Goal: Task Accomplishment & Management: Use online tool/utility

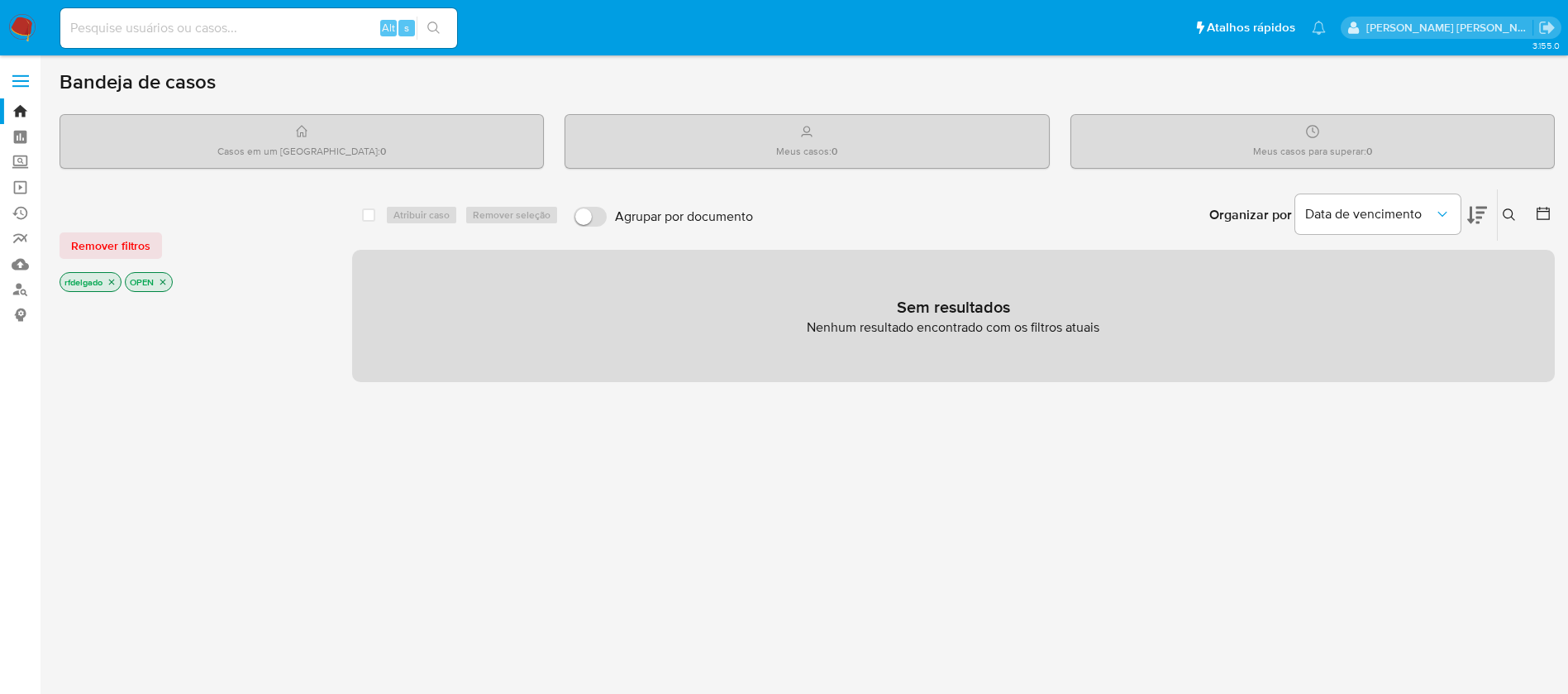
click at [313, 27] on input at bounding box center [259, 28] width 397 height 21
click at [267, 20] on input at bounding box center [259, 28] width 397 height 21
paste input "6bdgC7aGGo70vhjknpzpG6YR"
type input "6bdgC7aGGo70vhjknpzpG6YR"
click at [443, 28] on button "search-icon" at bounding box center [433, 28] width 34 height 23
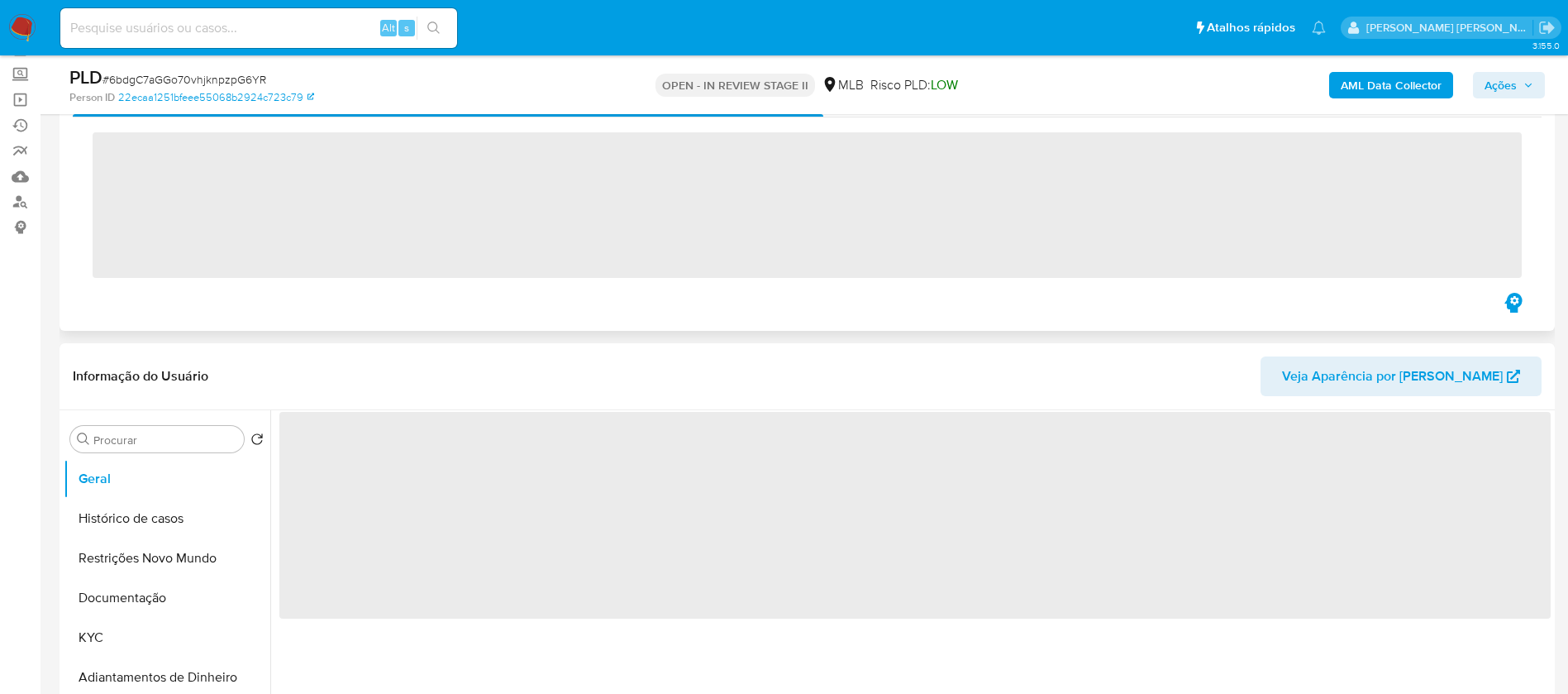
scroll to position [248, 0]
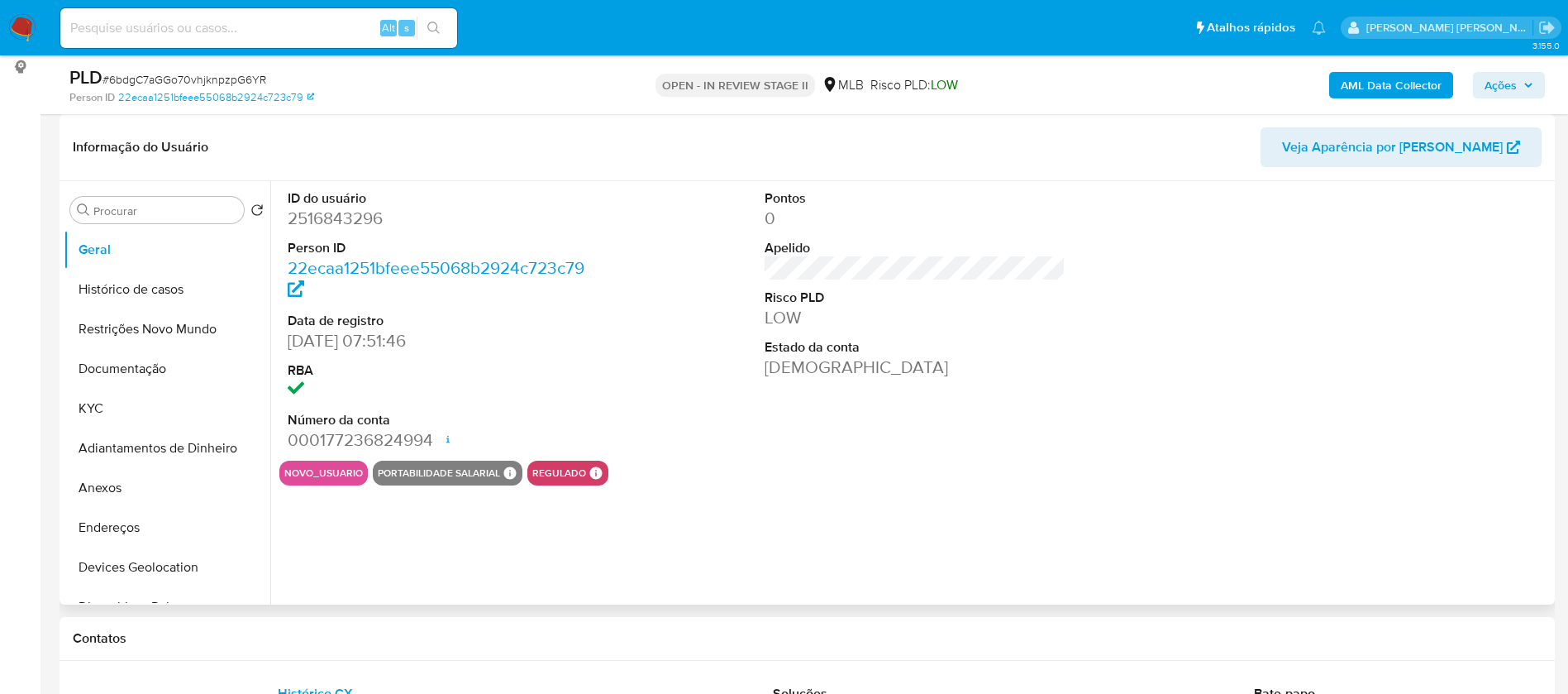
select select "10"
click at [1330, 363] on div at bounding box center [1392, 321] width 318 height 279
click at [154, 400] on button "KYC" at bounding box center [160, 408] width 194 height 40
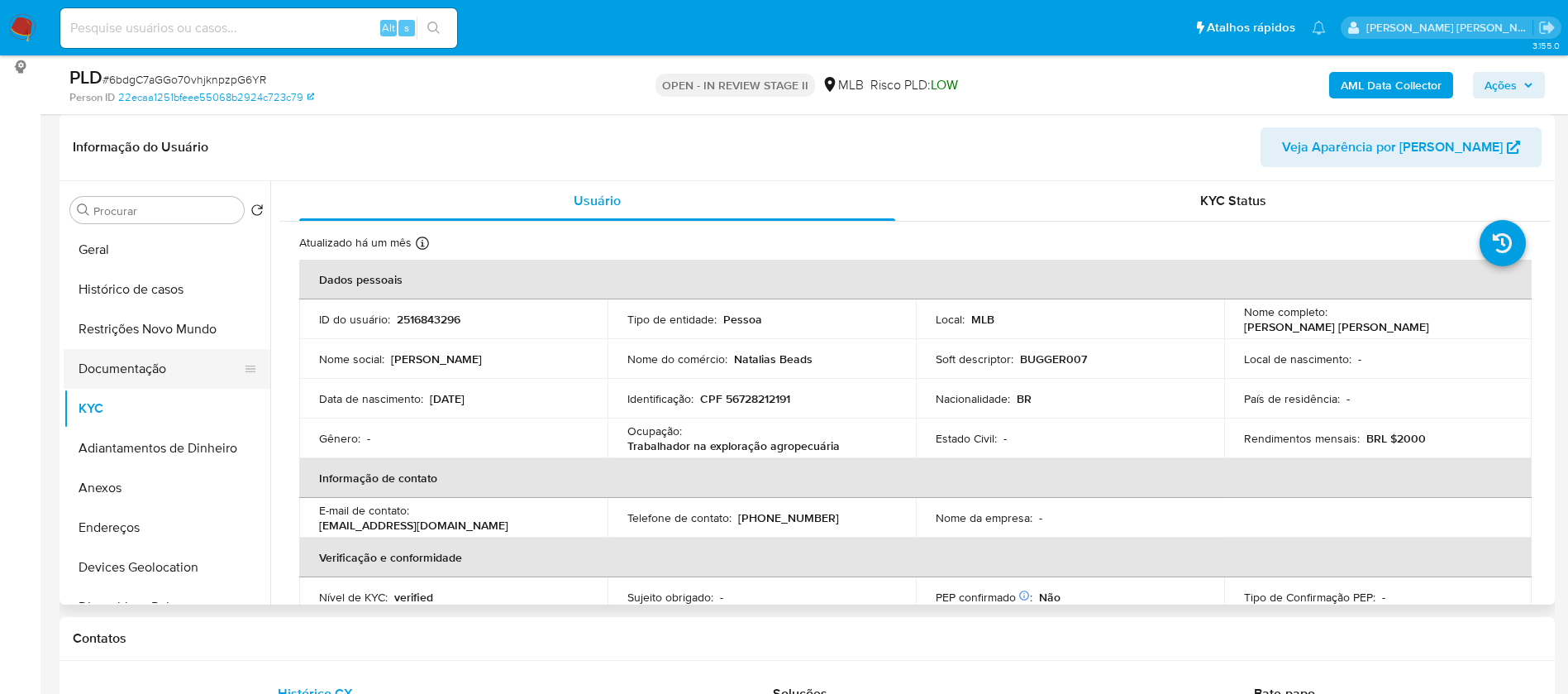
click at [129, 364] on button "Documentação" at bounding box center [160, 369] width 194 height 40
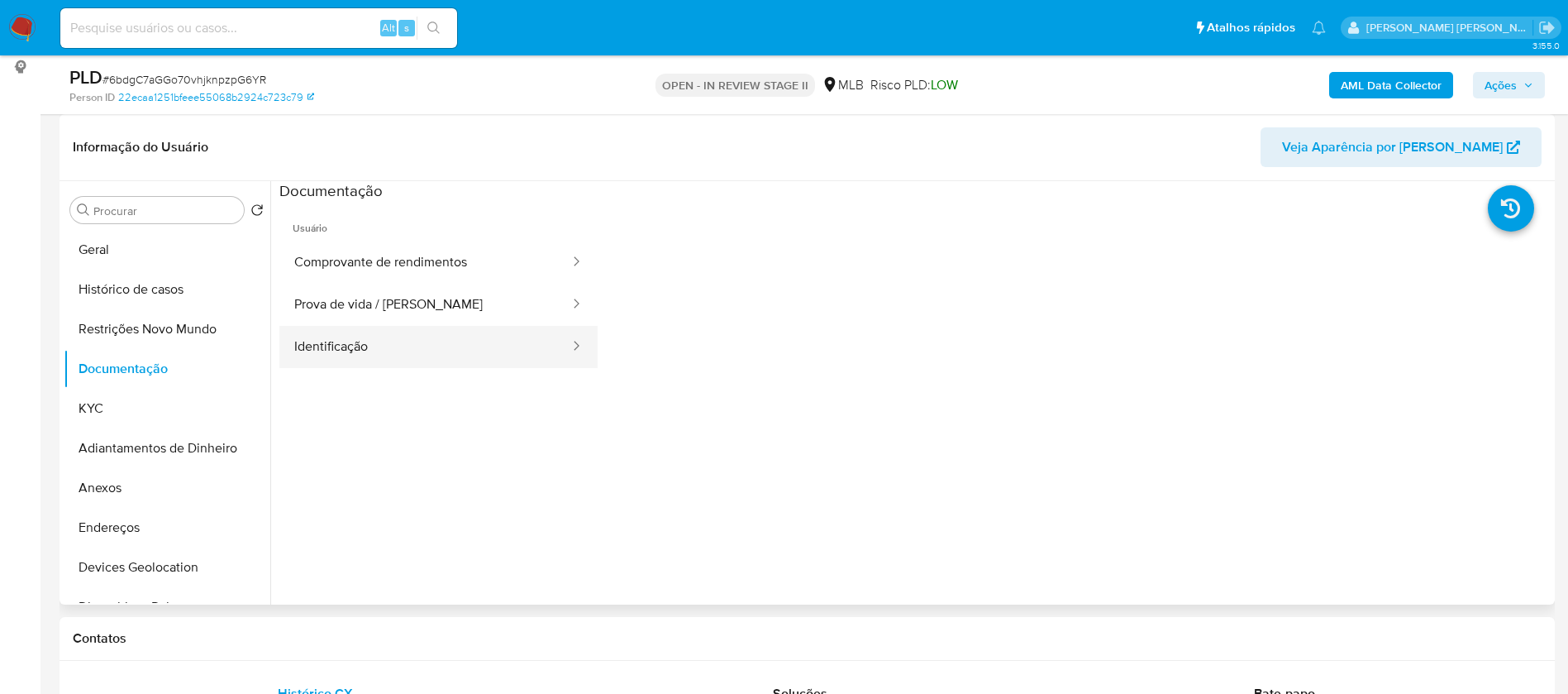
click at [366, 355] on button "Identificação" at bounding box center [425, 347] width 292 height 42
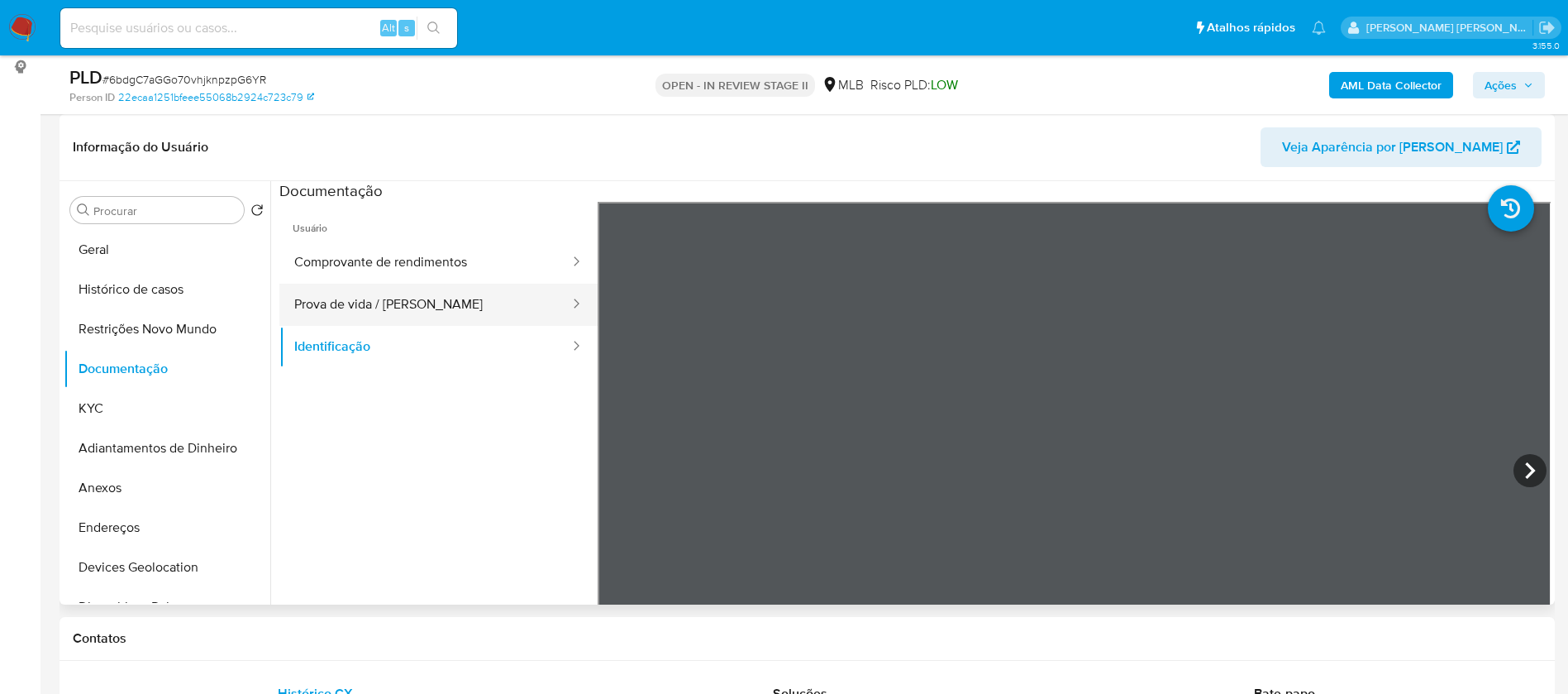
click at [380, 311] on button "Prova de vida / [PERSON_NAME]" at bounding box center [425, 305] width 292 height 42
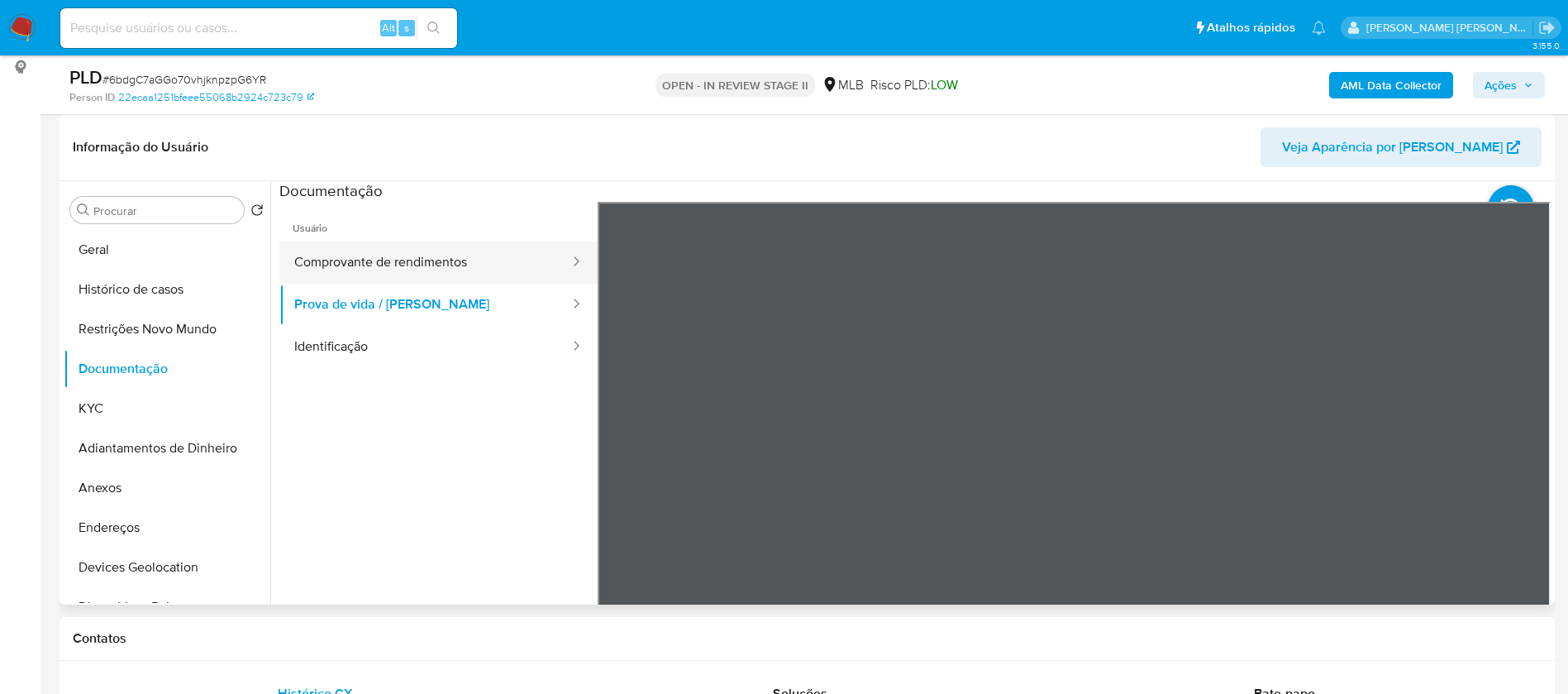
click at [397, 261] on button "Comprovante de rendimentos" at bounding box center [425, 263] width 292 height 42
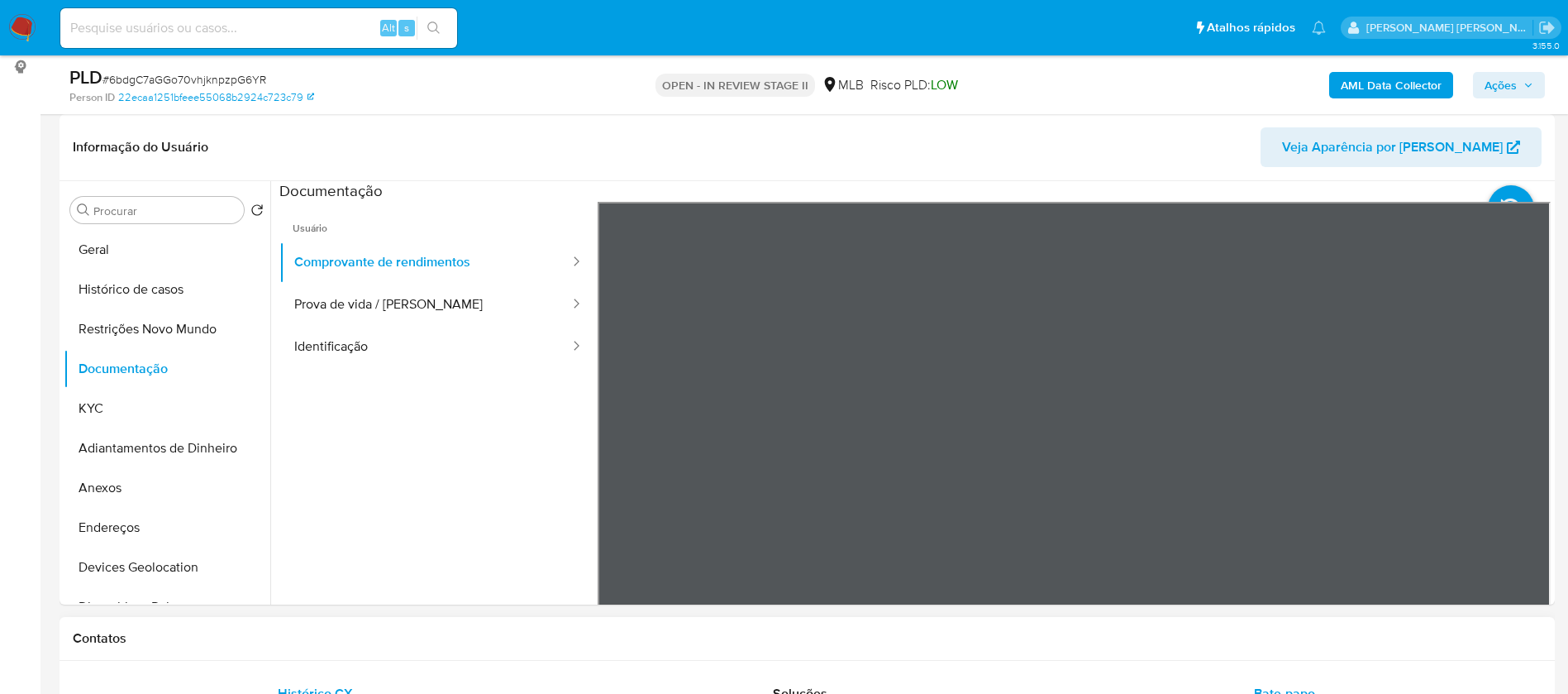
click at [1059, 181] on section at bounding box center [915, 456] width 1271 height 550
click at [358, 354] on button "Identificação" at bounding box center [425, 347] width 292 height 42
click at [1529, 461] on icon at bounding box center [1529, 471] width 33 height 33
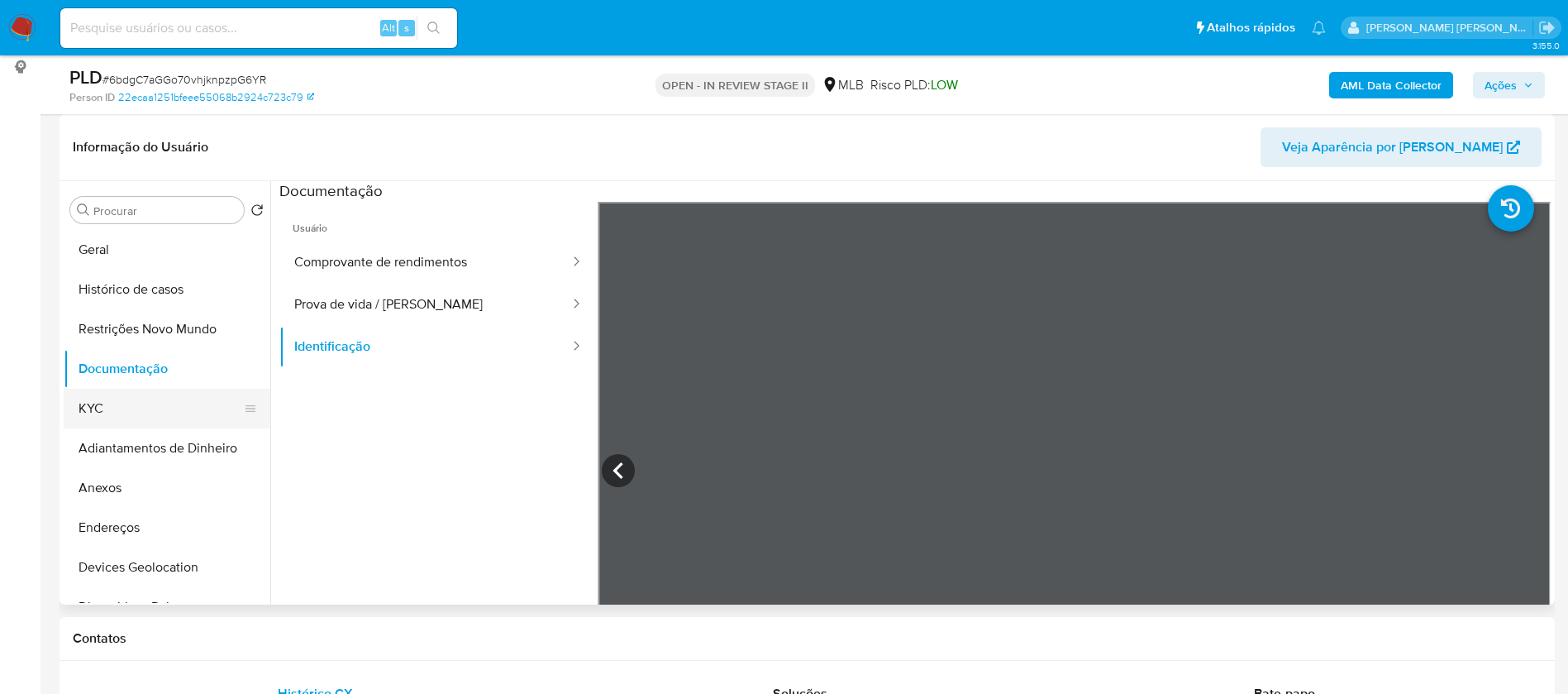
click at [85, 393] on button "KYC" at bounding box center [160, 408] width 194 height 40
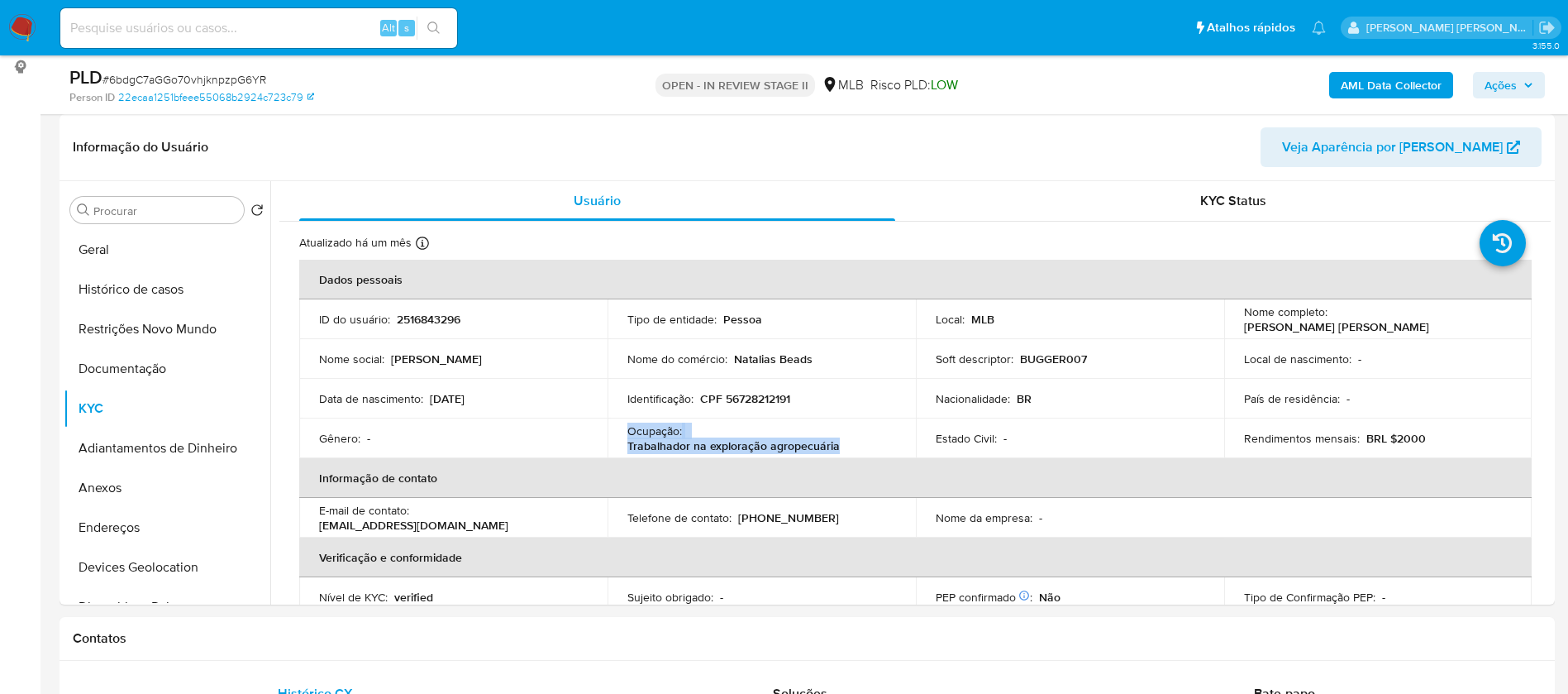
drag, startPoint x: 839, startPoint y: 449, endPoint x: 626, endPoint y: 423, distance: 214.6
click at [627, 424] on div "Ocupação : Trabalhador na exploração agropecuária" at bounding box center [761, 438] width 268 height 29
copy div "Ocupação : Trabalhador na exploração agropecuária"
click at [1382, 85] on b "AML Data Collector" at bounding box center [1391, 85] width 101 height 27
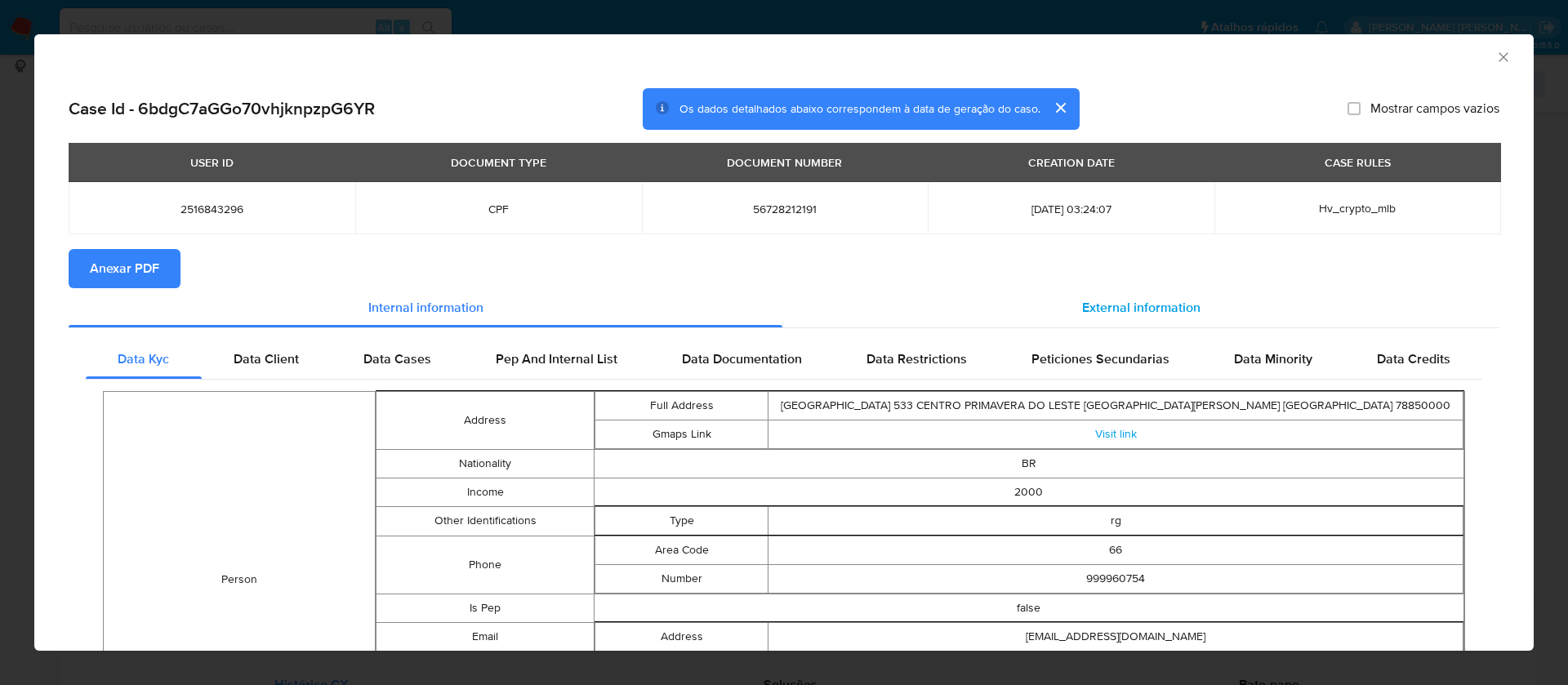
click at [1137, 308] on span "External information" at bounding box center [1141, 307] width 118 height 19
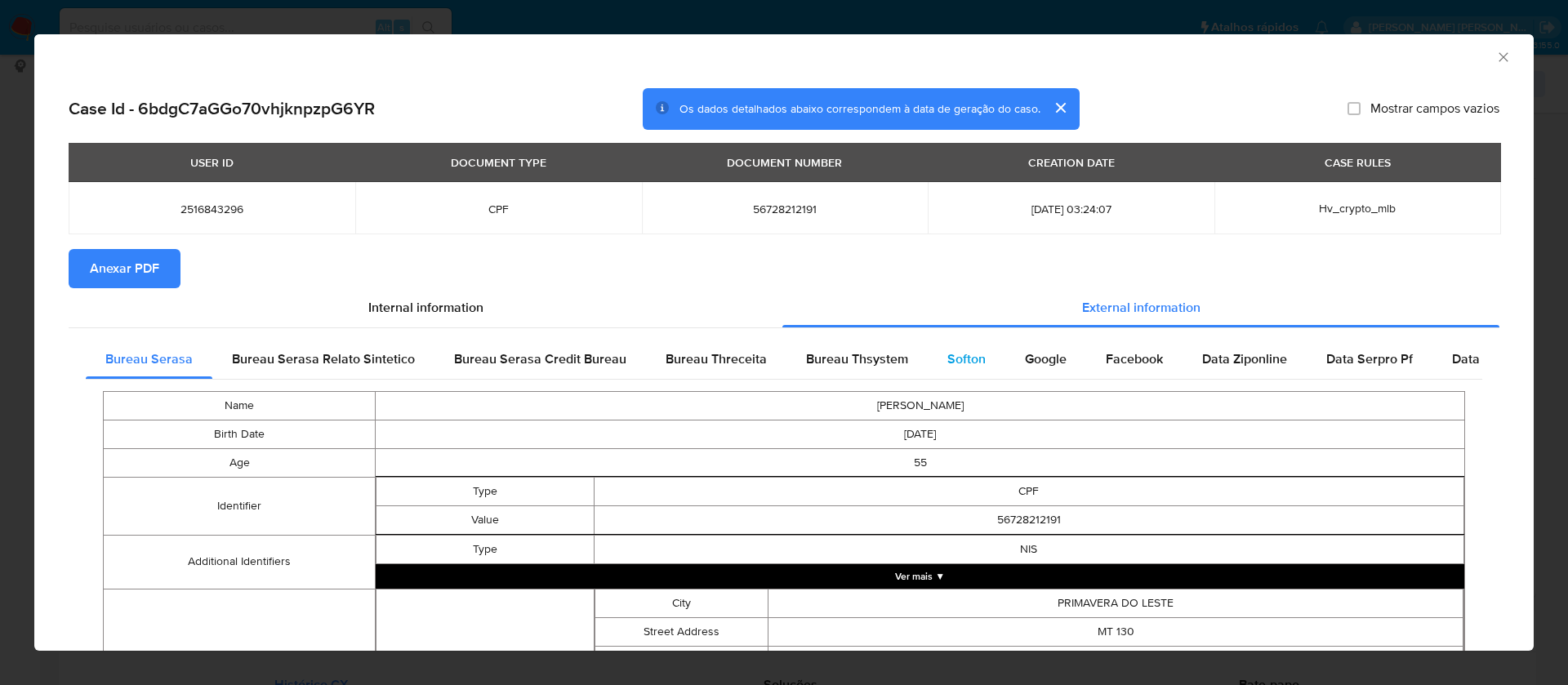
click at [958, 356] on span "Softon" at bounding box center [967, 358] width 38 height 19
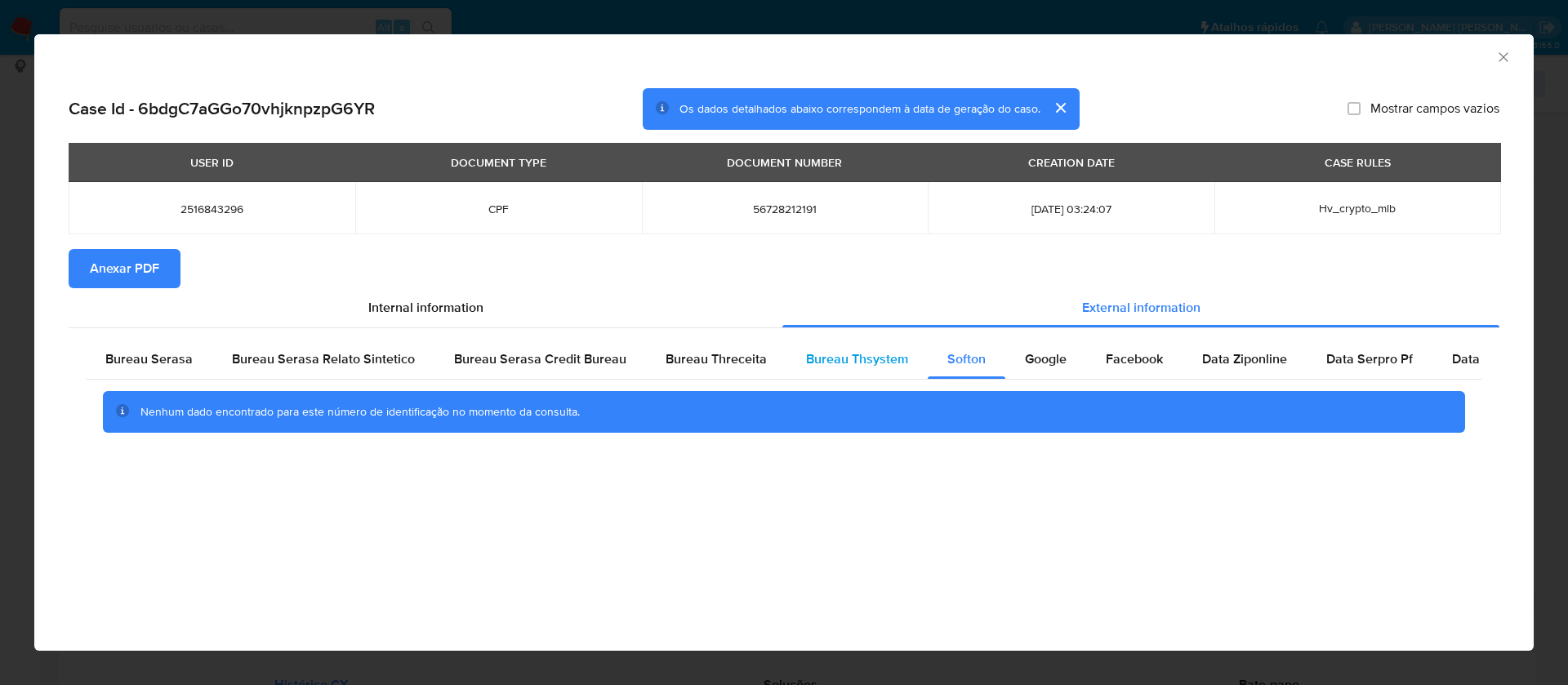
click at [883, 357] on span "Bureau Thsystem" at bounding box center [857, 358] width 102 height 19
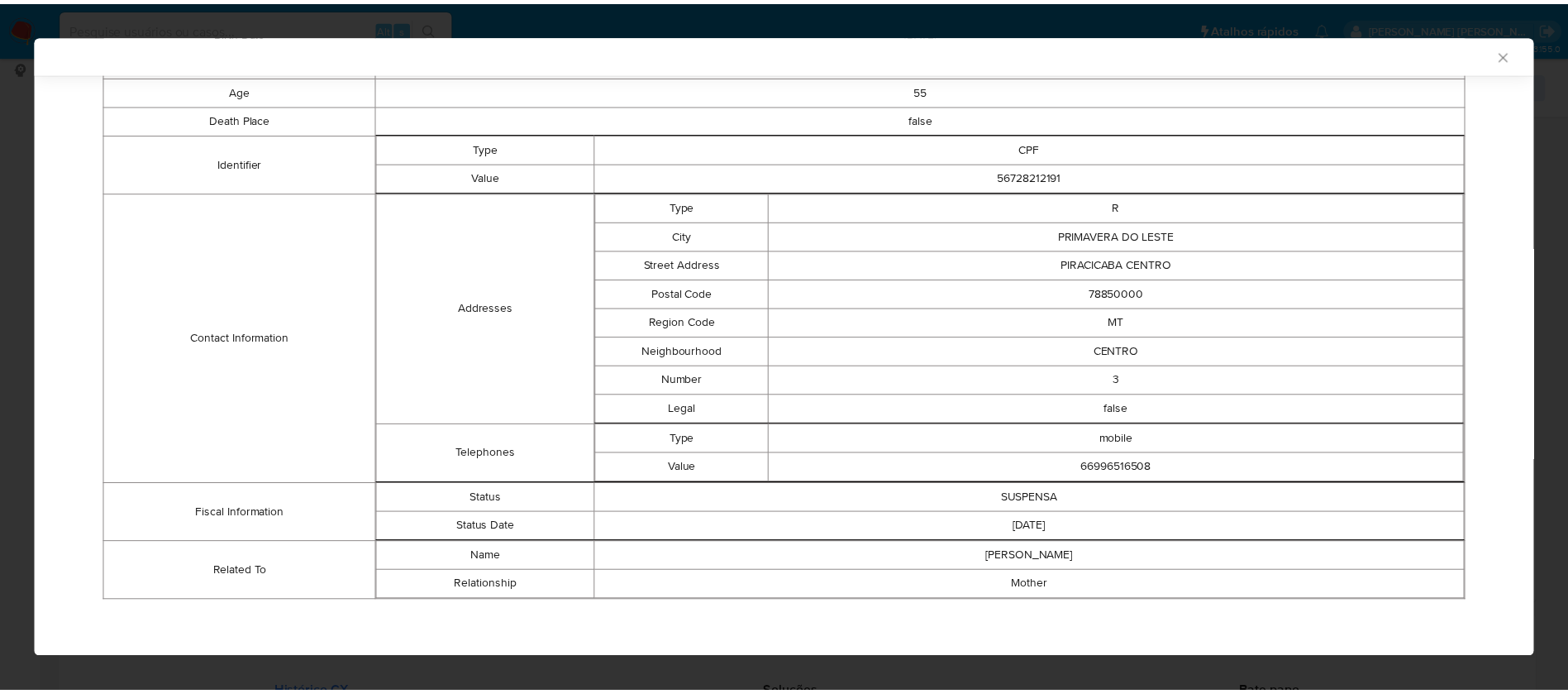
scroll to position [0, 0]
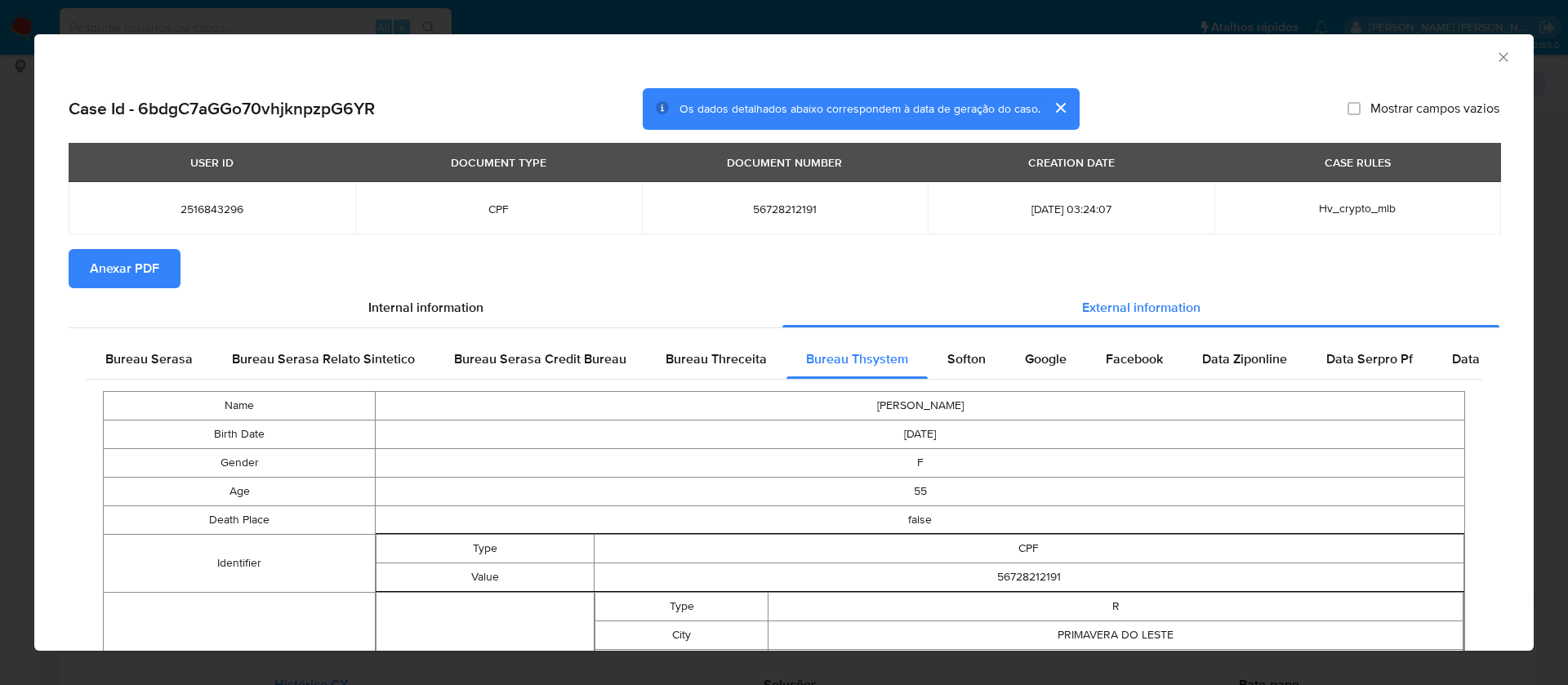
click at [142, 282] on span "Anexar PDF" at bounding box center [124, 269] width 69 height 36
click at [83, 264] on button "Anexar PDF" at bounding box center [124, 268] width 112 height 39
click at [1495, 54] on icon "Fechar a janela" at bounding box center [1504, 57] width 16 height 16
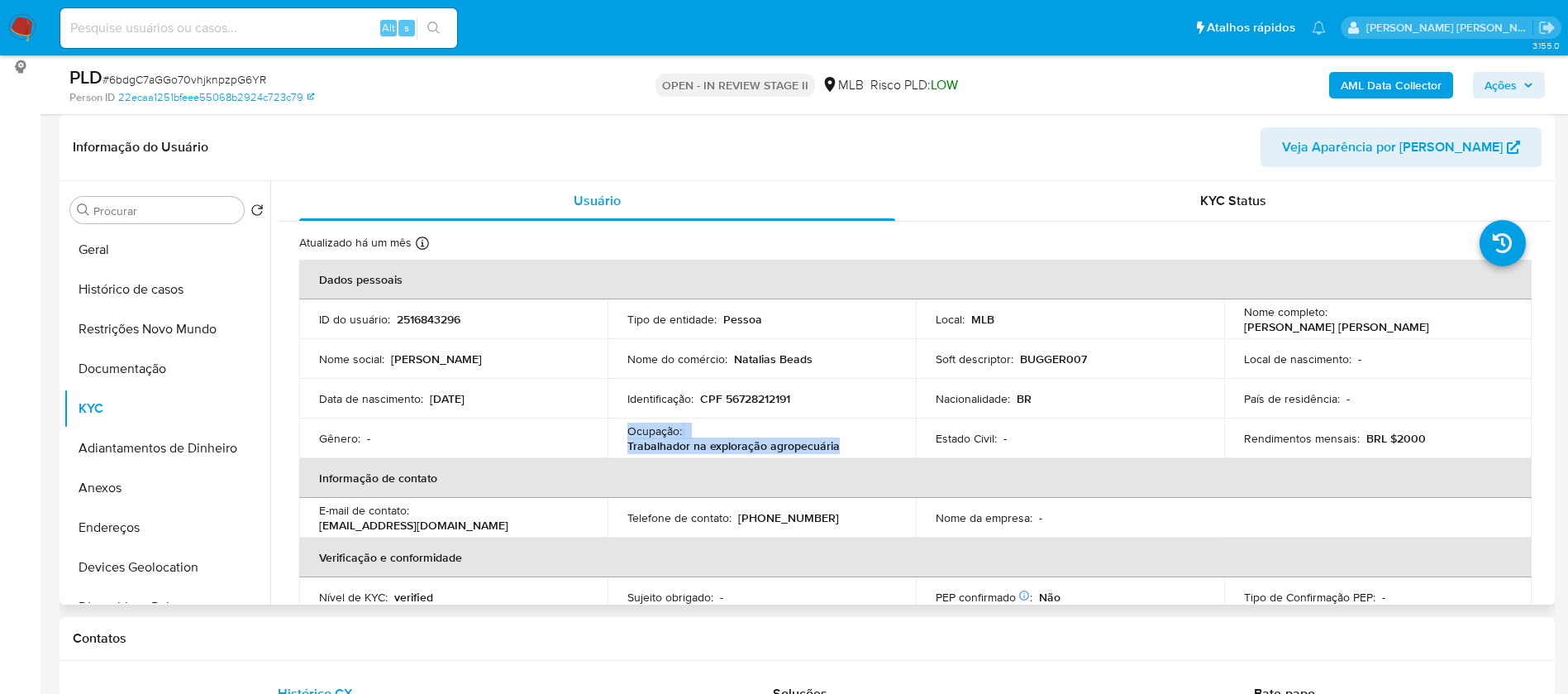
click at [440, 322] on p "2516843296" at bounding box center [428, 319] width 63 height 15
click at [440, 321] on p "2516843296" at bounding box center [428, 319] width 63 height 15
copy p "2516843296"
drag, startPoint x: 1474, startPoint y: 316, endPoint x: 1329, endPoint y: 321, distance: 145.1
click at [1329, 321] on div "Nome completo : Natalia Kuznetsov Kalugin" at bounding box center [1378, 319] width 268 height 29
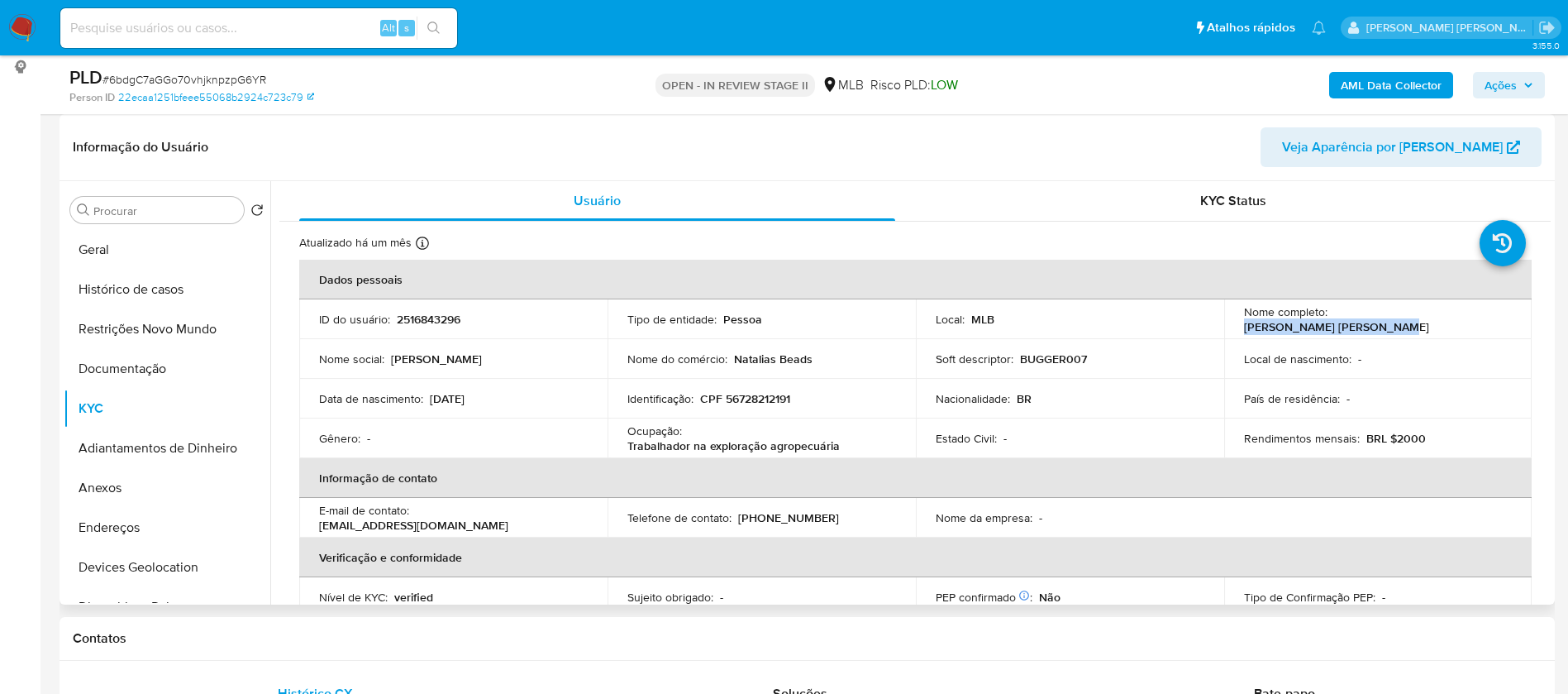
copy p "Natalia Kuznetsov Kalugin"
click at [431, 317] on p "2516843296" at bounding box center [428, 319] width 63 height 15
copy p "2516843296"
click at [110, 245] on button "Geral" at bounding box center [160, 249] width 194 height 40
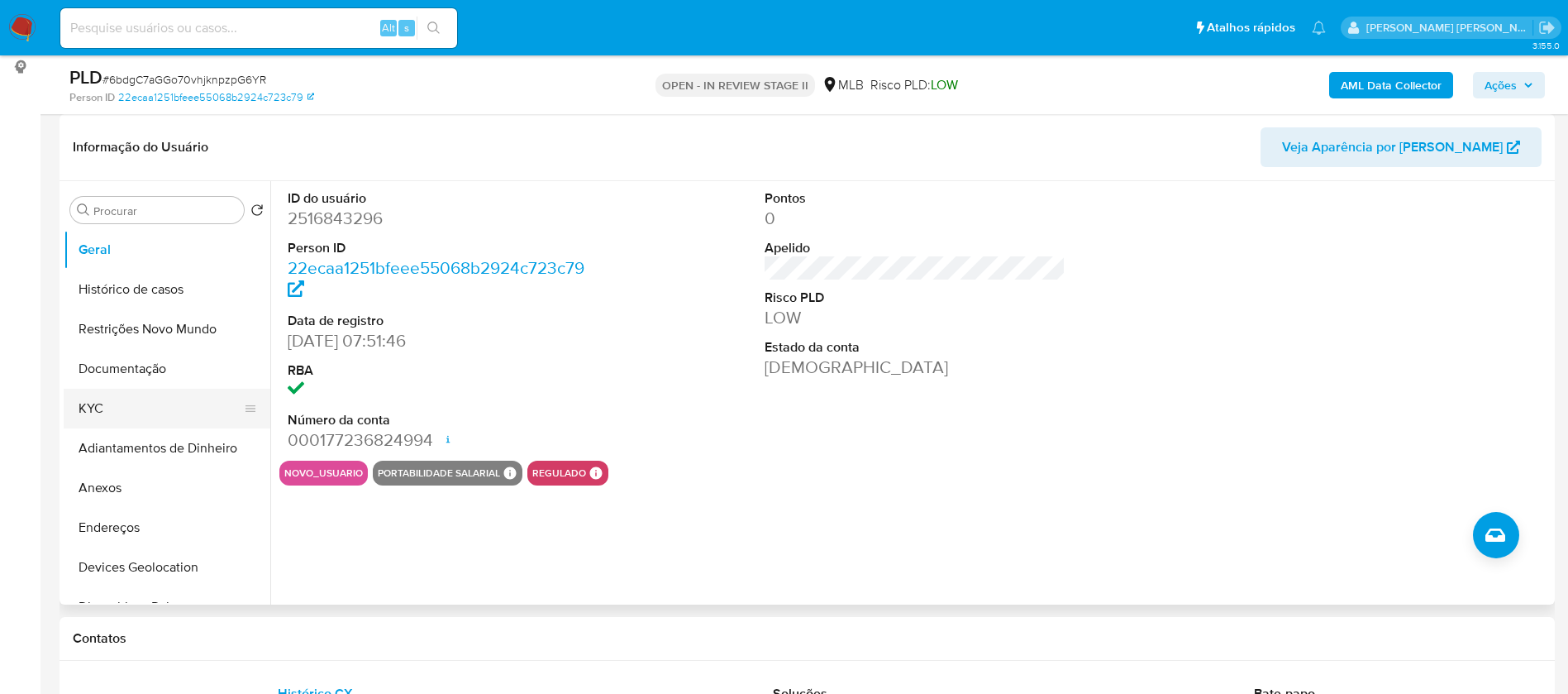
click at [142, 405] on button "KYC" at bounding box center [160, 408] width 194 height 40
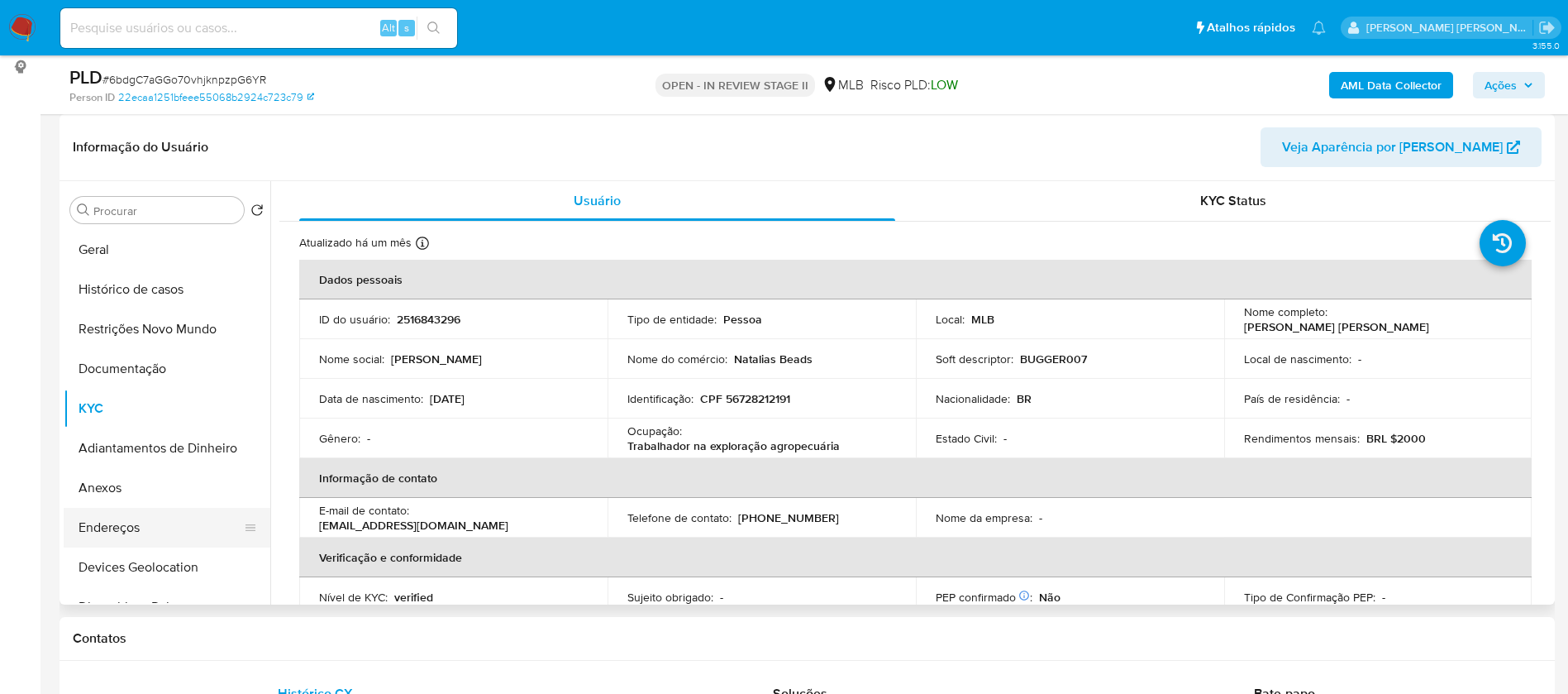
click at [128, 518] on button "Endereços" at bounding box center [160, 527] width 194 height 40
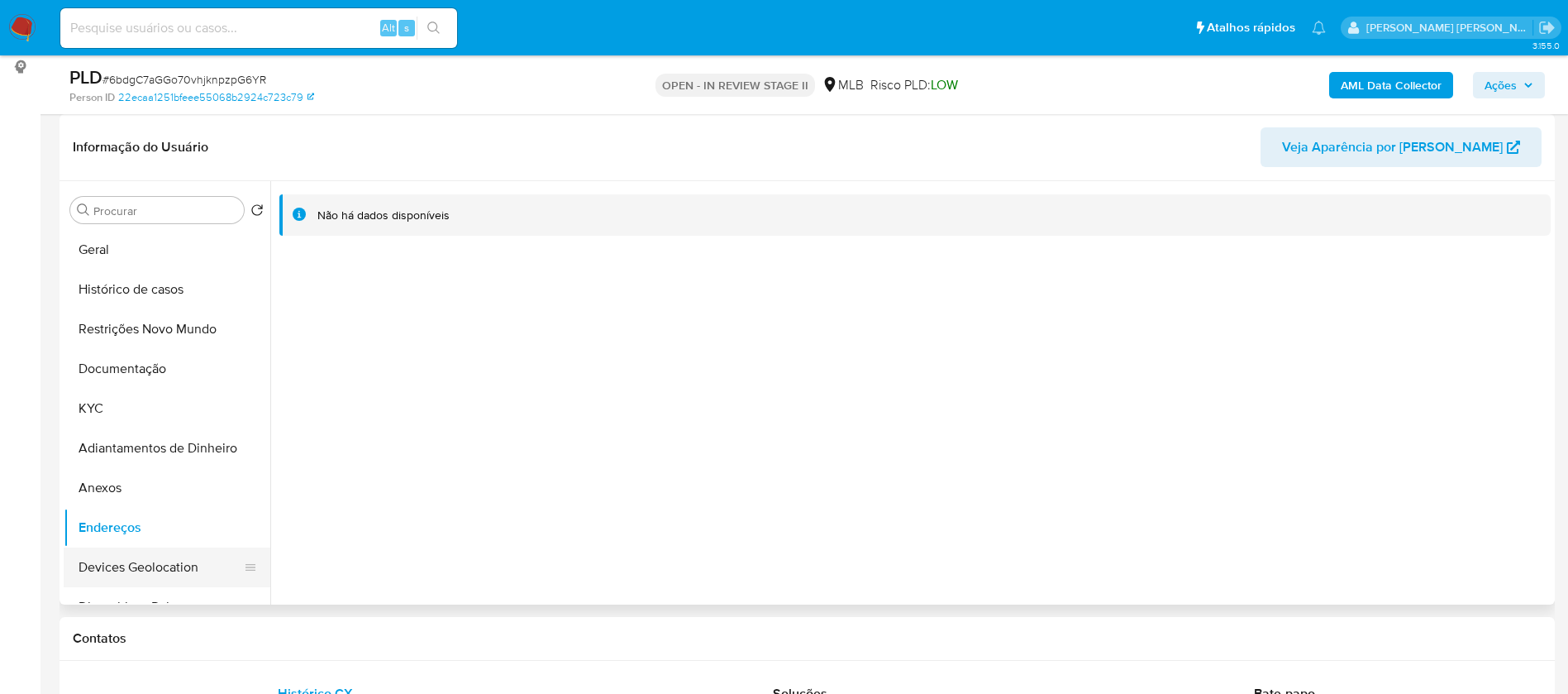
click at [126, 555] on button "Devices Geolocation" at bounding box center [160, 567] width 194 height 40
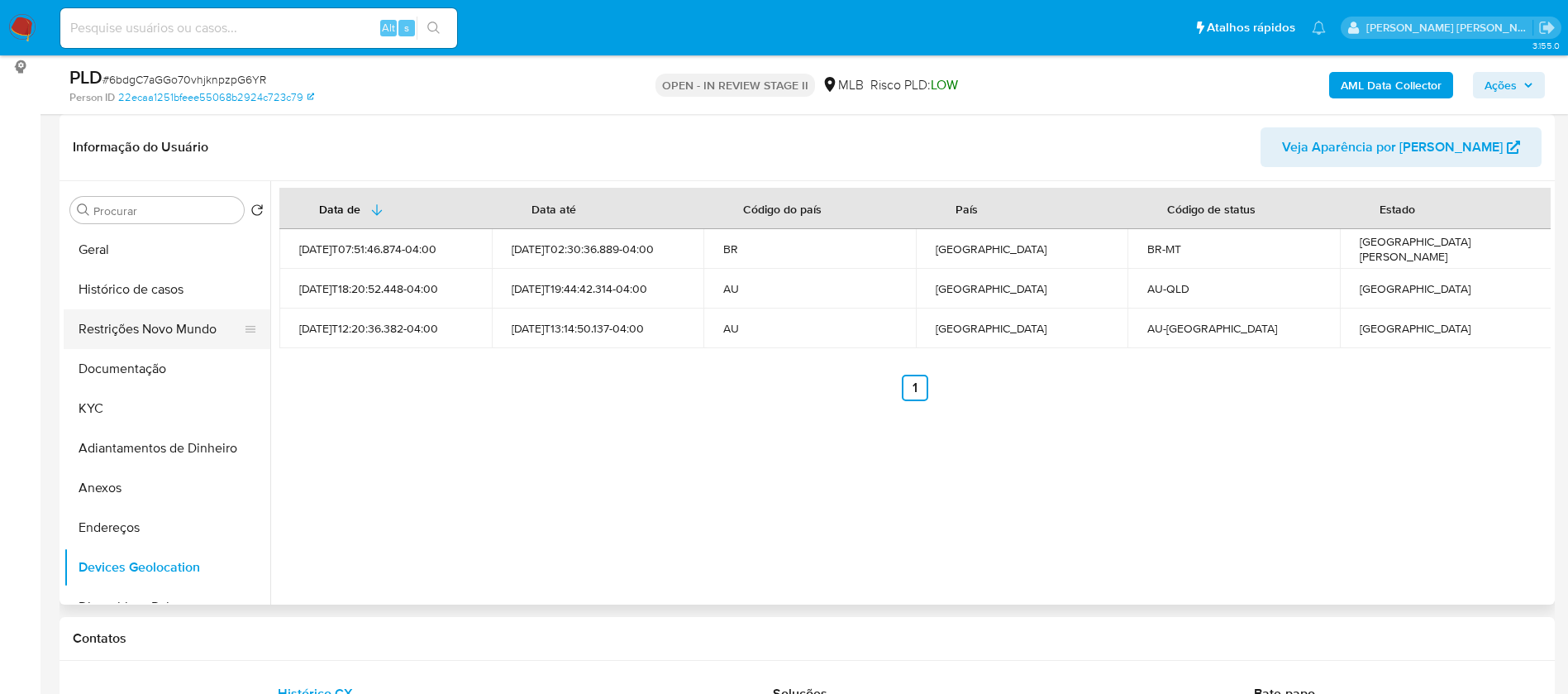
click at [153, 324] on button "Restrições Novo Mundo" at bounding box center [160, 328] width 194 height 40
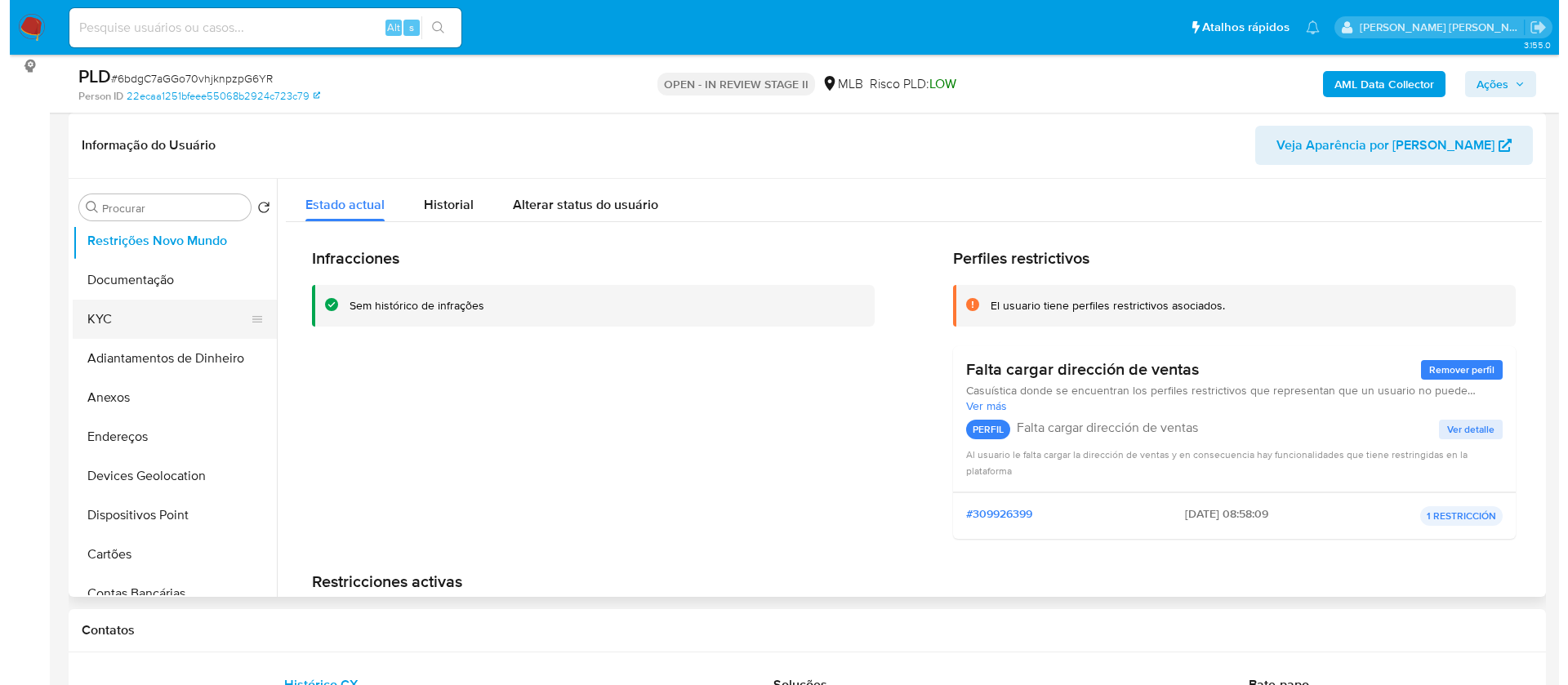
scroll to position [122, 0]
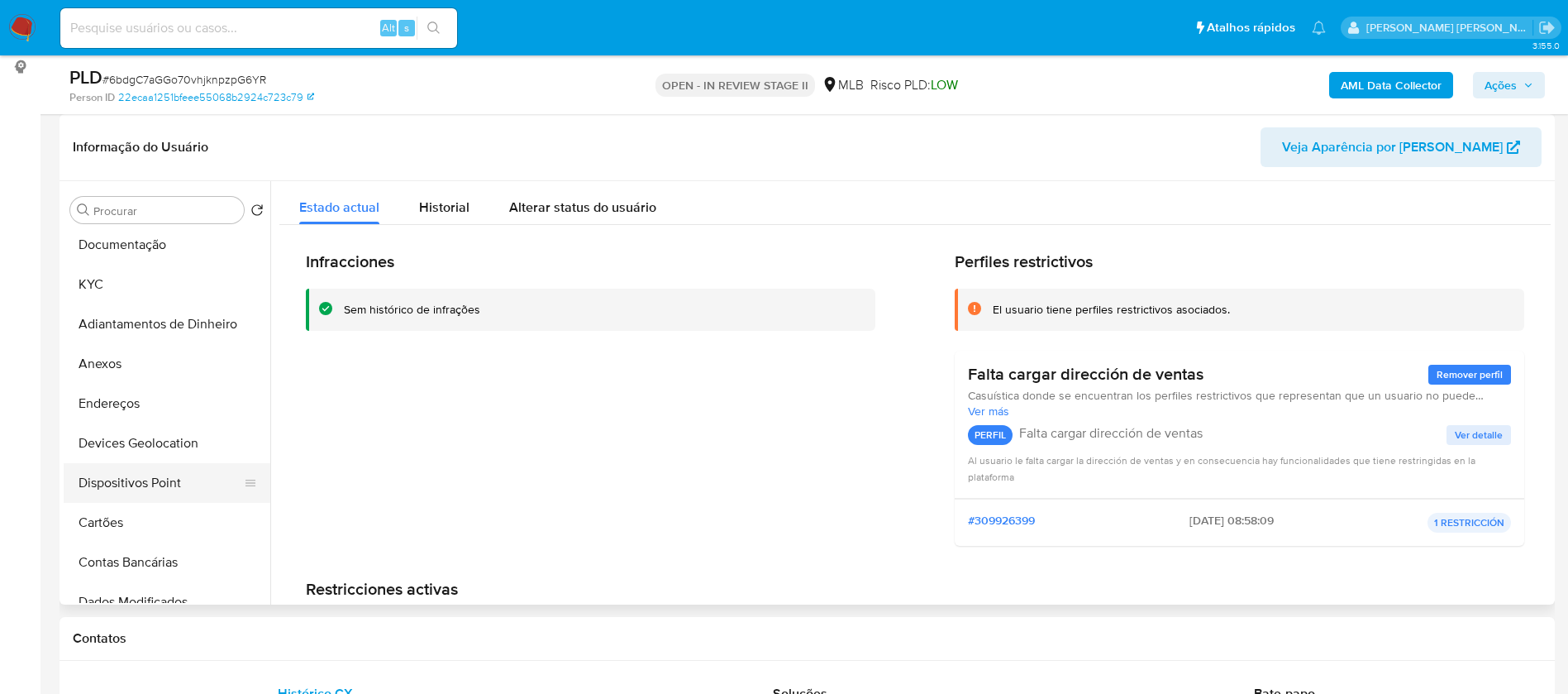
click at [173, 480] on button "Dispositivos Point" at bounding box center [160, 483] width 194 height 40
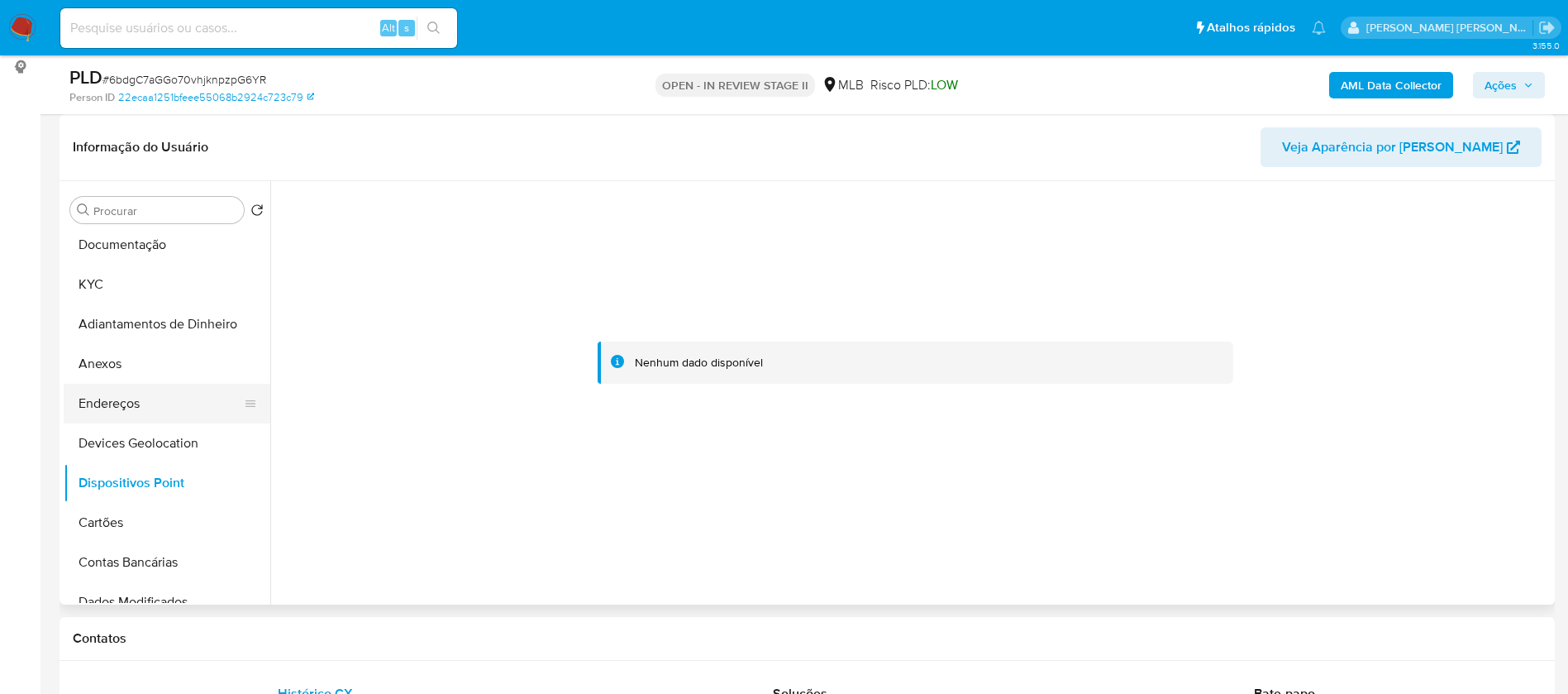
click at [154, 412] on button "Endereços" at bounding box center [160, 403] width 194 height 40
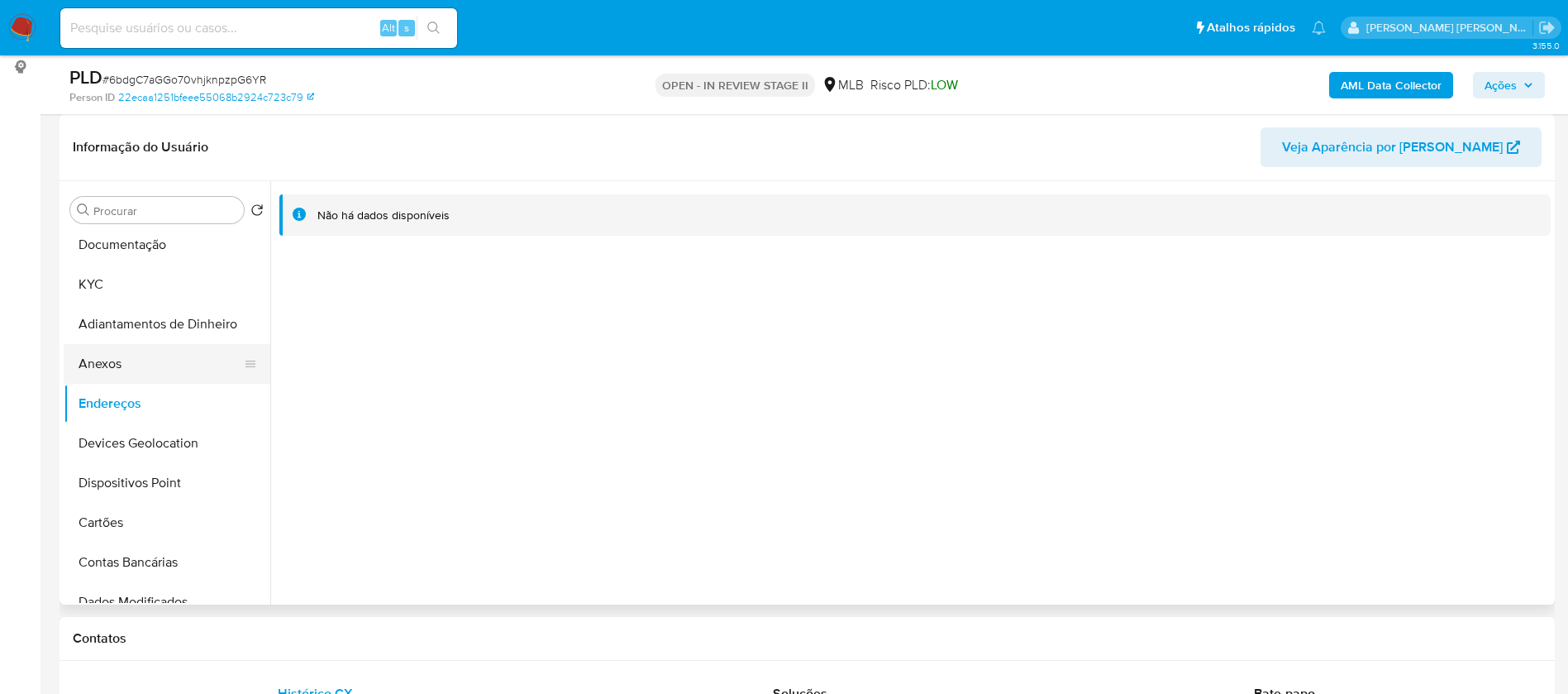
click at [143, 357] on button "Anexos" at bounding box center [160, 363] width 194 height 40
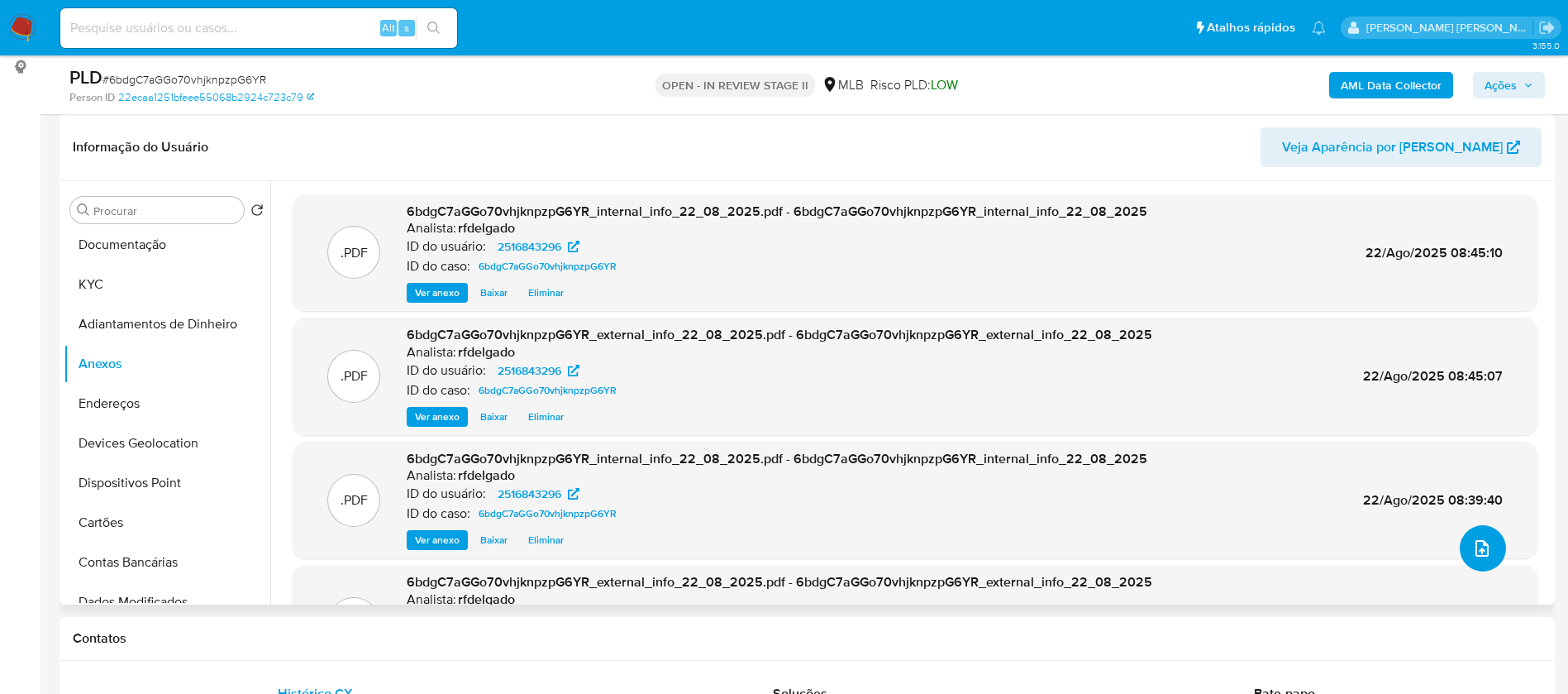
click at [1482, 551] on icon "upload-file" at bounding box center [1482, 549] width 20 height 20
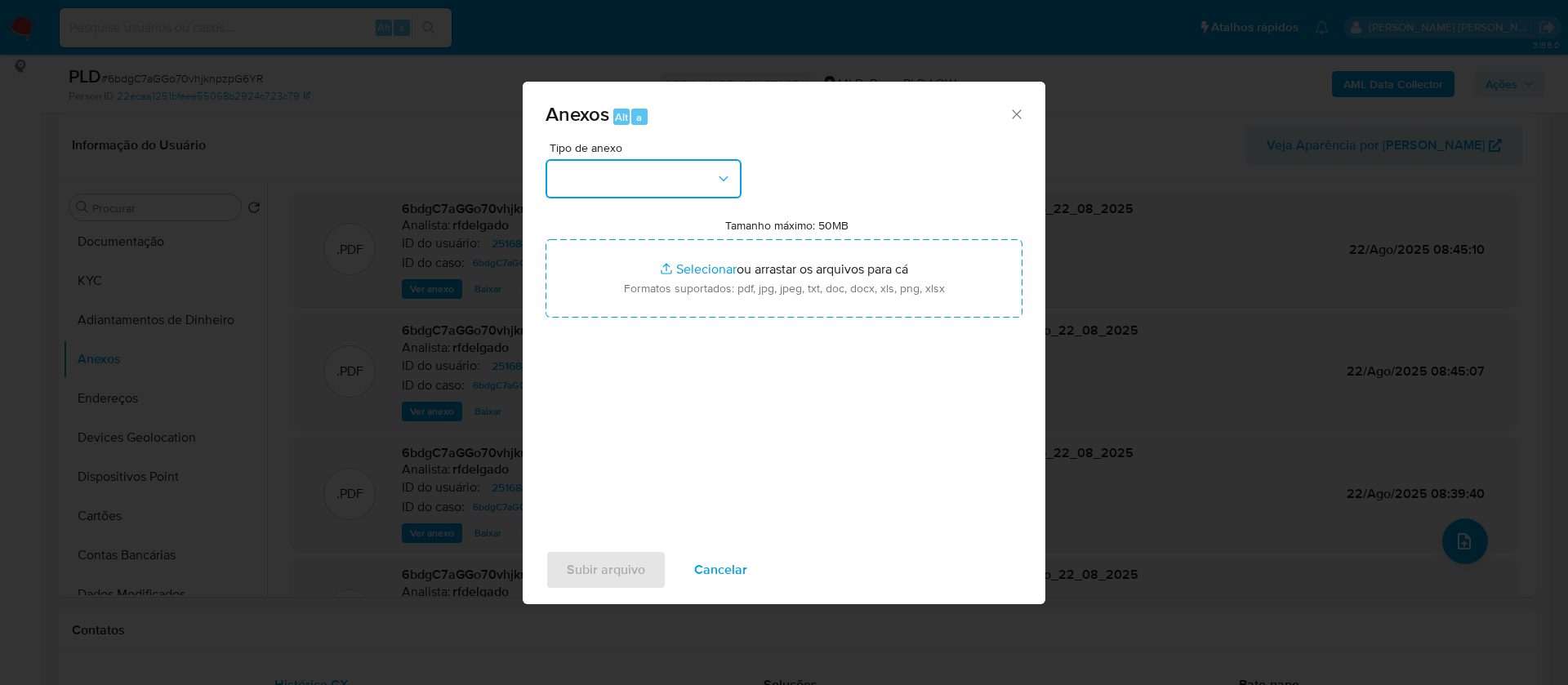
click at [694, 183] on button "button" at bounding box center [644, 178] width 196 height 39
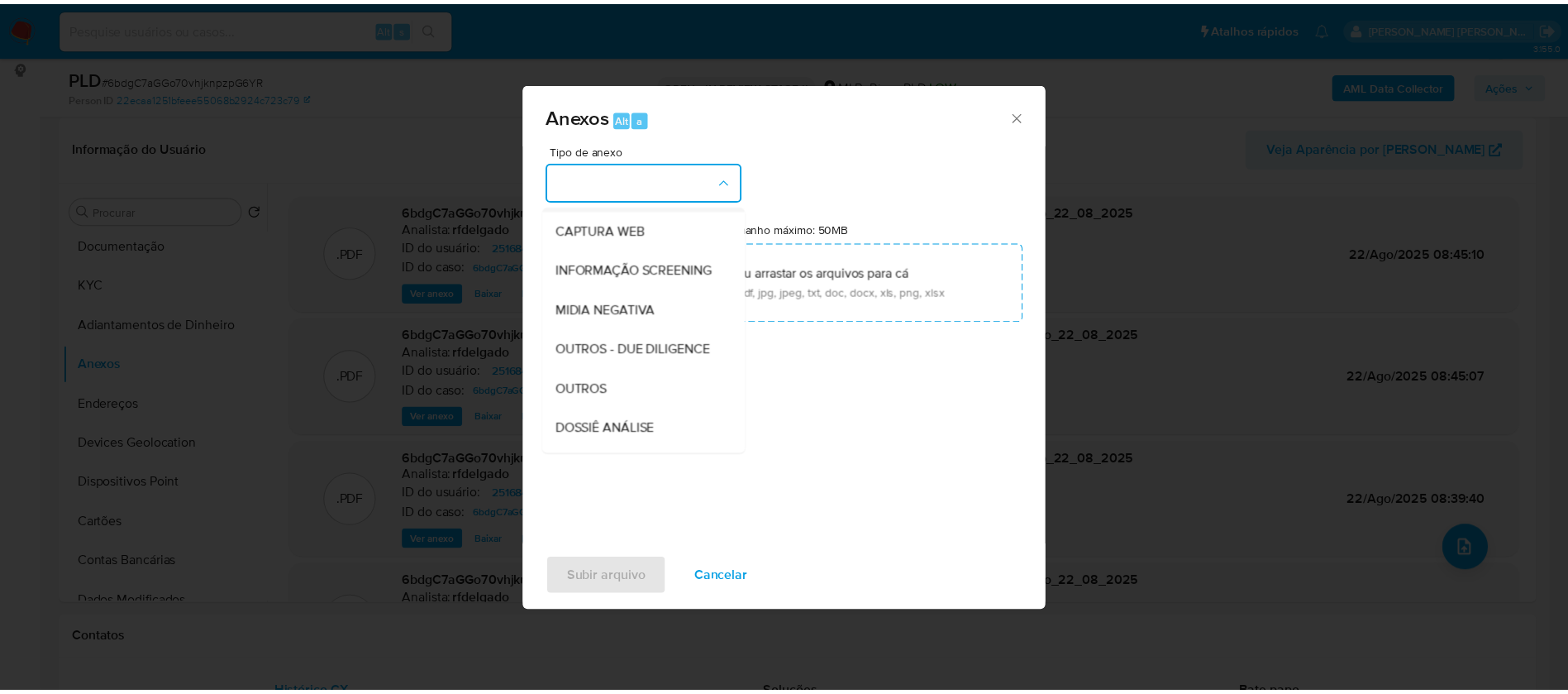
scroll to position [248, 0]
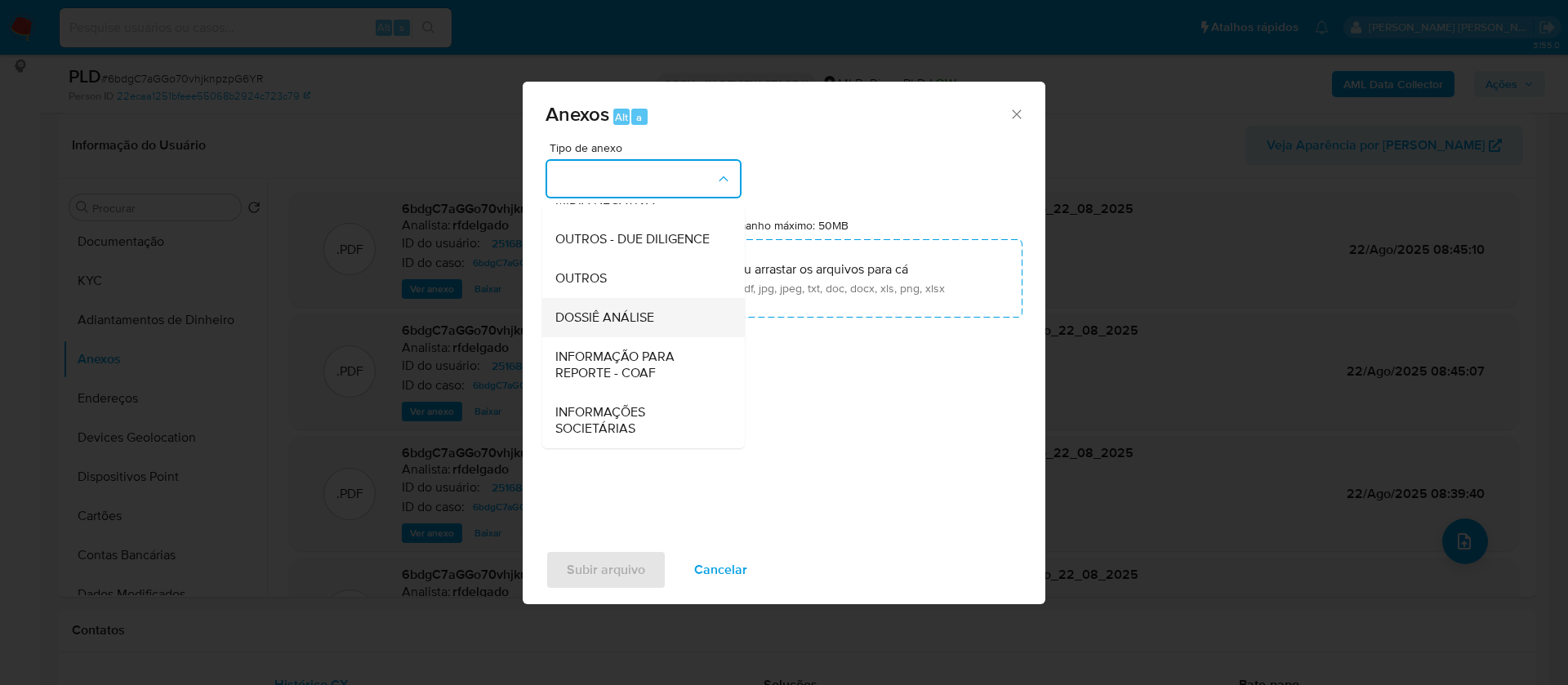
click at [659, 322] on div "DOSSIÊ ANÁLISE" at bounding box center [639, 317] width 167 height 39
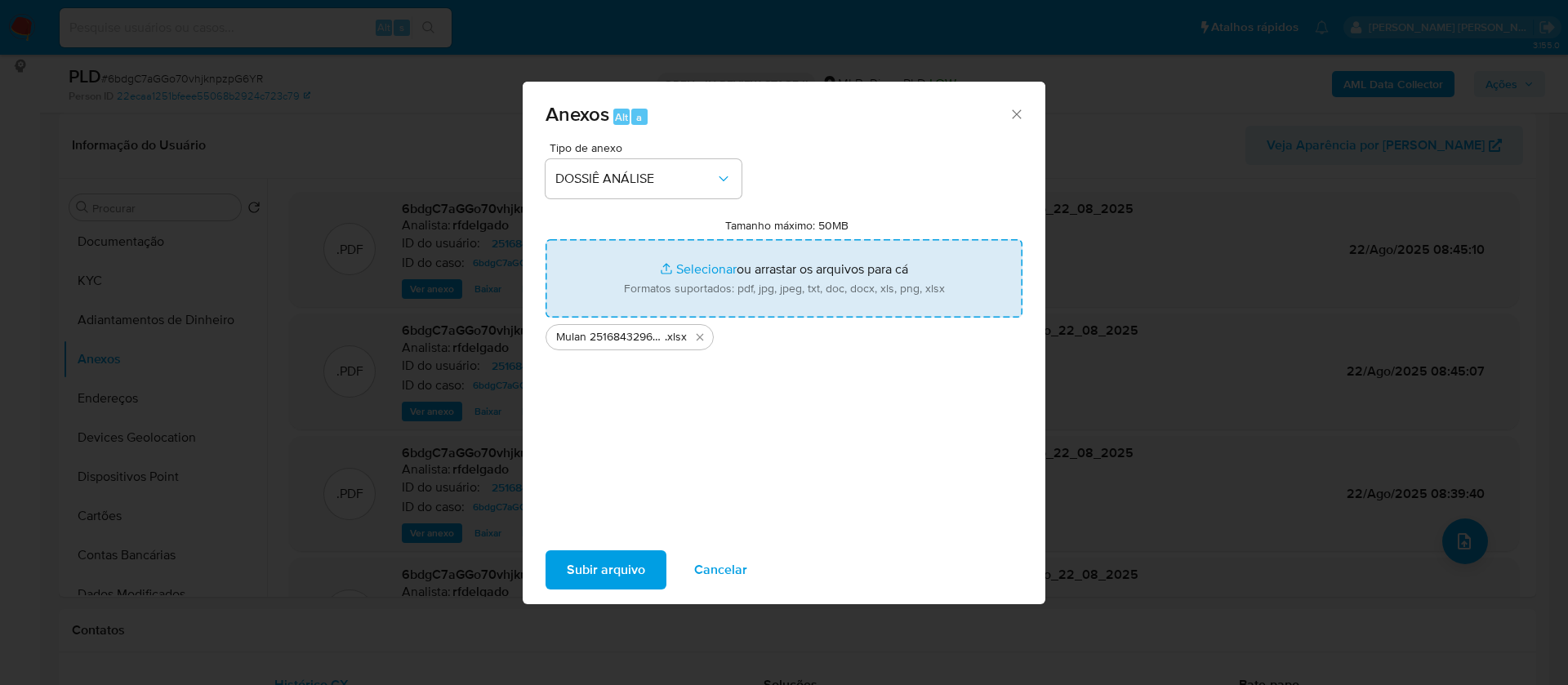
type input "C:\fakepath\SAR - - CPF 56728212191 - NATALIA KUZNETSOV KALUGIN.pdf"
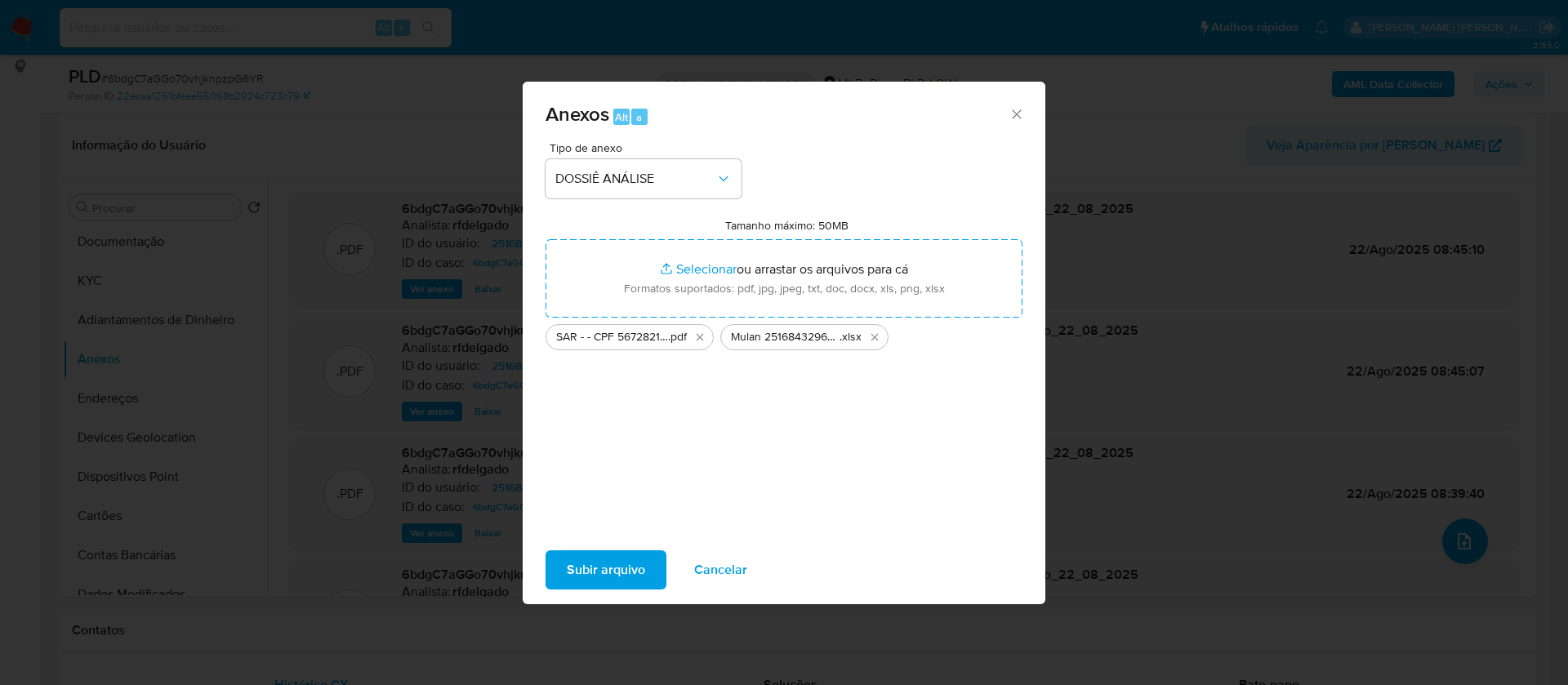
click at [598, 563] on span "Subir arquivo" at bounding box center [606, 570] width 78 height 36
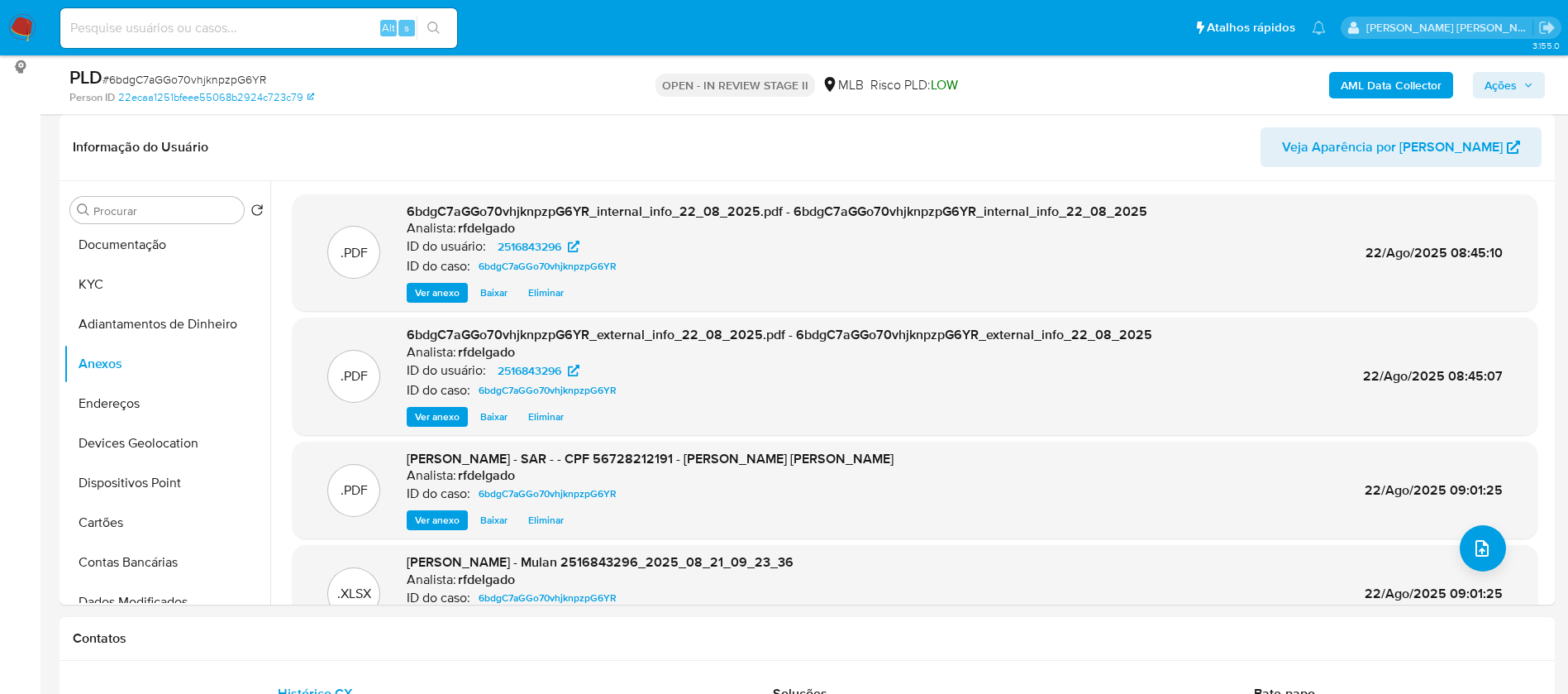
click at [1504, 81] on span "Ações" at bounding box center [1500, 85] width 32 height 27
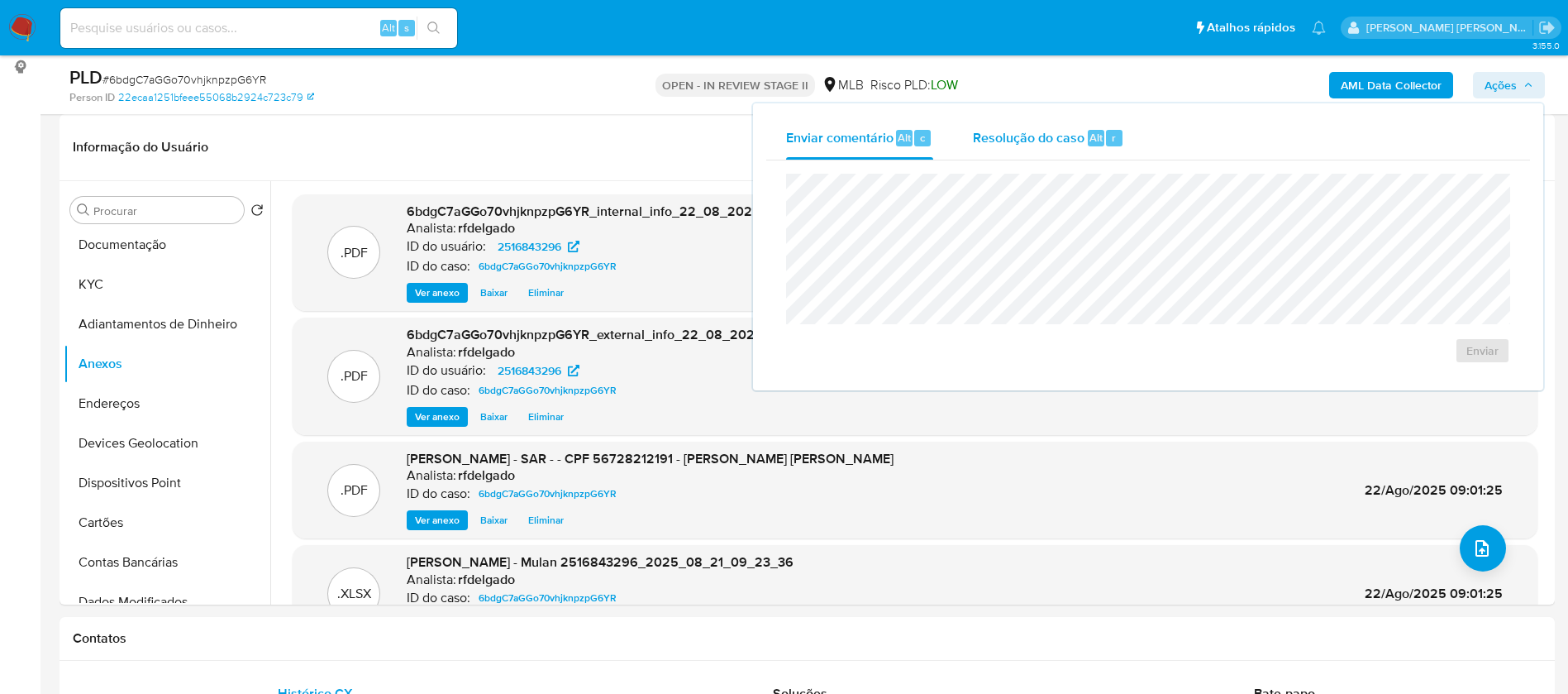
click at [1084, 127] on div "Resolução do caso Alt r" at bounding box center [1048, 138] width 152 height 43
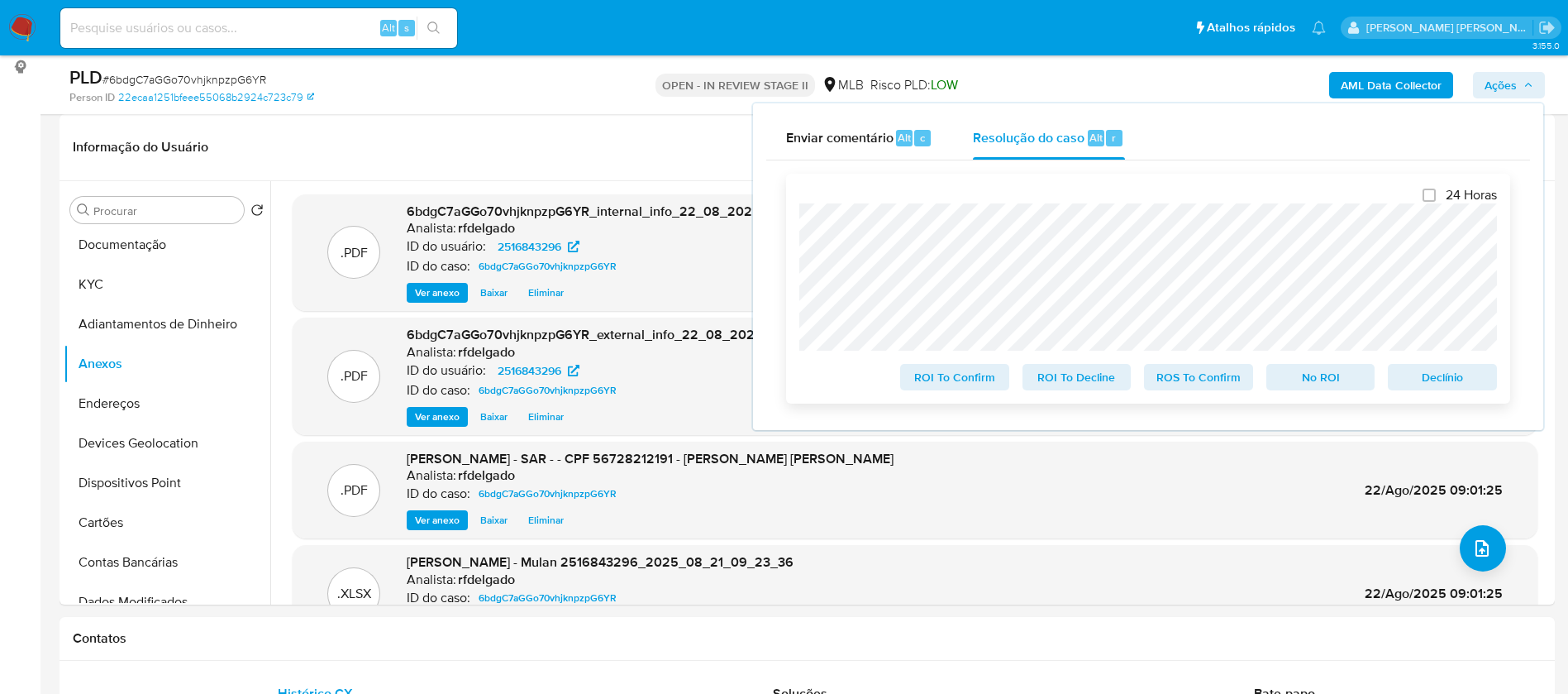
click at [1430, 377] on span "Declínio" at bounding box center [1442, 377] width 86 height 23
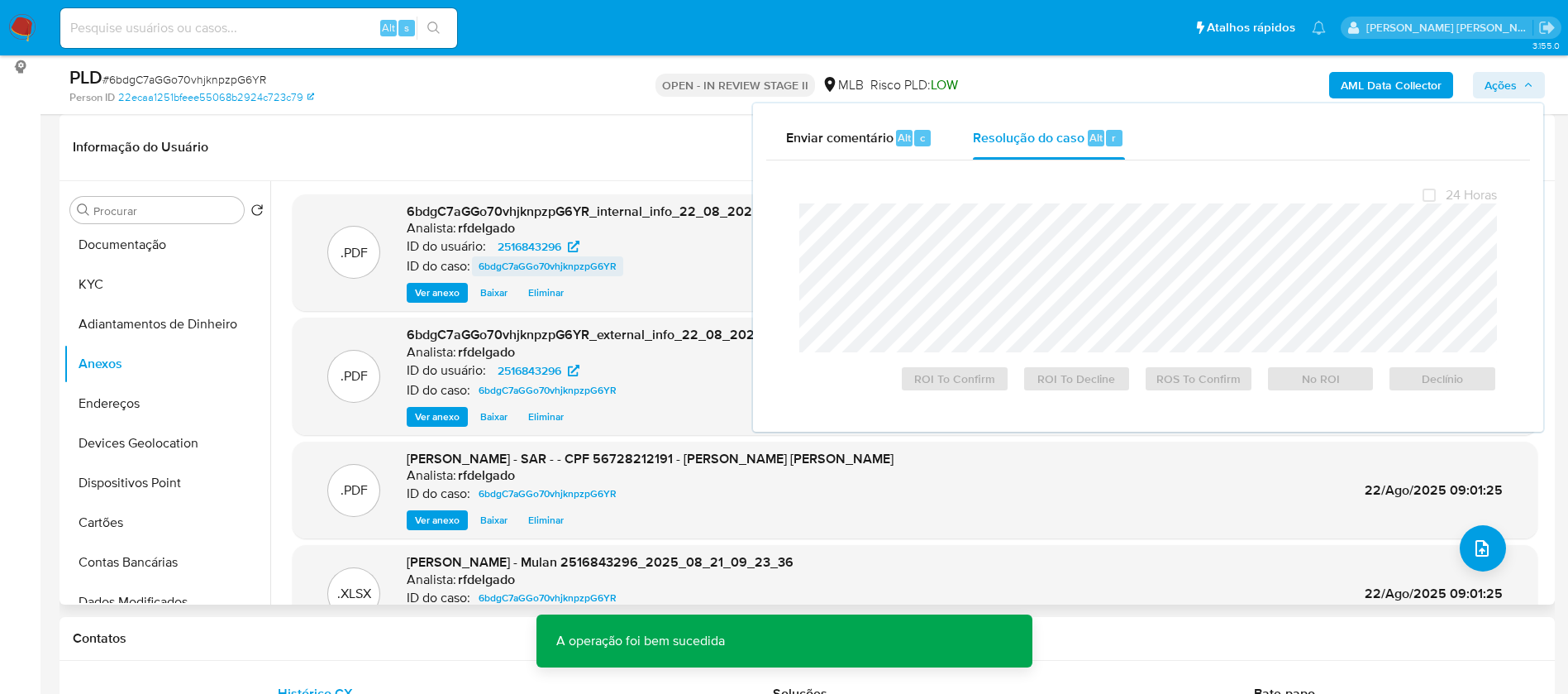
scroll to position [124, 0]
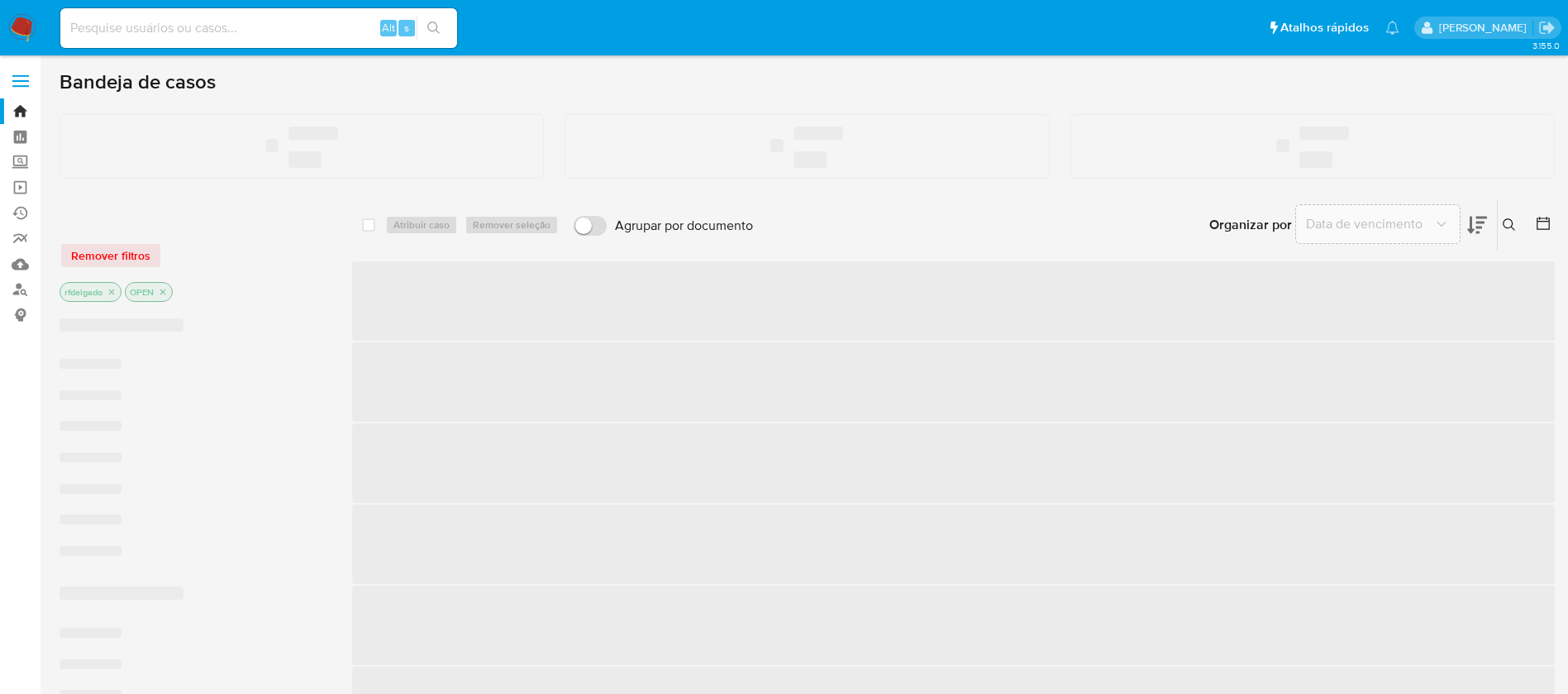
drag, startPoint x: 0, startPoint y: 0, endPoint x: 268, endPoint y: 25, distance: 269.2
click at [268, 25] on input at bounding box center [259, 28] width 397 height 21
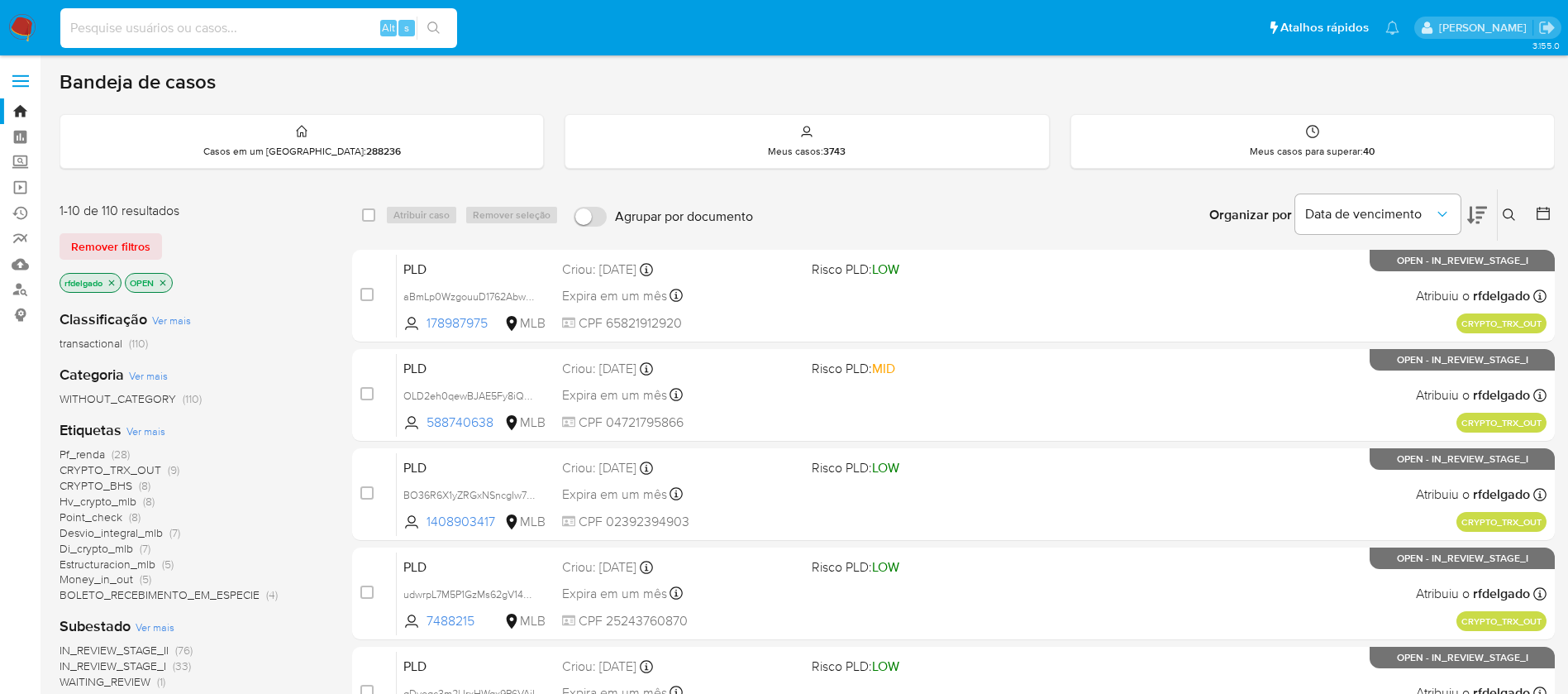
paste input "186308419"
type input "186308419"
click at [434, 27] on icon "search-icon" at bounding box center [434, 28] width 13 height 13
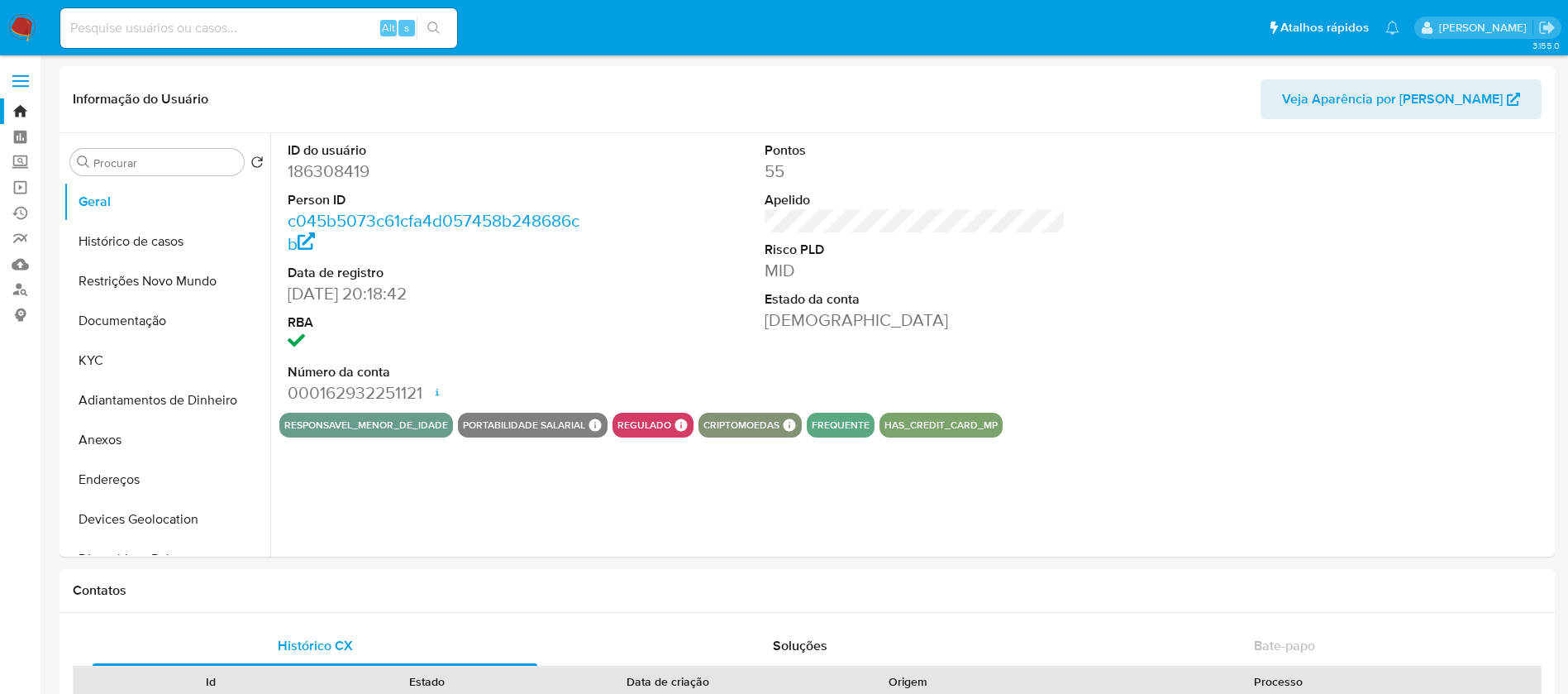
select select "10"
click at [95, 357] on button "KYC" at bounding box center [160, 360] width 194 height 40
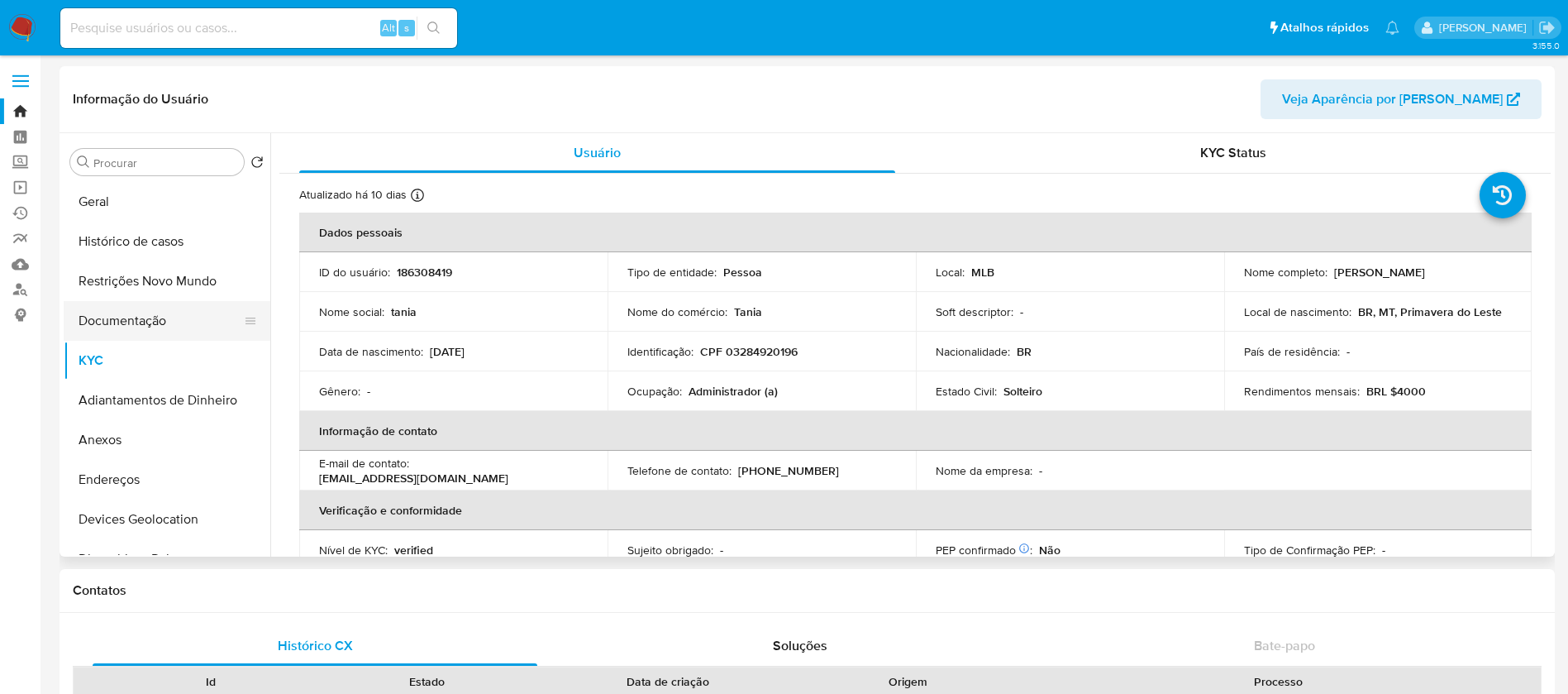
click at [153, 313] on button "Documentação" at bounding box center [160, 320] width 194 height 40
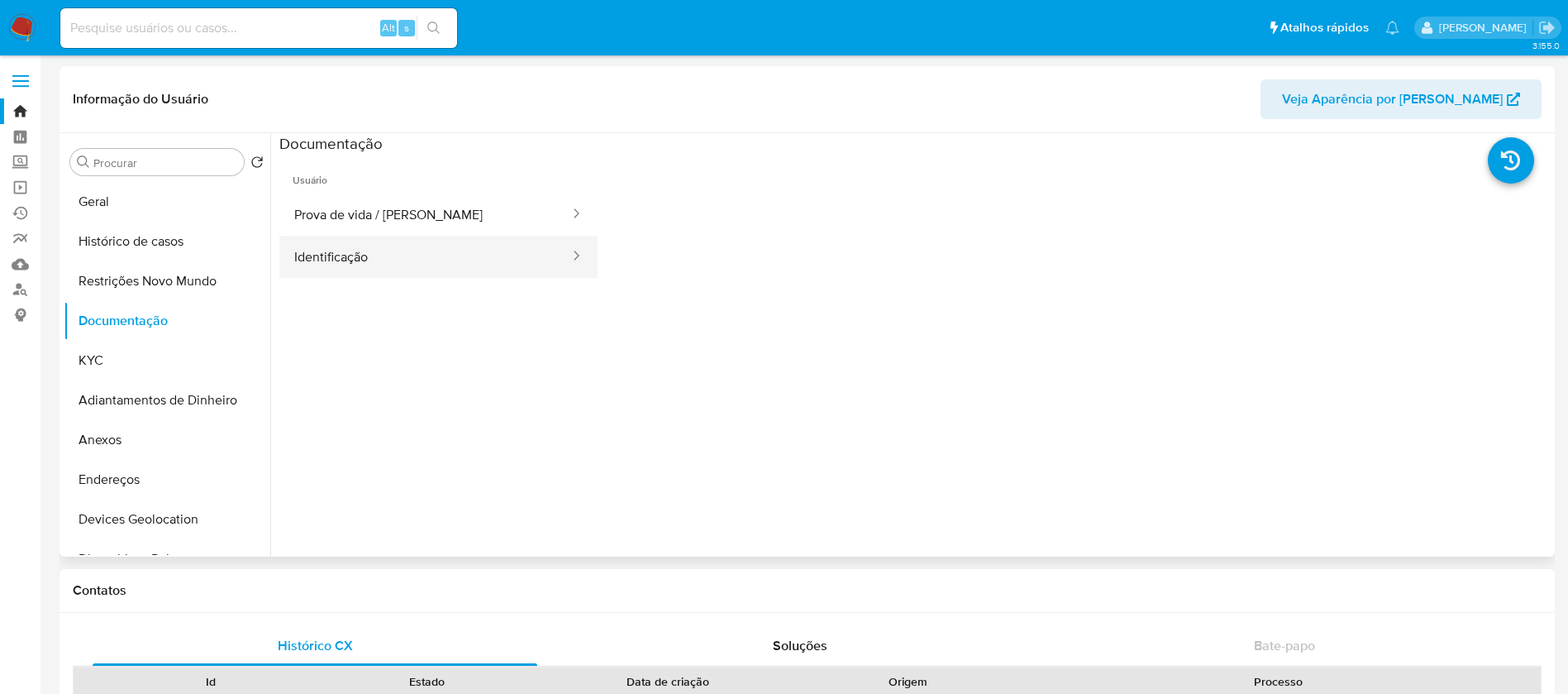
click at [465, 251] on button "Identificação" at bounding box center [425, 256] width 292 height 42
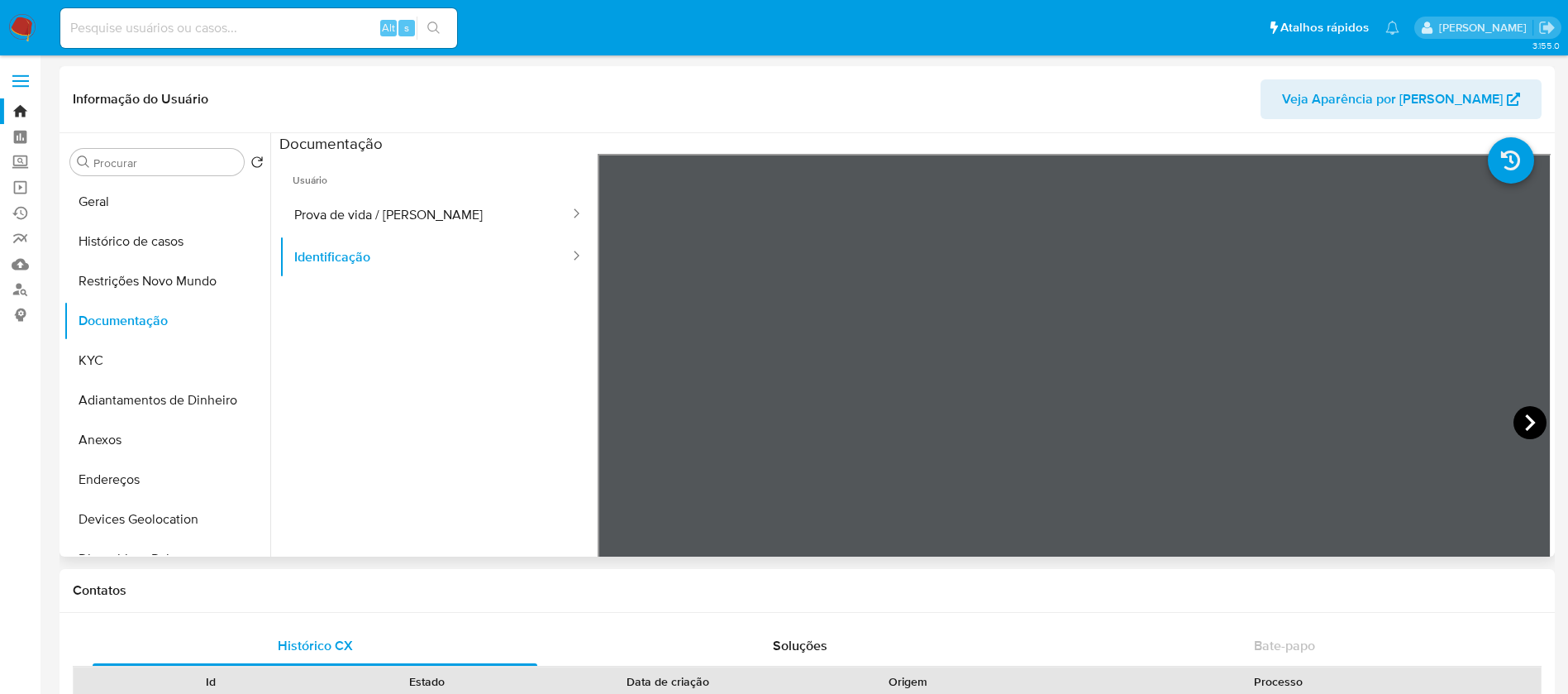
click at [1533, 418] on icon at bounding box center [1529, 423] width 33 height 33
click at [383, 217] on button "Prova de vida / Selfie" at bounding box center [425, 215] width 292 height 42
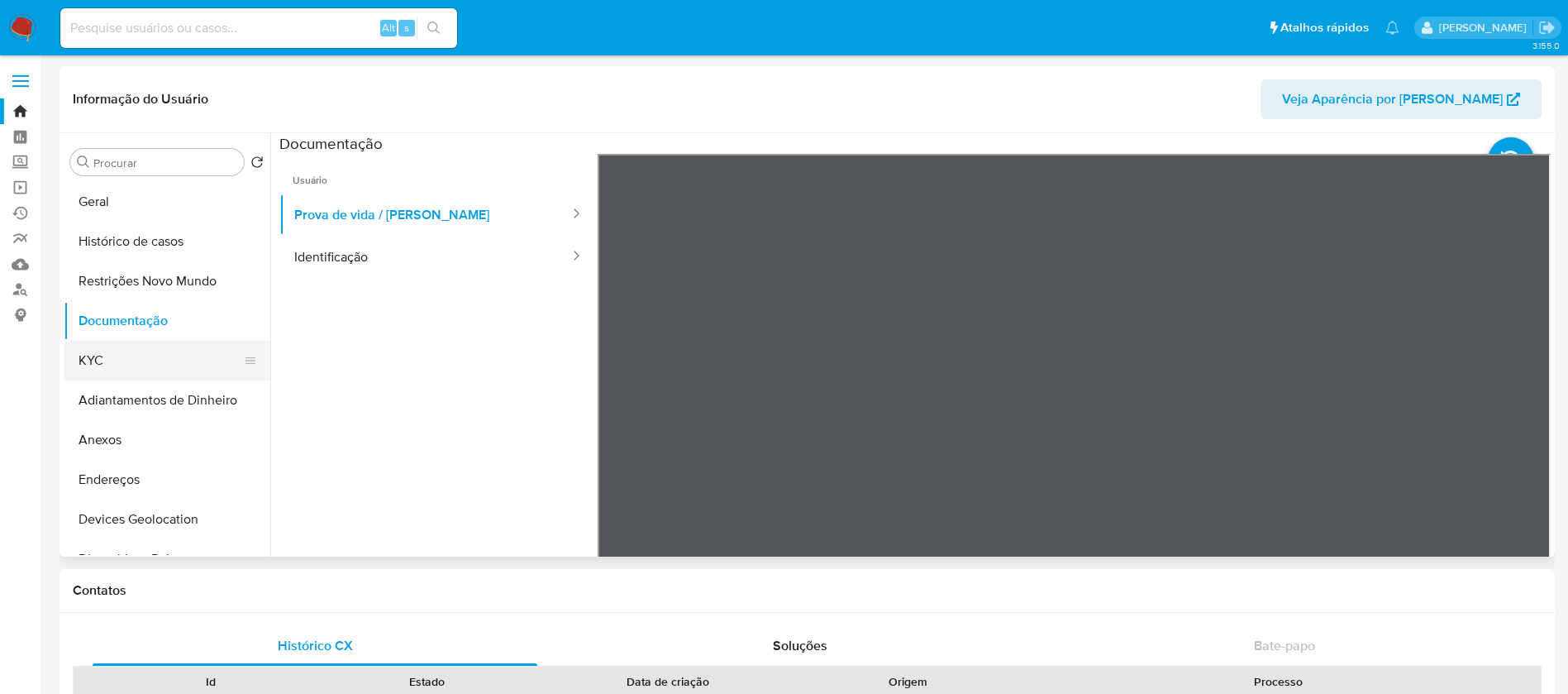
click at [92, 350] on button "KYC" at bounding box center [160, 360] width 194 height 40
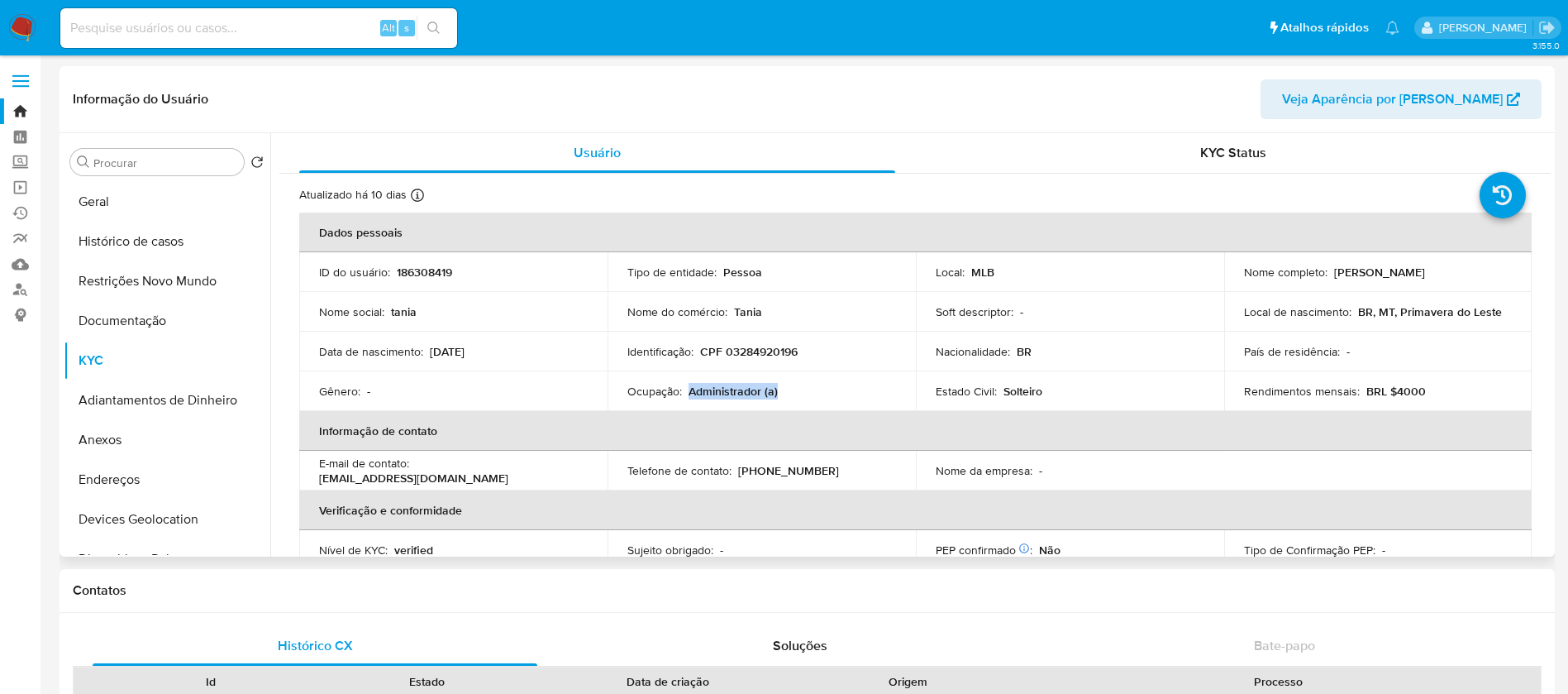
drag, startPoint x: 800, startPoint y: 392, endPoint x: 687, endPoint y: 392, distance: 113.0
click at [687, 392] on div "Ocupação : Administrador (a)" at bounding box center [761, 391] width 268 height 15
copy p "Administrador (a)"
click at [262, 33] on input at bounding box center [259, 28] width 397 height 21
paste input "784950742"
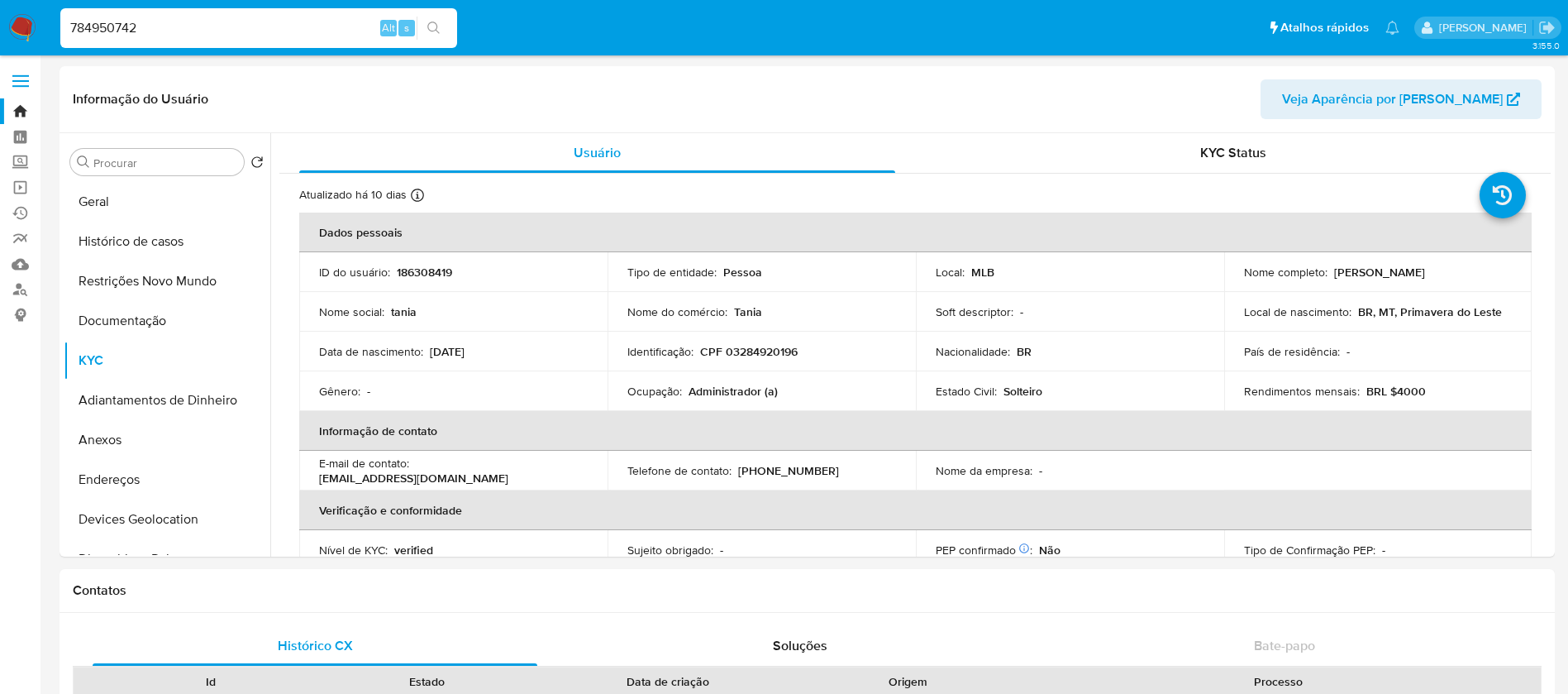
type input "784950742"
click at [445, 26] on button "search-icon" at bounding box center [433, 28] width 34 height 23
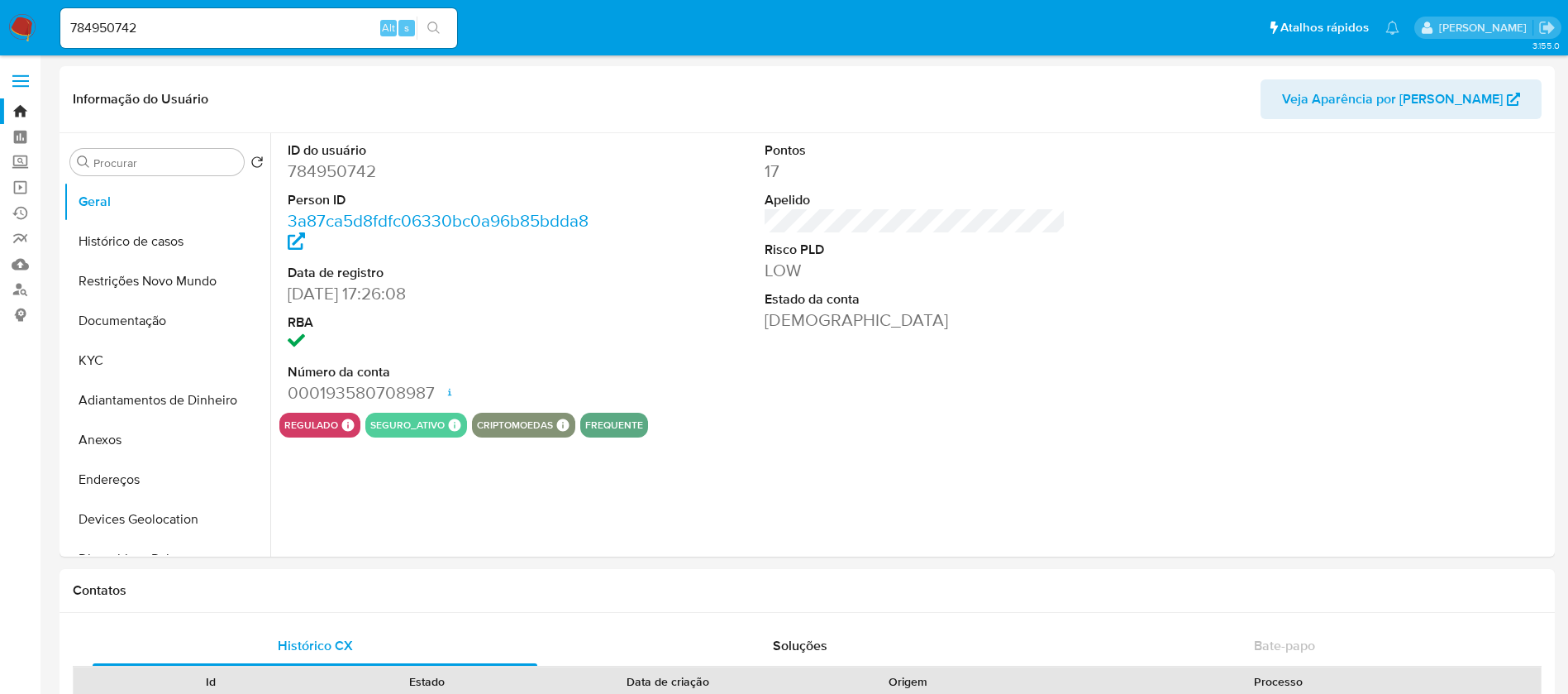
select select "10"
click at [134, 323] on button "Documentação" at bounding box center [160, 320] width 194 height 40
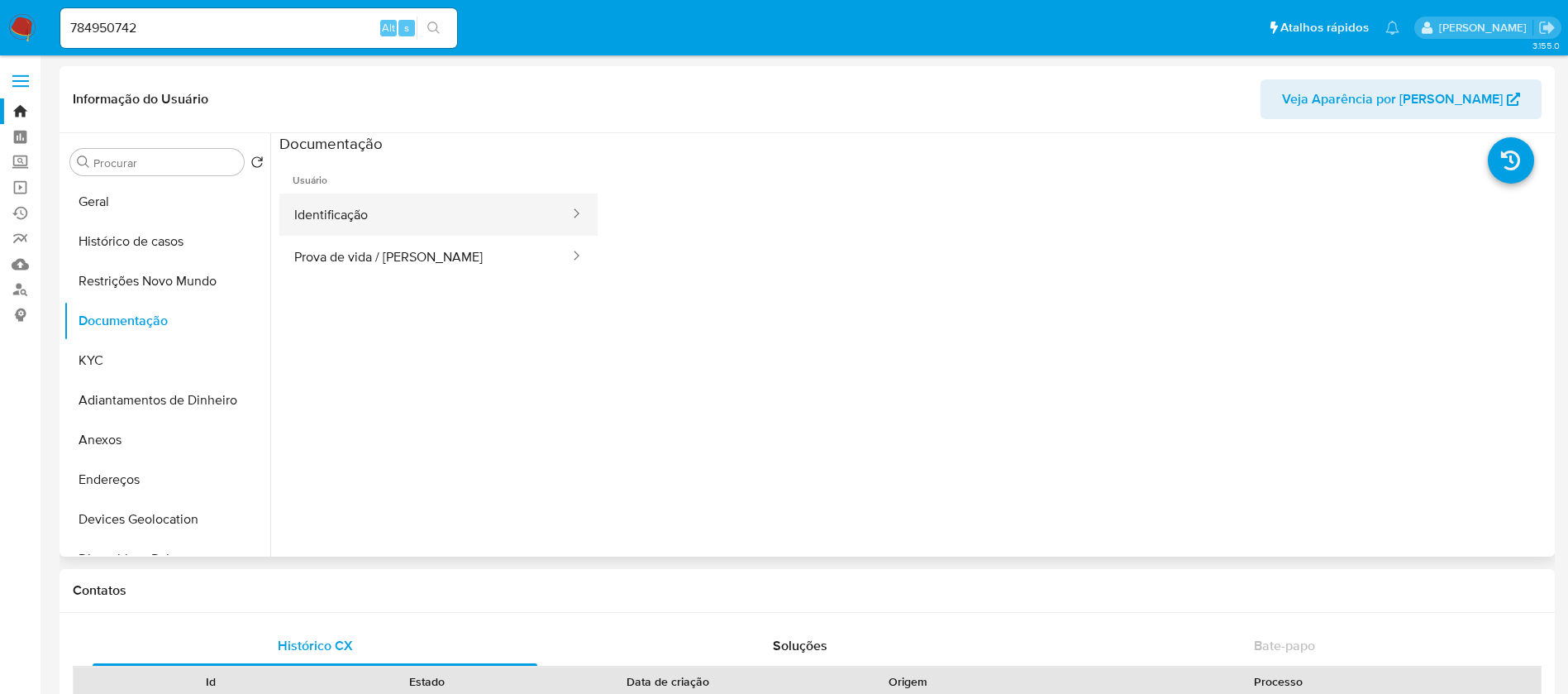
click at [380, 218] on button "Identificação" at bounding box center [425, 215] width 292 height 42
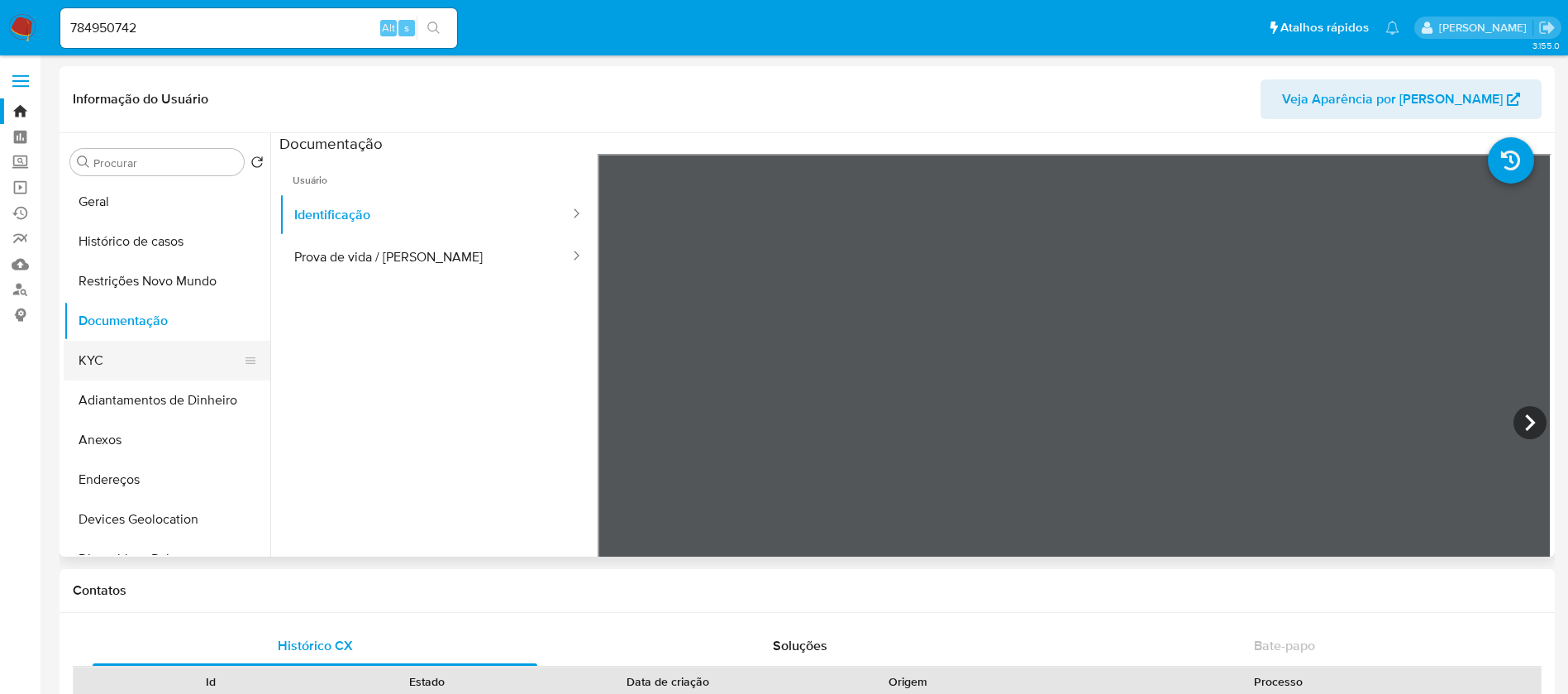
click at [81, 360] on button "KYC" at bounding box center [160, 360] width 194 height 40
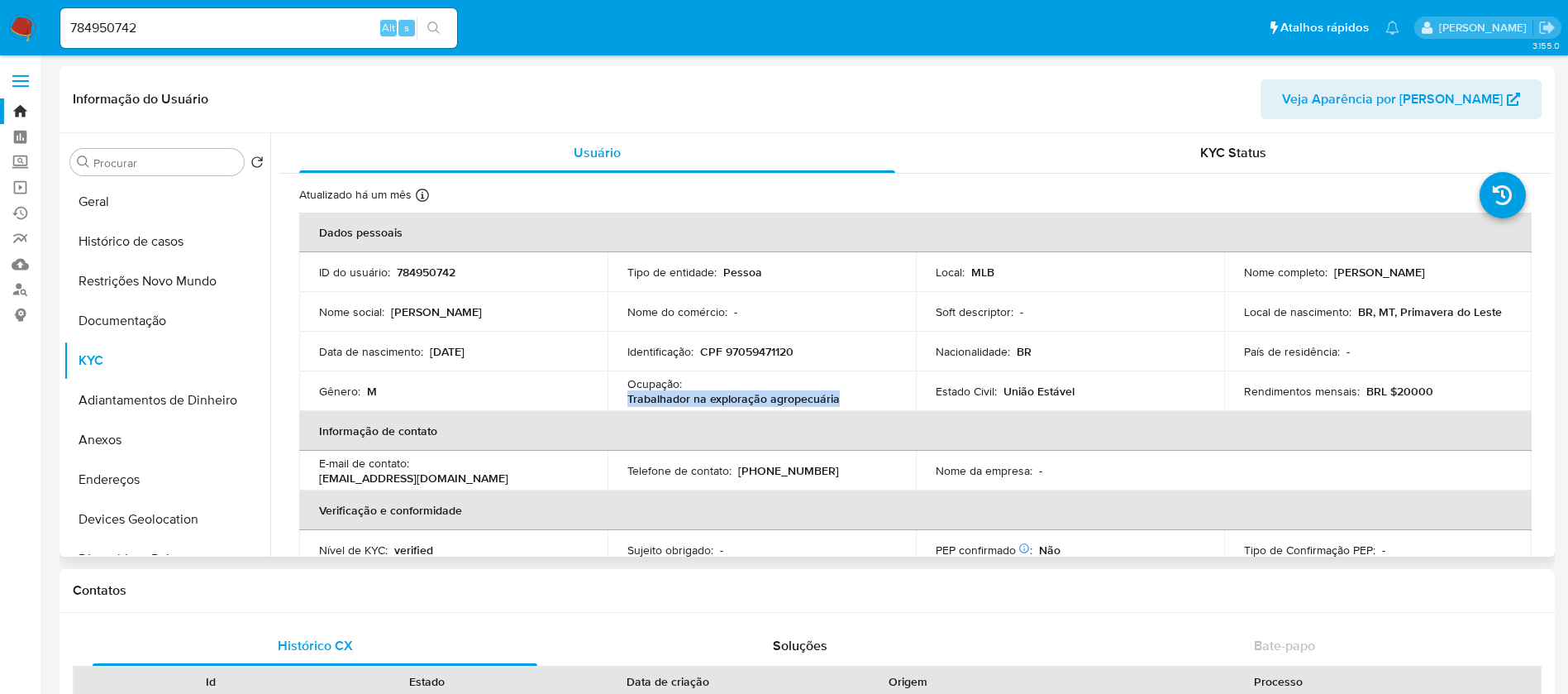
drag, startPoint x: 836, startPoint y: 403, endPoint x: 626, endPoint y: 398, distance: 210.1
click at [627, 398] on div "Ocupação : Trabalhador na exploração agropecuária" at bounding box center [761, 391] width 268 height 29
copy p "Trabalhador na exploração agropecuária"
click at [331, 20] on input "784950742" at bounding box center [259, 28] width 397 height 21
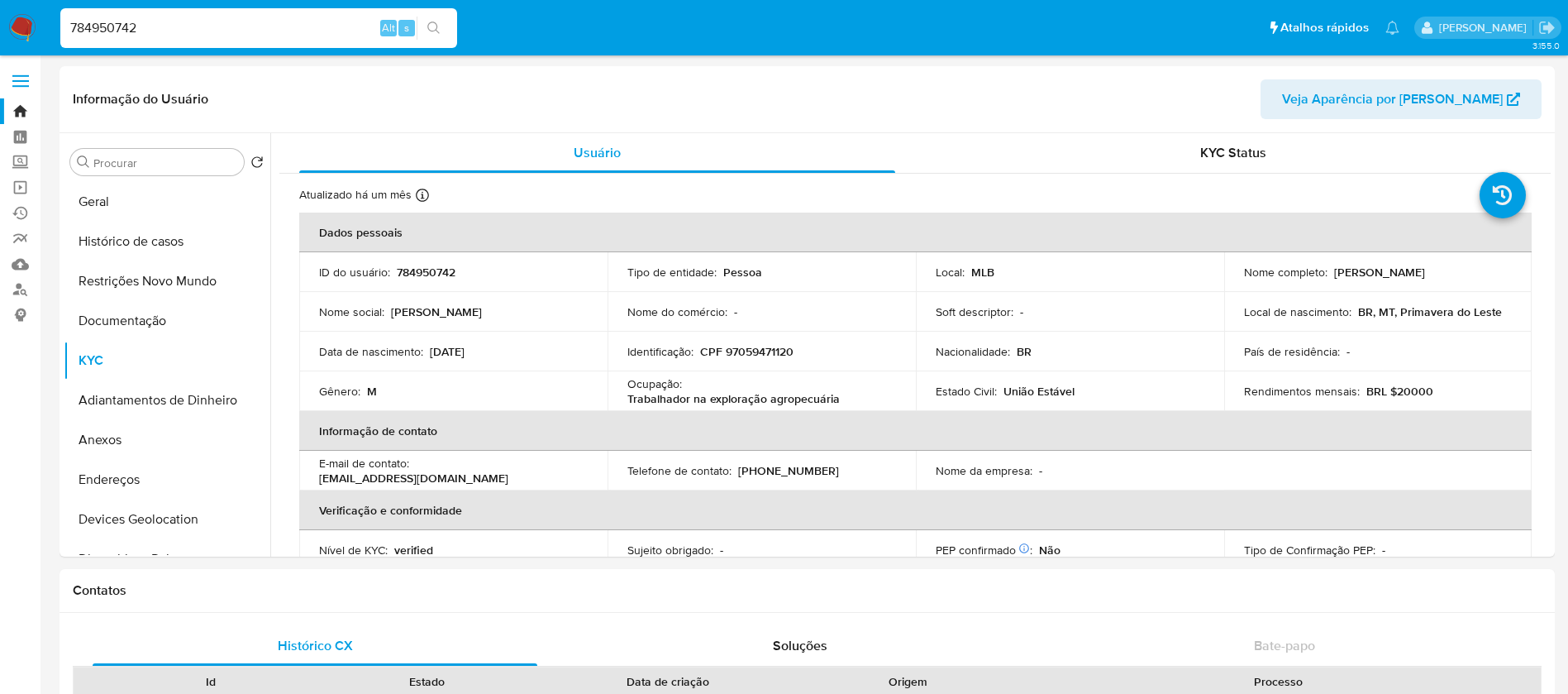
click at [331, 20] on input "784950742" at bounding box center [259, 28] width 397 height 21
paste input "202888788"
type input "202888788"
click at [435, 28] on icon "search-icon" at bounding box center [434, 28] width 13 height 13
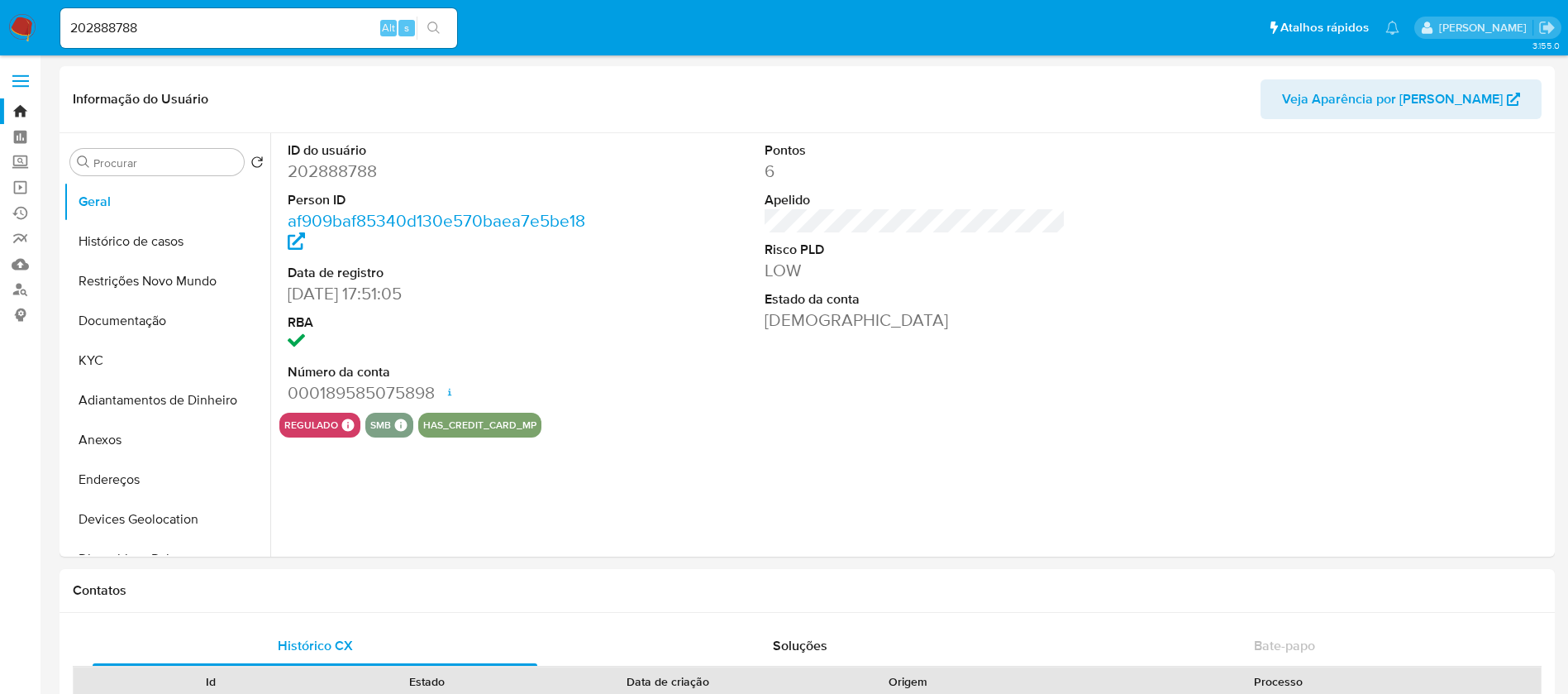
select select "10"
click at [154, 351] on button "KYC" at bounding box center [160, 360] width 194 height 40
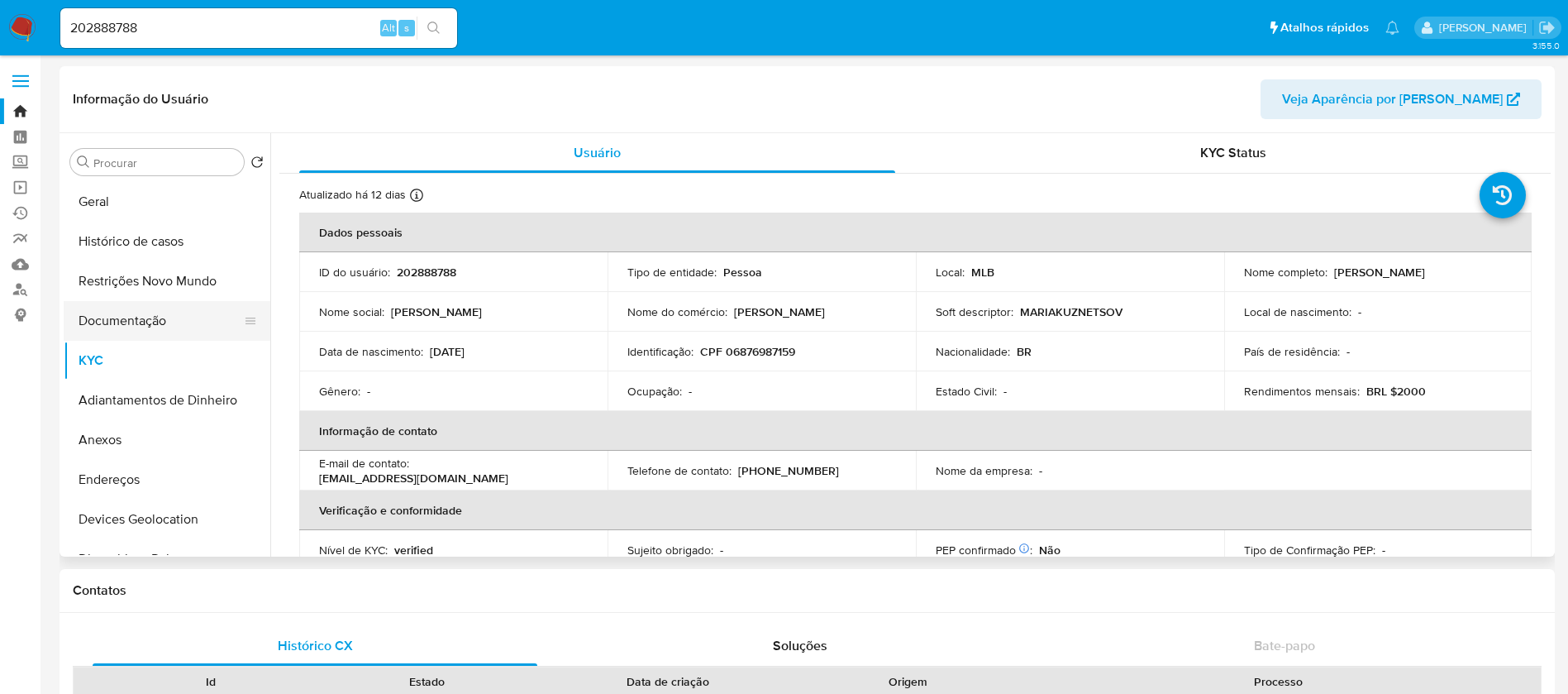
click at [131, 321] on button "Documentação" at bounding box center [160, 320] width 194 height 40
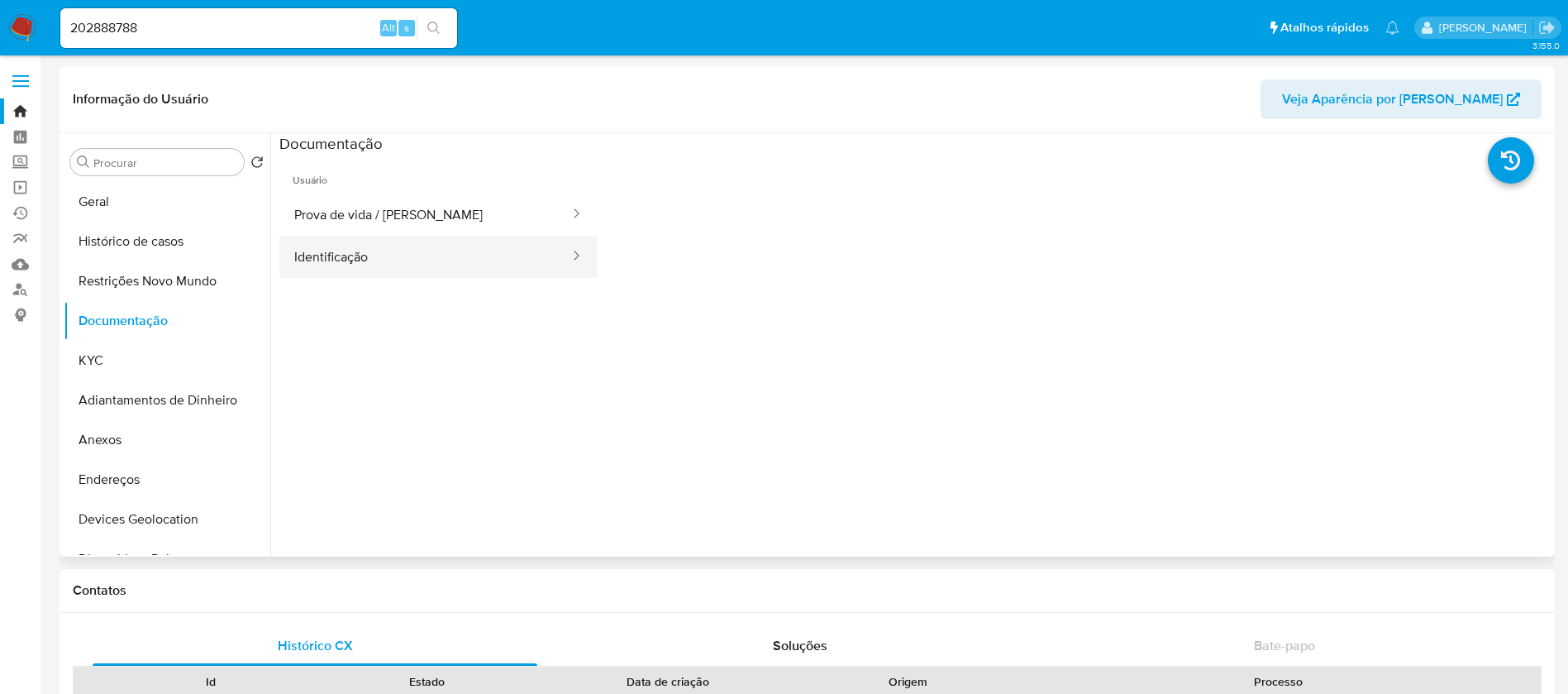
click at [439, 245] on button "Identificação" at bounding box center [425, 256] width 292 height 42
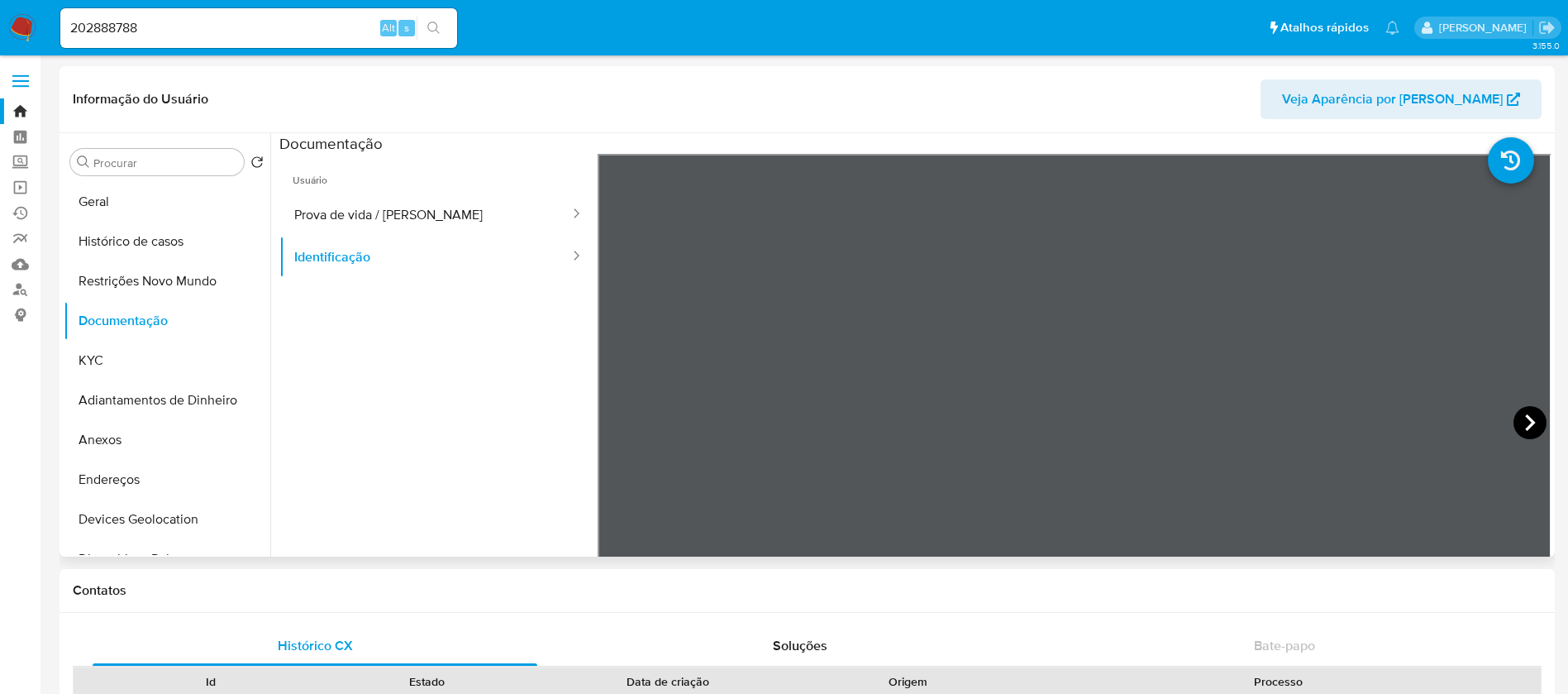
click at [1518, 416] on icon at bounding box center [1529, 423] width 33 height 33
click at [77, 358] on button "KYC" at bounding box center [160, 360] width 194 height 40
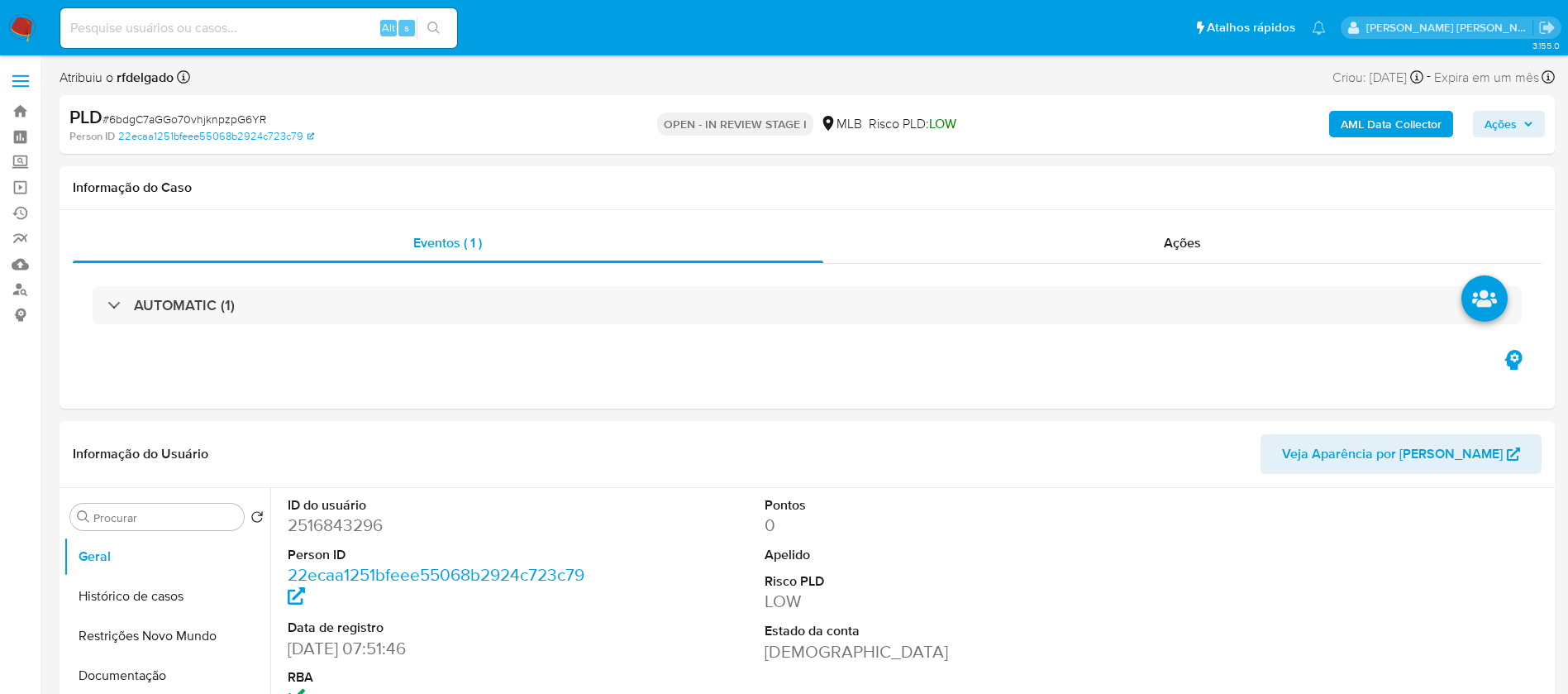
select select "10"
click at [1493, 125] on span "Ações" at bounding box center [1500, 124] width 32 height 27
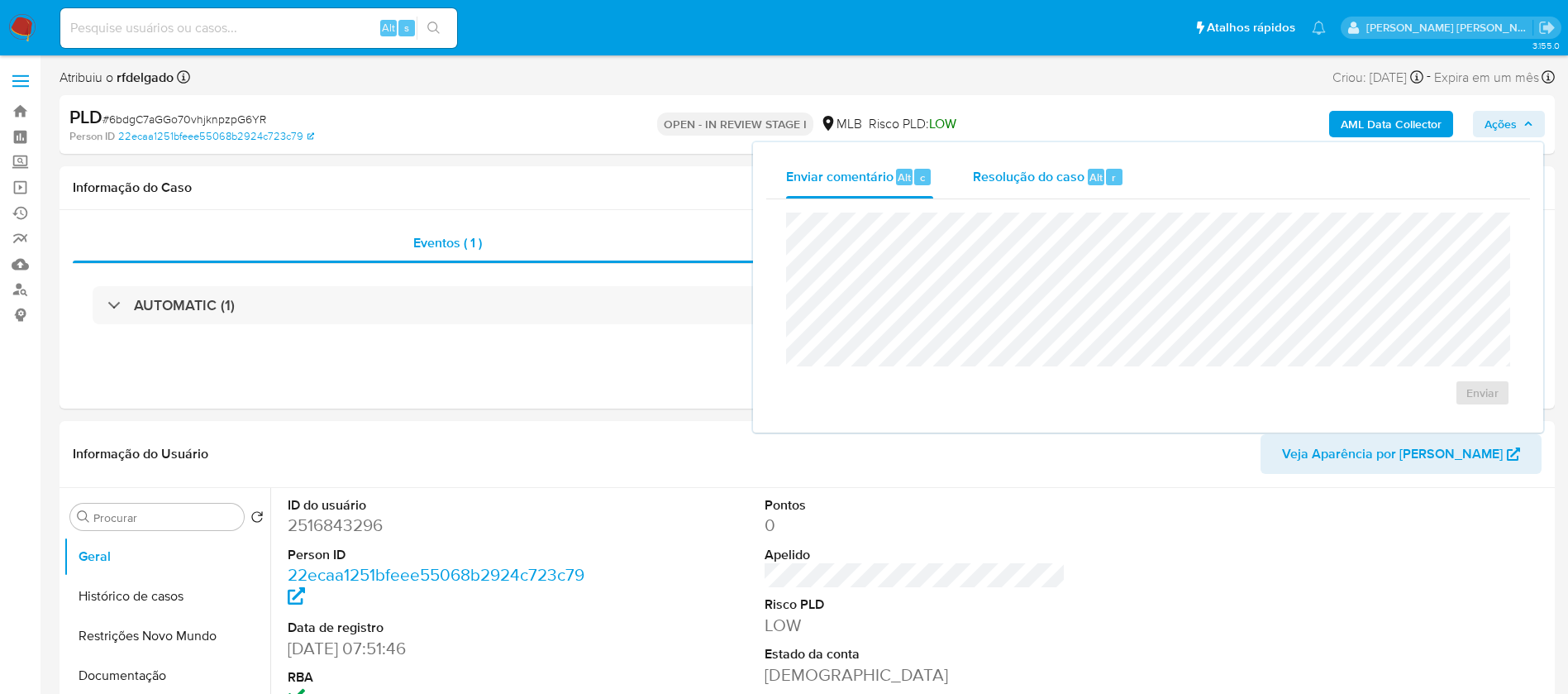
click at [1089, 179] on span "Alt" at bounding box center [1096, 176] width 13 height 16
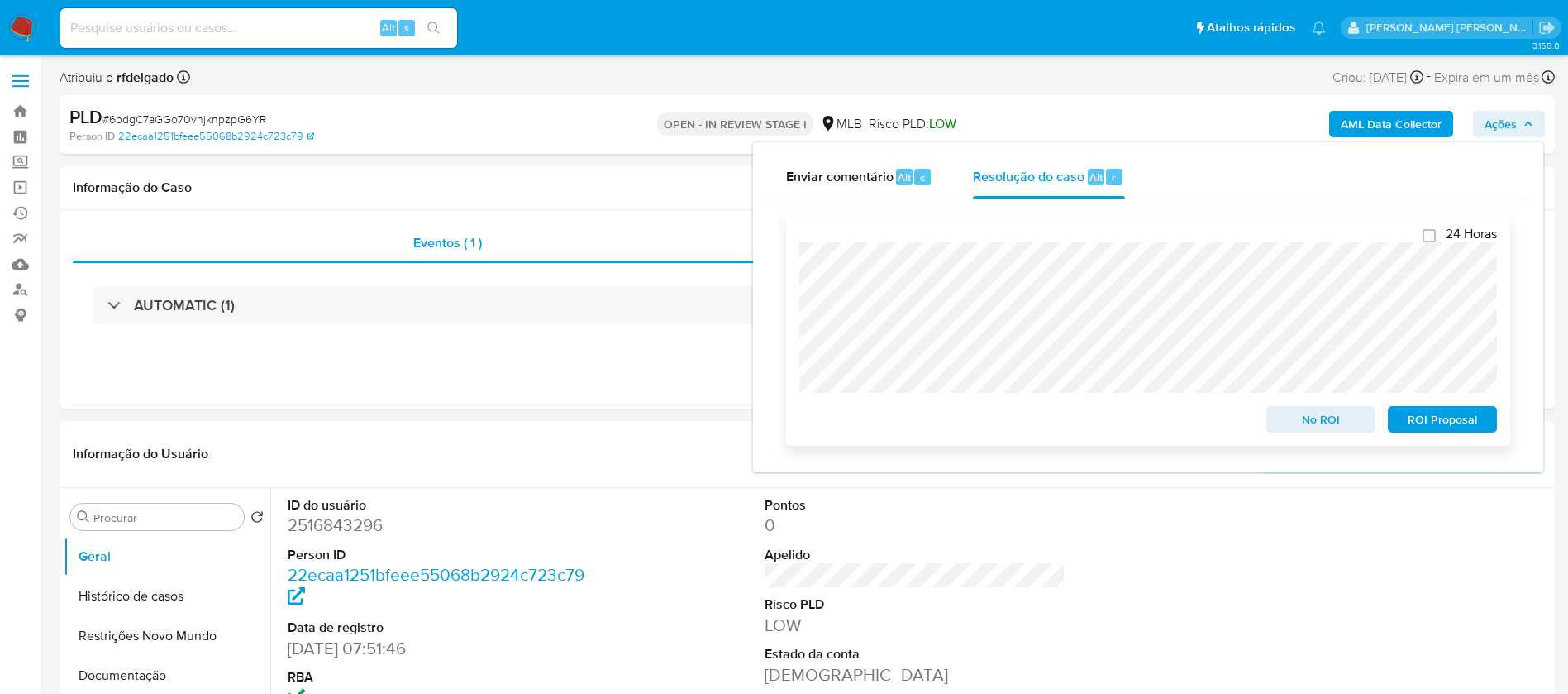
click at [1445, 425] on span "ROI Proposal" at bounding box center [1442, 419] width 86 height 23
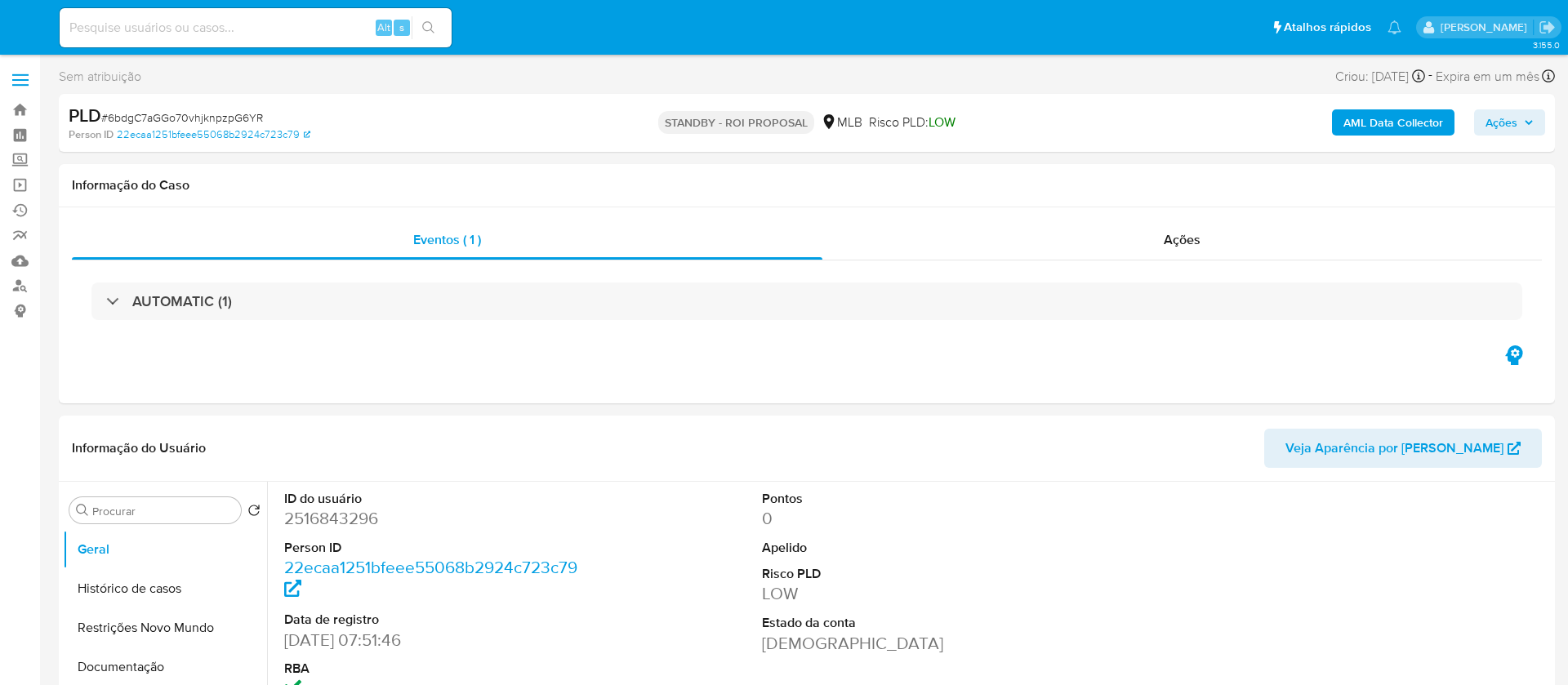
select select "10"
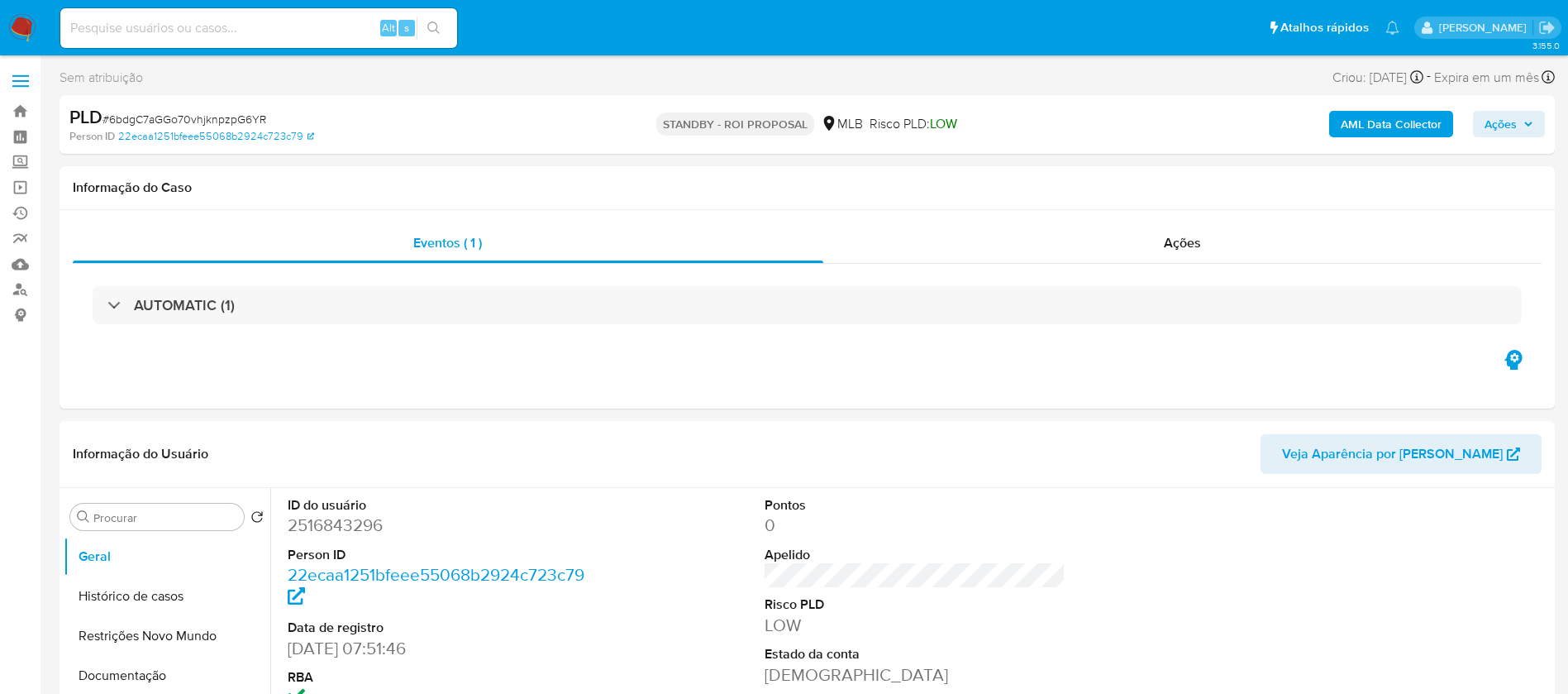
click at [317, 20] on input at bounding box center [259, 28] width 397 height 21
paste input "novfLEEvtK5Ta0Brm48IAmnT"
type input "novfLEEvtK5Ta0Brm48IAmnT"
select select "10"
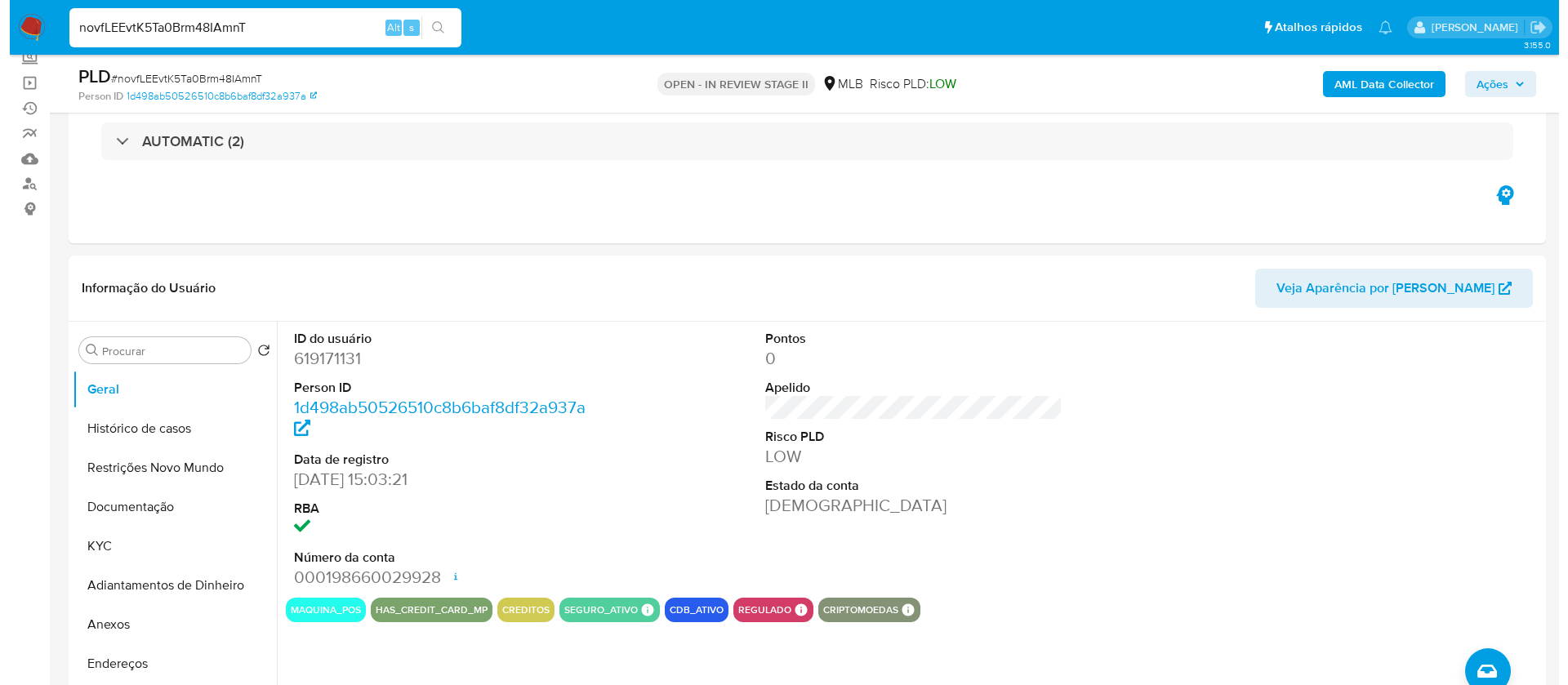
scroll to position [245, 0]
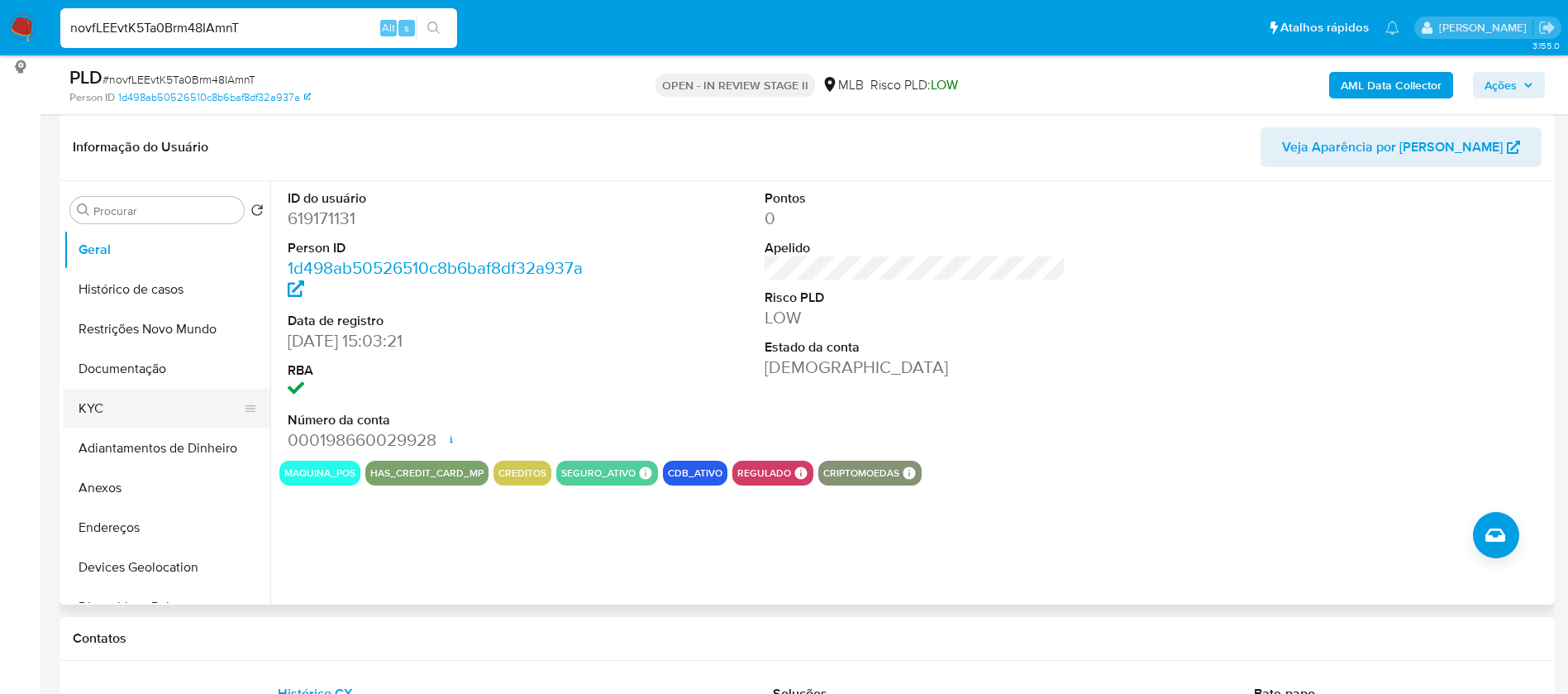
click at [91, 397] on button "KYC" at bounding box center [160, 408] width 194 height 40
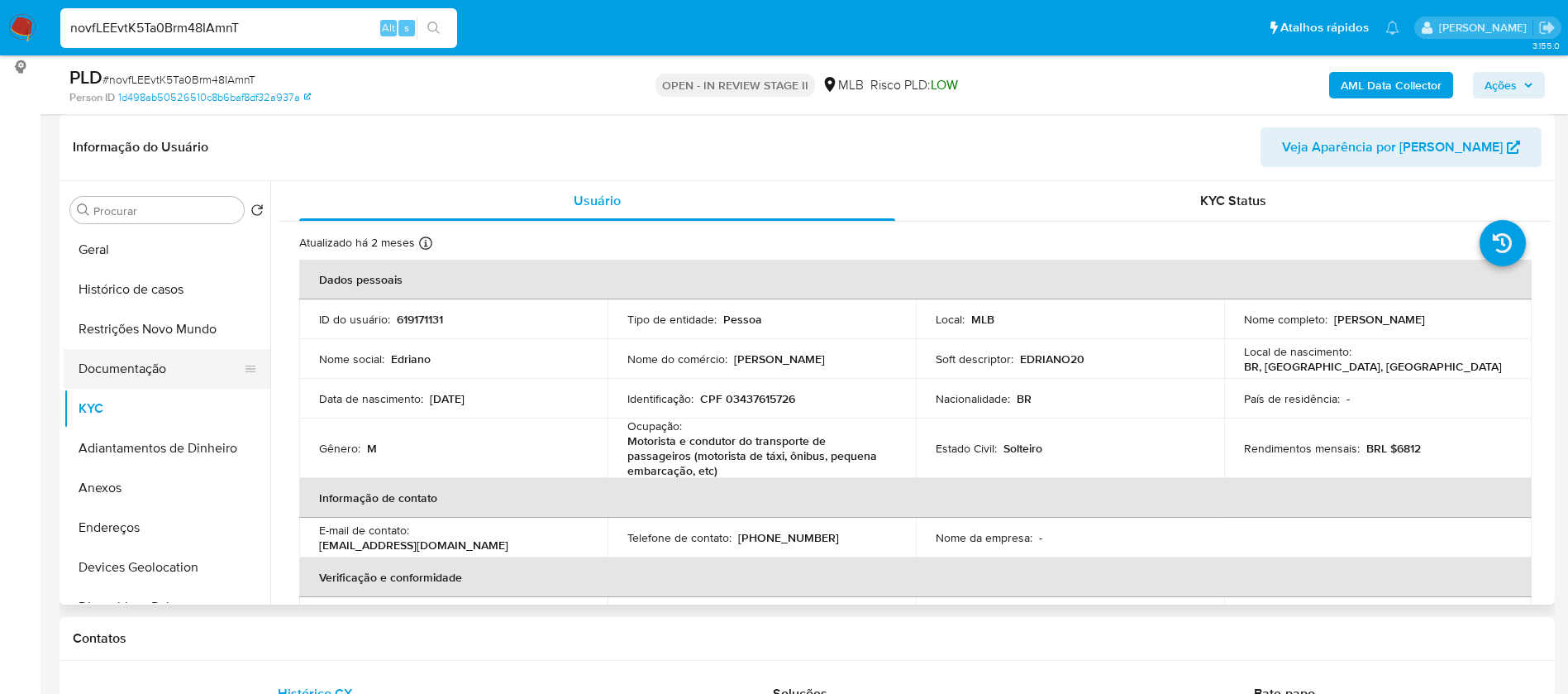
click at [145, 367] on button "Documentação" at bounding box center [160, 369] width 194 height 40
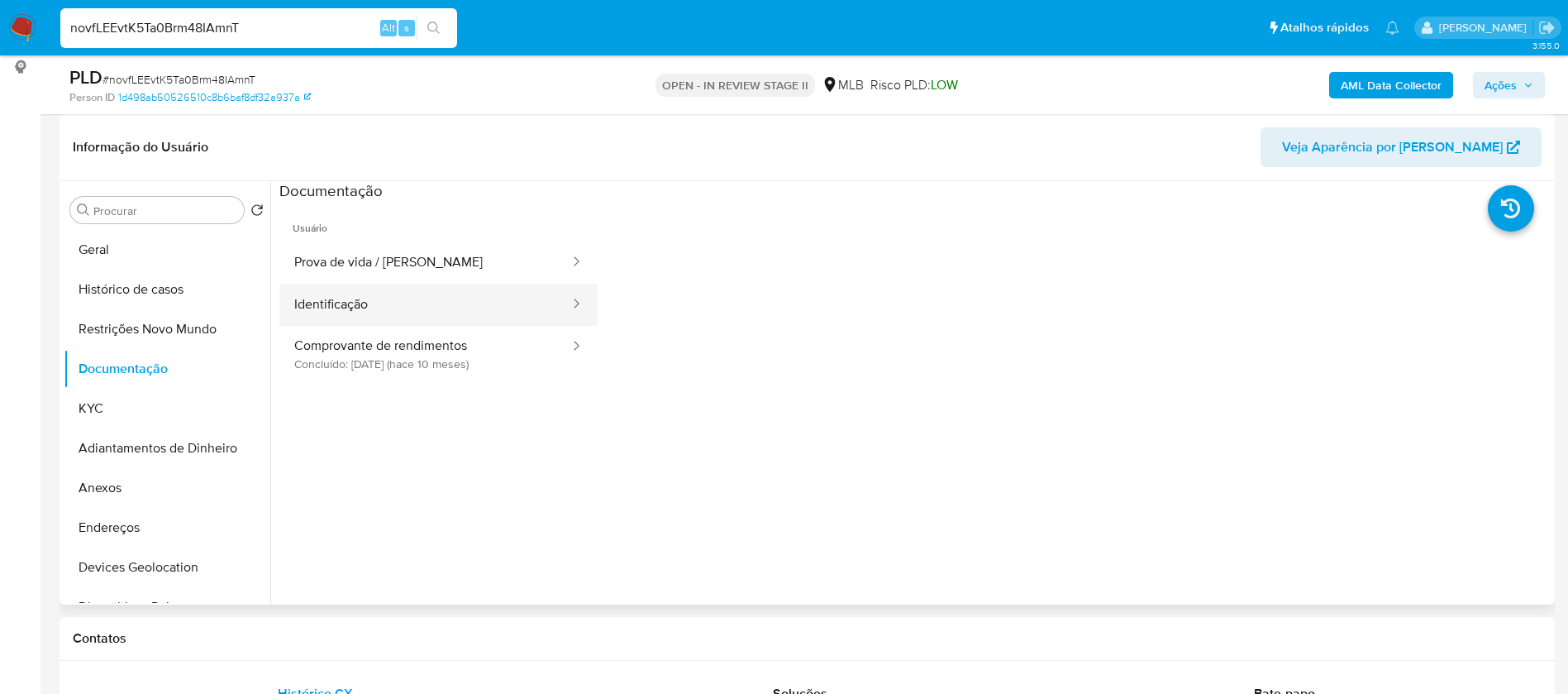
click at [457, 307] on button "Identificação" at bounding box center [425, 305] width 292 height 42
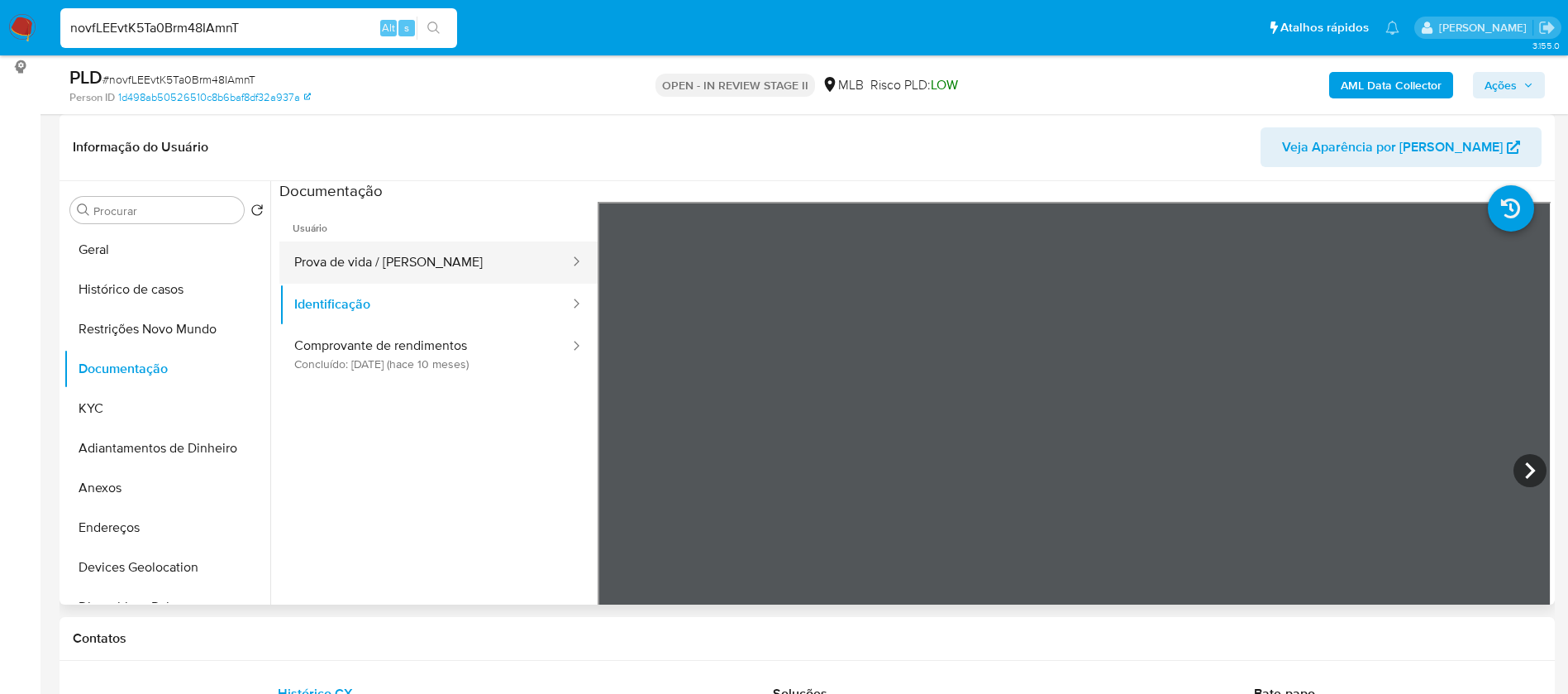
click at [459, 259] on button "Prova de vida / Selfie" at bounding box center [425, 263] width 292 height 42
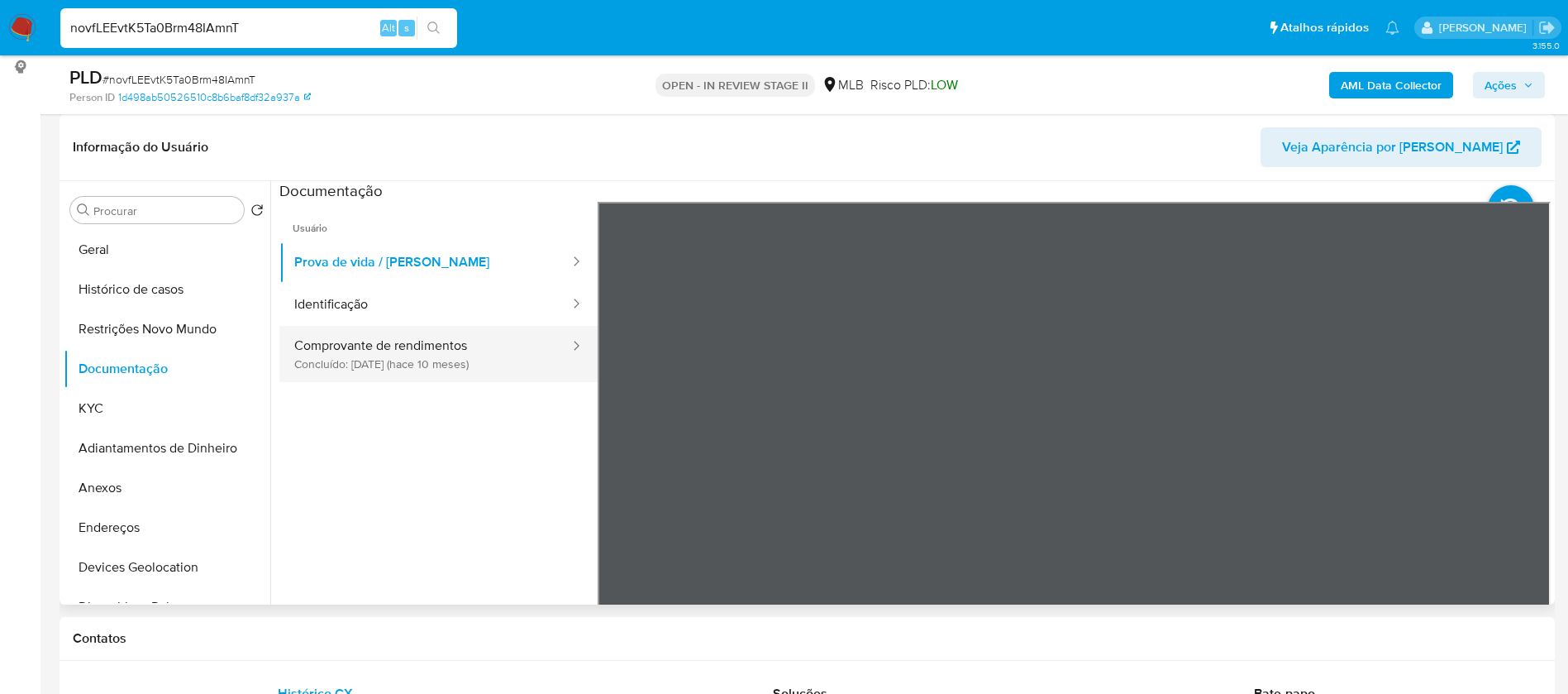
click at [468, 359] on button "Comprovante de rendimentos Concluído: 06/11/2024 (hace 10 meses)" at bounding box center [425, 353] width 292 height 56
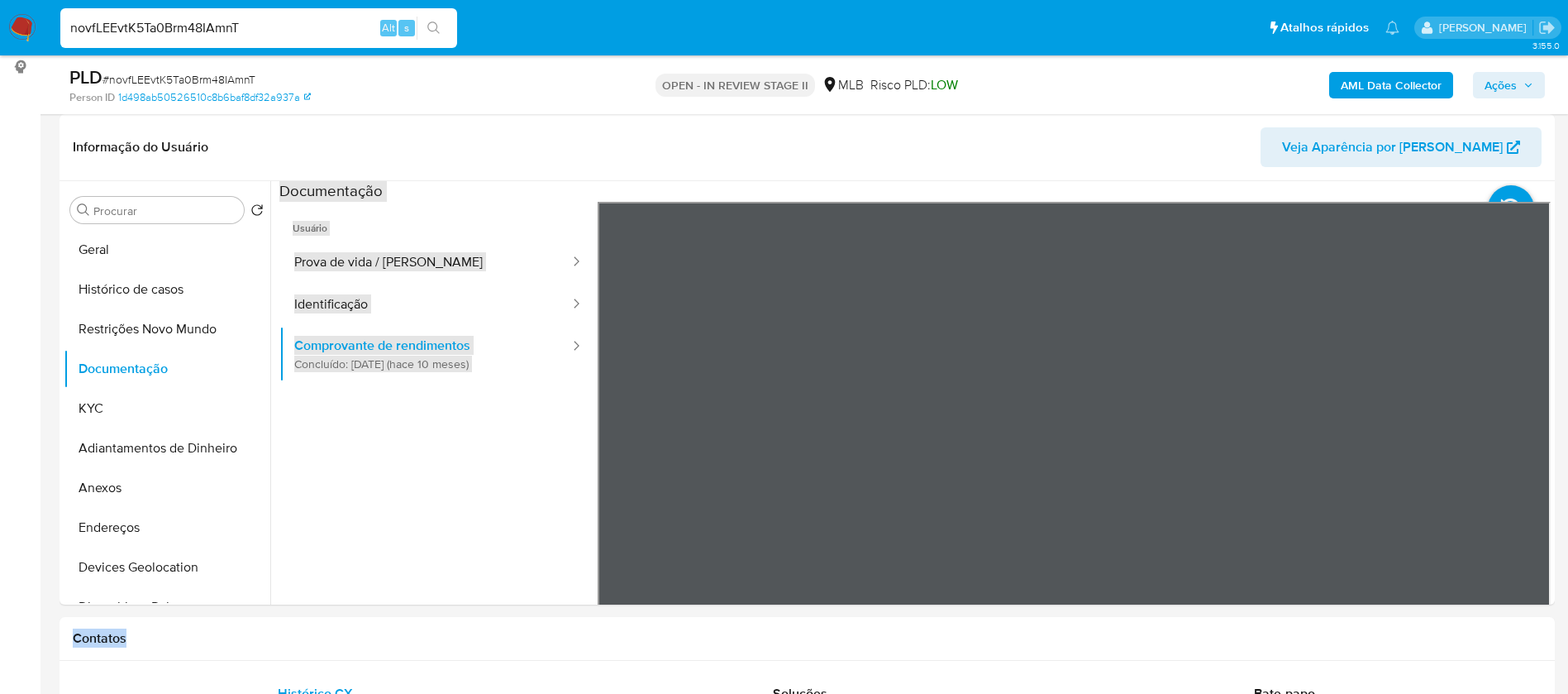
drag, startPoint x: 1299, startPoint y: 632, endPoint x: 426, endPoint y: -45, distance: 1104.7
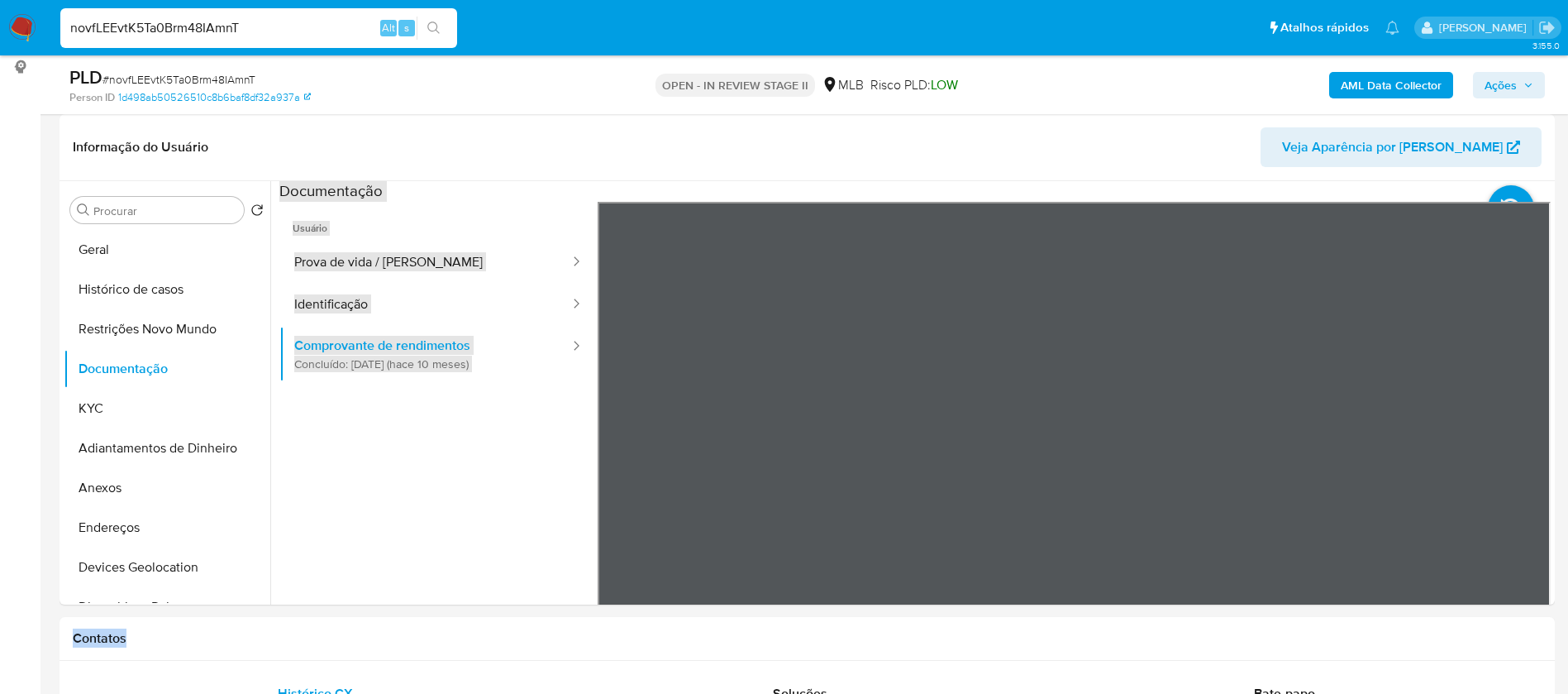
click at [1410, 91] on b "AML Data Collector" at bounding box center [1391, 85] width 101 height 27
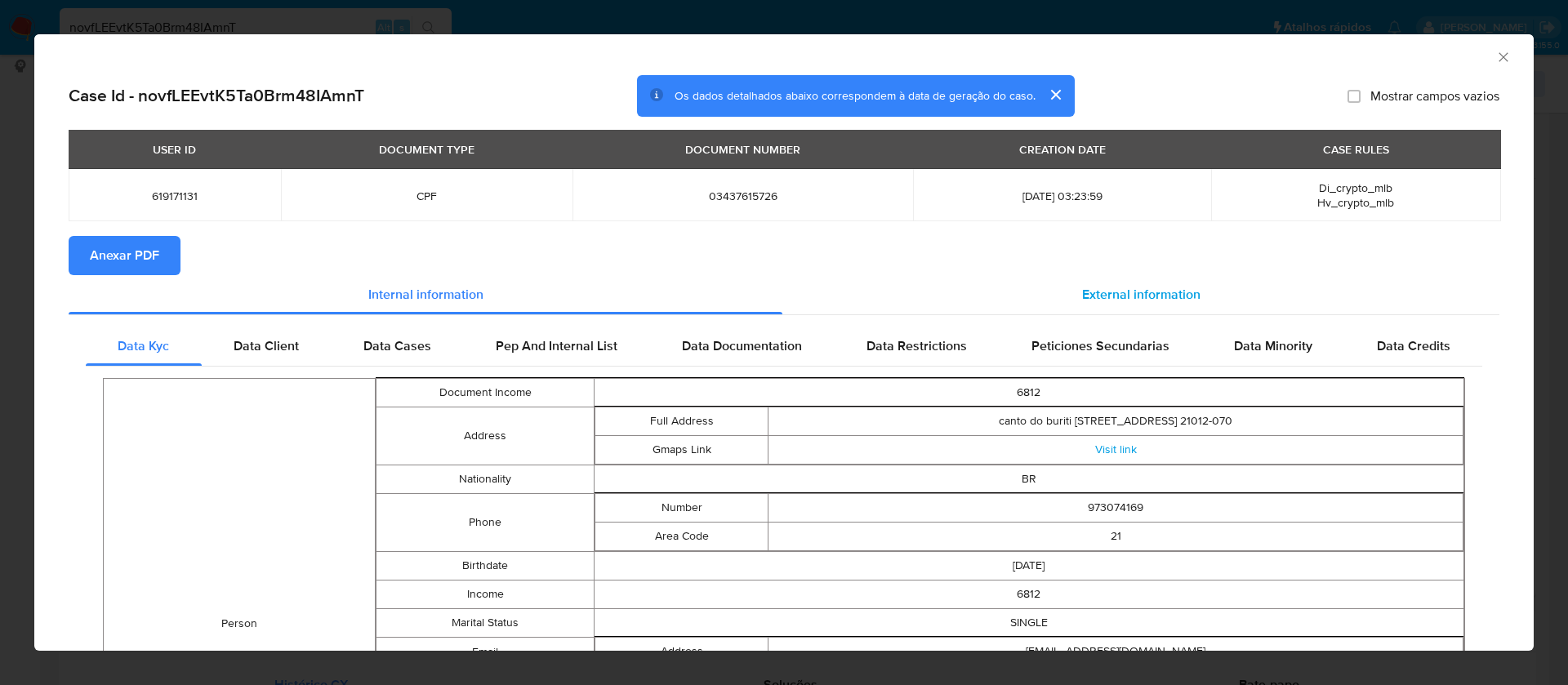
click at [1123, 292] on span "External information" at bounding box center [1141, 294] width 118 height 19
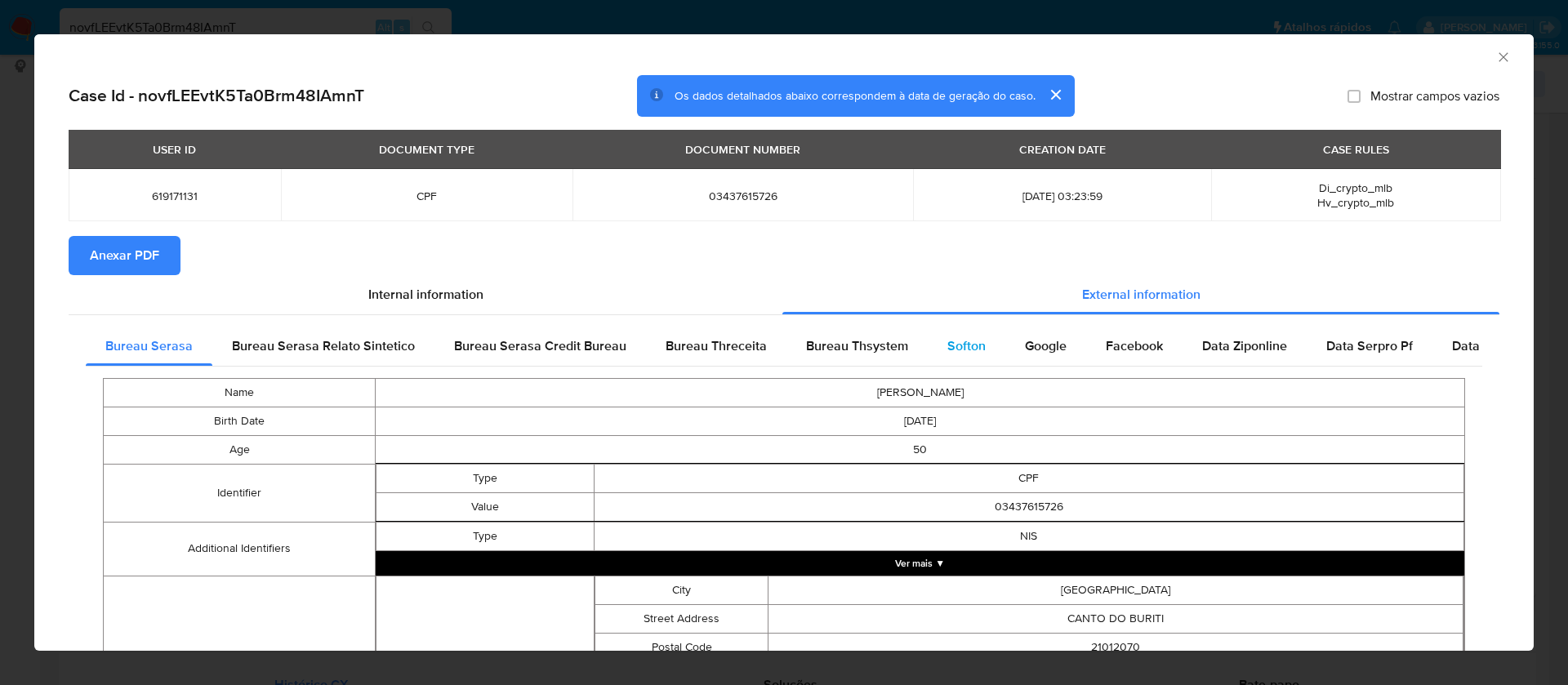
click at [958, 339] on span "Softon" at bounding box center [967, 346] width 38 height 19
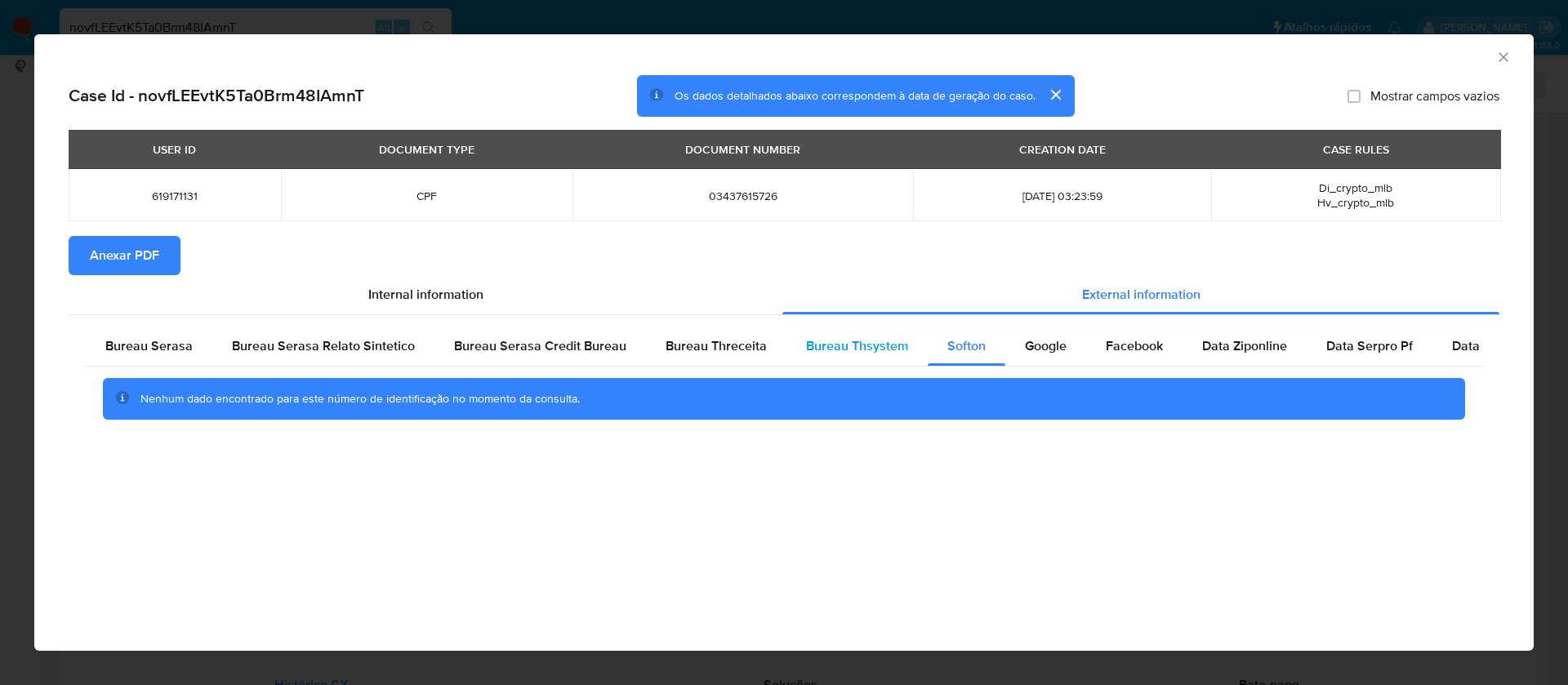
click at [869, 339] on span "Bureau Thsystem" at bounding box center [857, 346] width 102 height 19
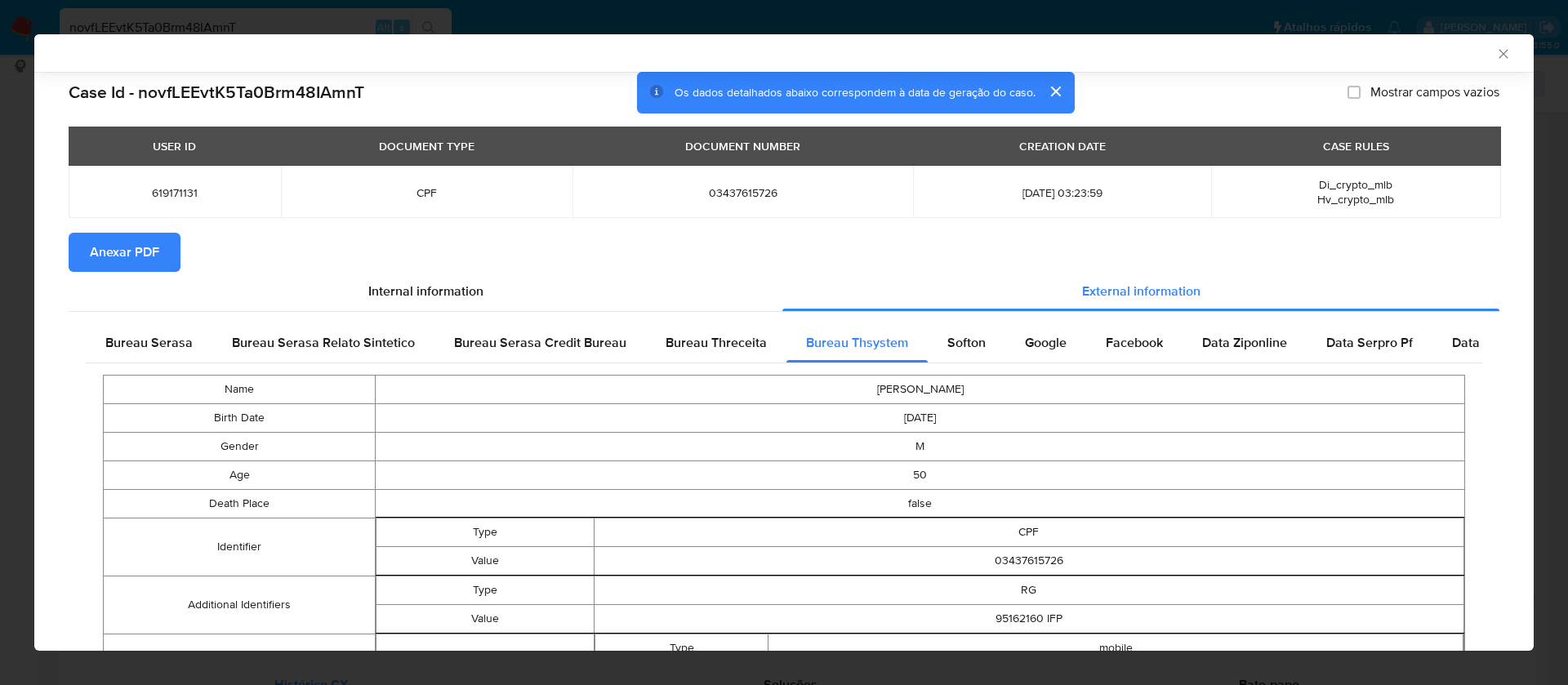
scroll to position [410, 0]
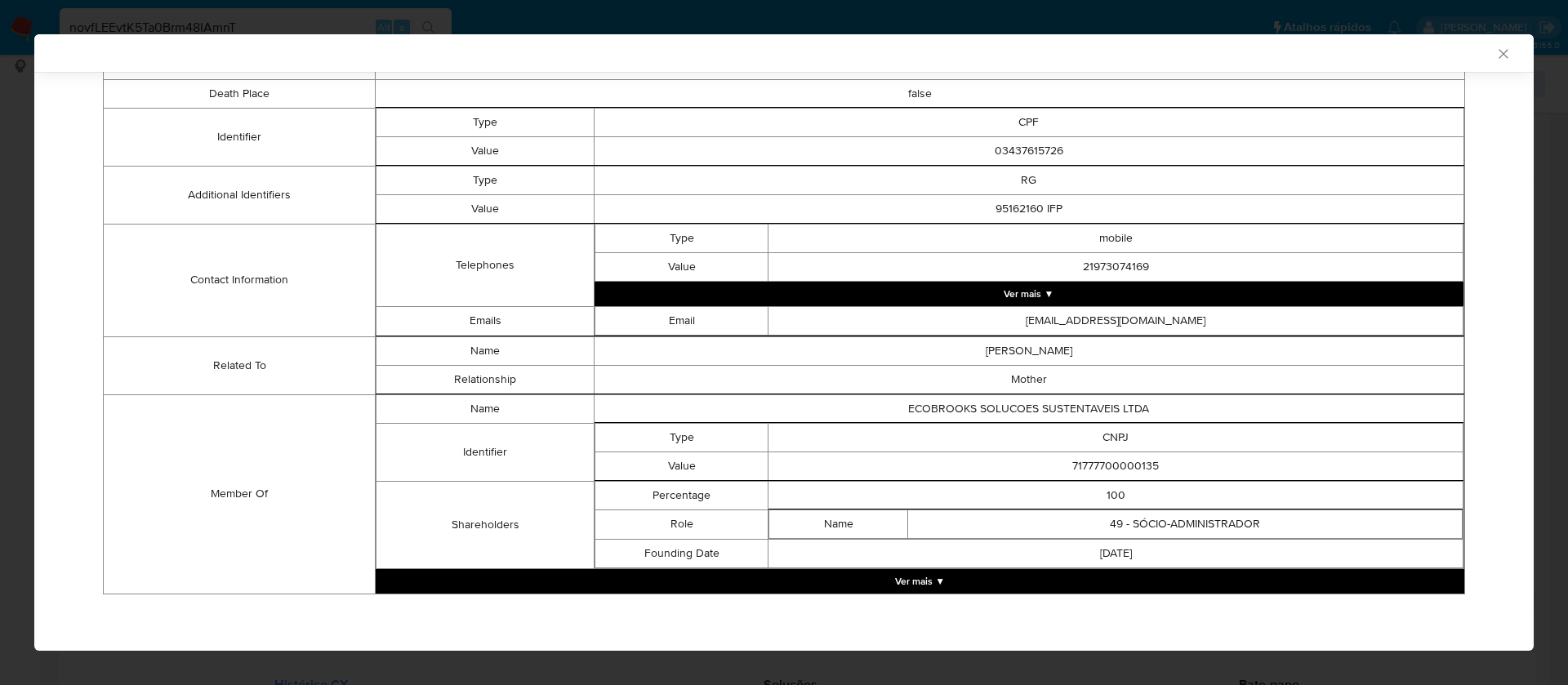
click at [1072, 463] on td "71777700000135" at bounding box center [1117, 465] width 695 height 28
copy td "71777700000135"
click at [932, 584] on button "Ver mais ▼" at bounding box center [920, 581] width 1089 height 24
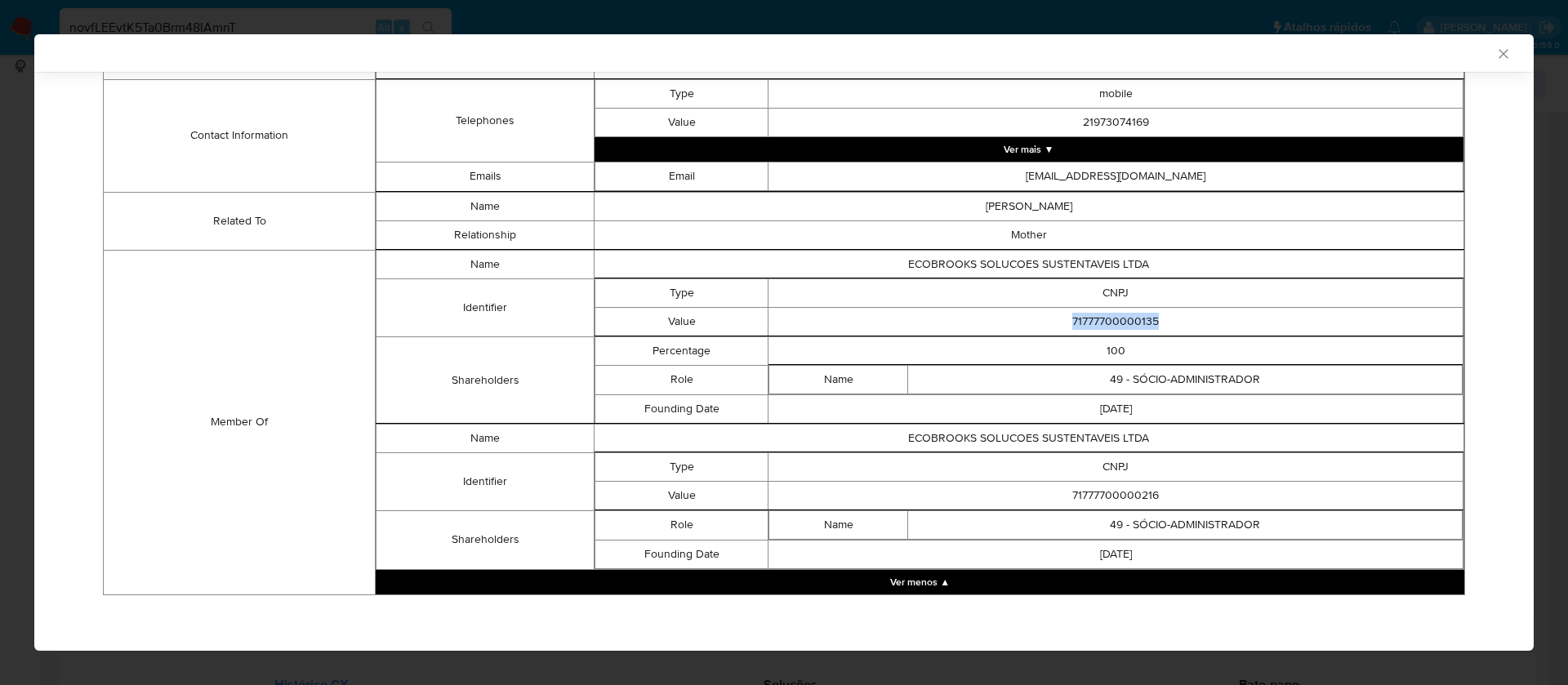
scroll to position [555, 0]
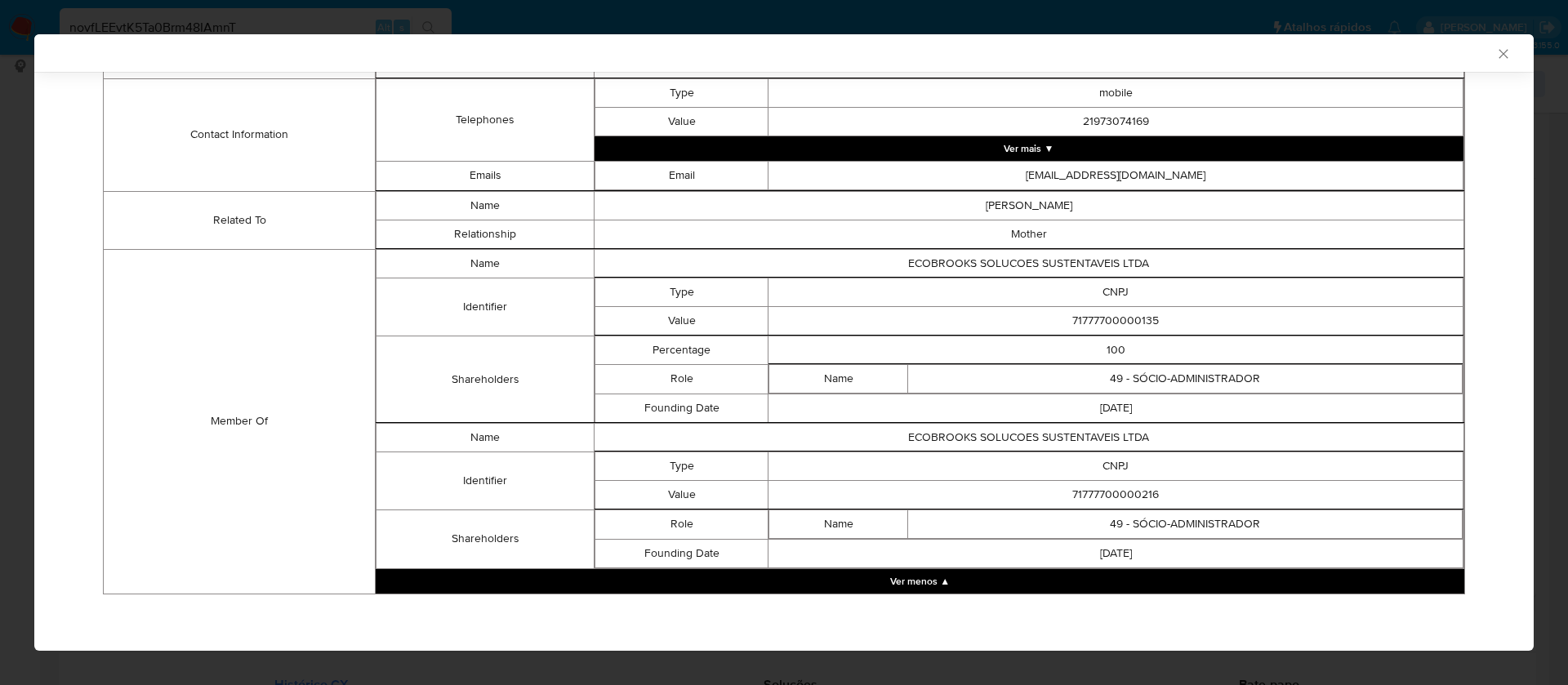
click at [1130, 494] on td "71777700000216" at bounding box center [1117, 494] width 695 height 28
copy td "71777700000216"
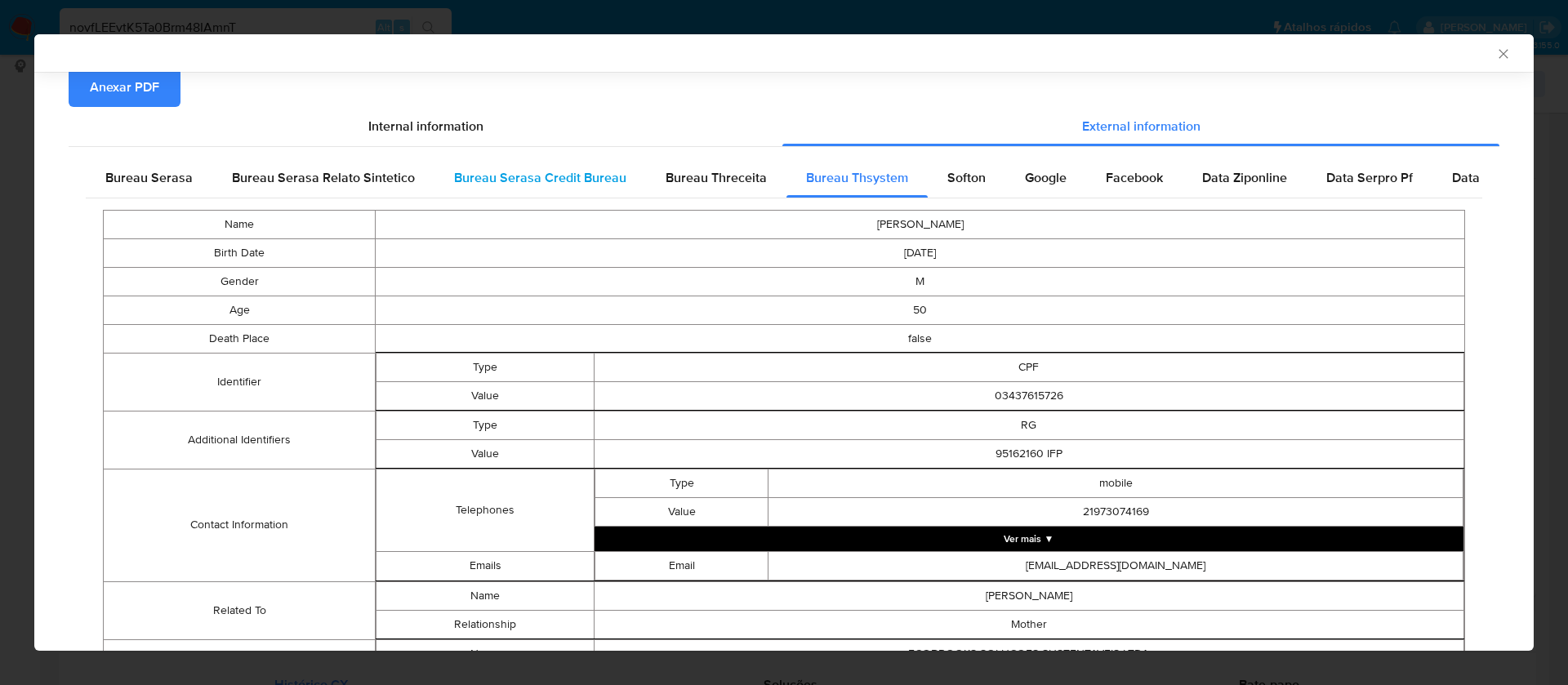
scroll to position [0, 0]
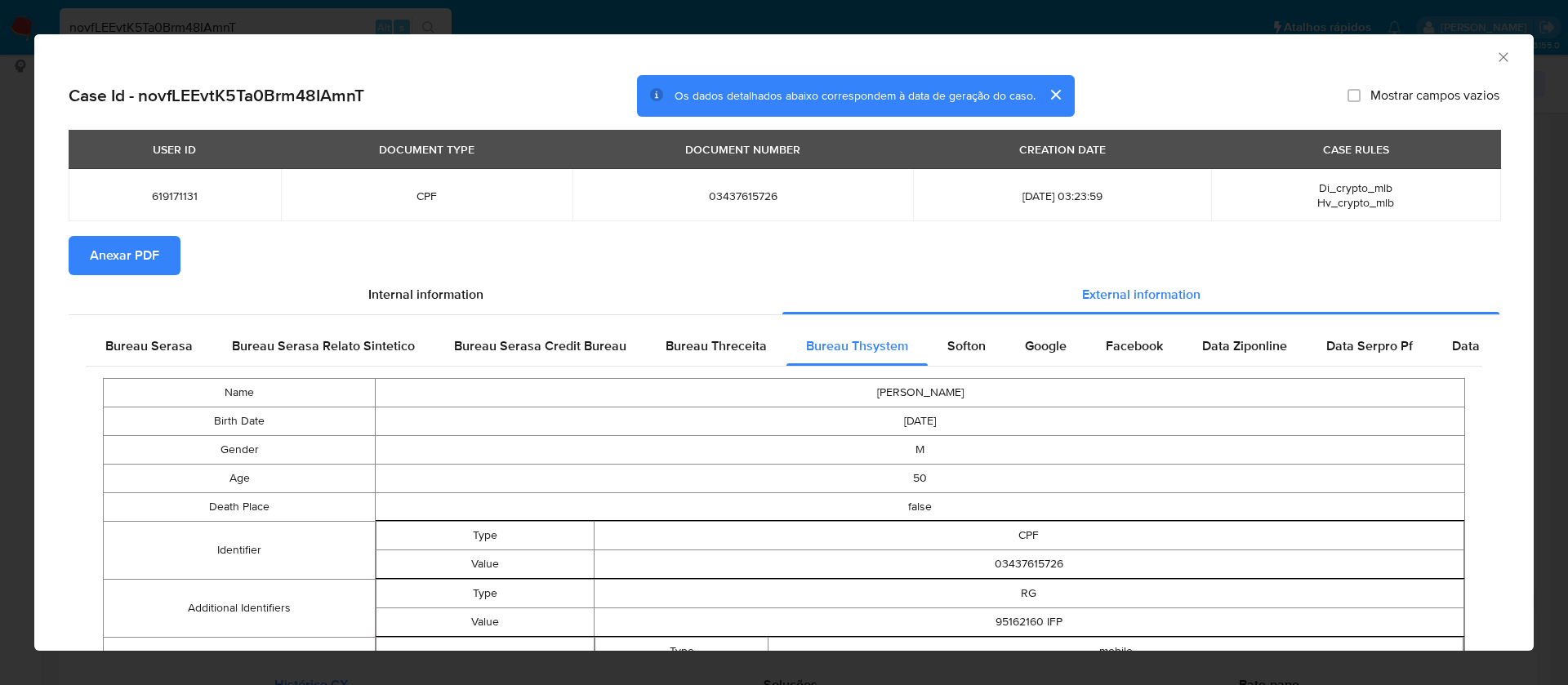
click at [141, 242] on span "Anexar PDF" at bounding box center [124, 256] width 69 height 36
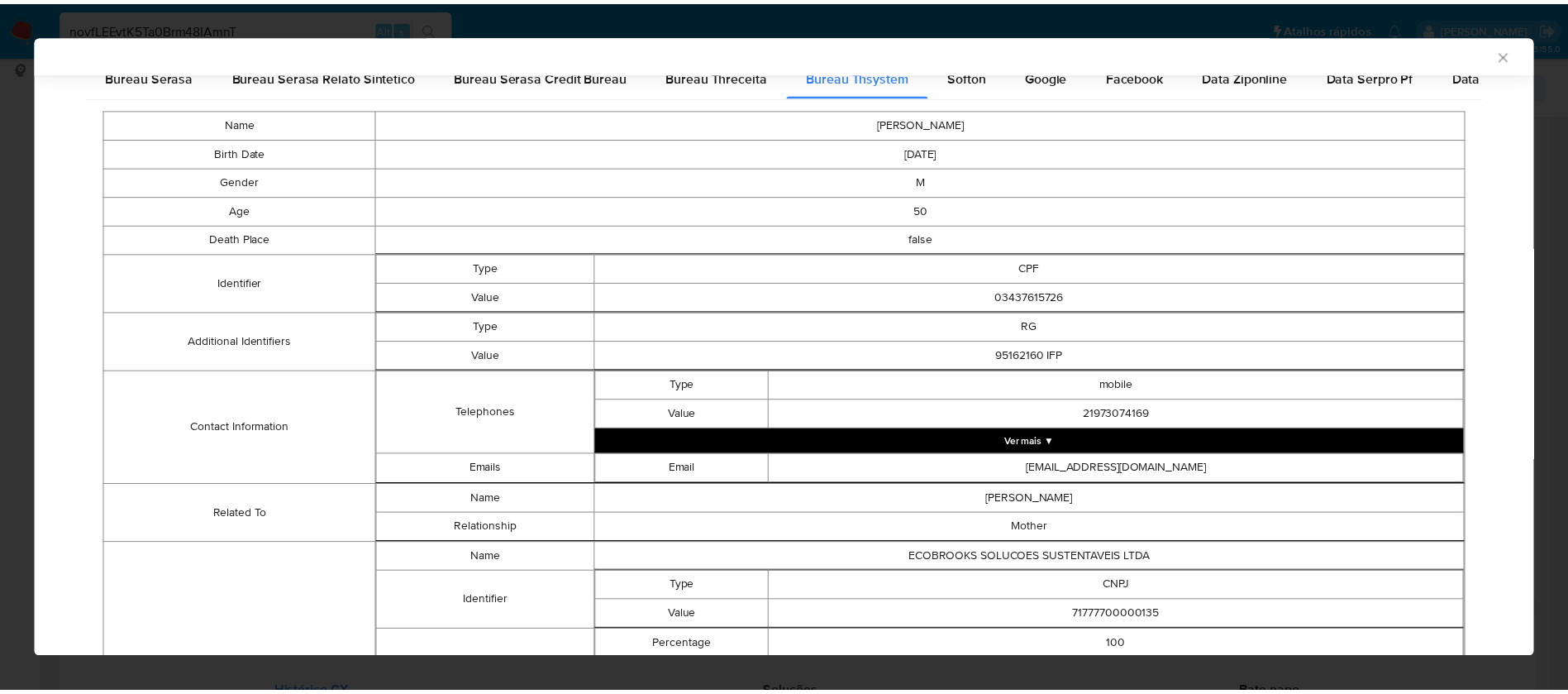
scroll to position [563, 0]
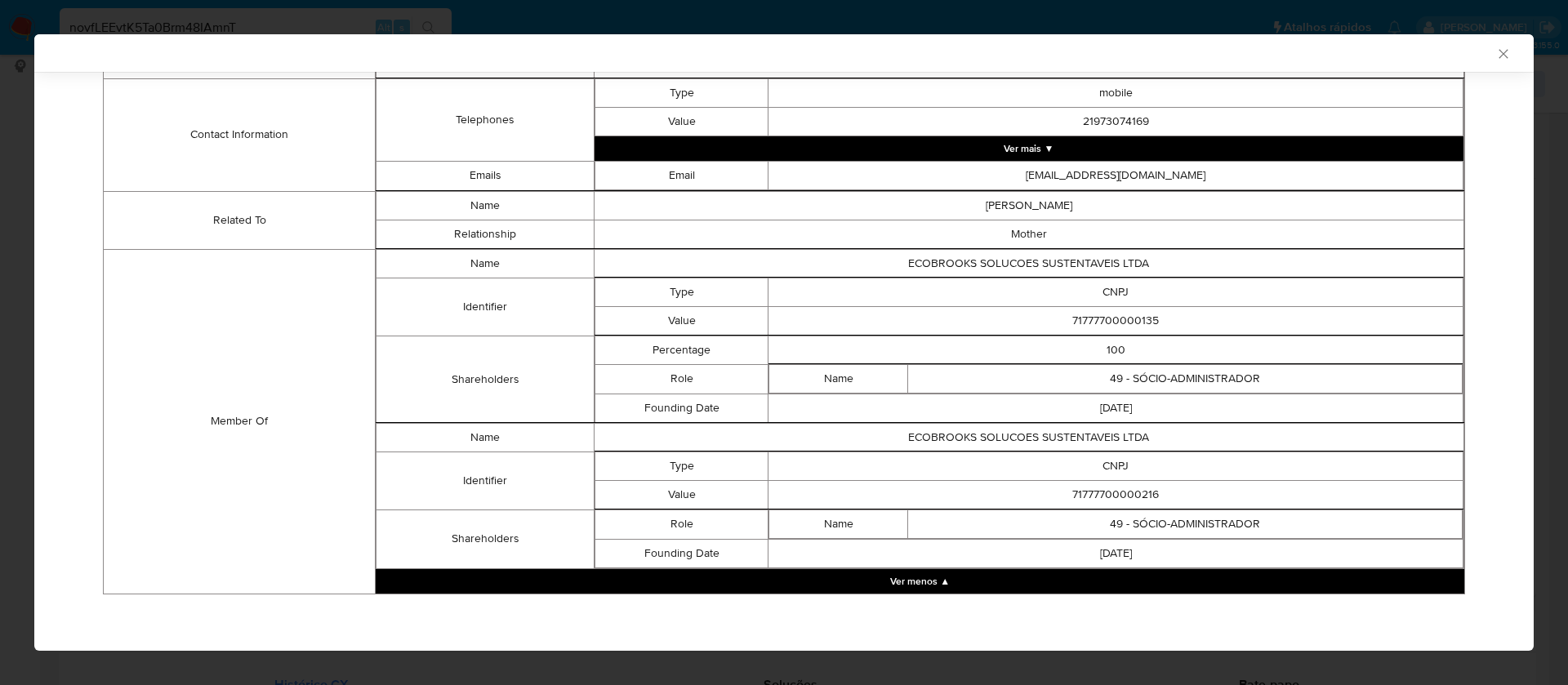
click at [1124, 323] on td "71777700000135" at bounding box center [1117, 319] width 695 height 28
copy td "71777700000135"
click at [1495, 45] on icon "Fechar a janela" at bounding box center [1504, 54] width 16 height 16
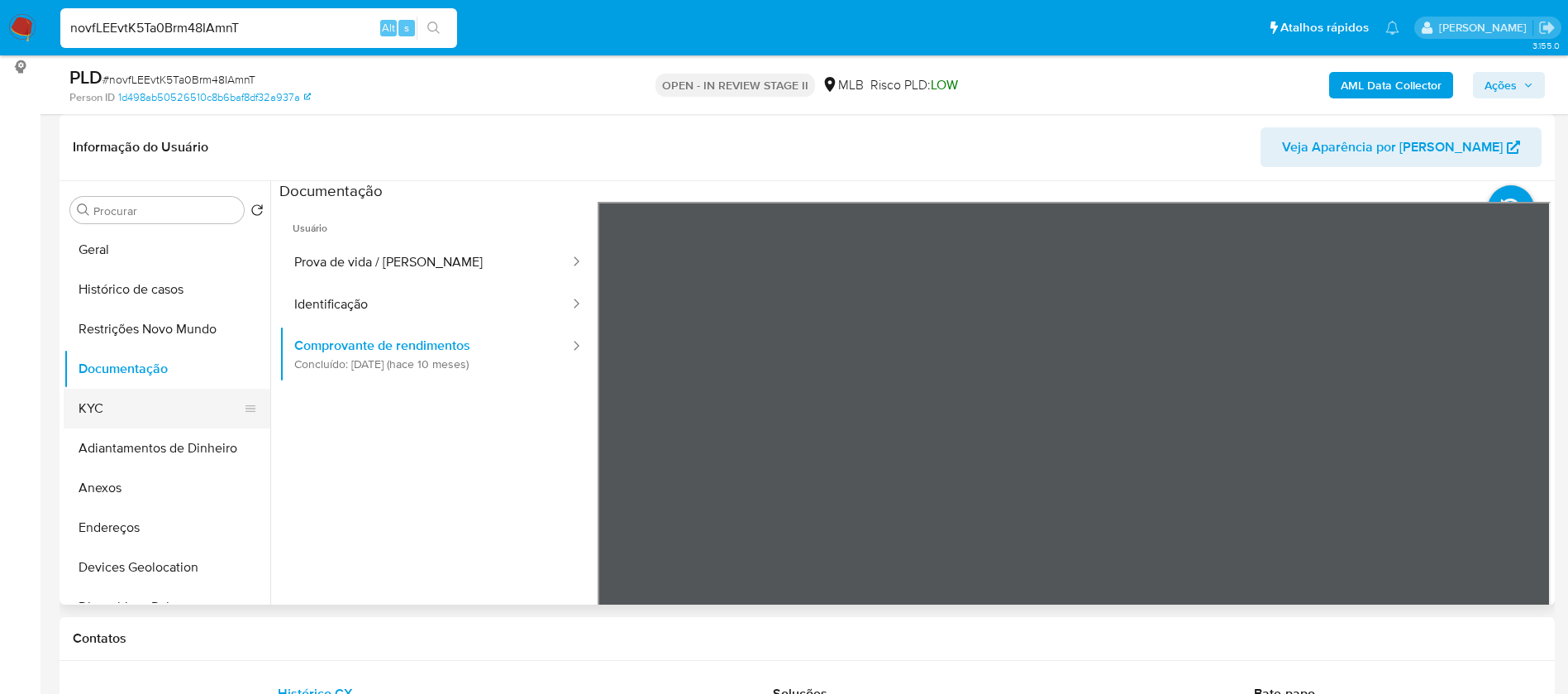
click at [129, 419] on button "KYC" at bounding box center [160, 408] width 194 height 40
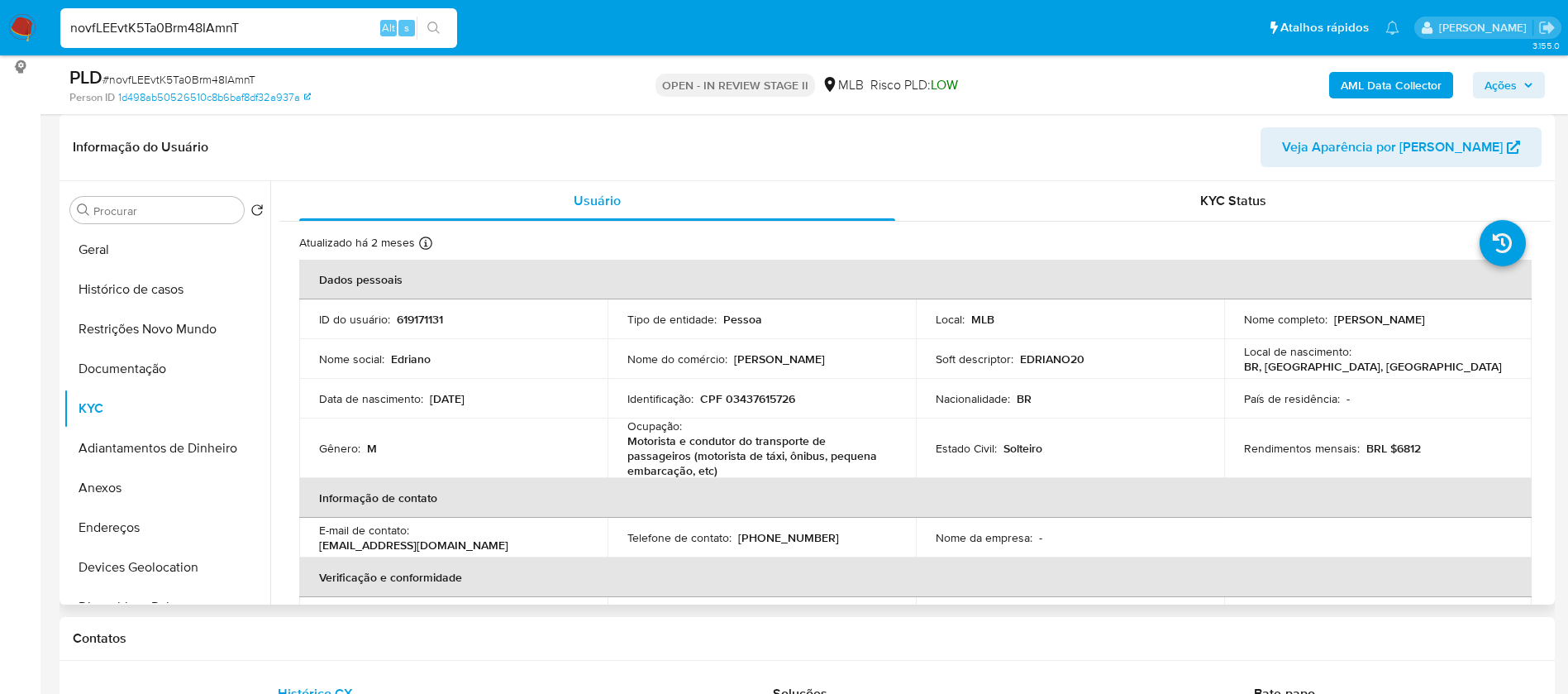
drag, startPoint x: 1455, startPoint y: 322, endPoint x: 1330, endPoint y: 323, distance: 125.0
click at [1330, 323] on div "Nome completo : Edriano Ferreira da Silva" at bounding box center [1378, 319] width 268 height 15
copy p "[PERSON_NAME]"
click at [761, 404] on p "CPF 03437615726" at bounding box center [747, 399] width 95 height 15
click at [761, 404] on p "CPF 03437615726" at bounding box center [747, 399] width 95 height 15
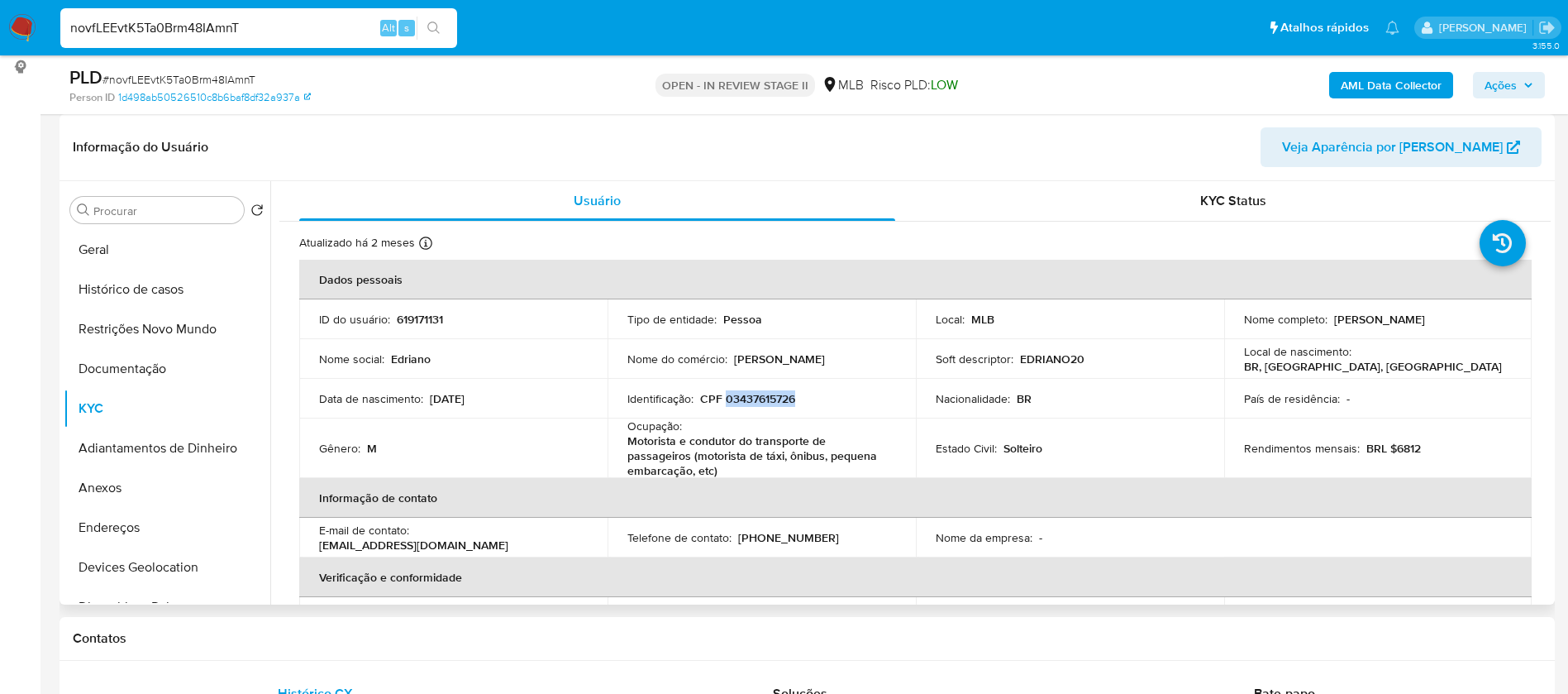
copy p "03437615726"
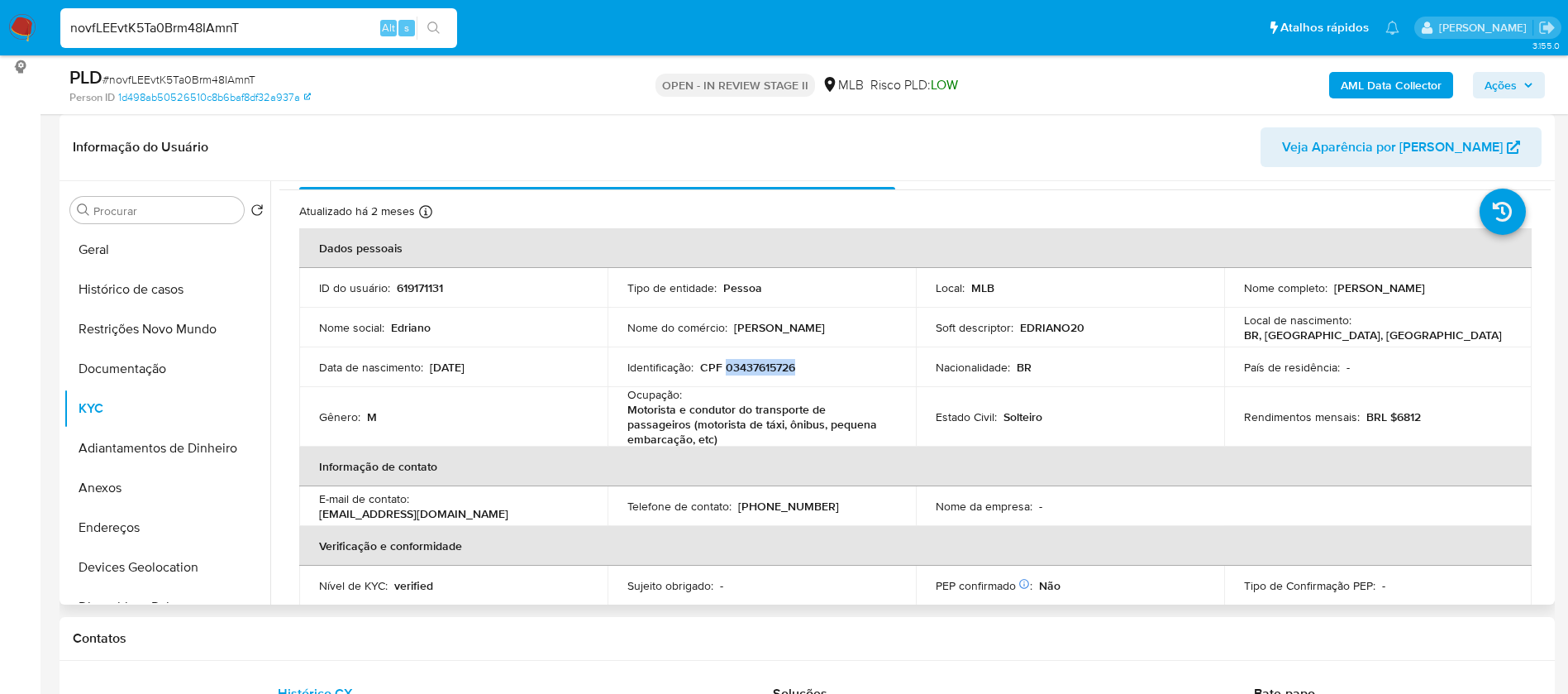
scroll to position [0, 0]
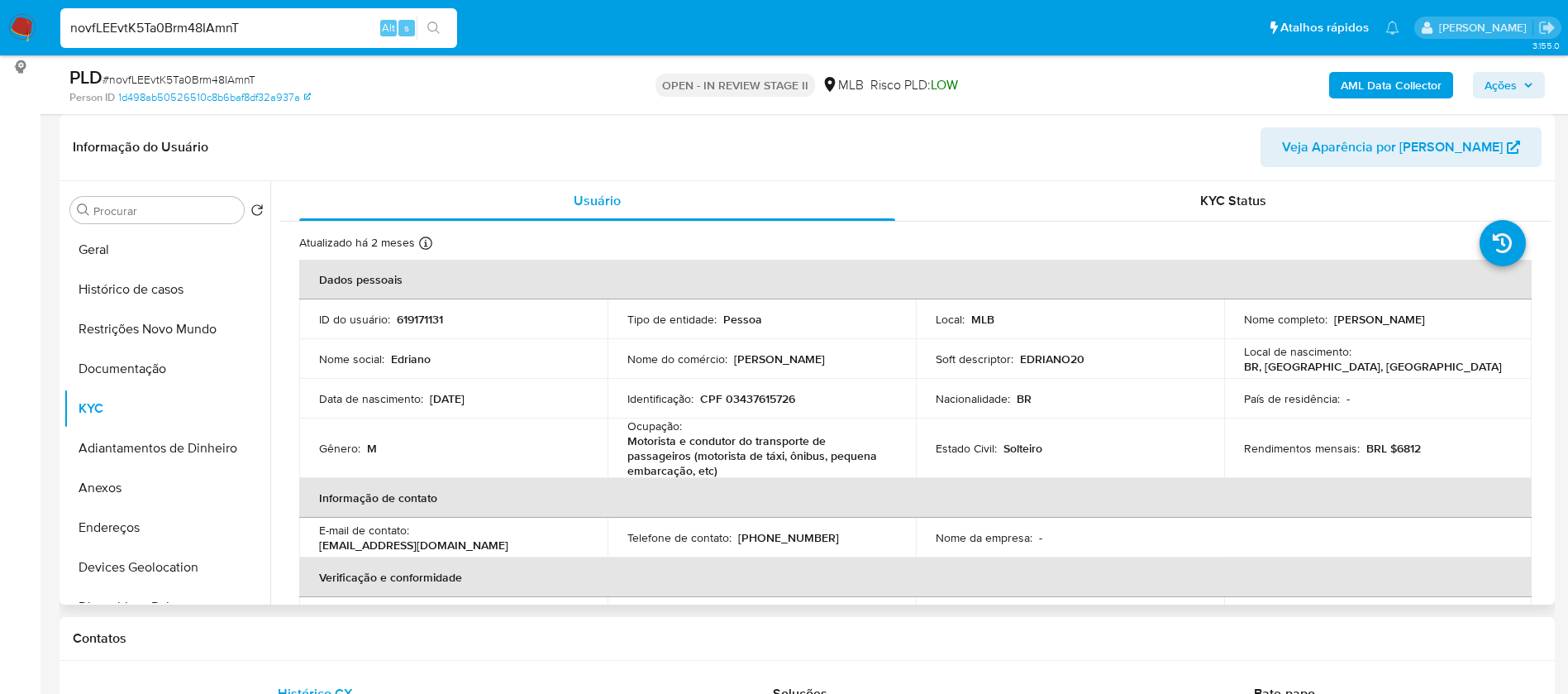
click at [417, 315] on p "619171131" at bounding box center [420, 319] width 46 height 15
click at [418, 315] on p "619171131" at bounding box center [420, 319] width 46 height 15
copy p "619171131"
click at [425, 320] on p "619171131" at bounding box center [420, 319] width 46 height 15
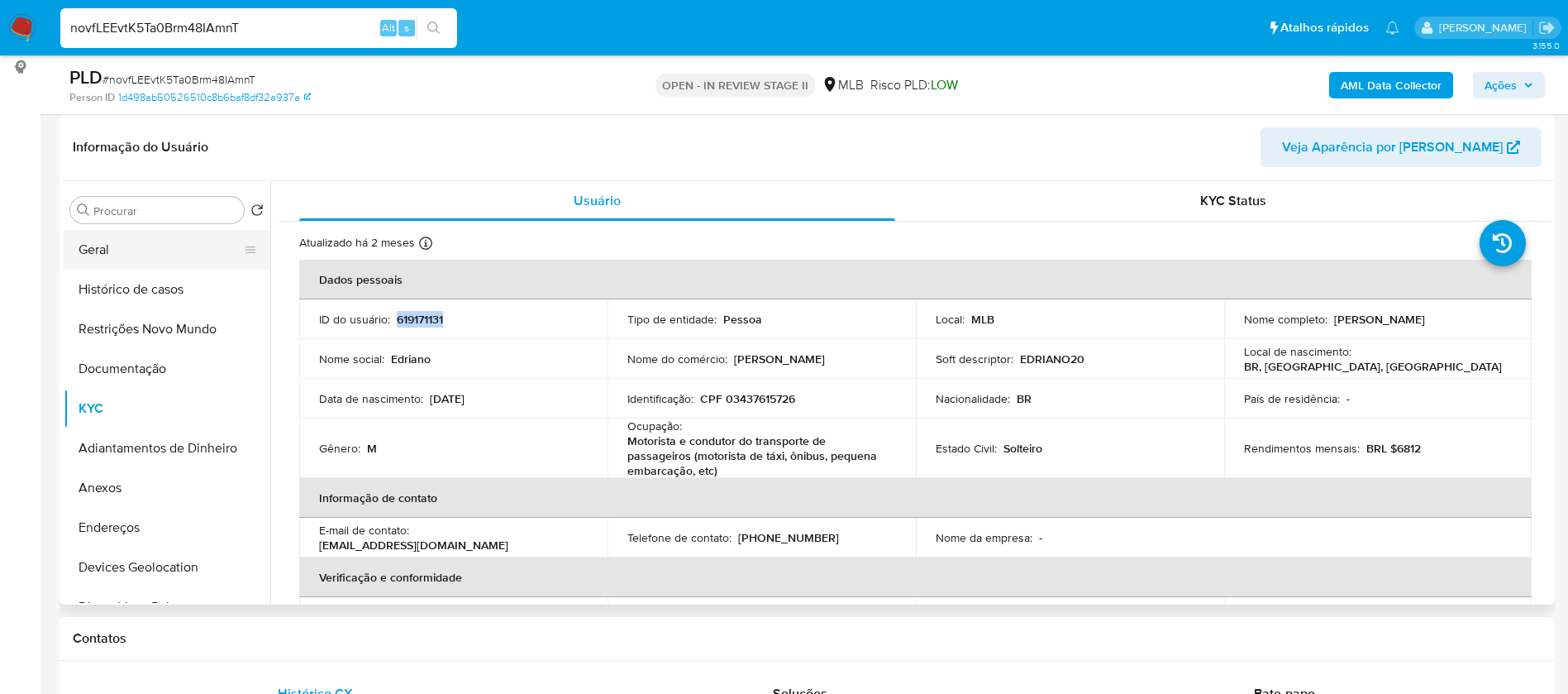
click at [141, 243] on button "Geral" at bounding box center [160, 249] width 194 height 40
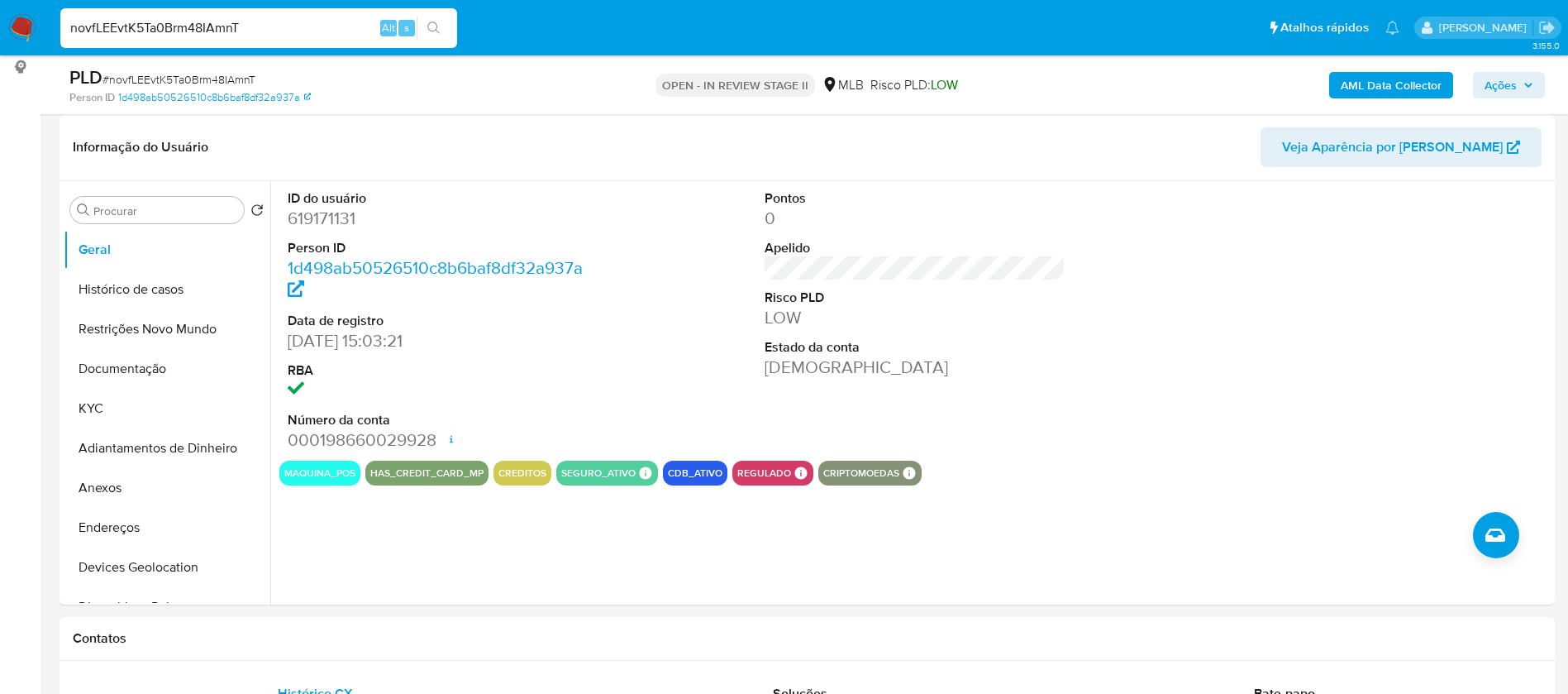
click at [711, 641] on h1 "Contatos" at bounding box center [807, 639] width 1469 height 17
click at [161, 408] on button "KYC" at bounding box center [160, 408] width 194 height 40
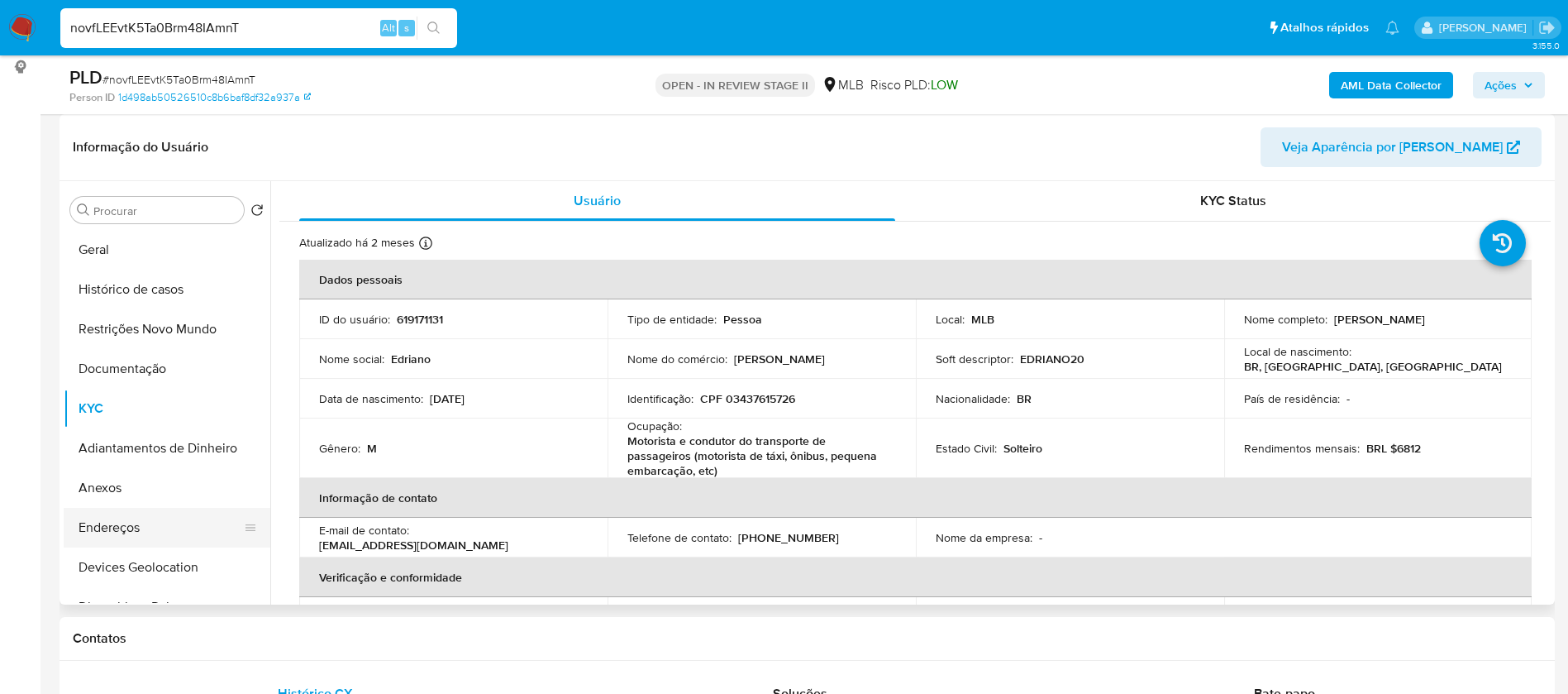
click at [181, 518] on button "Endereços" at bounding box center [160, 527] width 194 height 40
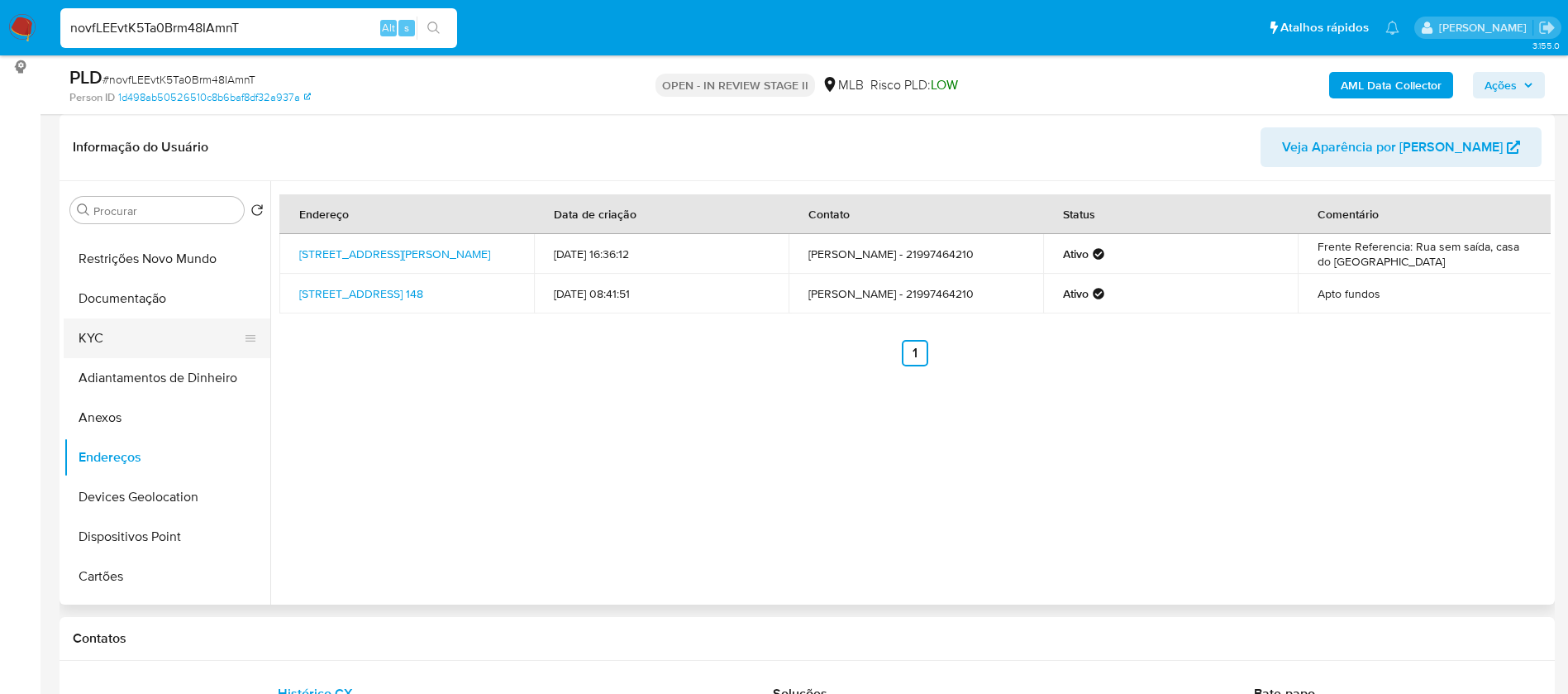
scroll to position [124, 0]
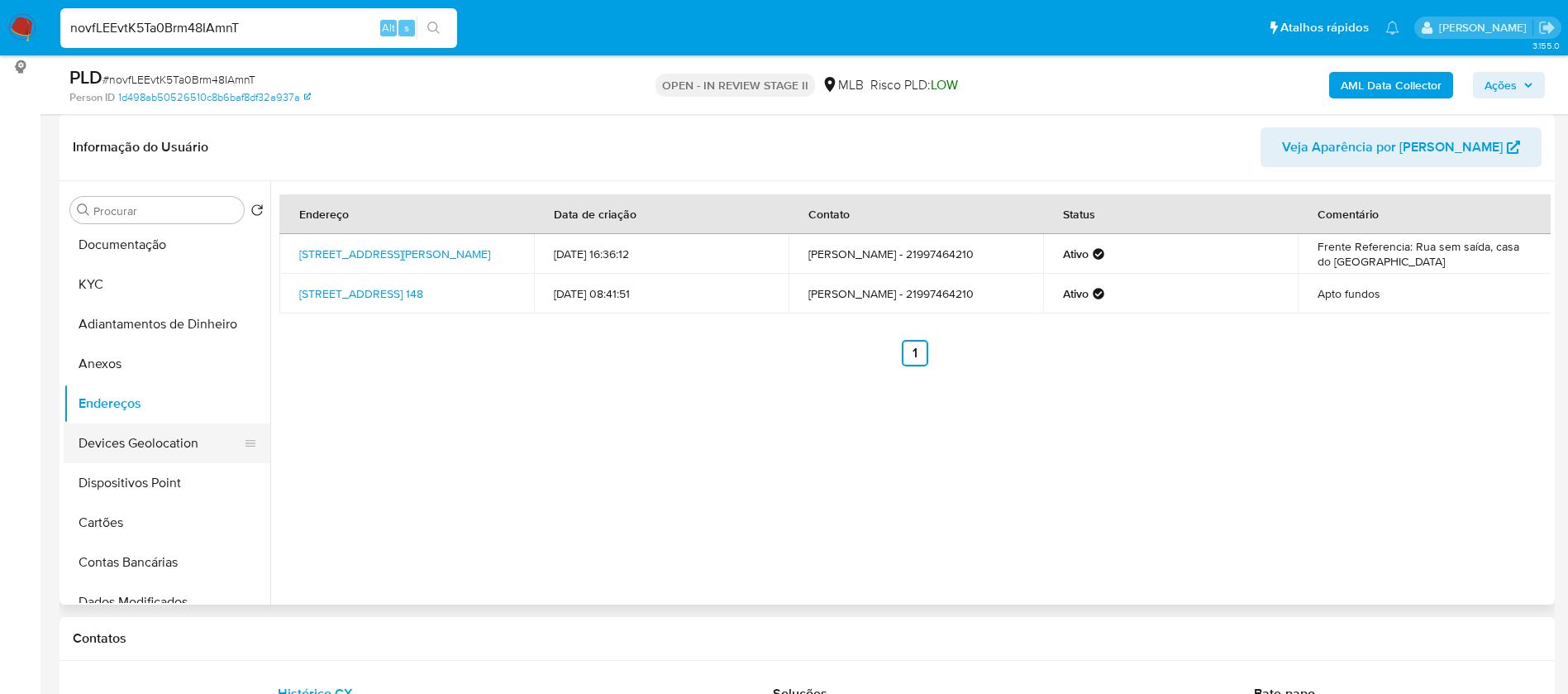
click at [183, 442] on button "Devices Geolocation" at bounding box center [160, 443] width 194 height 40
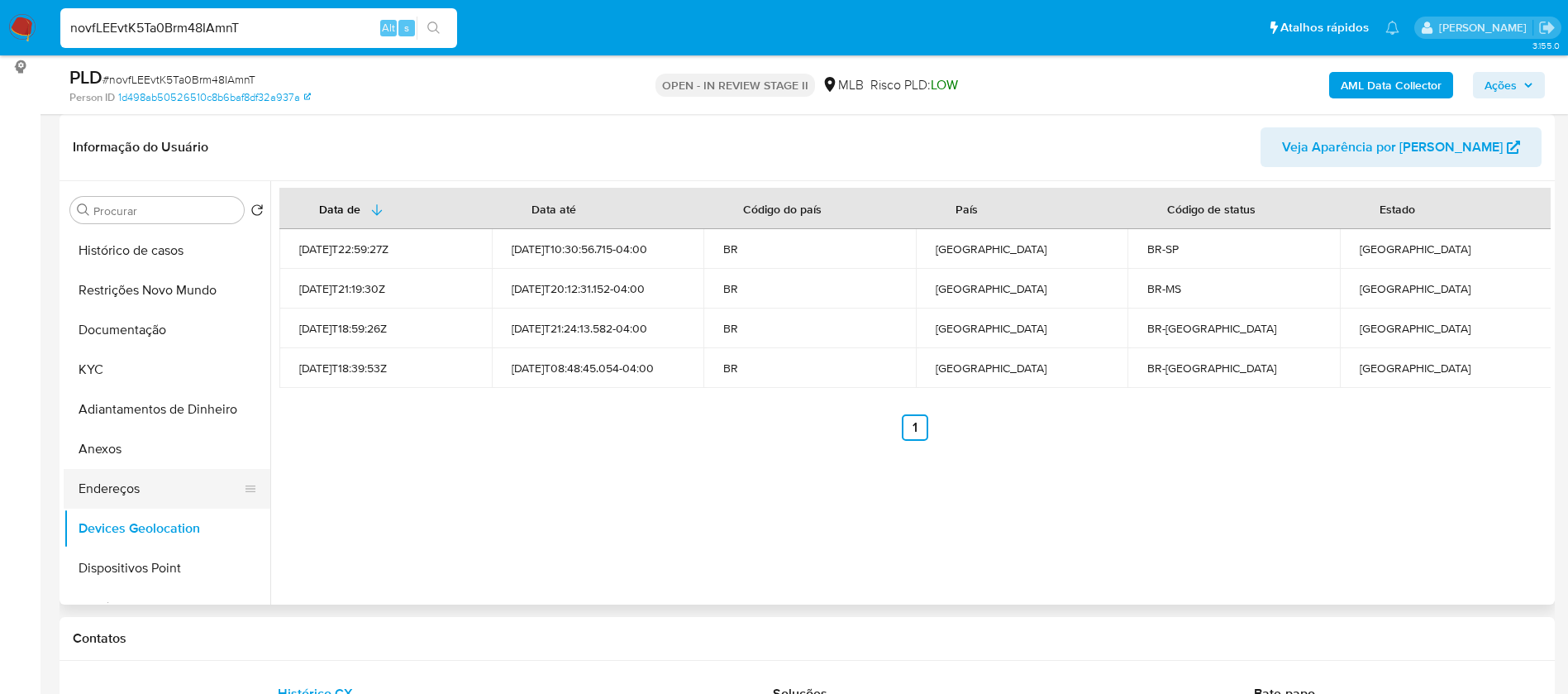
scroll to position [0, 0]
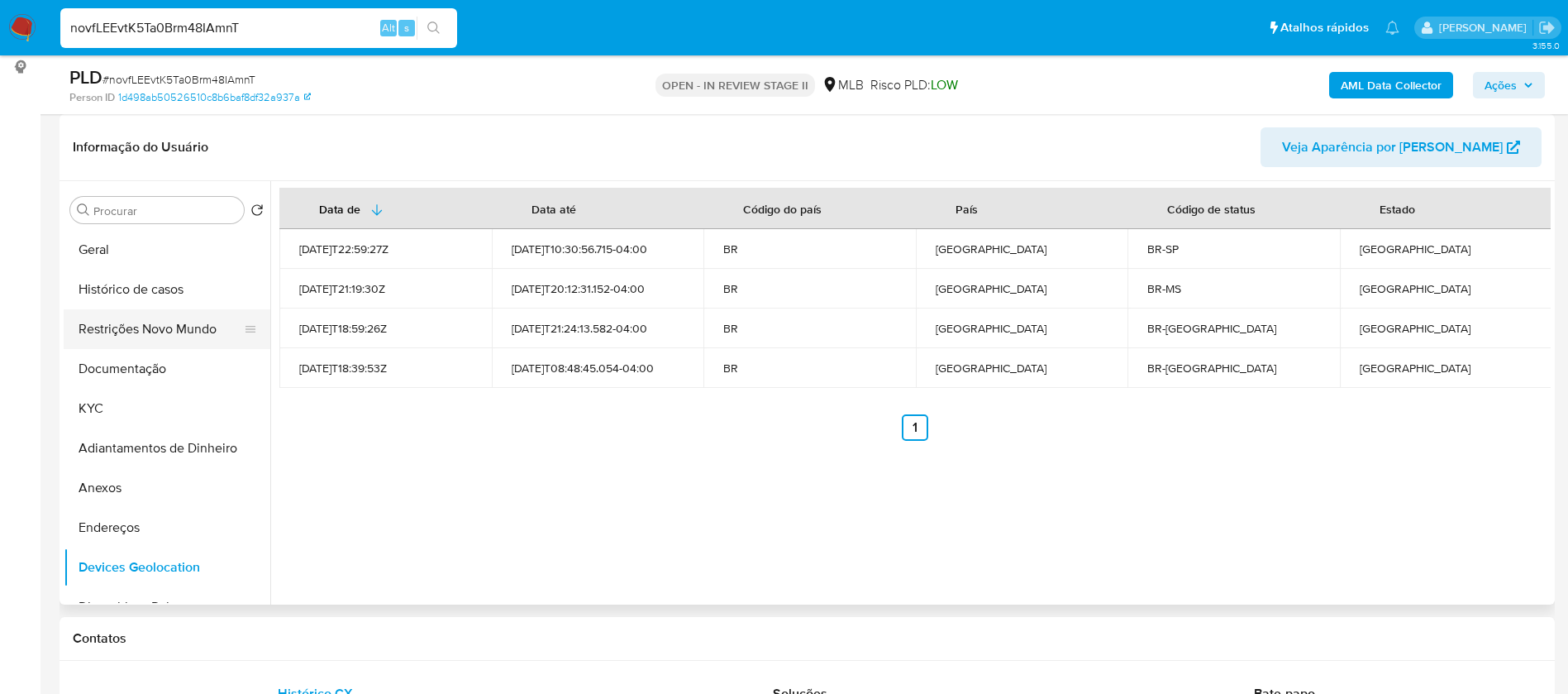
click at [149, 334] on button "Restrições Novo Mundo" at bounding box center [160, 328] width 194 height 40
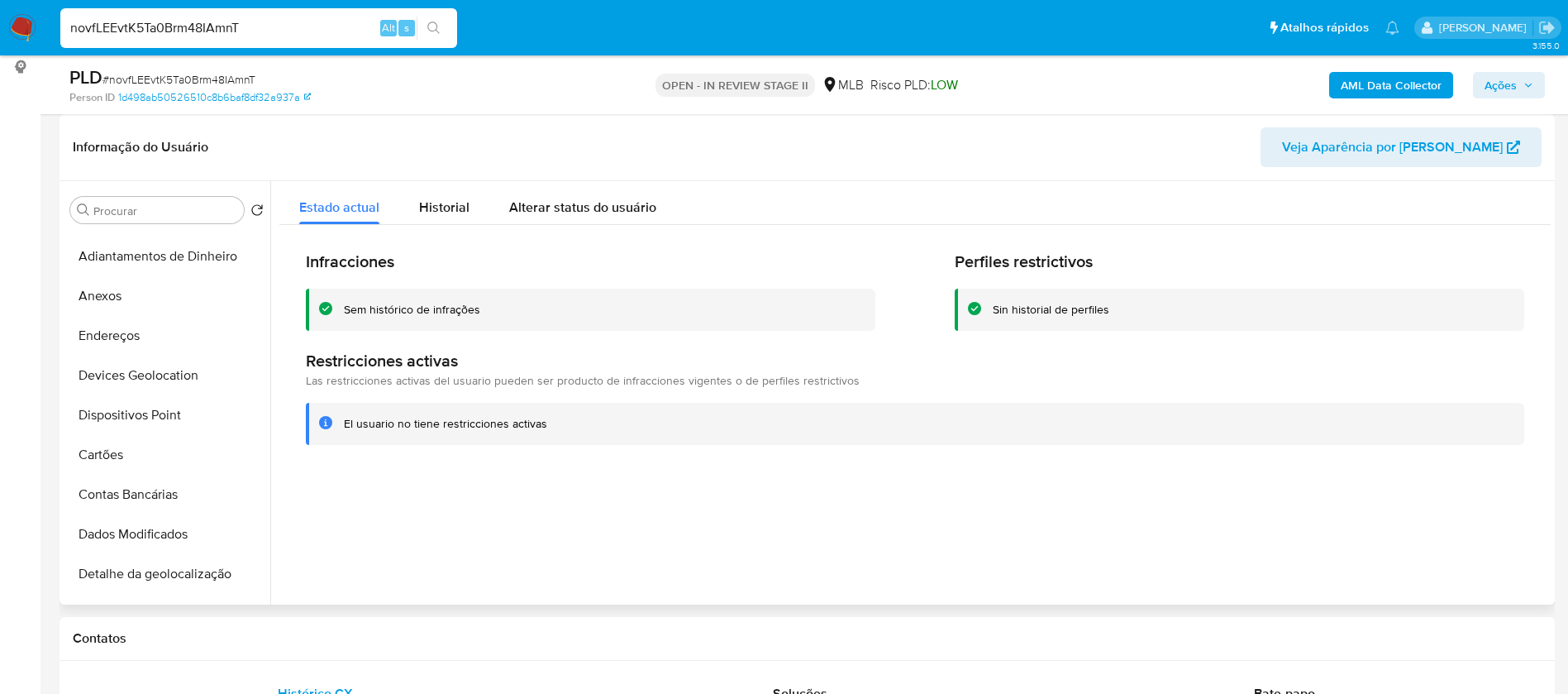
scroll to position [248, 0]
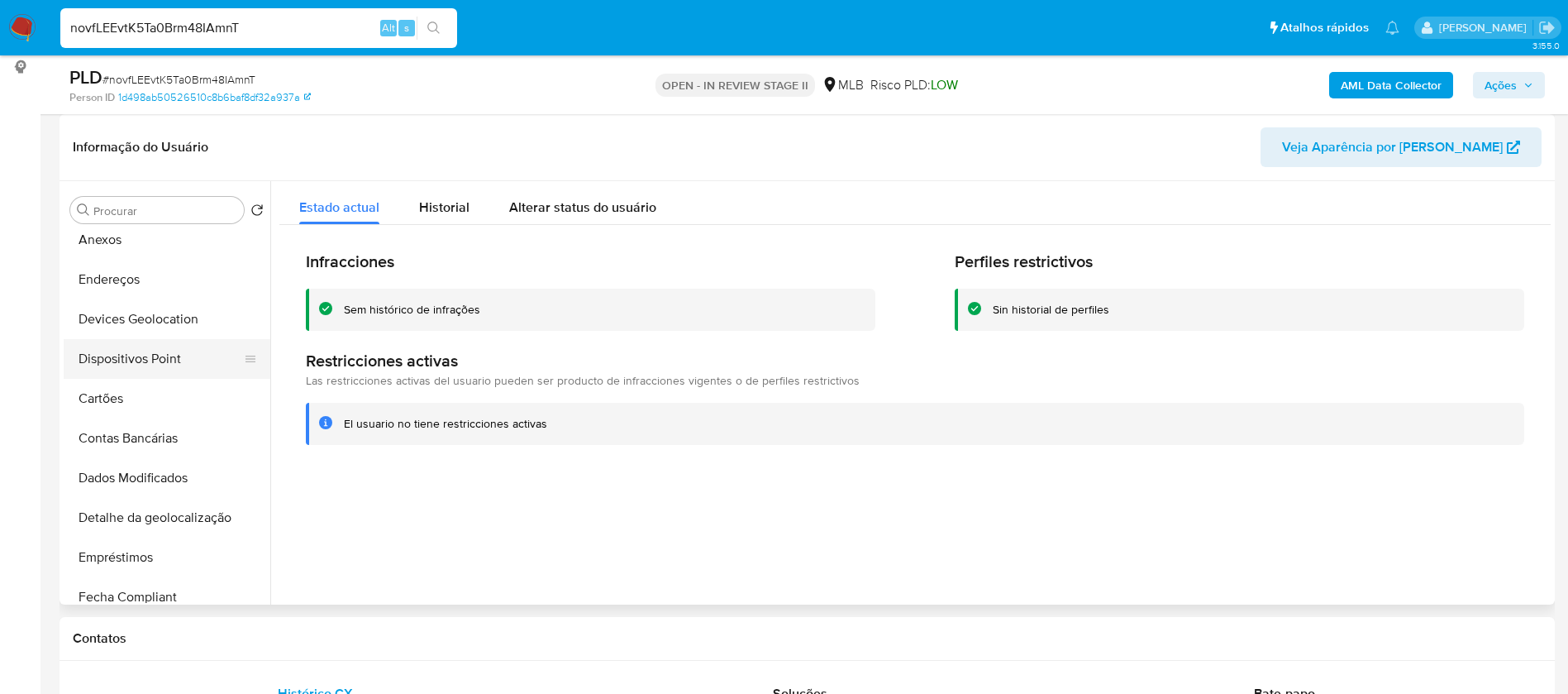
click at [186, 365] on button "Dispositivos Point" at bounding box center [160, 358] width 194 height 40
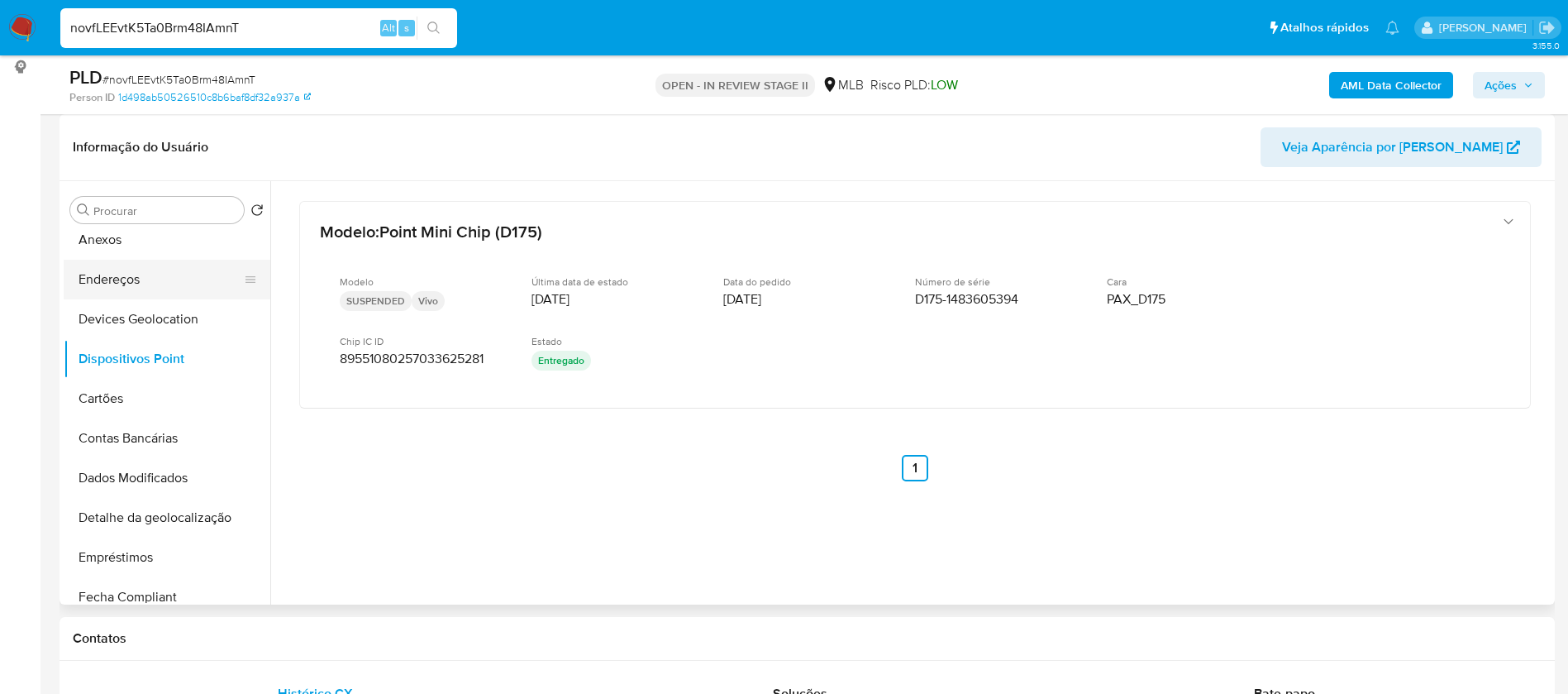
click at [167, 283] on button "Endereços" at bounding box center [160, 279] width 194 height 40
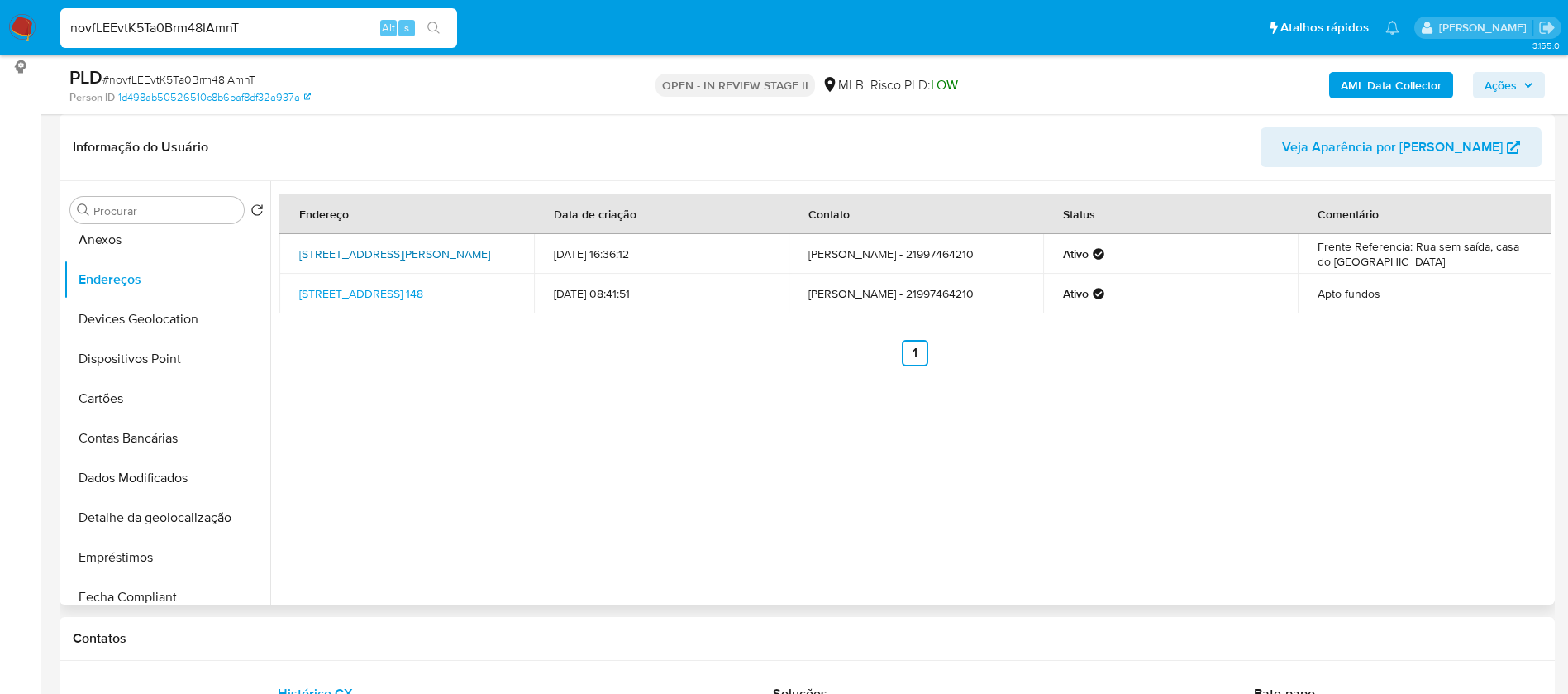
click at [425, 251] on link "Rua Alexandre Dias 41, Rio De Janeiro, Rio De Janeiro, 21012240, Brasil 41" at bounding box center [395, 254] width 191 height 17
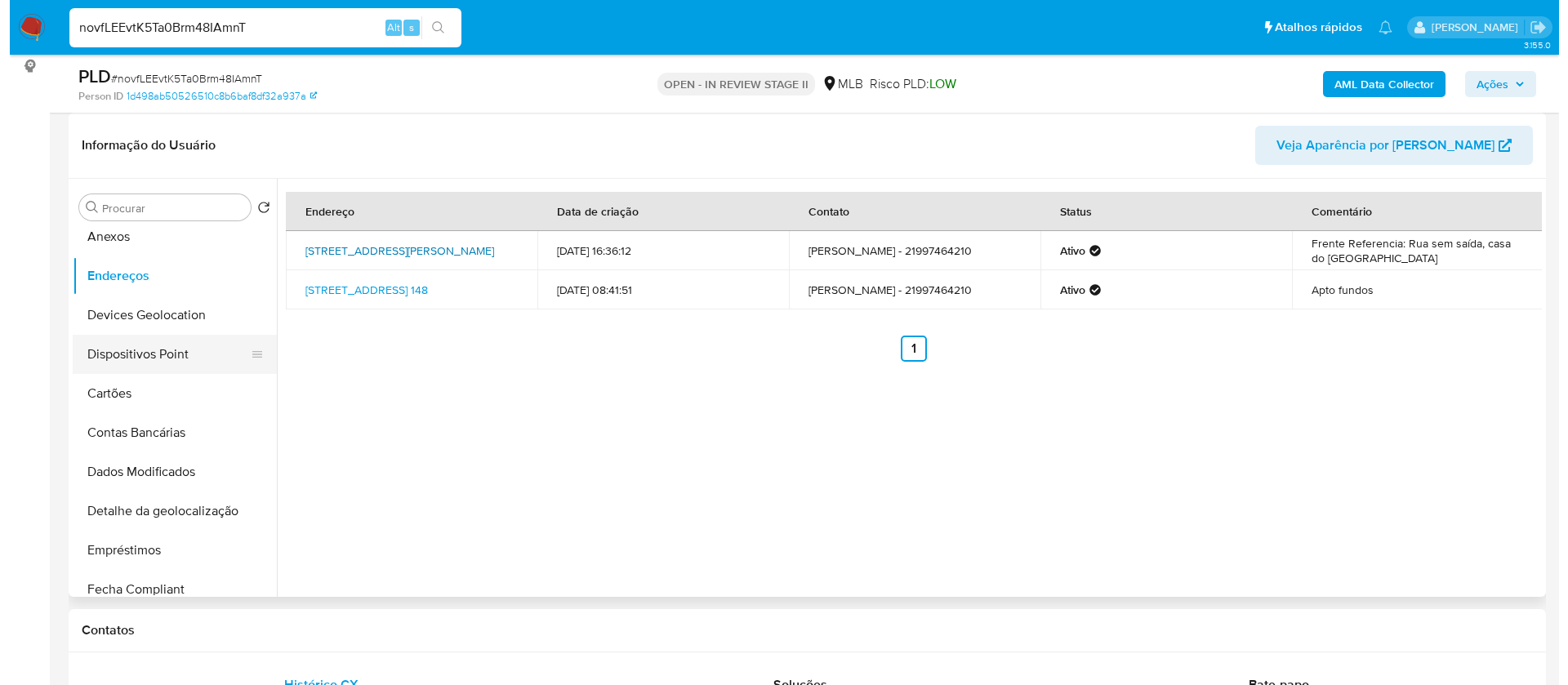
scroll to position [0, 0]
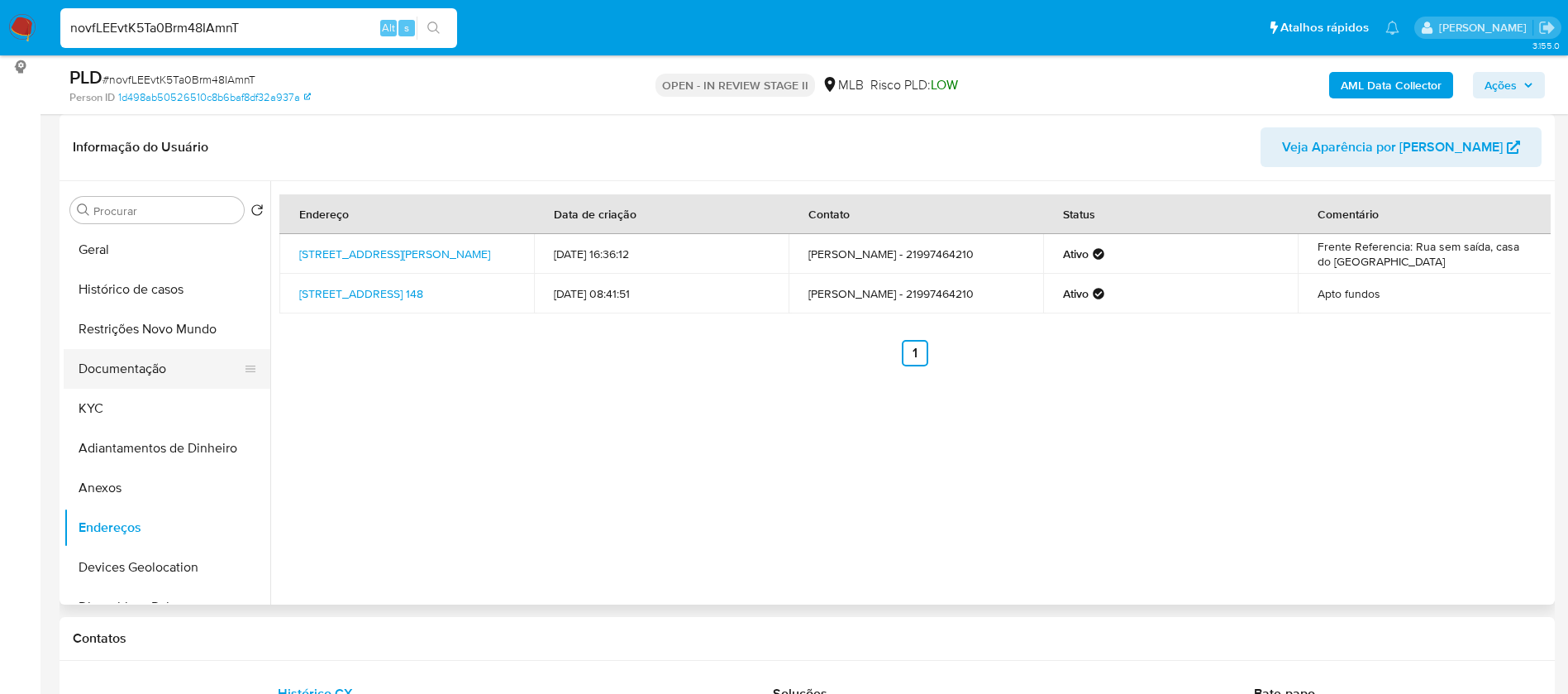
click at [152, 356] on button "Documentação" at bounding box center [160, 369] width 194 height 40
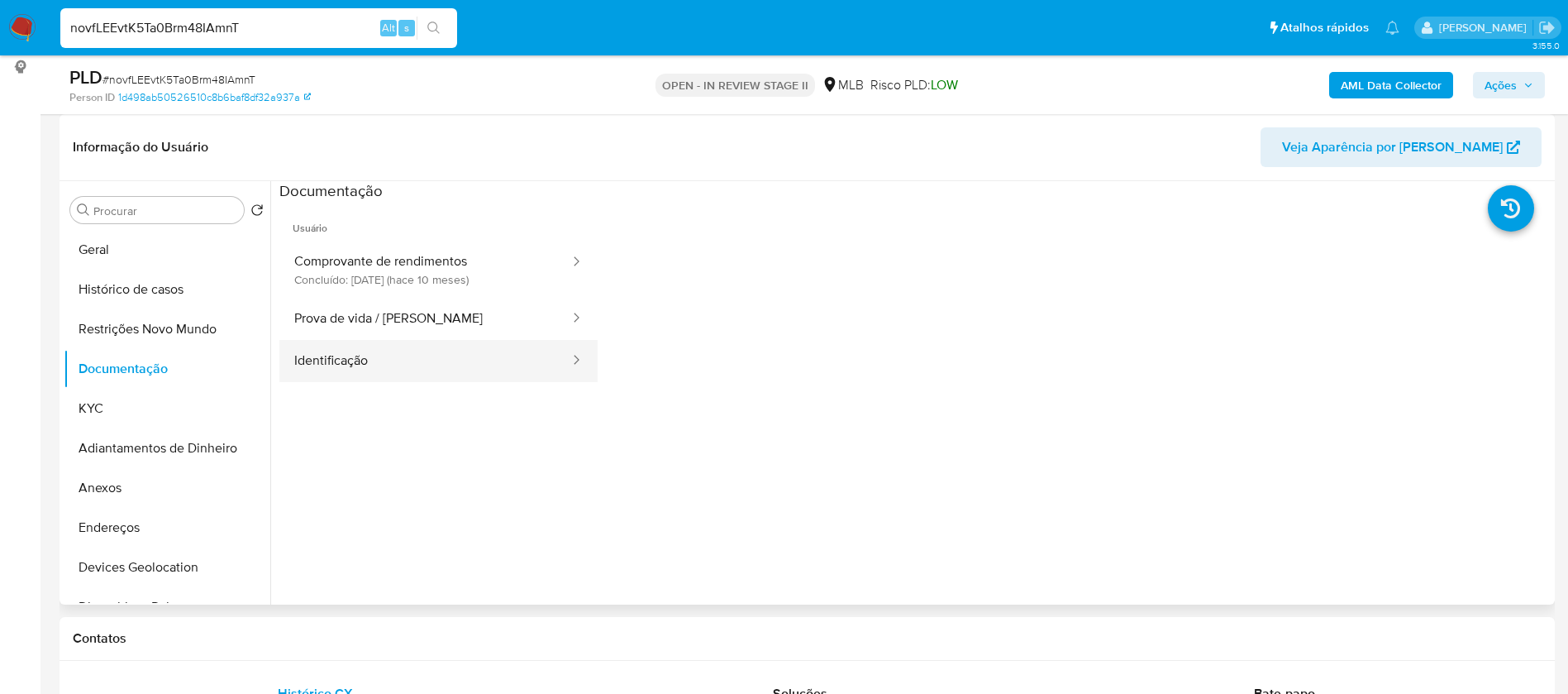
click at [441, 358] on button "Identificação" at bounding box center [425, 361] width 292 height 42
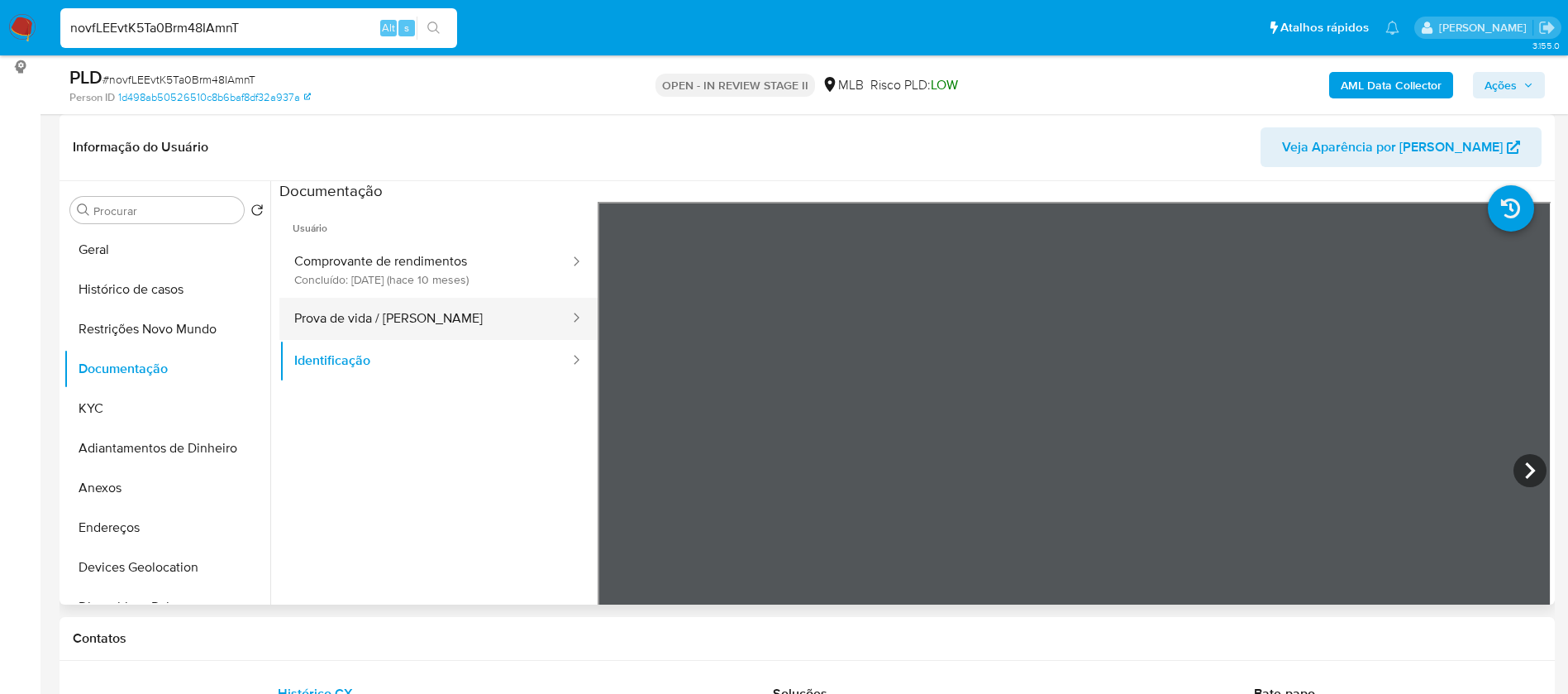
click at [450, 312] on button "Prova de vida / [PERSON_NAME]" at bounding box center [425, 319] width 292 height 42
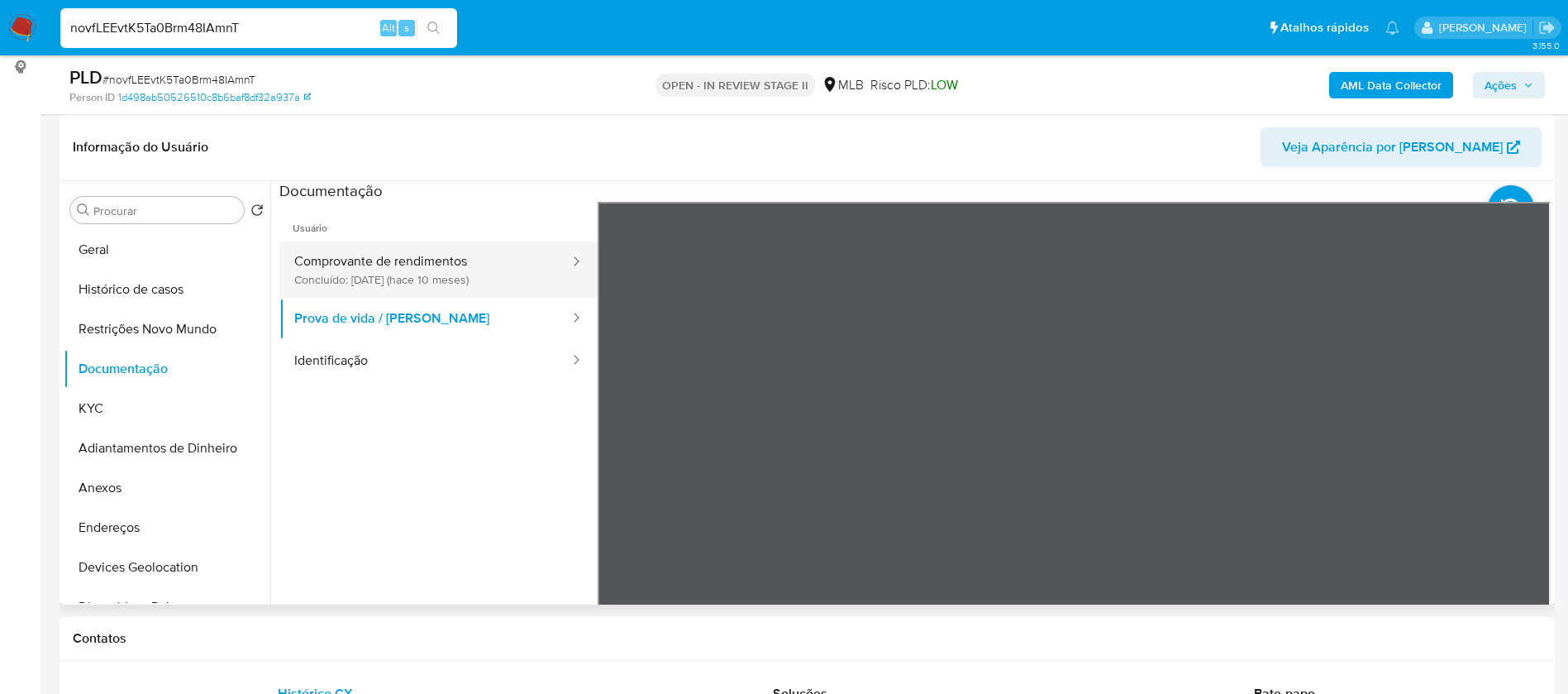
click at [437, 268] on button "Comprovante de rendimentos Concluído: 06/11/2024 (hace 10 meses)" at bounding box center [425, 269] width 292 height 56
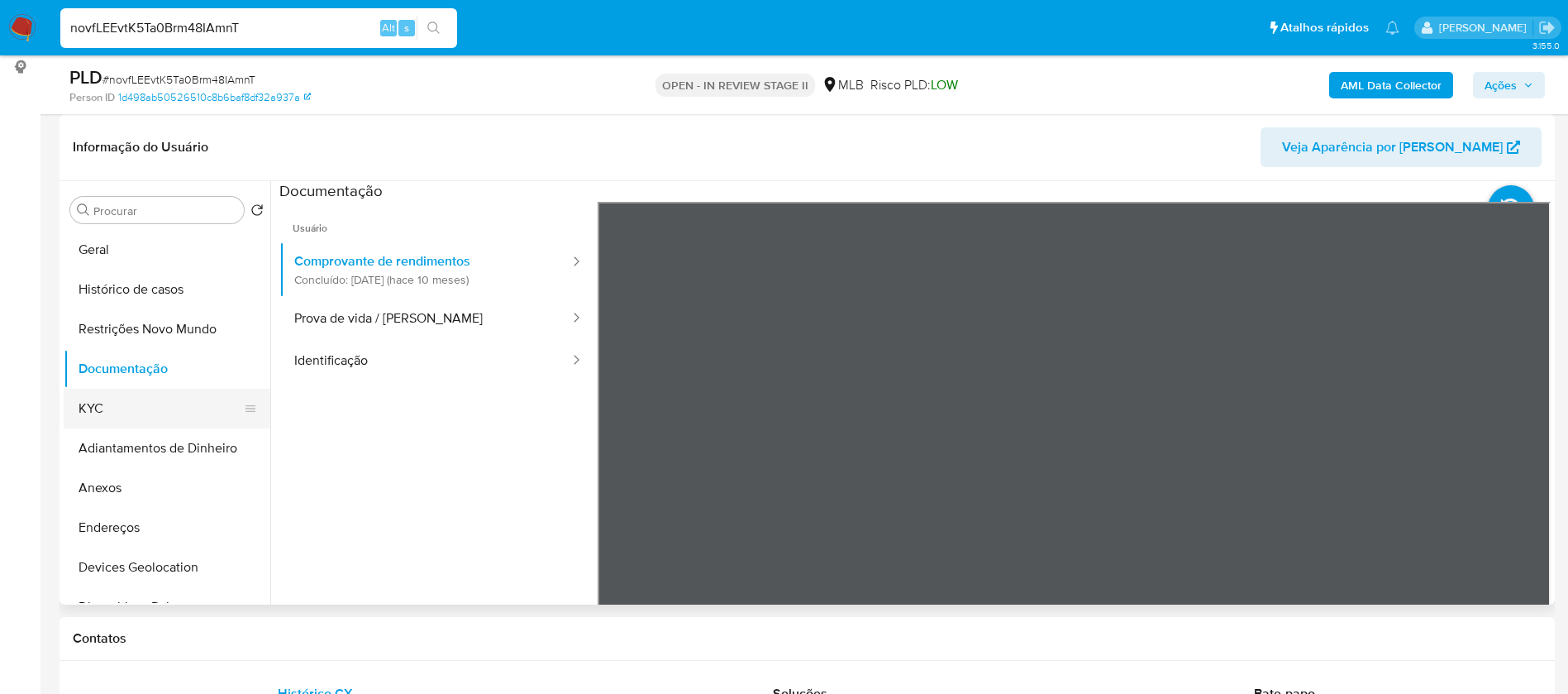
click at [137, 404] on button "KYC" at bounding box center [160, 408] width 194 height 40
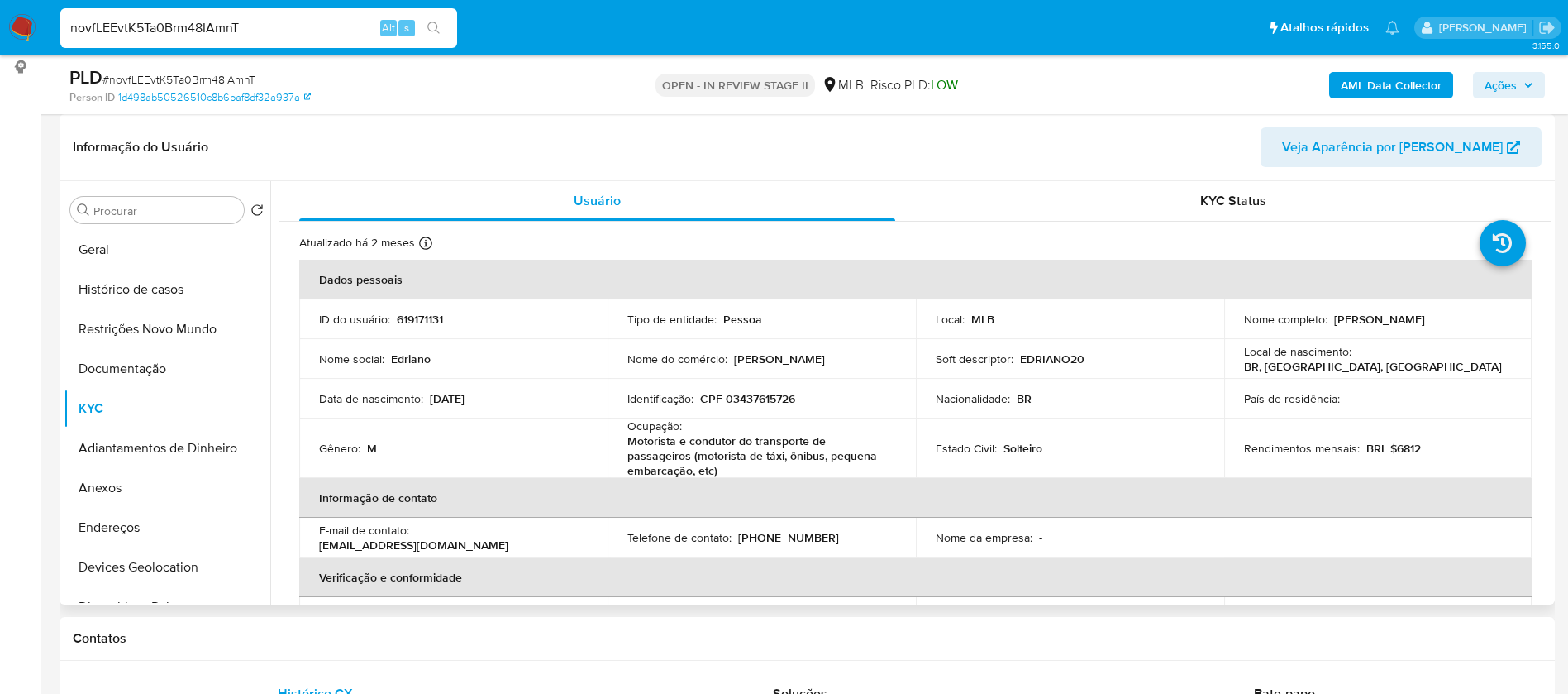
drag, startPoint x: 1452, startPoint y: 322, endPoint x: 1325, endPoint y: 324, distance: 127.0
click at [1325, 324] on div "Nome completo : Edriano Ferreira da Silva" at bounding box center [1378, 319] width 268 height 15
click at [152, 284] on button "Histórico de casos" at bounding box center [160, 289] width 194 height 40
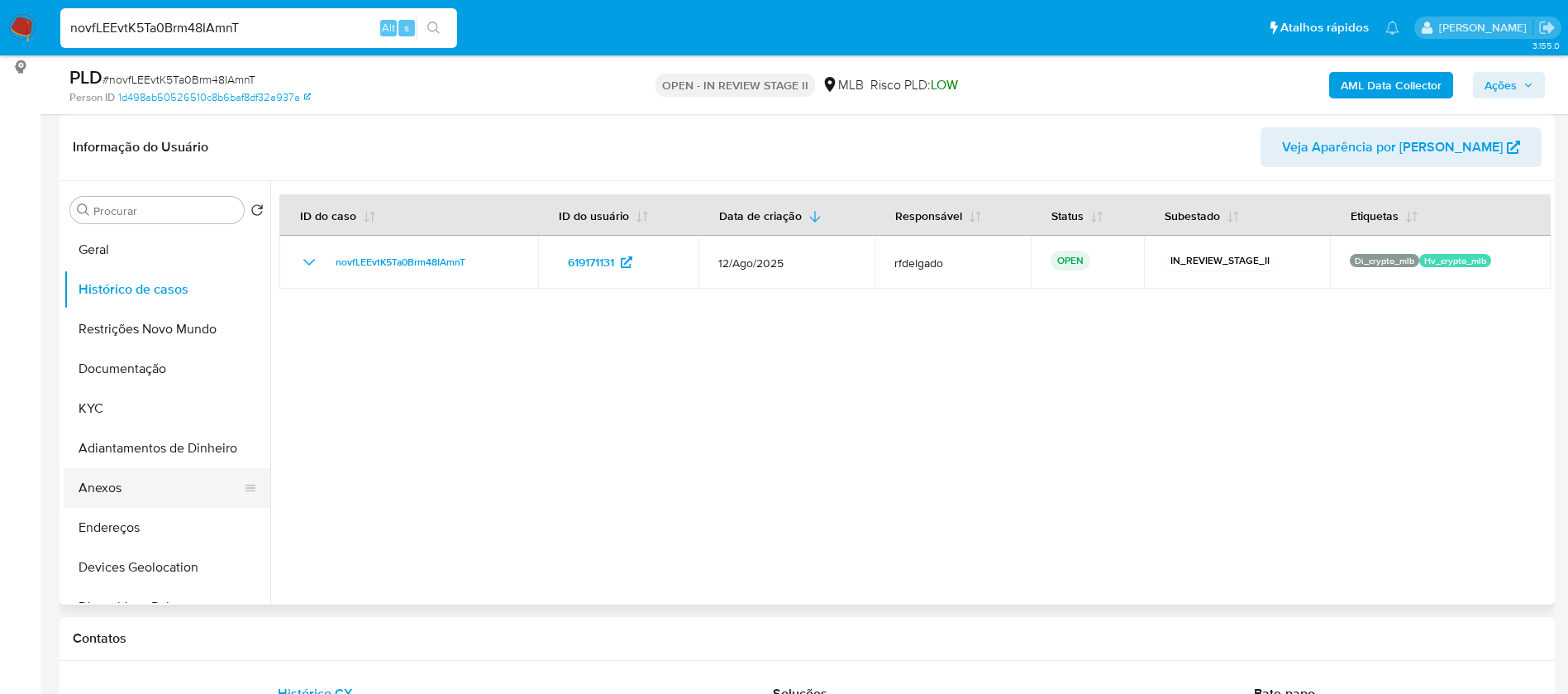
click at [143, 484] on button "Anexos" at bounding box center [160, 487] width 194 height 40
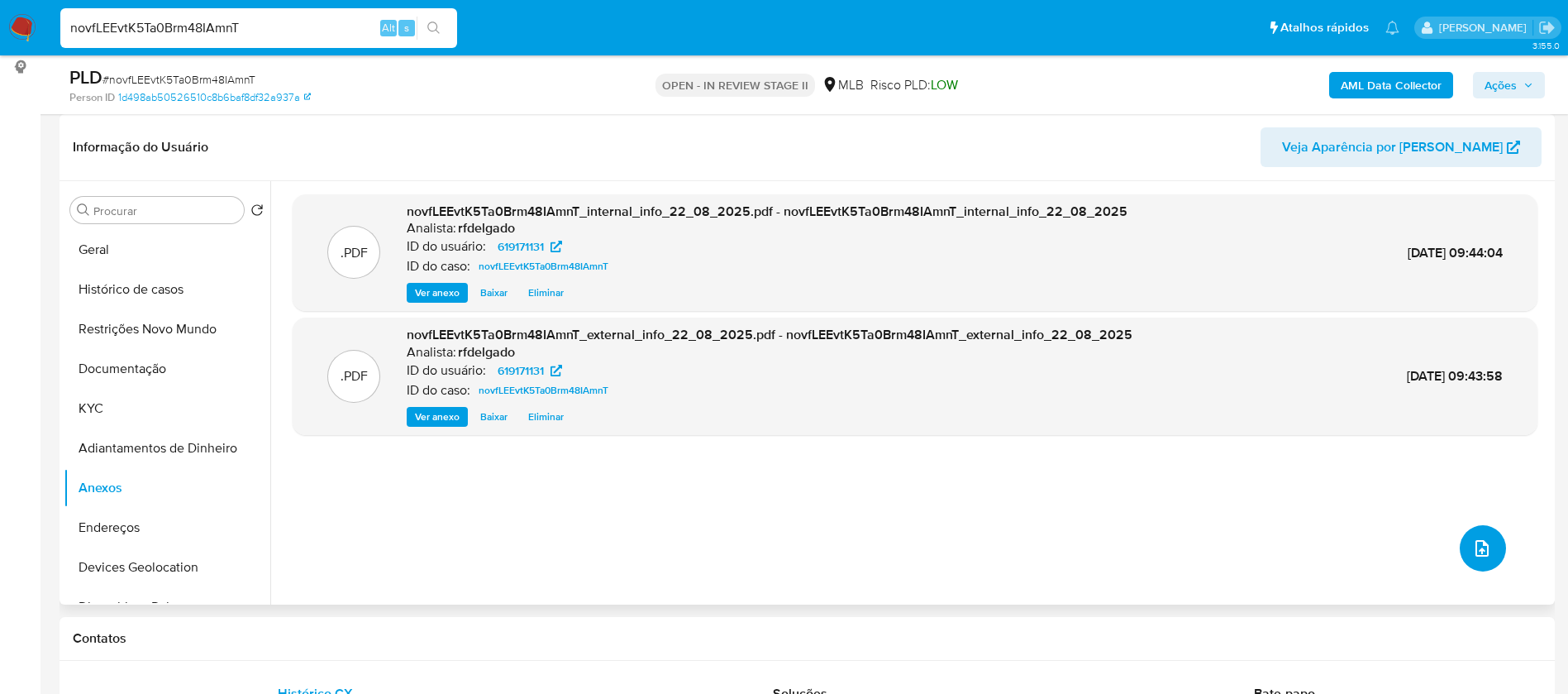
click at [1472, 549] on icon "upload-file" at bounding box center [1482, 549] width 20 height 20
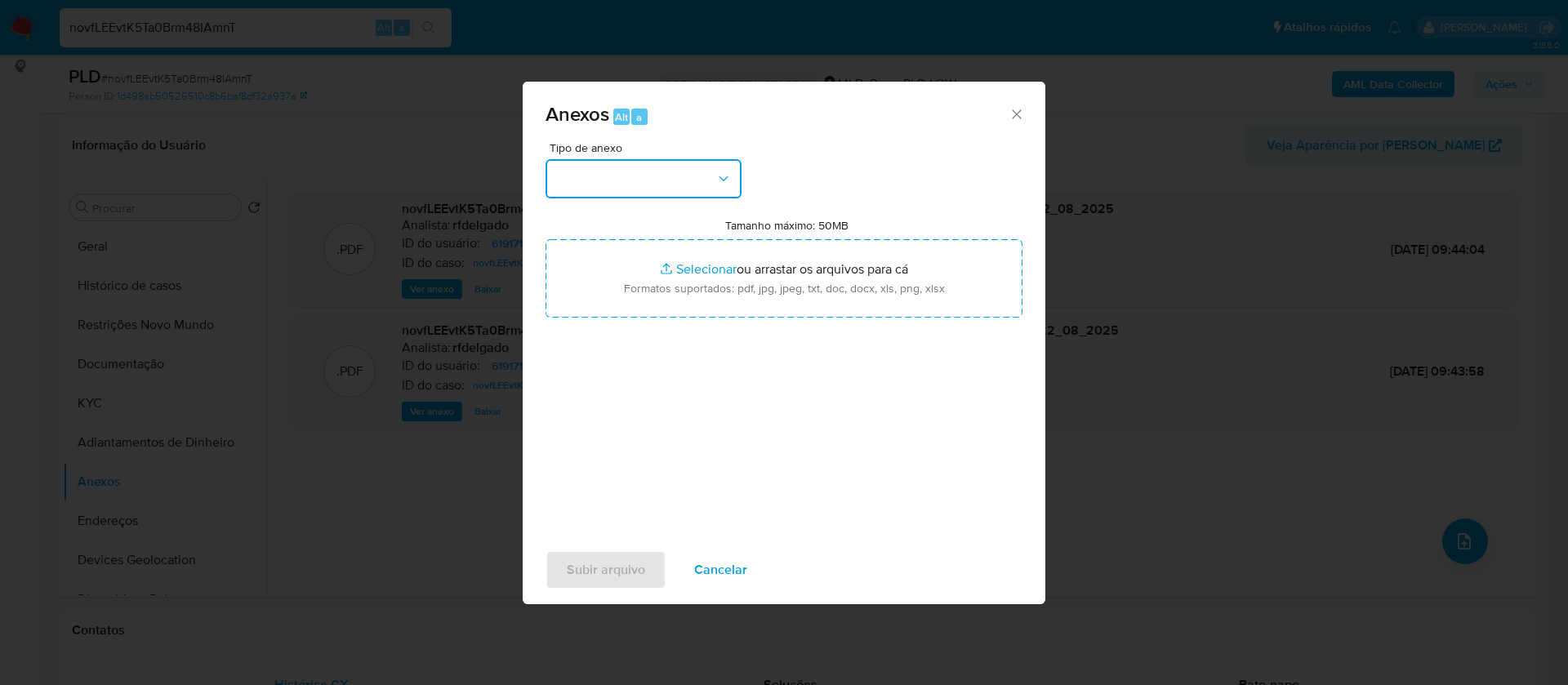
click at [694, 172] on button "button" at bounding box center [644, 178] width 196 height 39
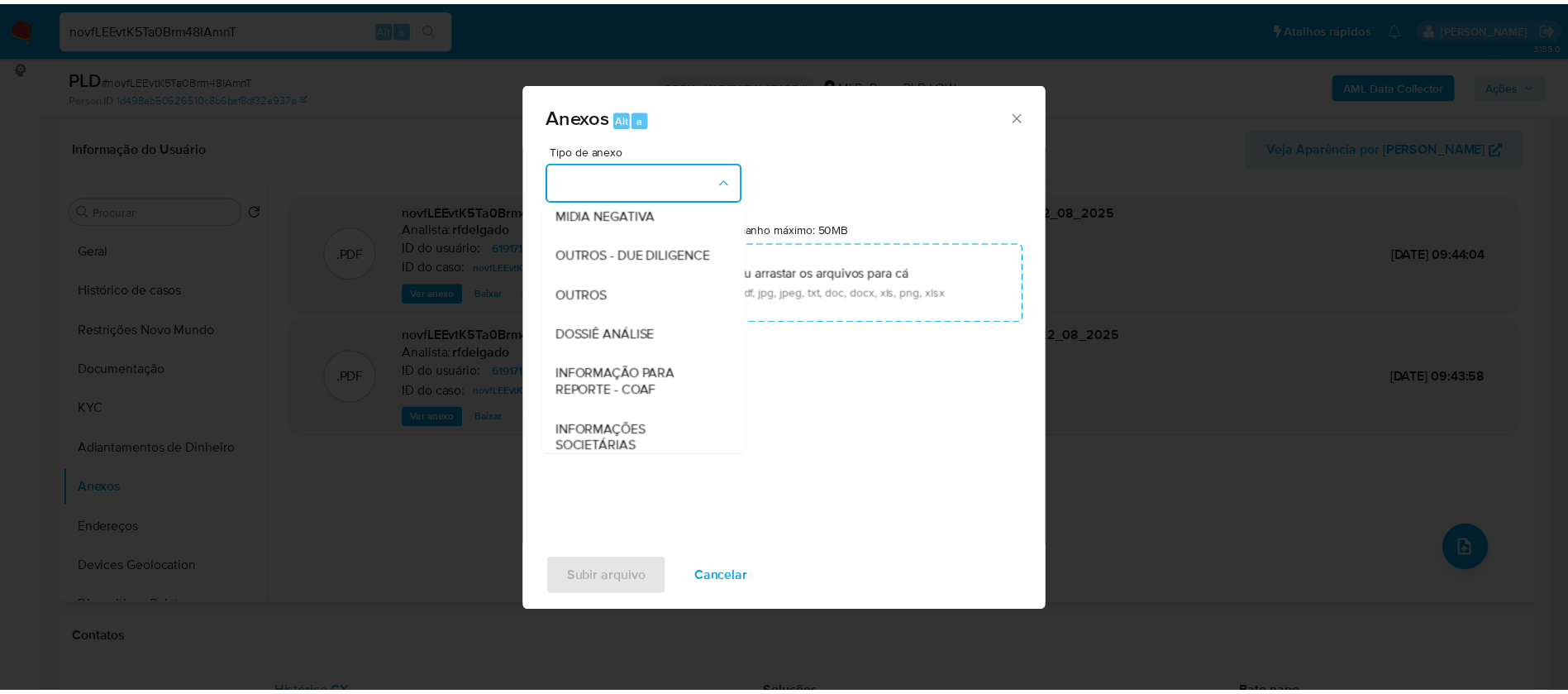
scroll to position [248, 0]
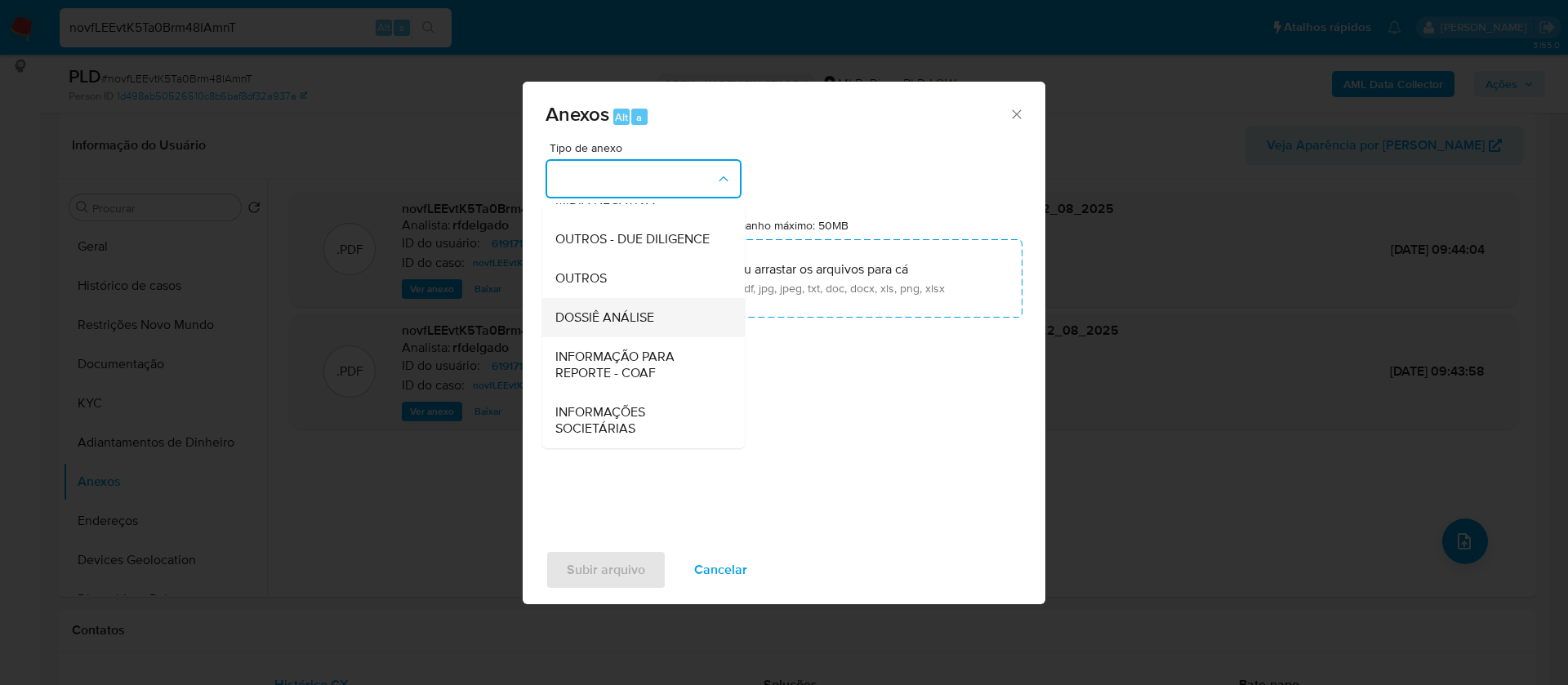
click at [651, 315] on span "DOSSIÊ ANÁLISE" at bounding box center [605, 318] width 99 height 16
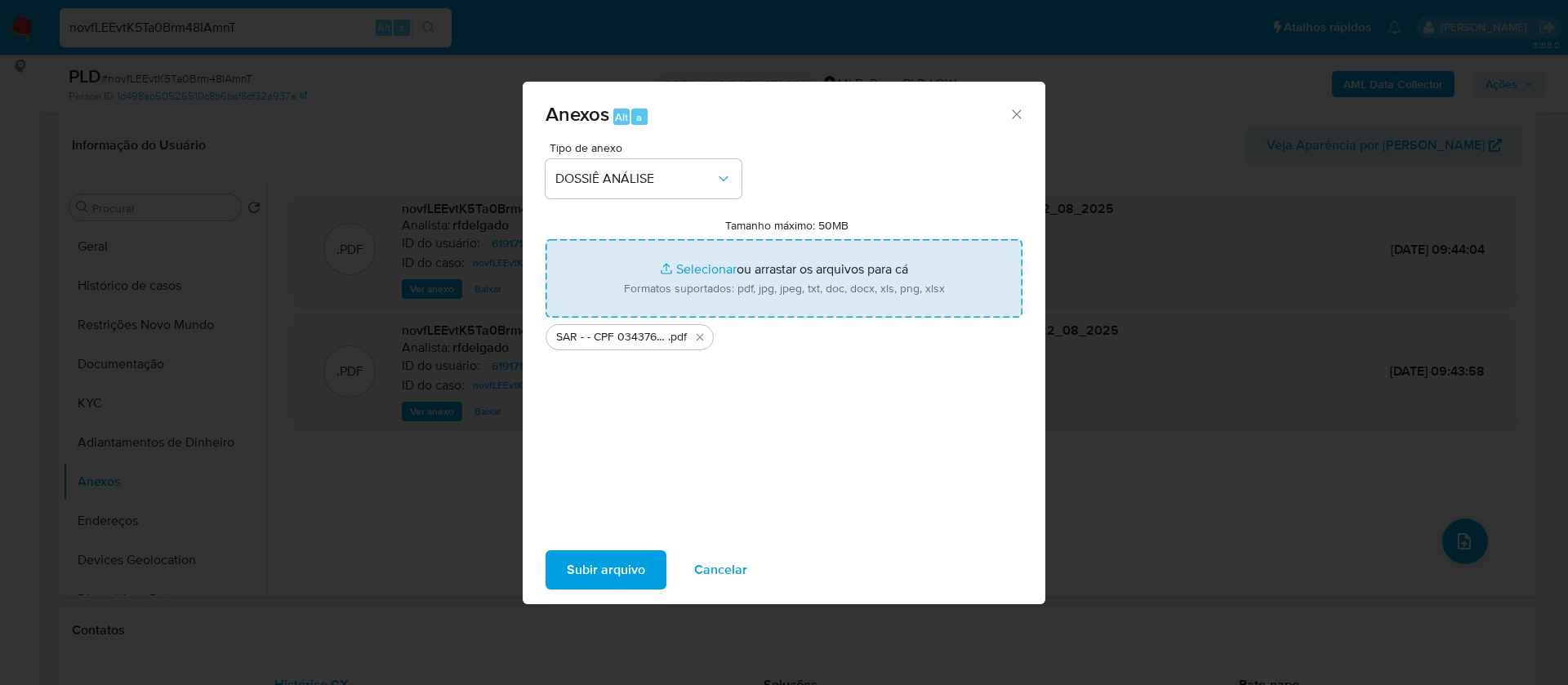
type input "C:\fakepath\Mulan 619171131_2025_08_21_17_27_17.xlsx"
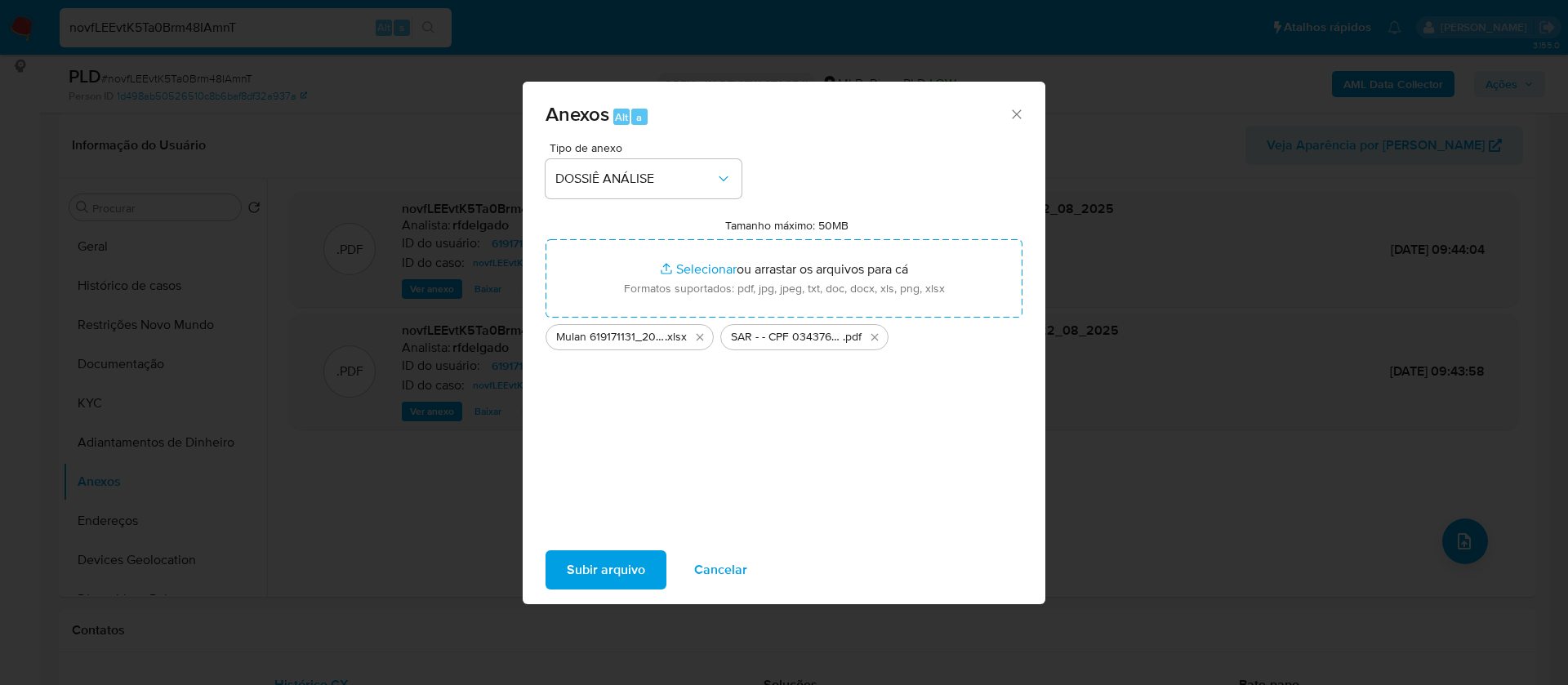
click at [614, 568] on span "Subir arquivo" at bounding box center [606, 570] width 78 height 36
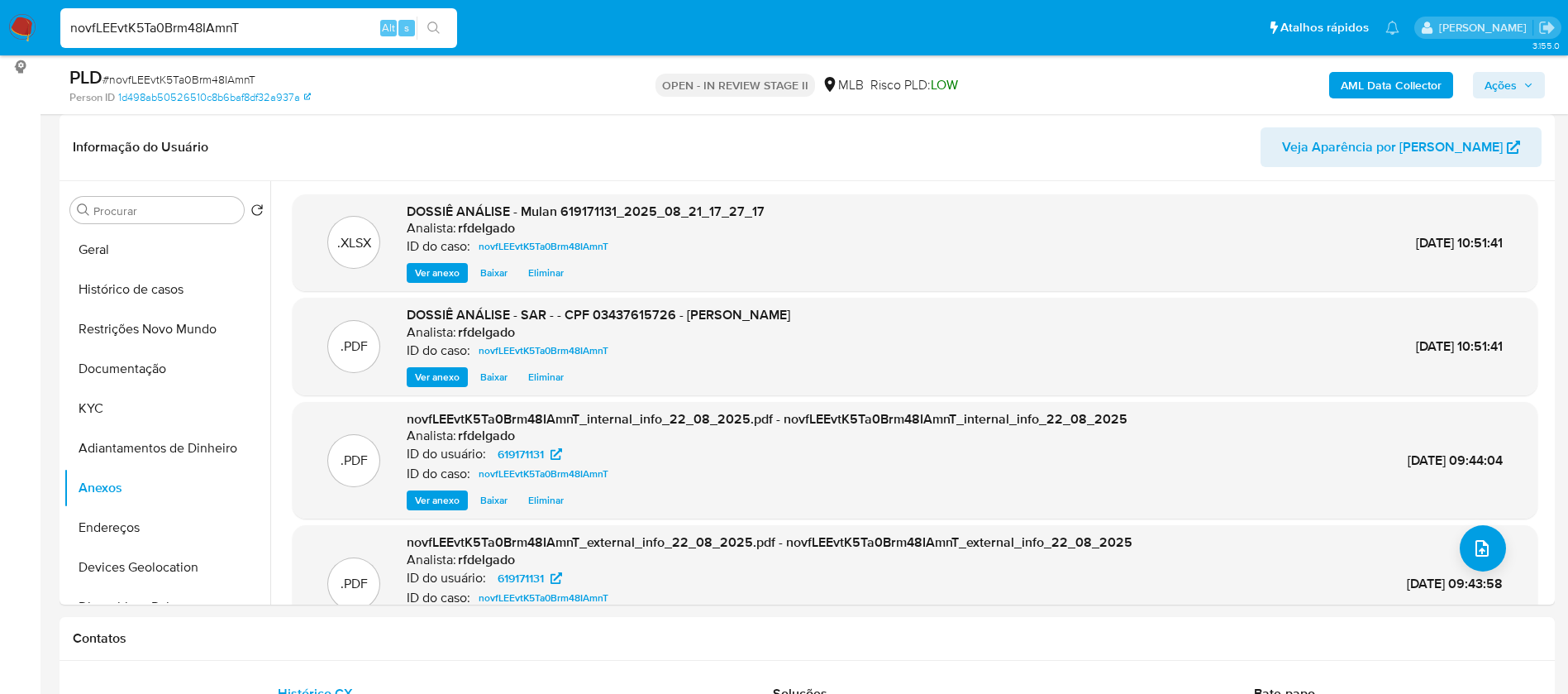
click at [1525, 80] on icon "button" at bounding box center [1528, 85] width 10 height 10
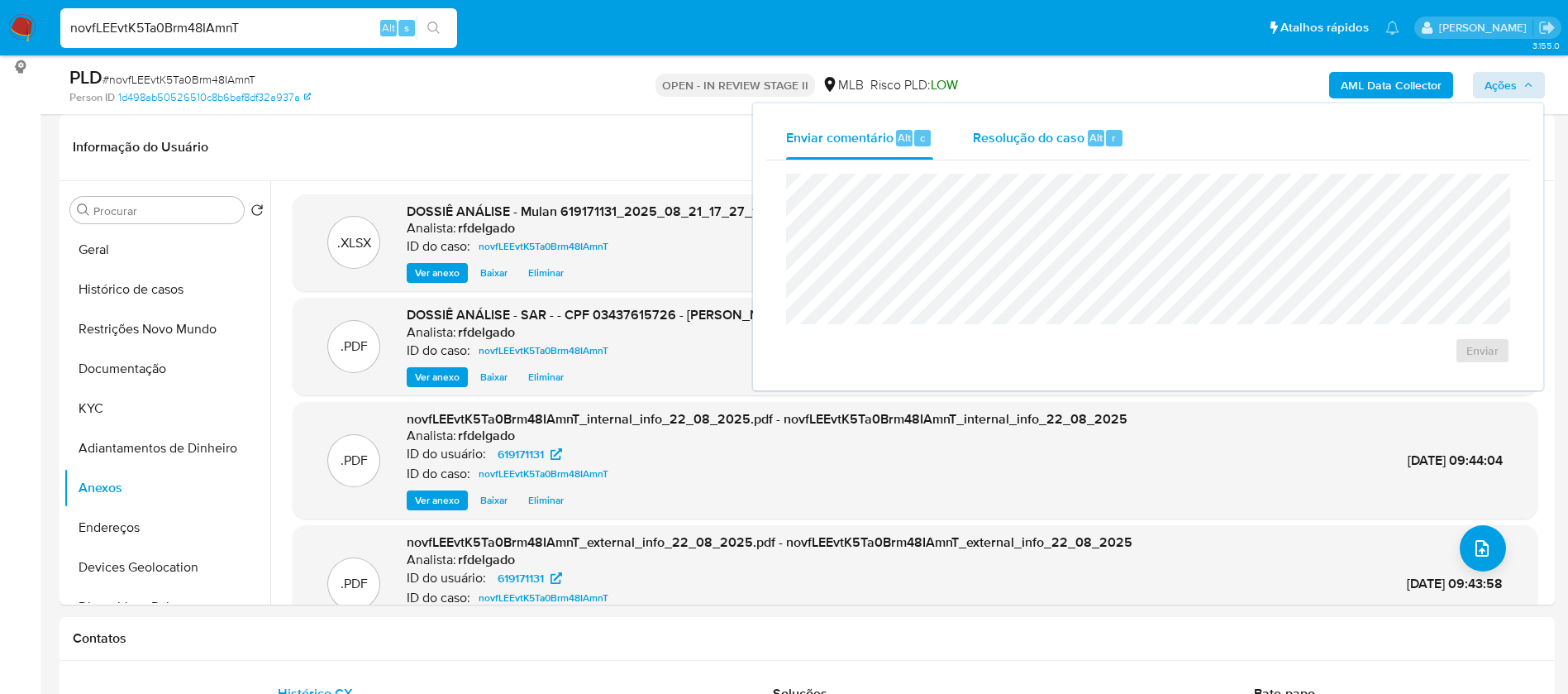
click at [1071, 132] on span "Resolução do caso" at bounding box center [1028, 137] width 111 height 19
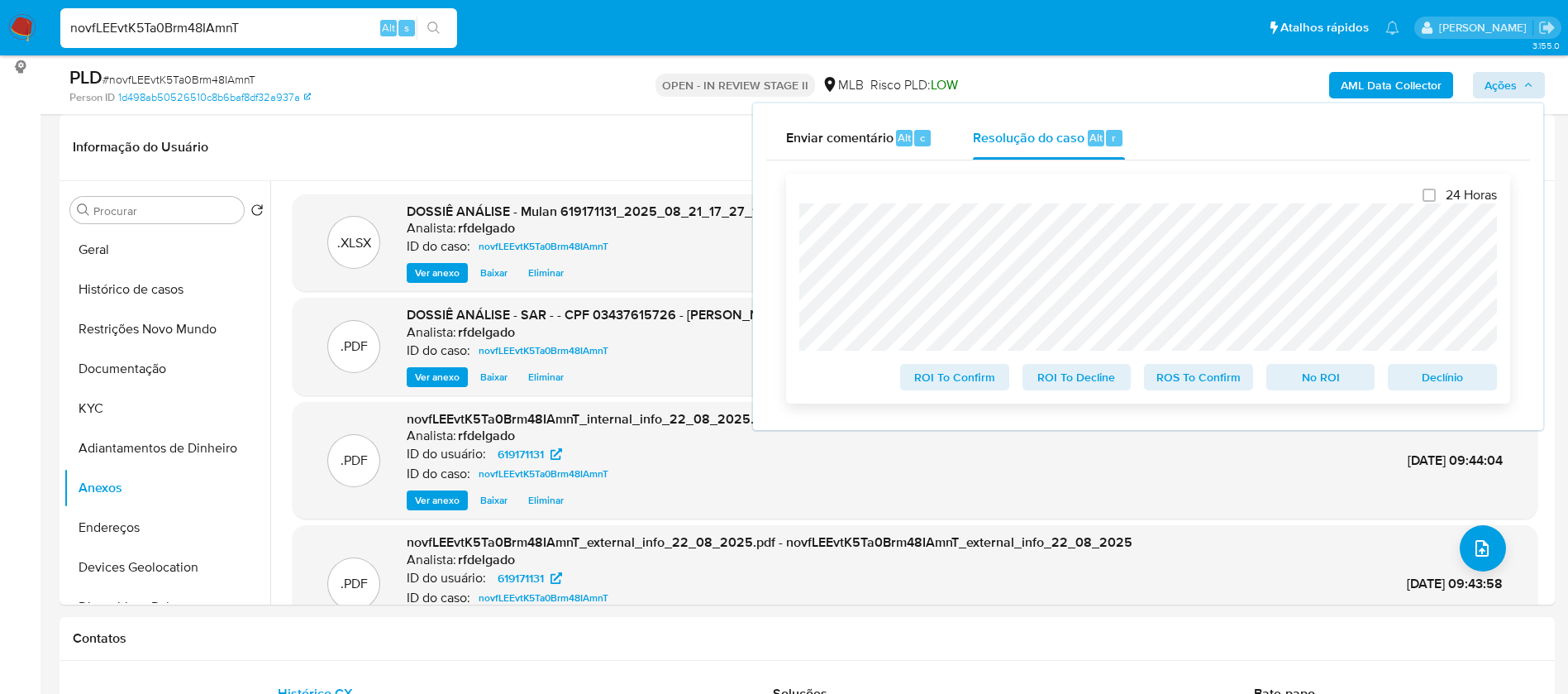
click at [1307, 383] on span "No ROI" at bounding box center [1321, 377] width 86 height 23
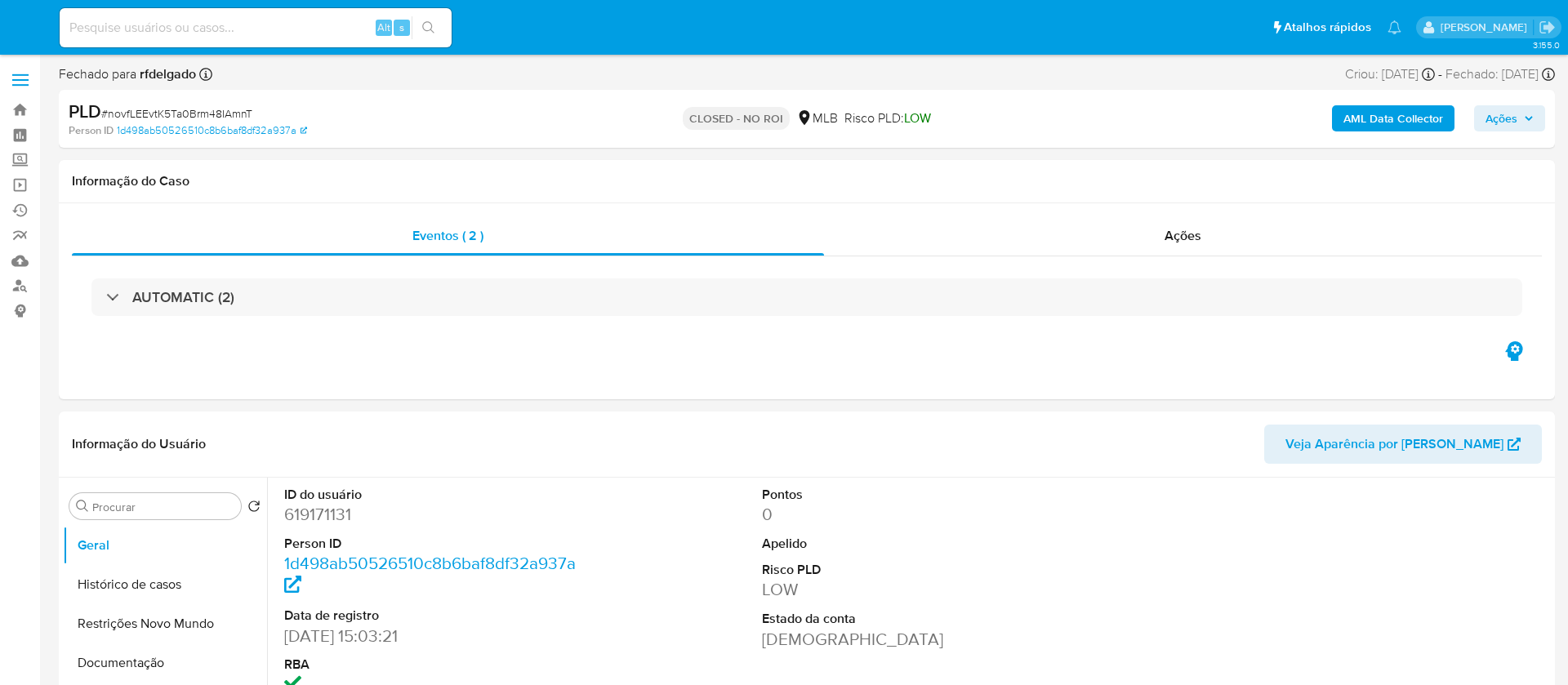
select select "10"
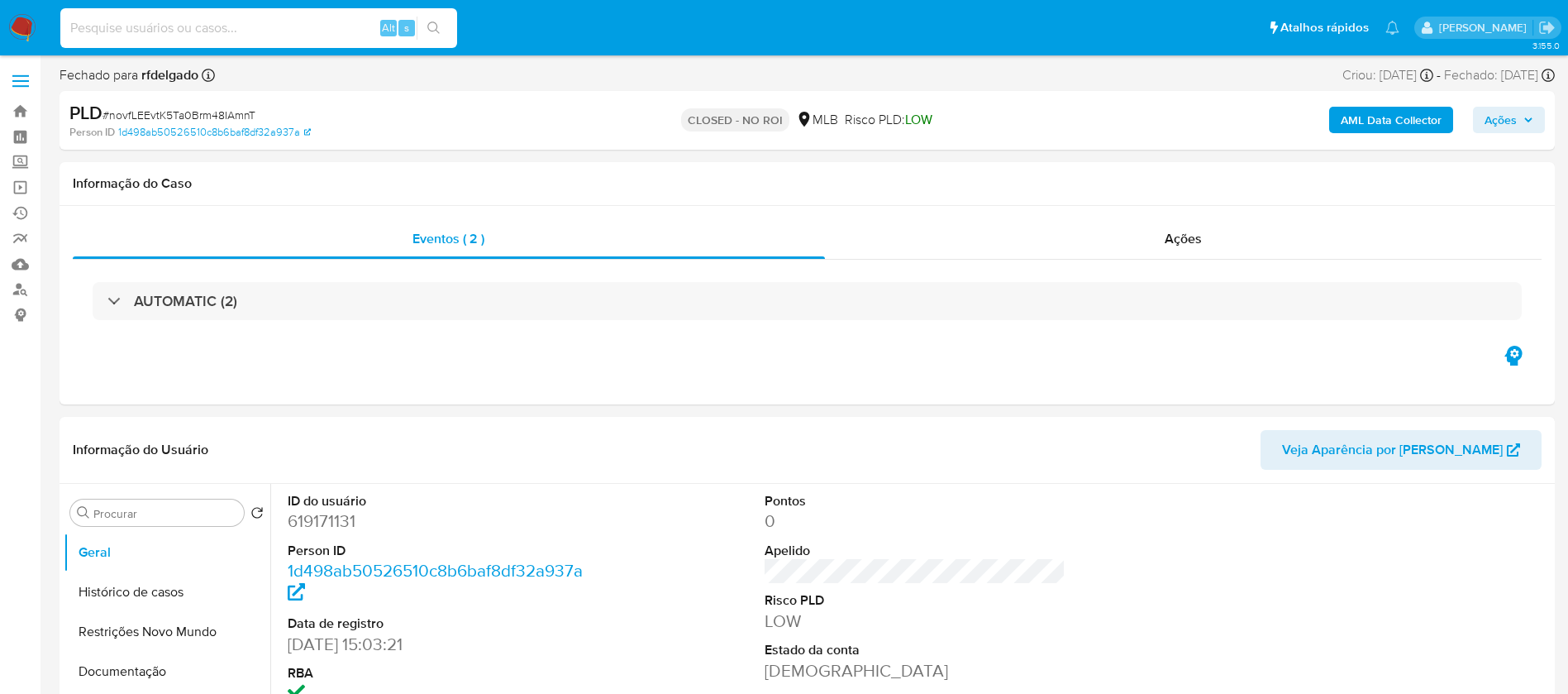
click at [336, 34] on input at bounding box center [259, 28] width 397 height 21
paste input "3hMVuZcsArQubfmFLYhx5OS8"
type input "3hMVuZcsArQubfmFLYhx5OS8"
click at [435, 29] on icon "search-icon" at bounding box center [434, 28] width 13 height 13
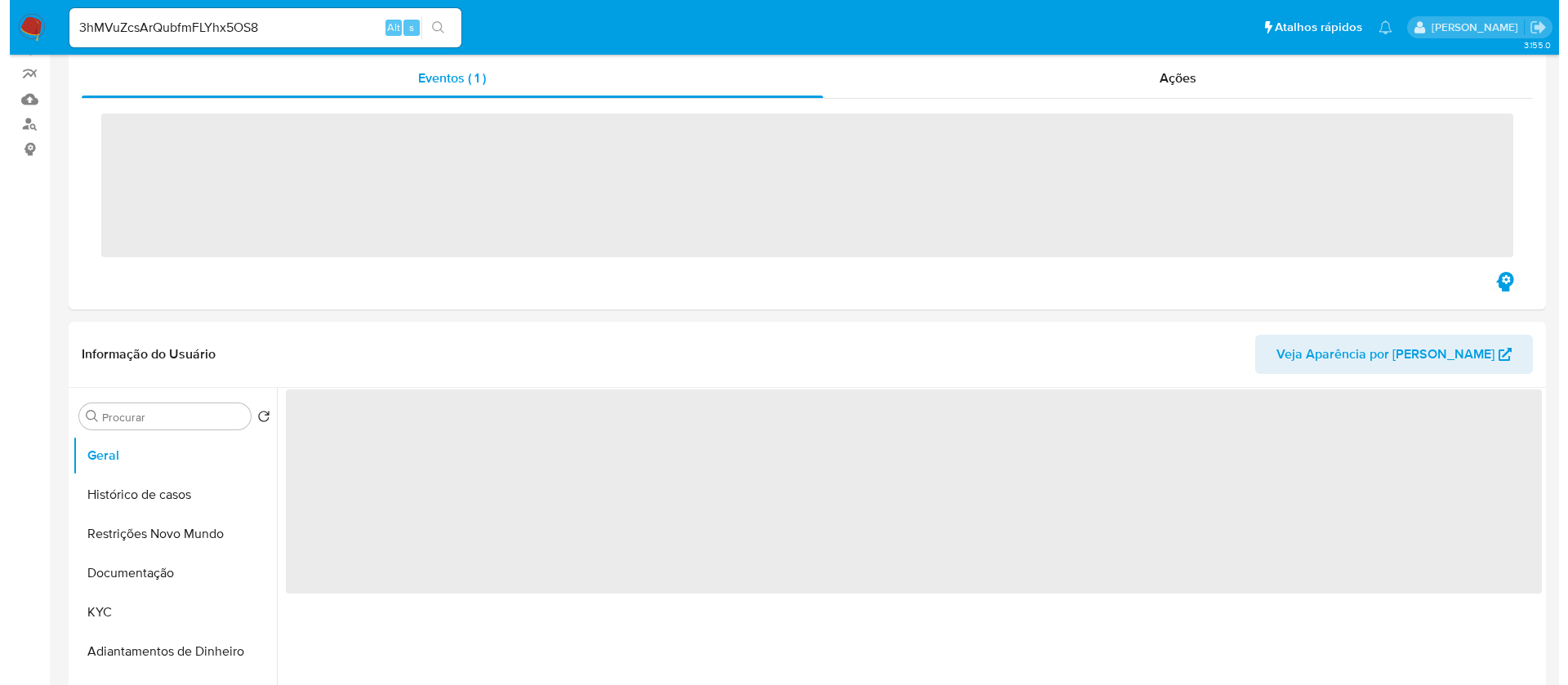
scroll to position [245, 0]
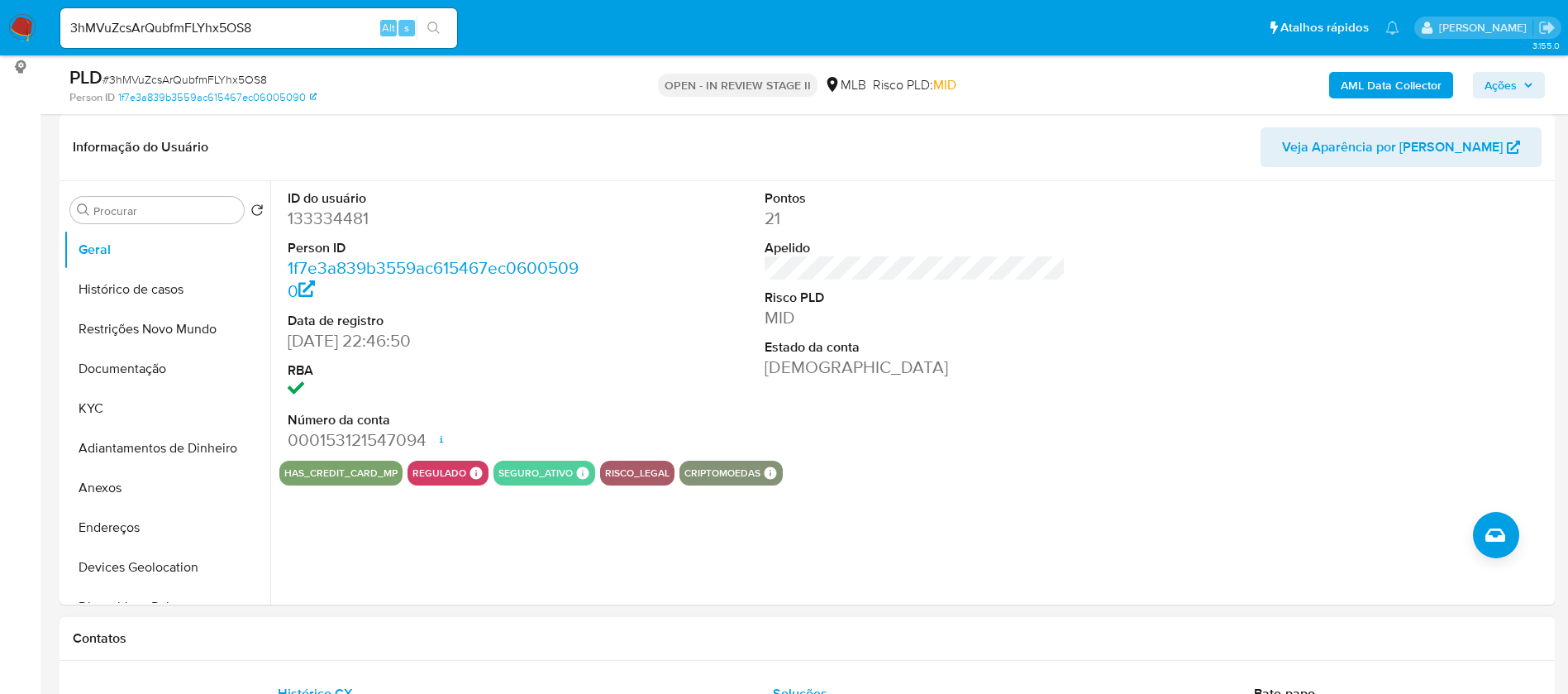
select select "10"
click at [152, 408] on button "KYC" at bounding box center [160, 408] width 194 height 40
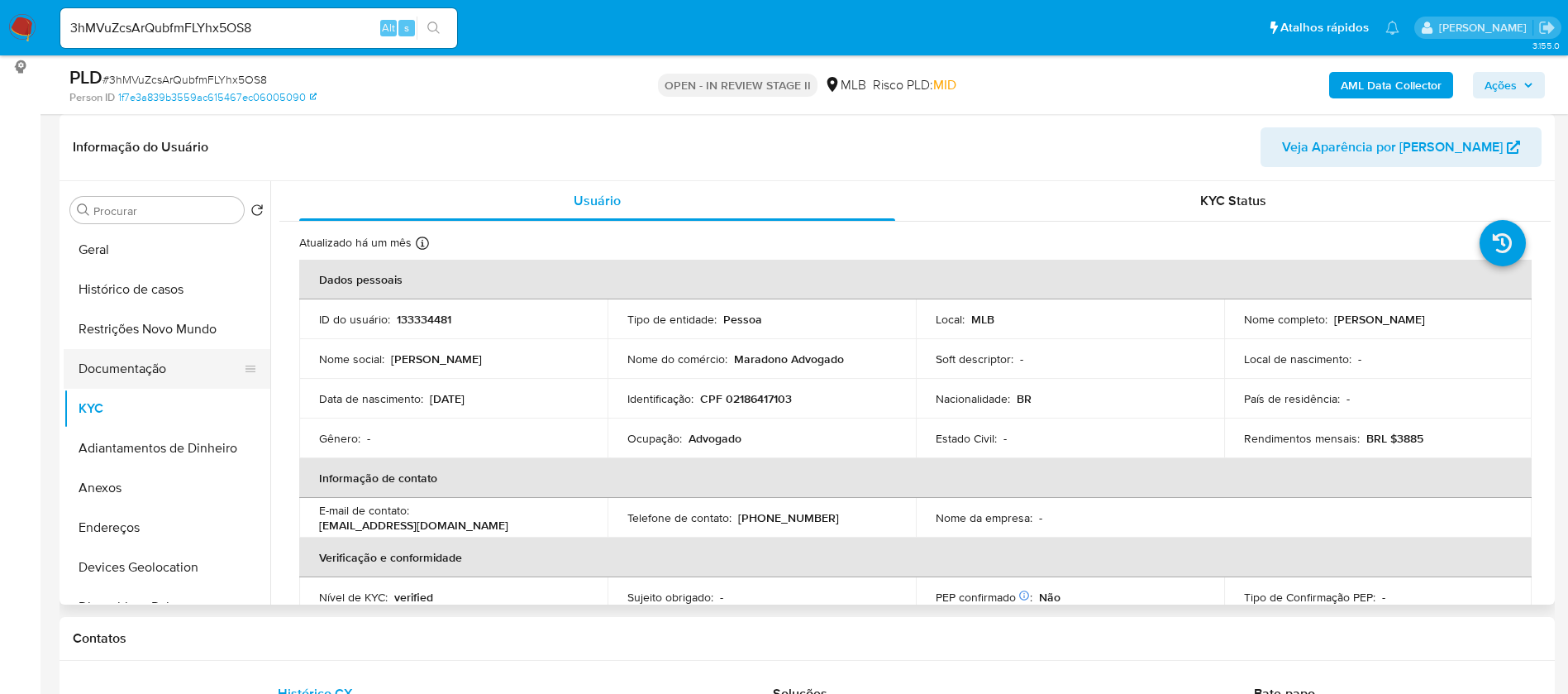
click at [186, 366] on button "Documentação" at bounding box center [160, 369] width 194 height 40
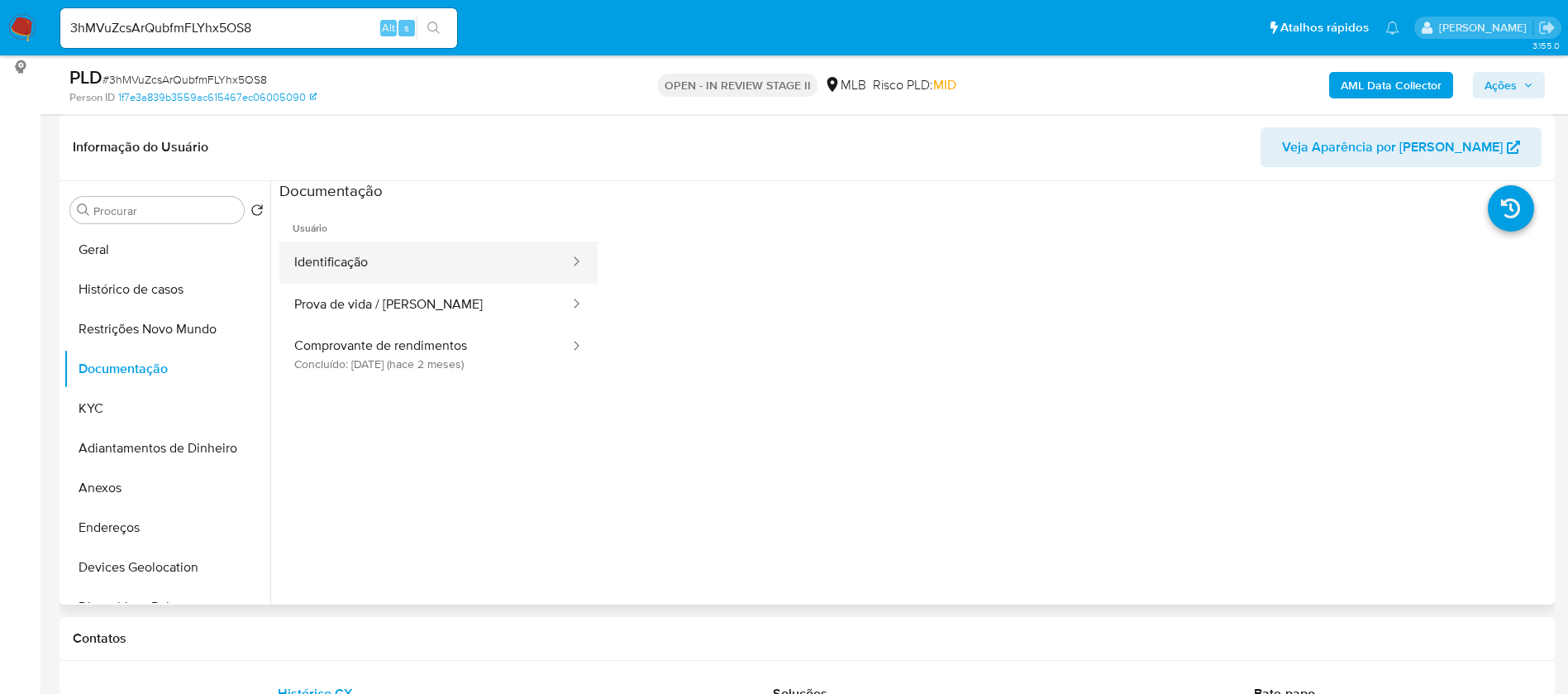
click at [392, 257] on button "Identificação" at bounding box center [425, 263] width 292 height 42
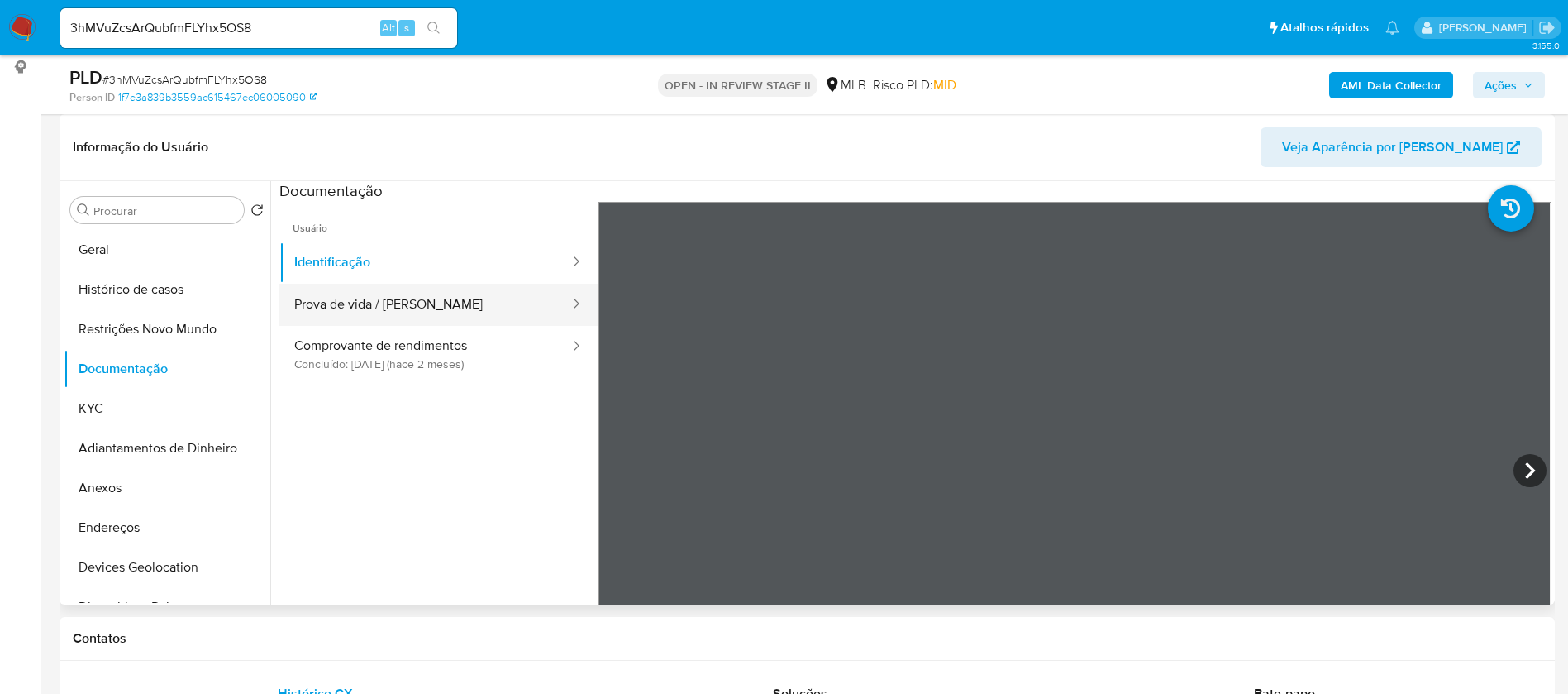
click at [473, 301] on button "Prova de vida / [PERSON_NAME]" at bounding box center [425, 305] width 292 height 42
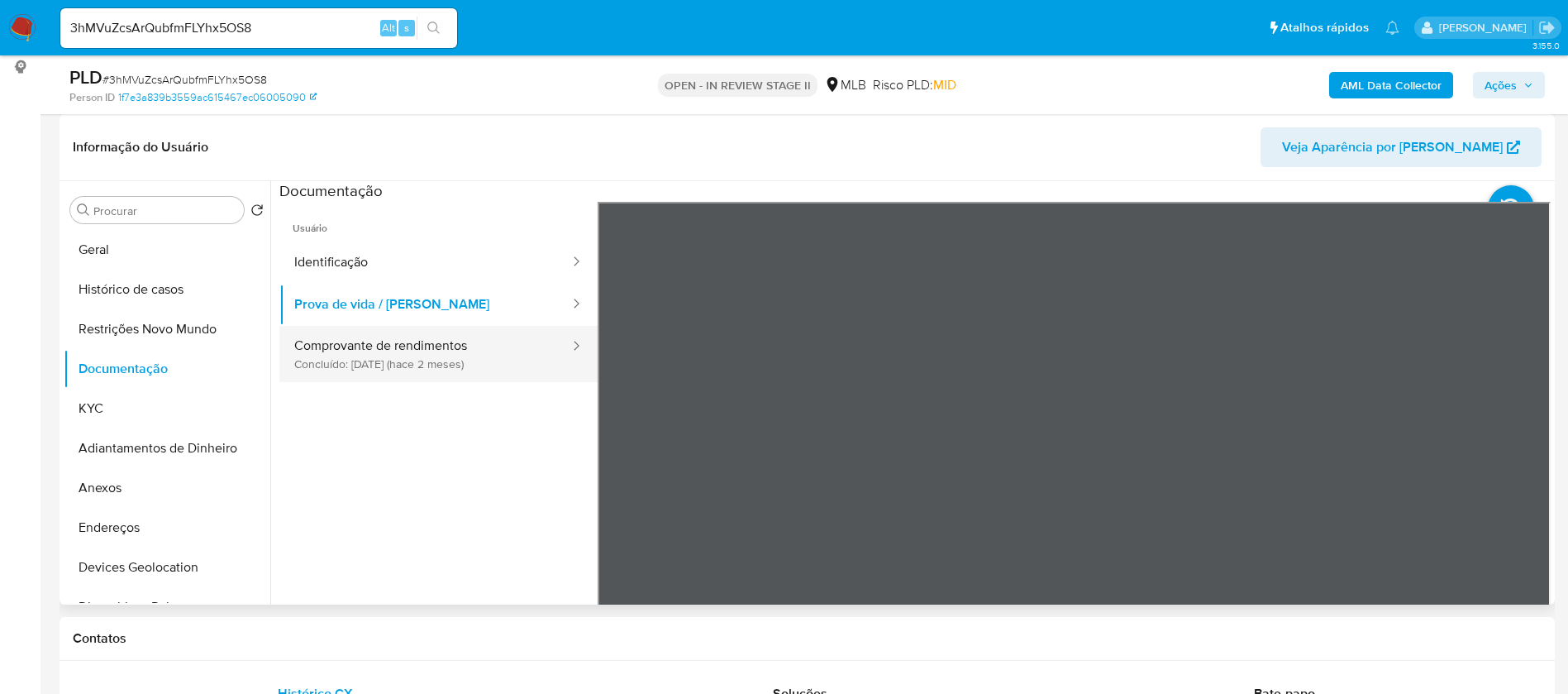
click at [390, 357] on button "Comprovante de rendimentos Concluído: [DATE] (hace 2 meses)" at bounding box center [425, 353] width 292 height 56
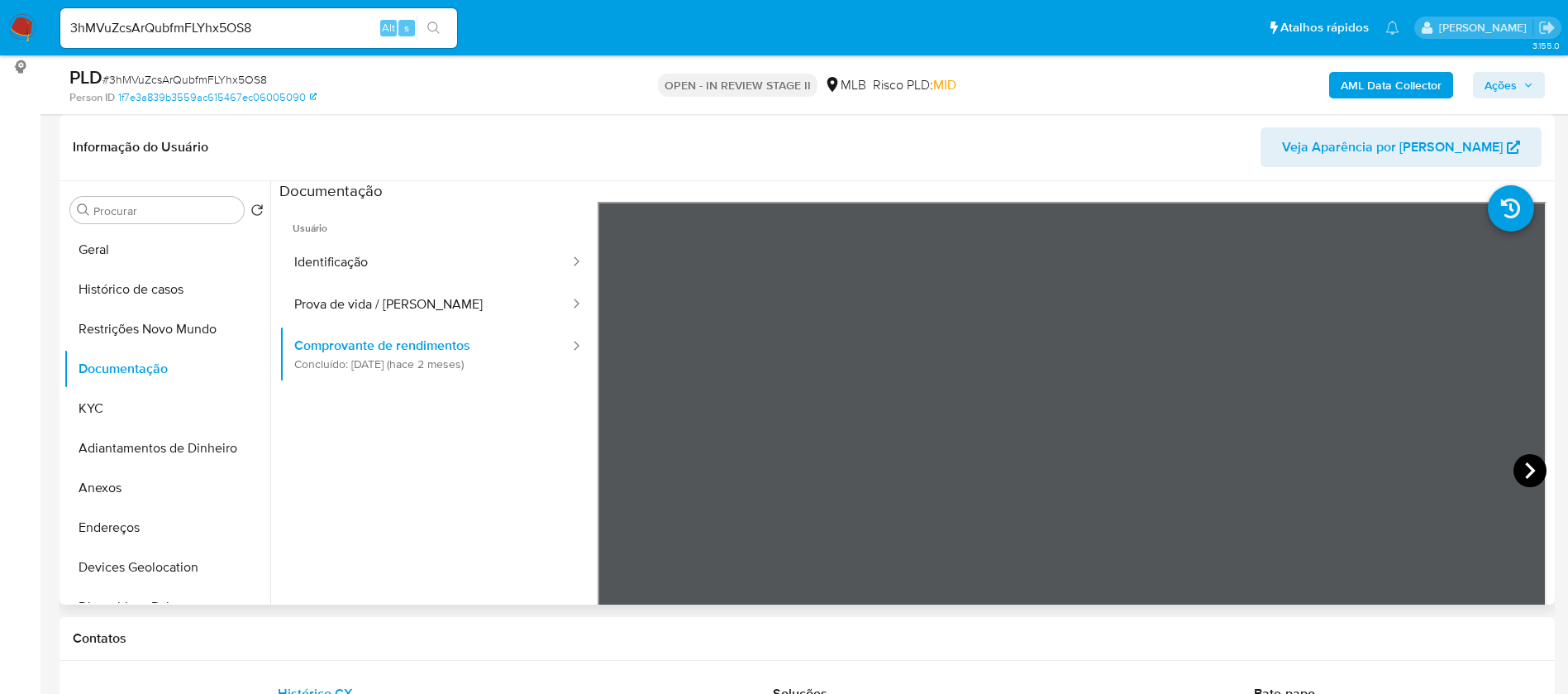
click at [1525, 465] on icon at bounding box center [1529, 471] width 10 height 17
click at [132, 407] on button "KYC" at bounding box center [160, 408] width 194 height 40
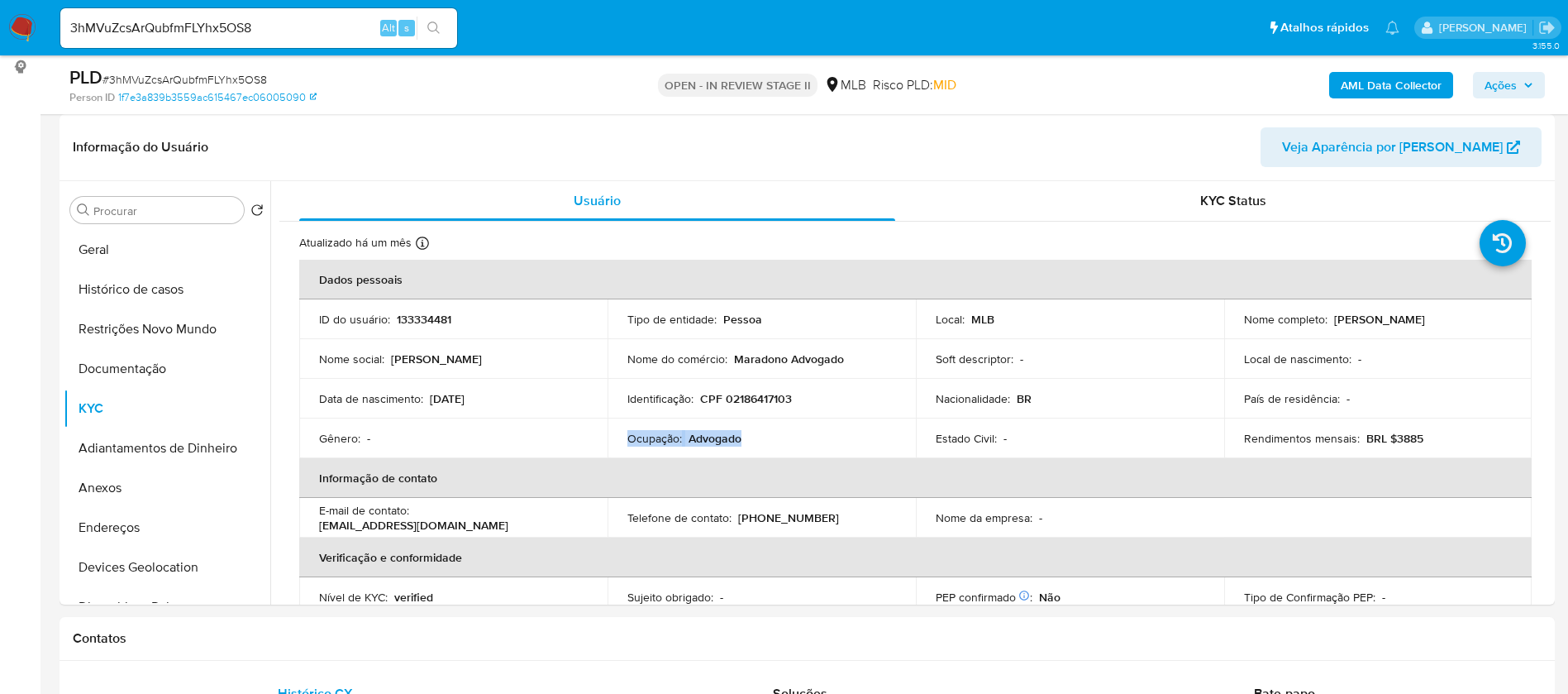
drag, startPoint x: 745, startPoint y: 440, endPoint x: 614, endPoint y: 442, distance: 131.0
click at [614, 442] on td "Ocupação : Advogado" at bounding box center [761, 438] width 309 height 40
copy div "Ocupação : Advogado"
click at [1368, 91] on b "AML Data Collector" at bounding box center [1391, 85] width 101 height 27
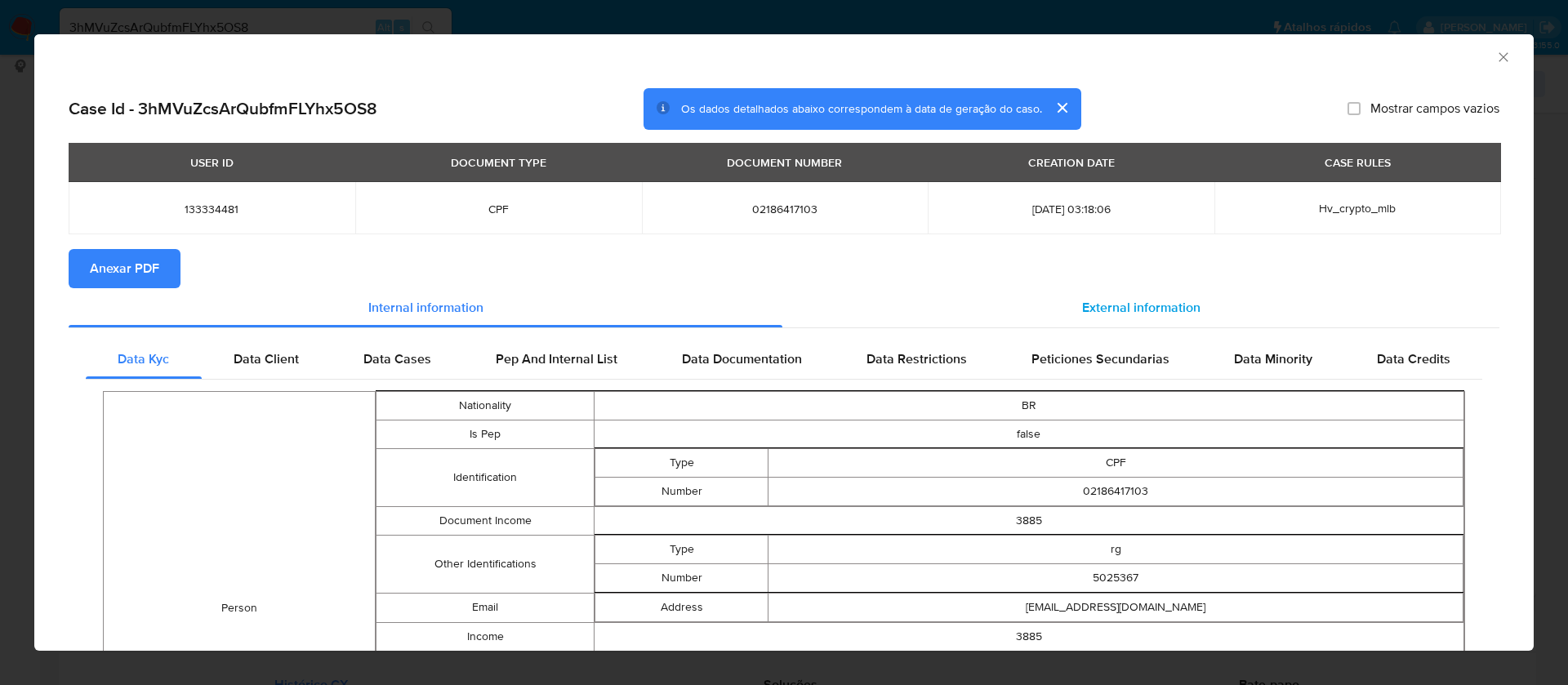
click at [1151, 309] on span "External information" at bounding box center [1141, 307] width 118 height 19
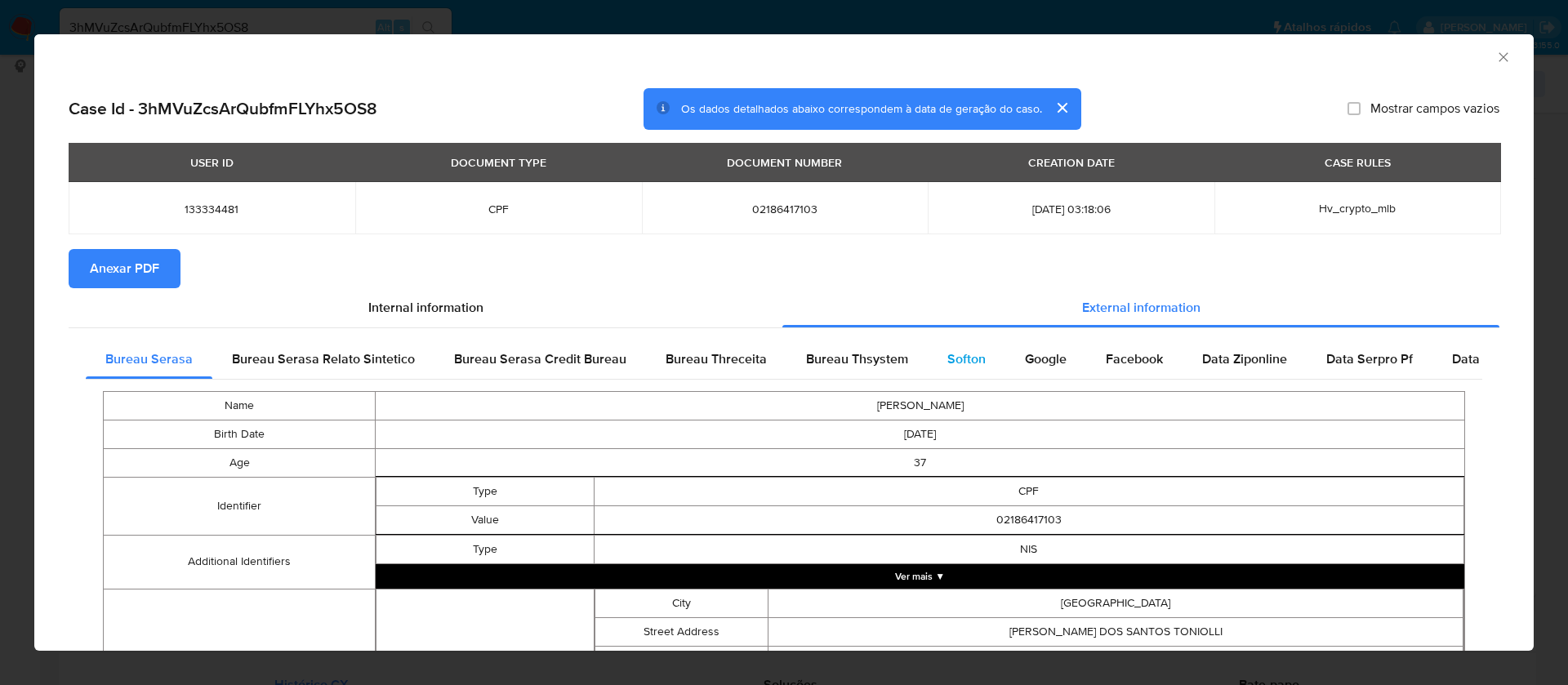
click at [951, 353] on span "Softon" at bounding box center [967, 358] width 38 height 19
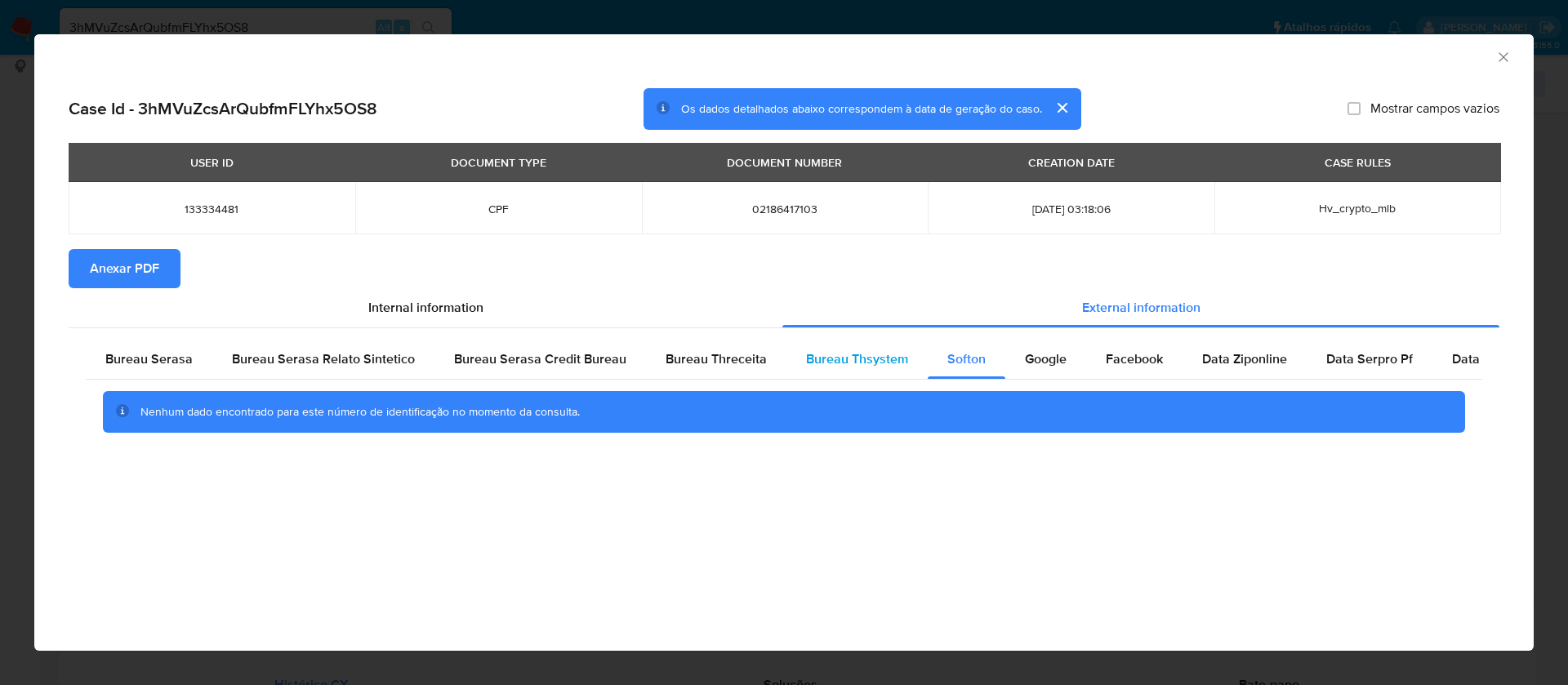
click at [872, 357] on span "Bureau Thsystem" at bounding box center [857, 358] width 102 height 19
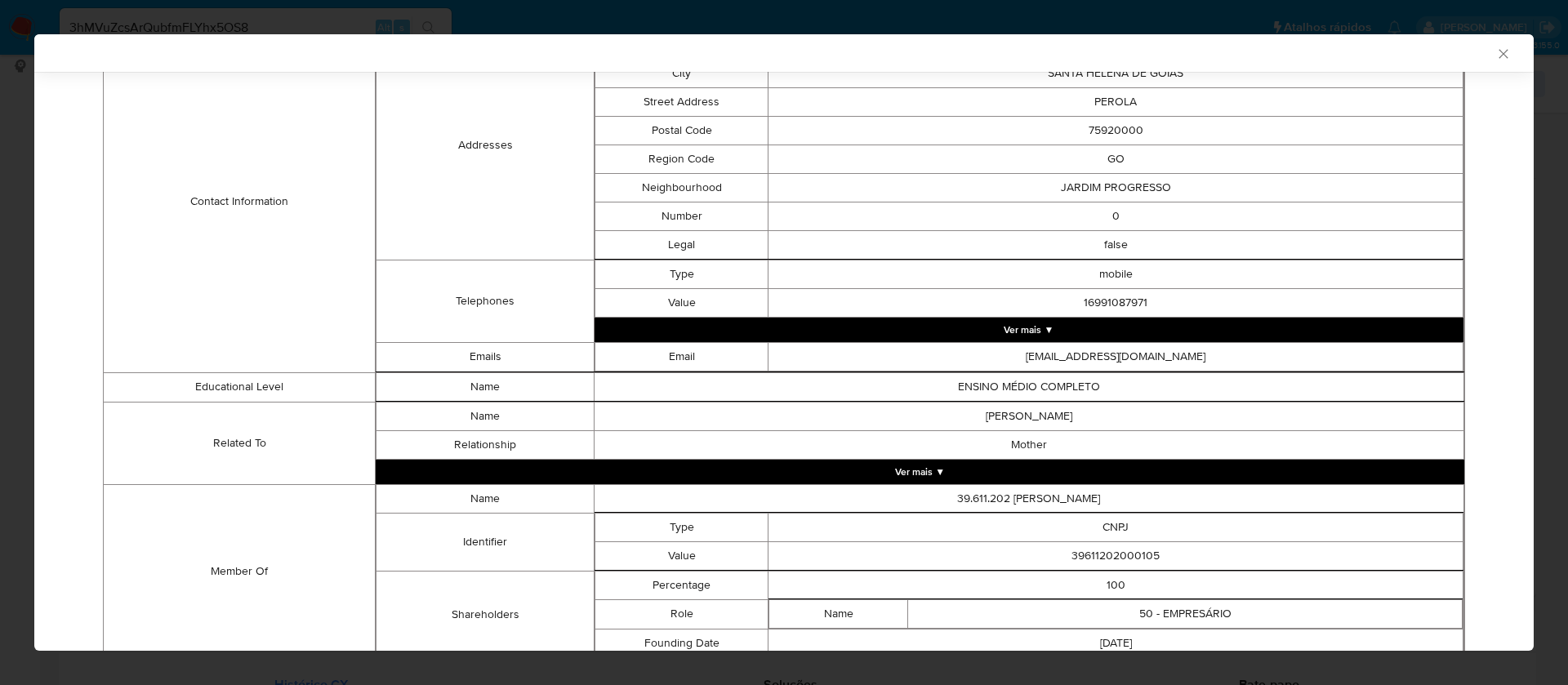
scroll to position [764, 0]
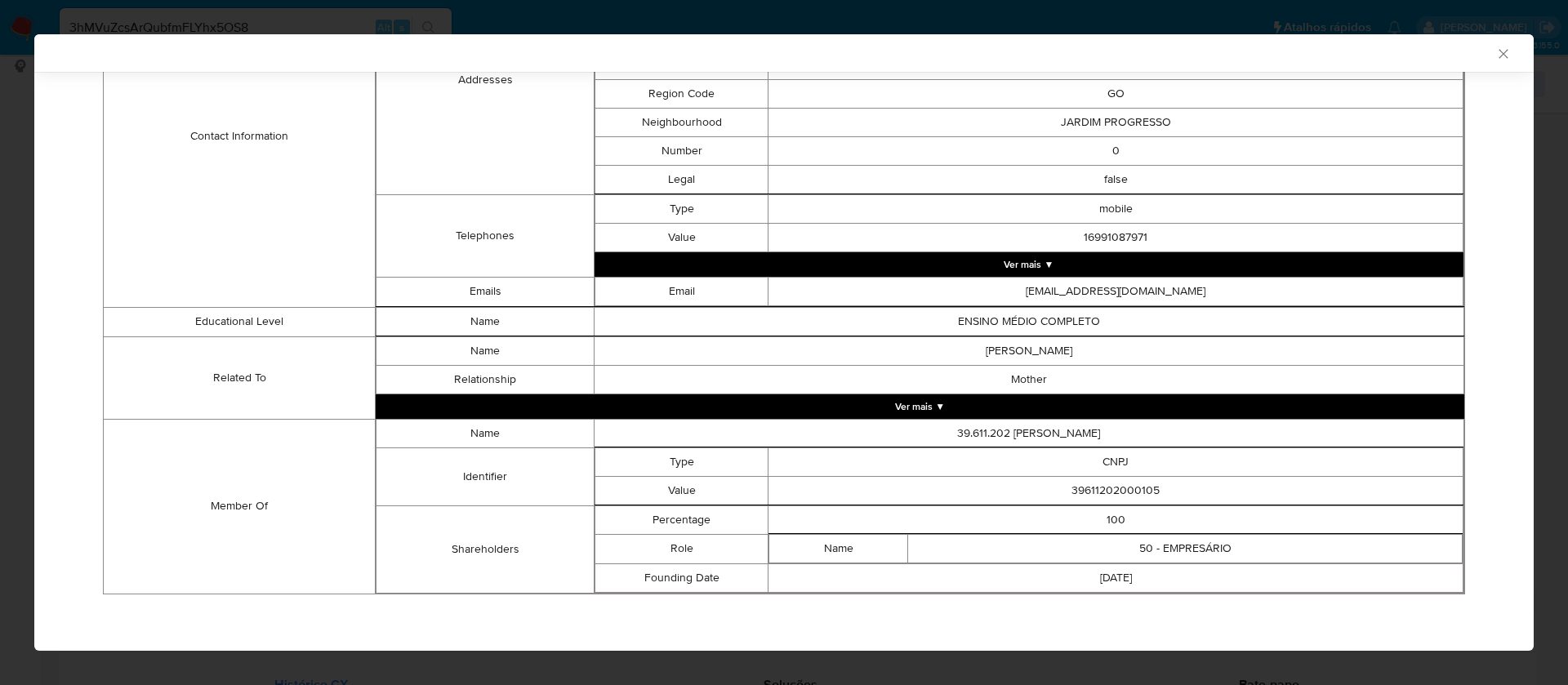
click at [1127, 491] on td "39611202000105" at bounding box center [1117, 489] width 695 height 28
click at [1127, 490] on td "39611202000105" at bounding box center [1117, 489] width 695 height 28
copy td "39611202000105"
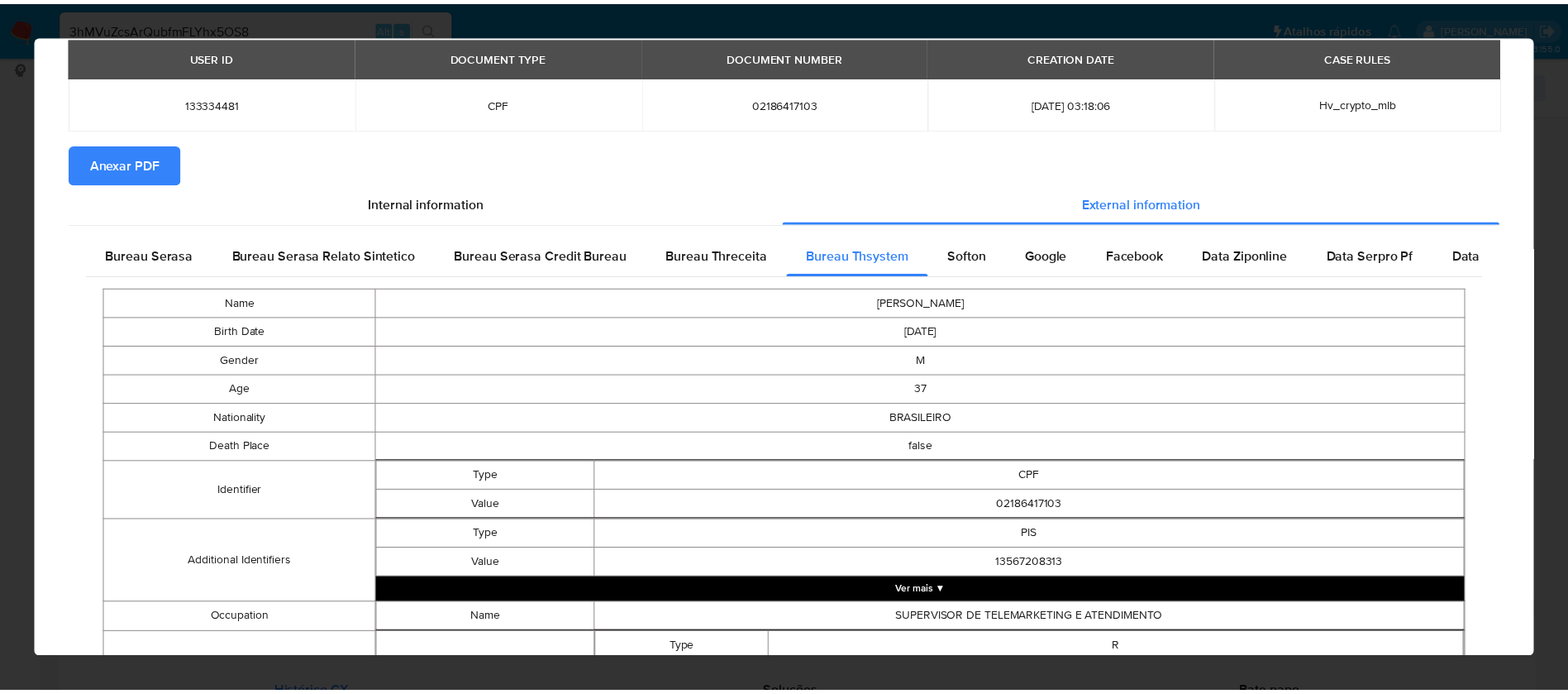
scroll to position [0, 0]
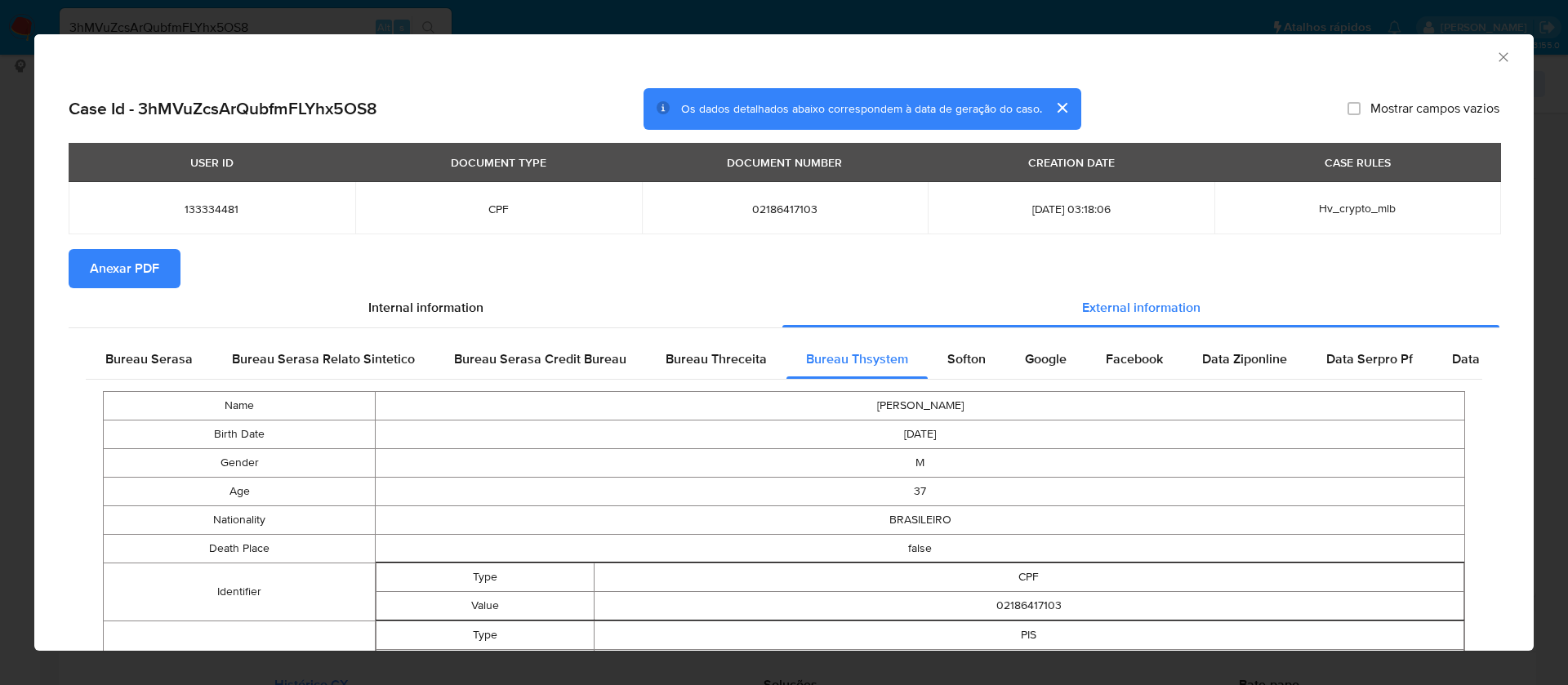
click at [104, 263] on span "Anexar PDF" at bounding box center [124, 269] width 69 height 36
click at [1495, 49] on icon "Fechar a janela" at bounding box center [1504, 57] width 16 height 16
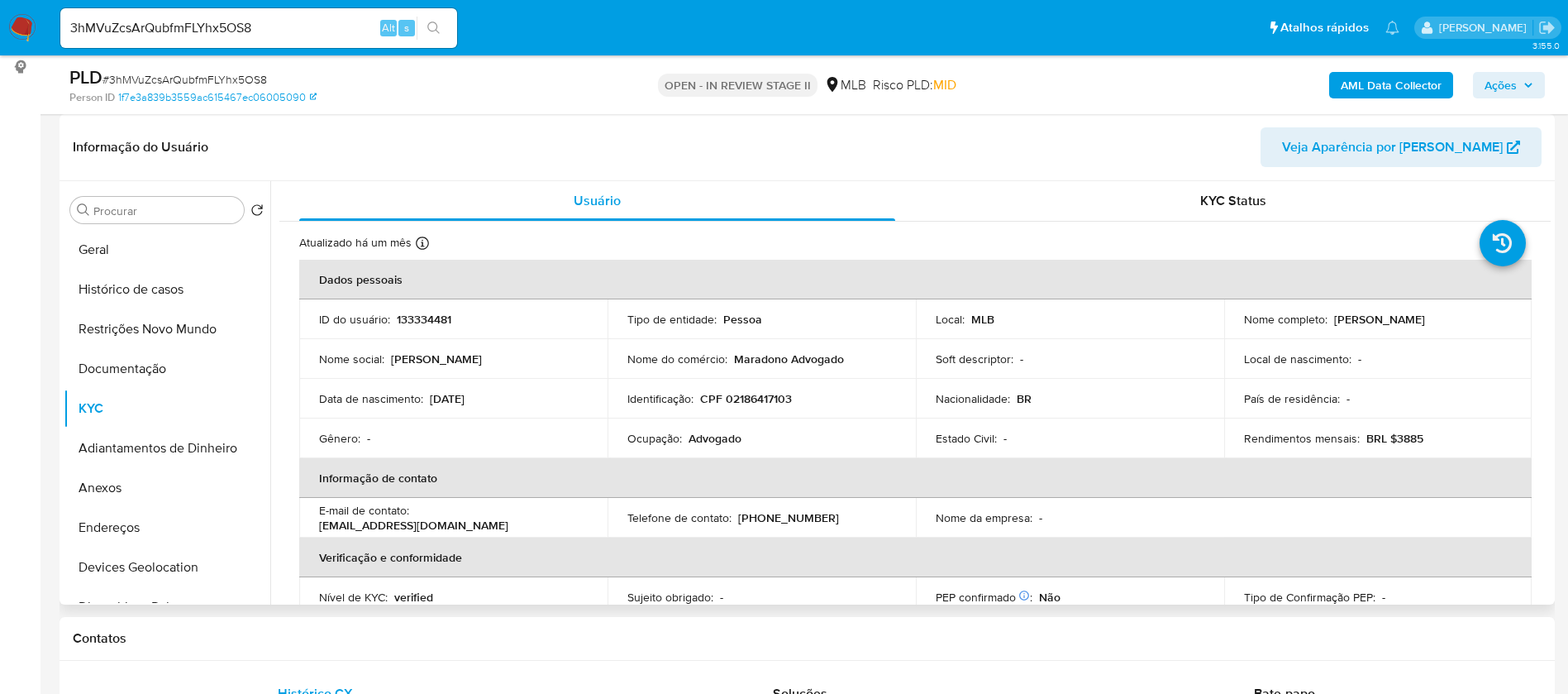
drag, startPoint x: 1469, startPoint y: 320, endPoint x: 1329, endPoint y: 318, distance: 140.0
click at [1329, 318] on div "Nome completo : [PERSON_NAME]" at bounding box center [1378, 319] width 268 height 15
copy p "[PERSON_NAME]"
click at [423, 318] on p "133334481" at bounding box center [423, 319] width 54 height 15
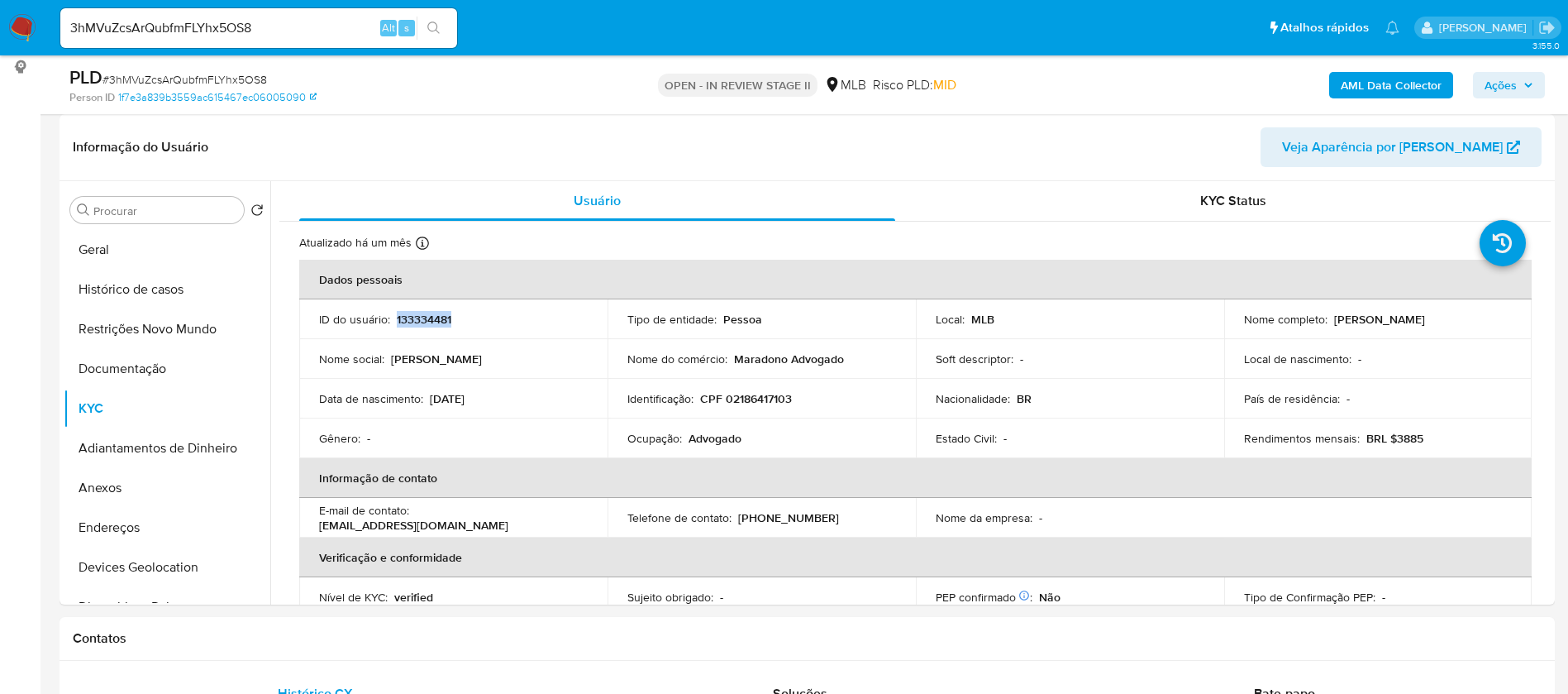
copy p "133334481"
click at [171, 234] on button "Geral" at bounding box center [160, 249] width 194 height 40
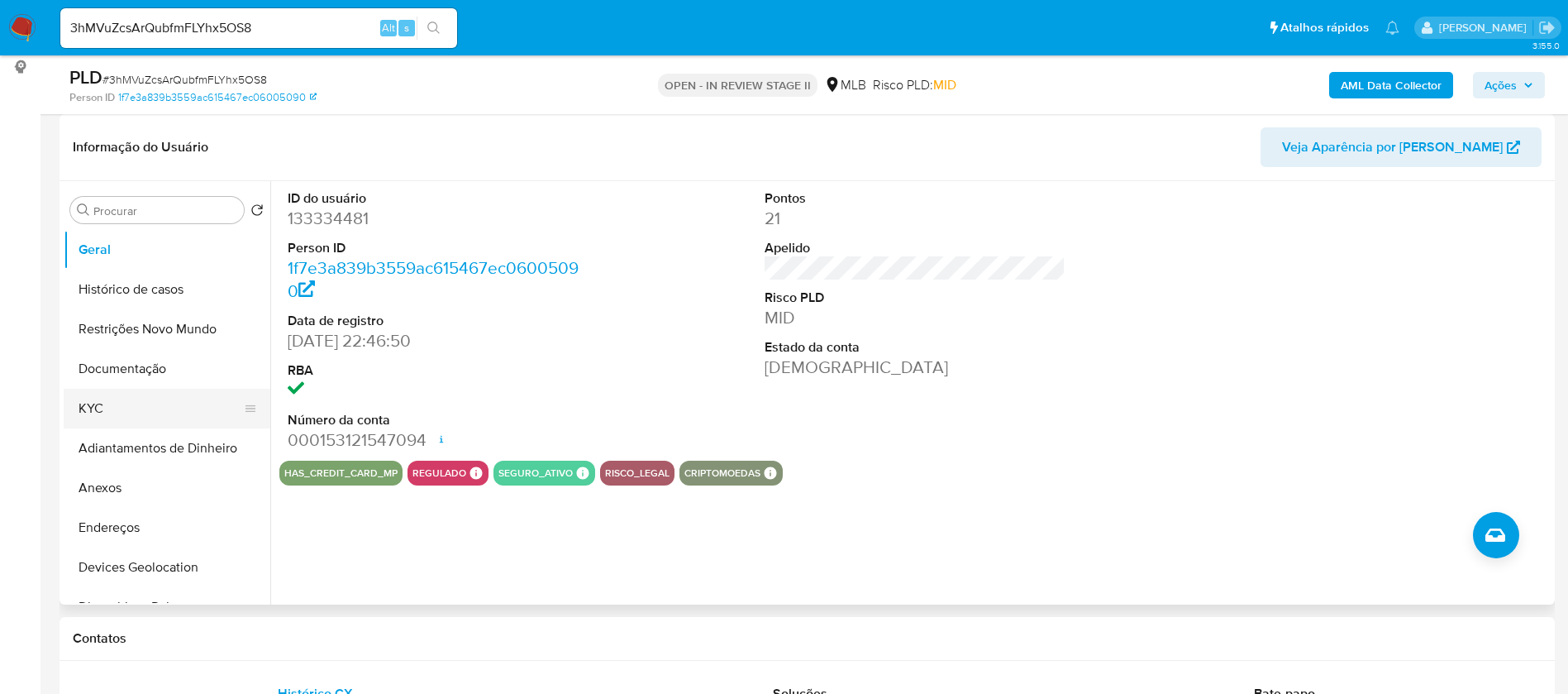
click at [181, 403] on button "KYC" at bounding box center [160, 408] width 194 height 40
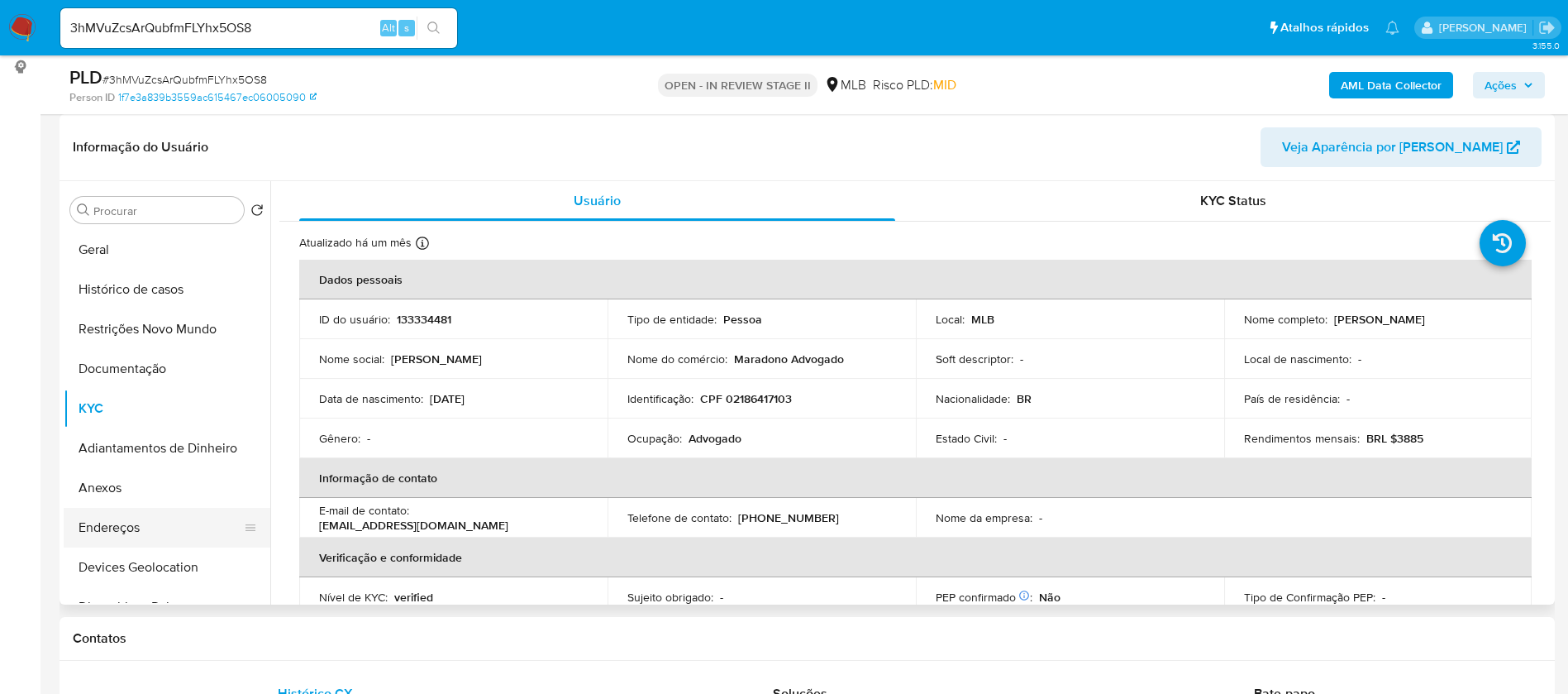
click at [130, 520] on button "Endereços" at bounding box center [160, 527] width 194 height 40
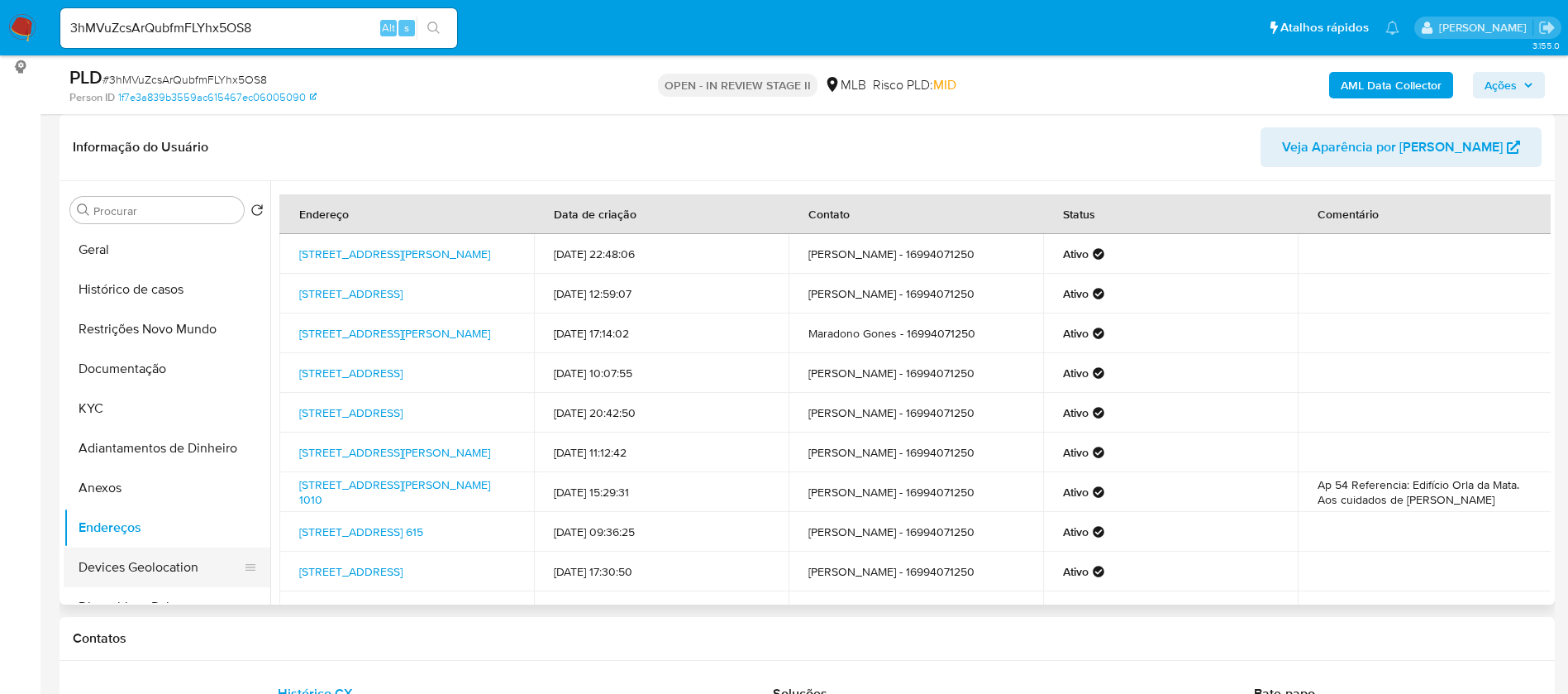
click at [136, 564] on button "Devices Geolocation" at bounding box center [160, 567] width 194 height 40
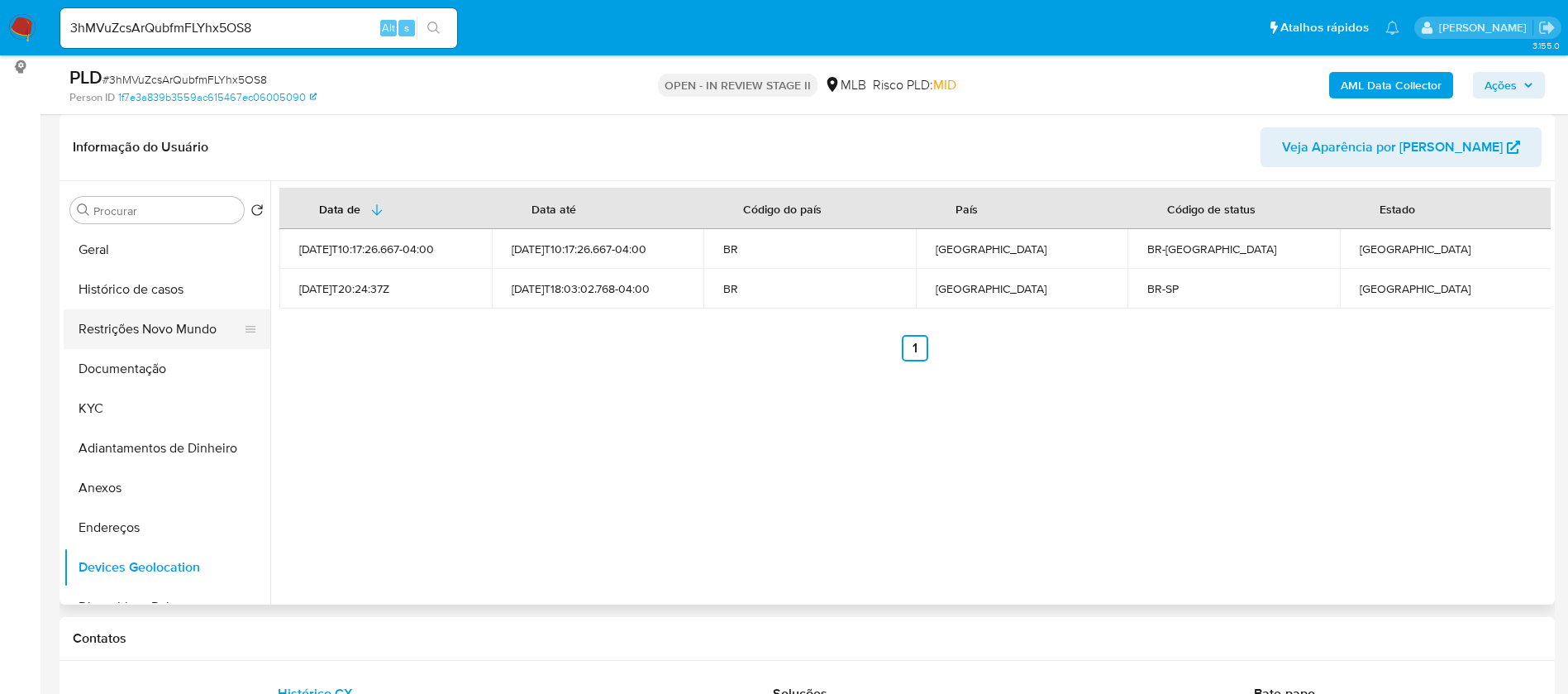
click at [180, 321] on button "Restrições Novo Mundo" at bounding box center [160, 328] width 194 height 40
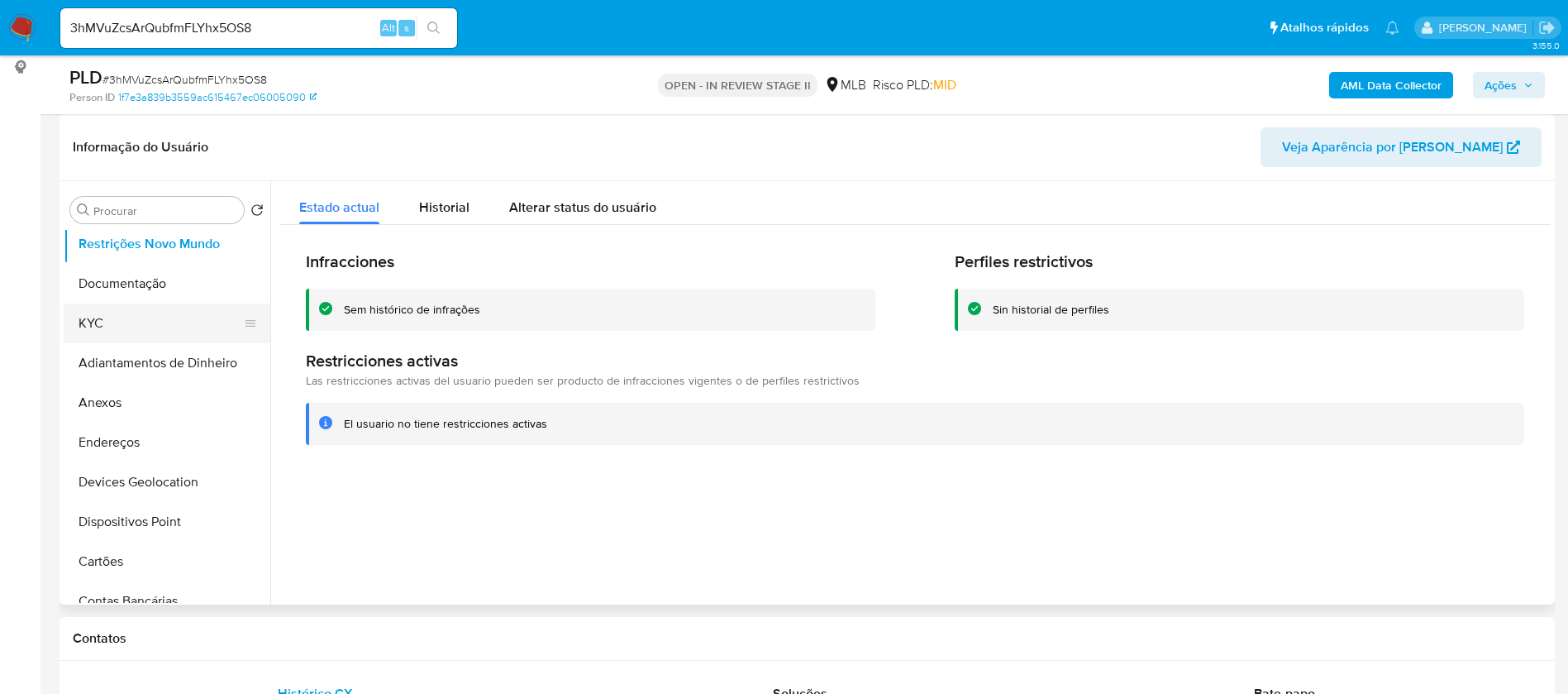
scroll to position [124, 0]
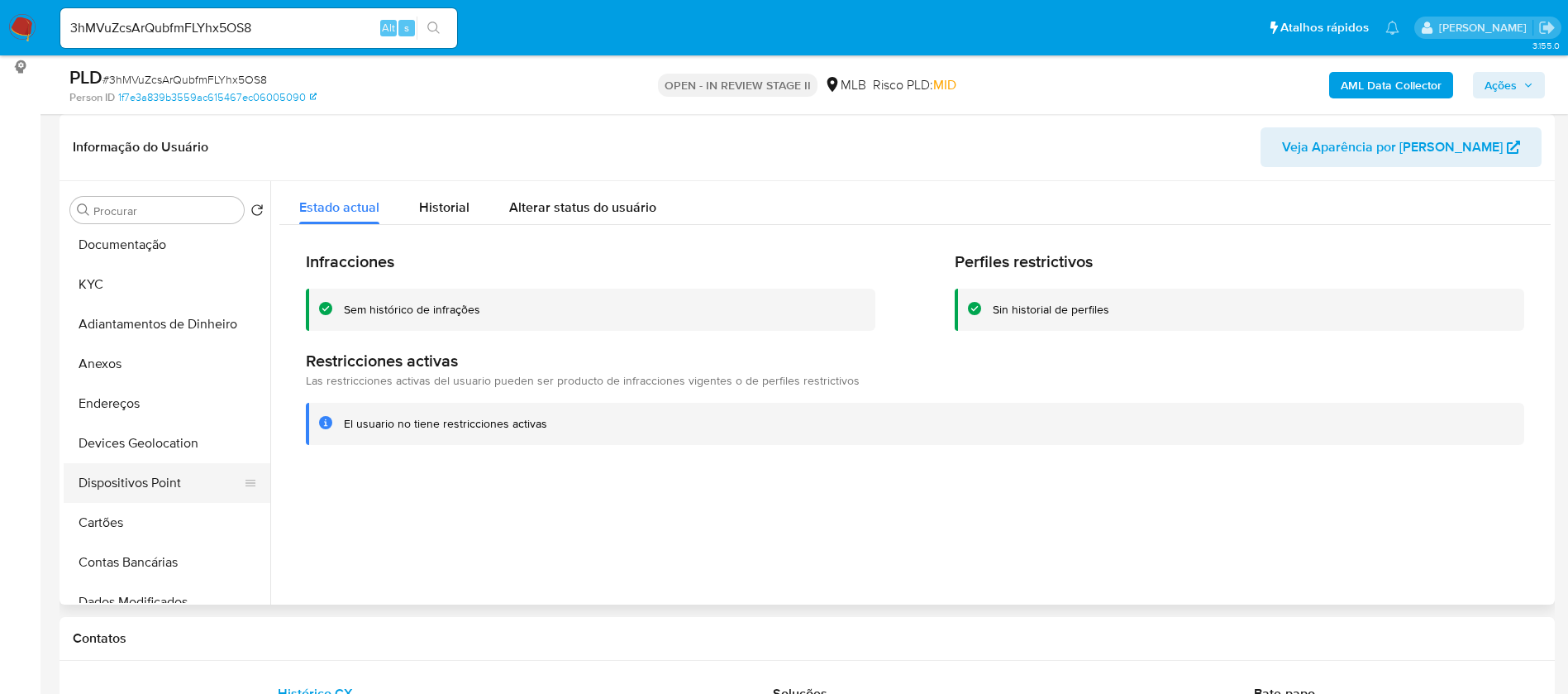
click at [169, 477] on button "Dispositivos Point" at bounding box center [160, 483] width 194 height 40
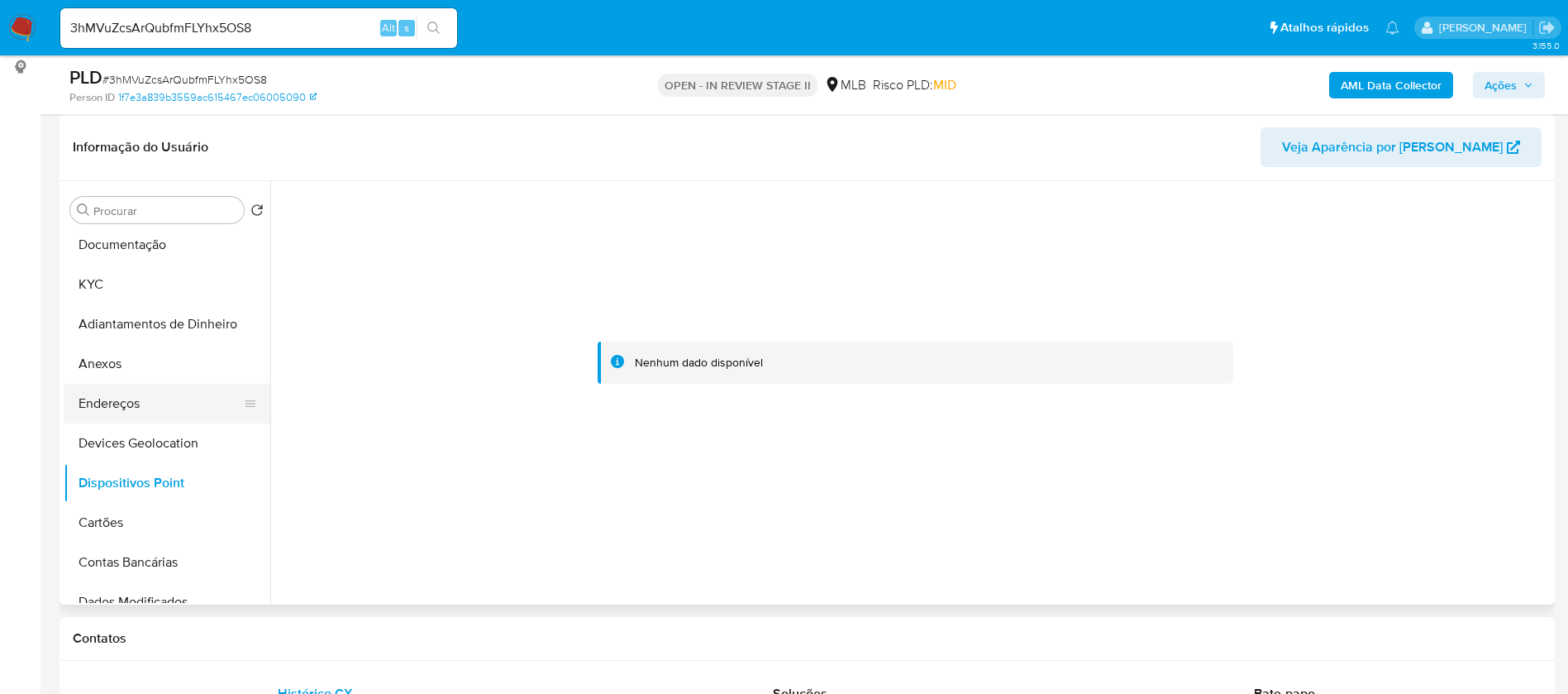
click at [111, 396] on button "Endereços" at bounding box center [160, 403] width 194 height 40
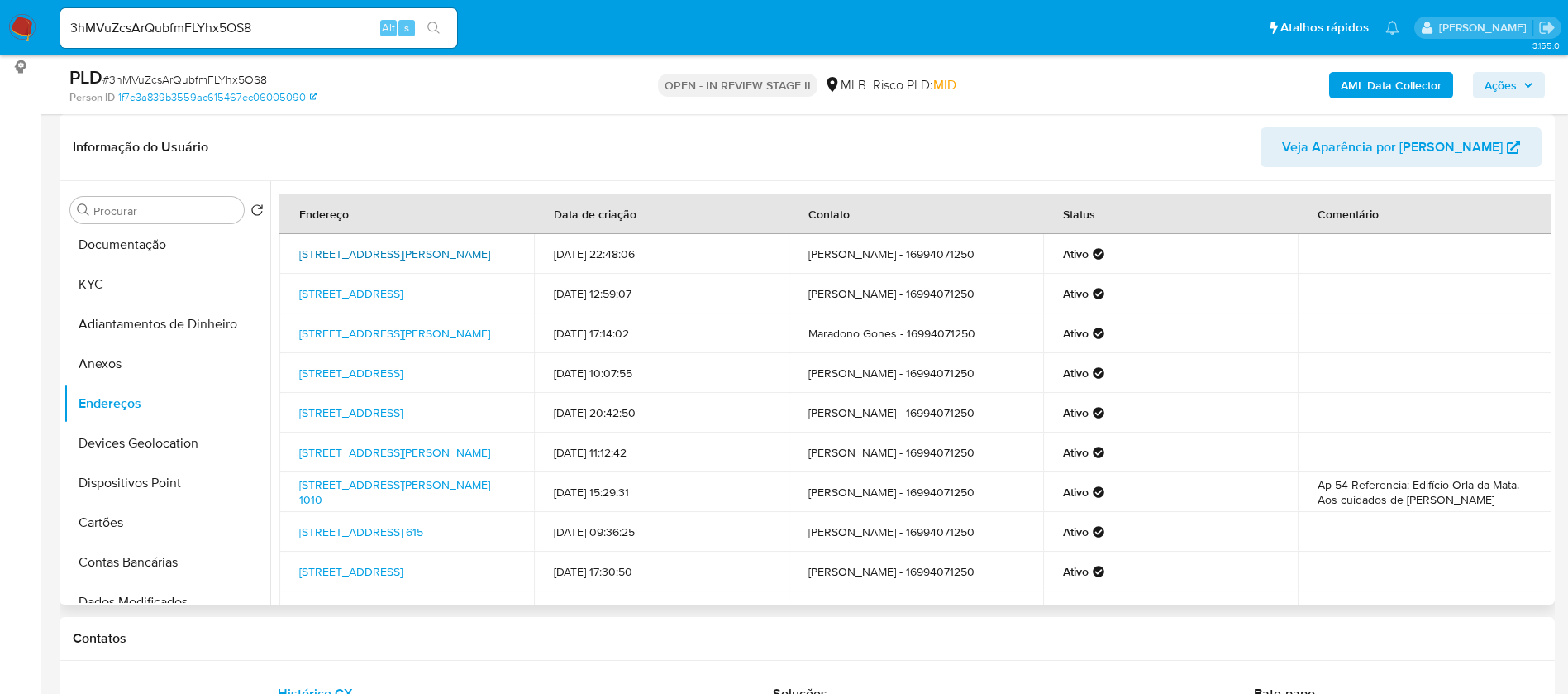
click at [331, 245] on link "[STREET_ADDRESS][PERSON_NAME]" at bounding box center [395, 254] width 191 height 17
click at [165, 241] on button "Documentação" at bounding box center [160, 245] width 194 height 40
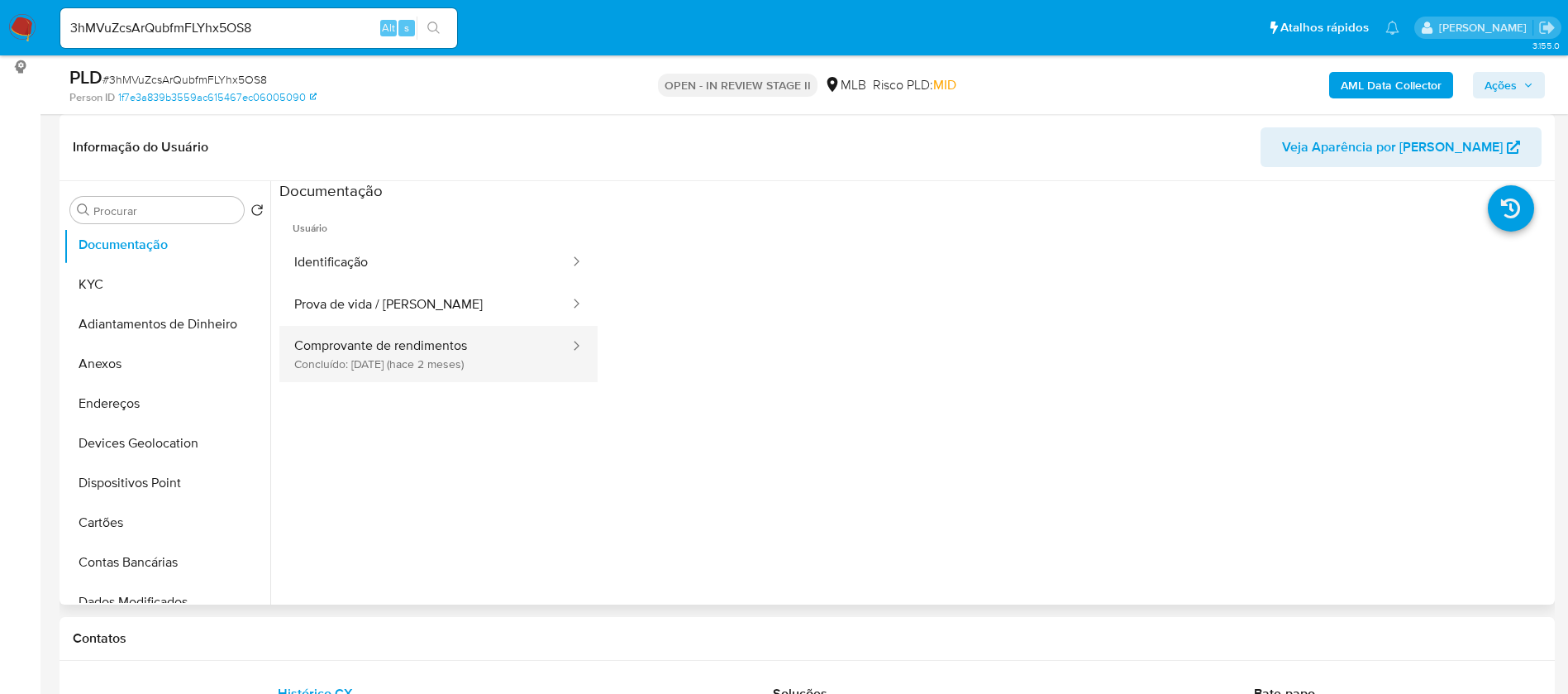
click at [416, 362] on button "Comprovante de rendimentos Concluído: [DATE] (hace 2 meses)" at bounding box center [425, 353] width 292 height 56
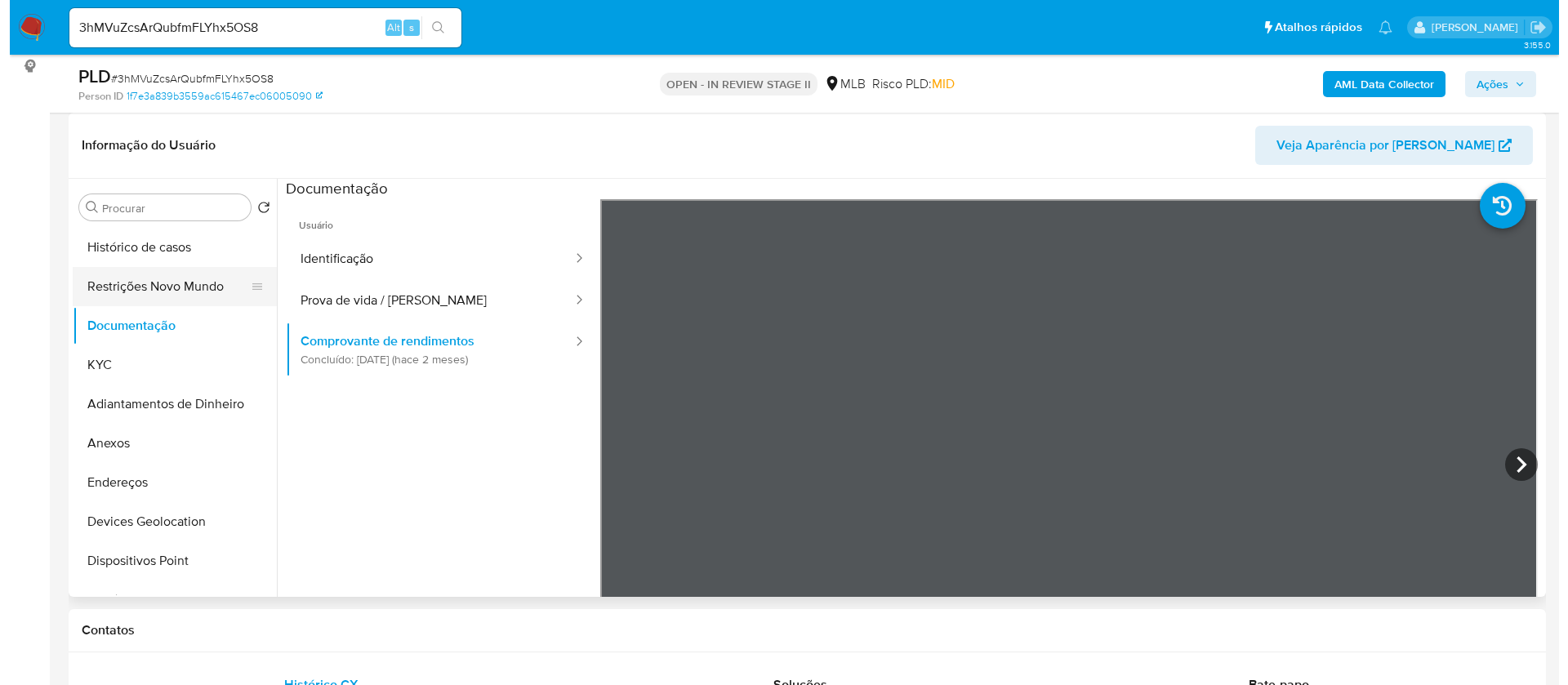
scroll to position [0, 0]
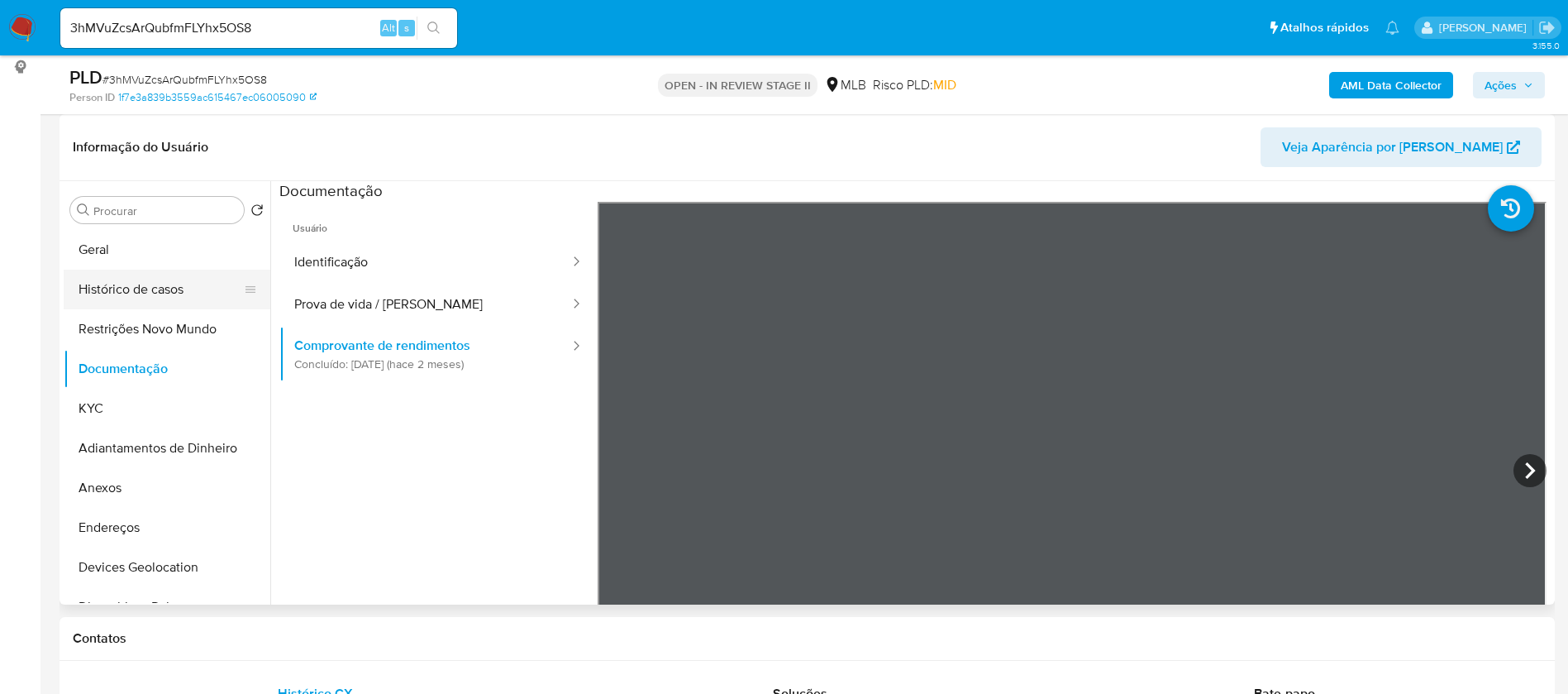
click at [130, 277] on button "Histórico de casos" at bounding box center [160, 289] width 194 height 40
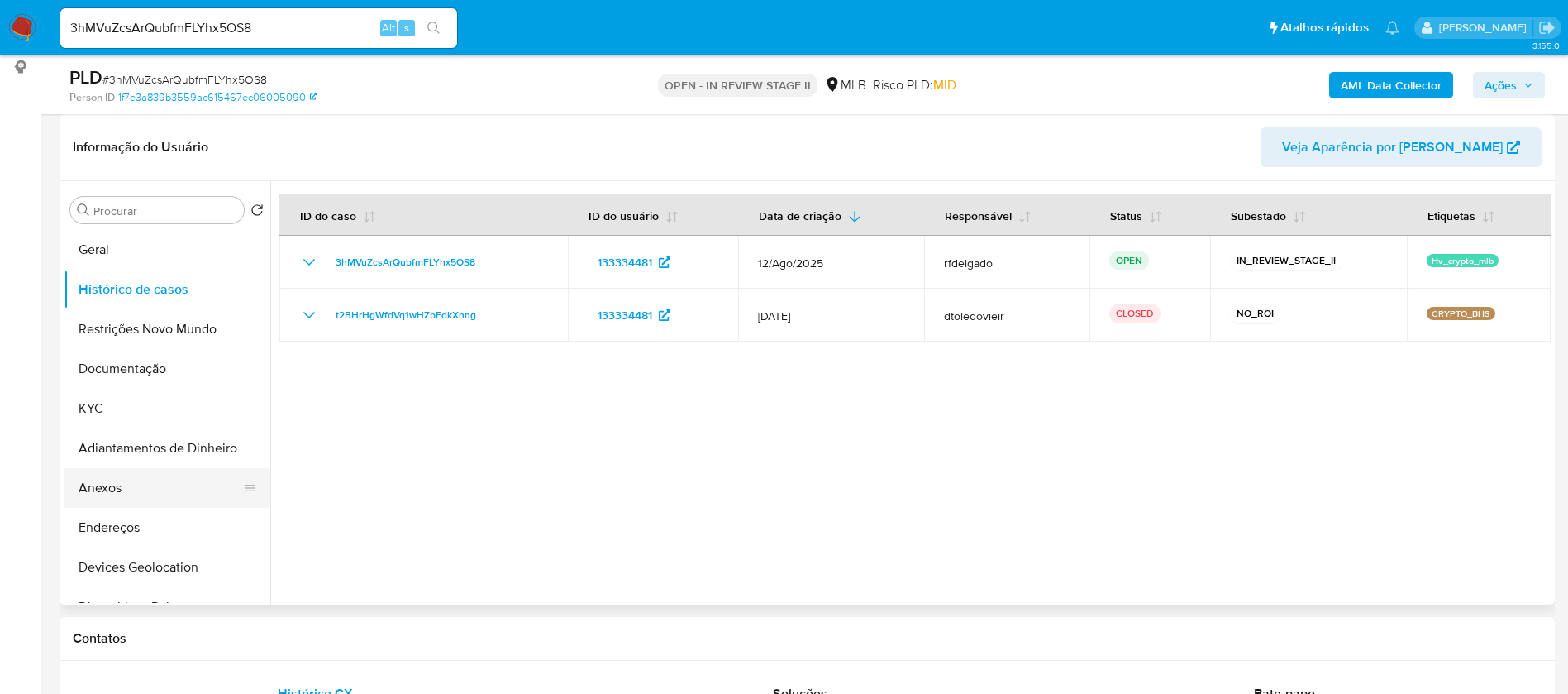
click at [147, 482] on button "Anexos" at bounding box center [160, 487] width 194 height 40
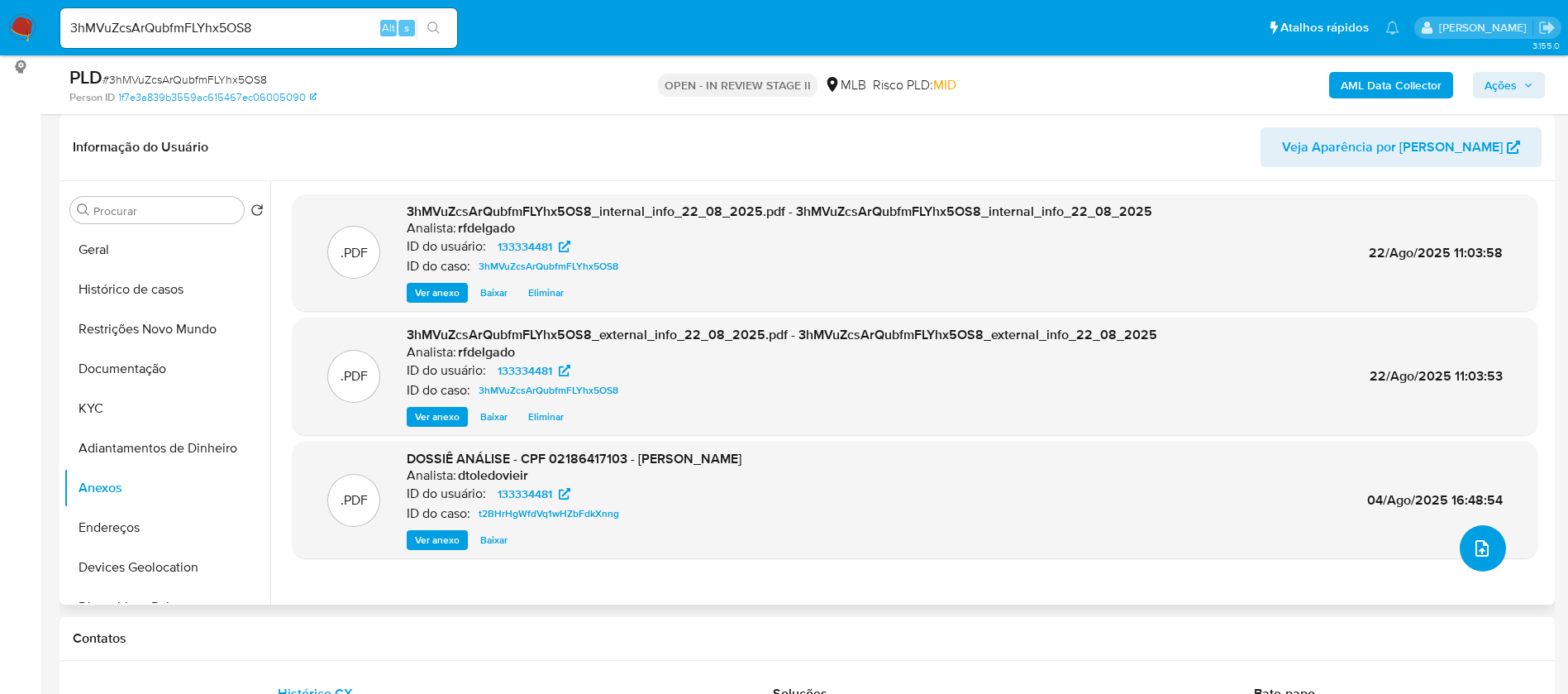
click at [1488, 552] on button "upload-file" at bounding box center [1483, 548] width 46 height 46
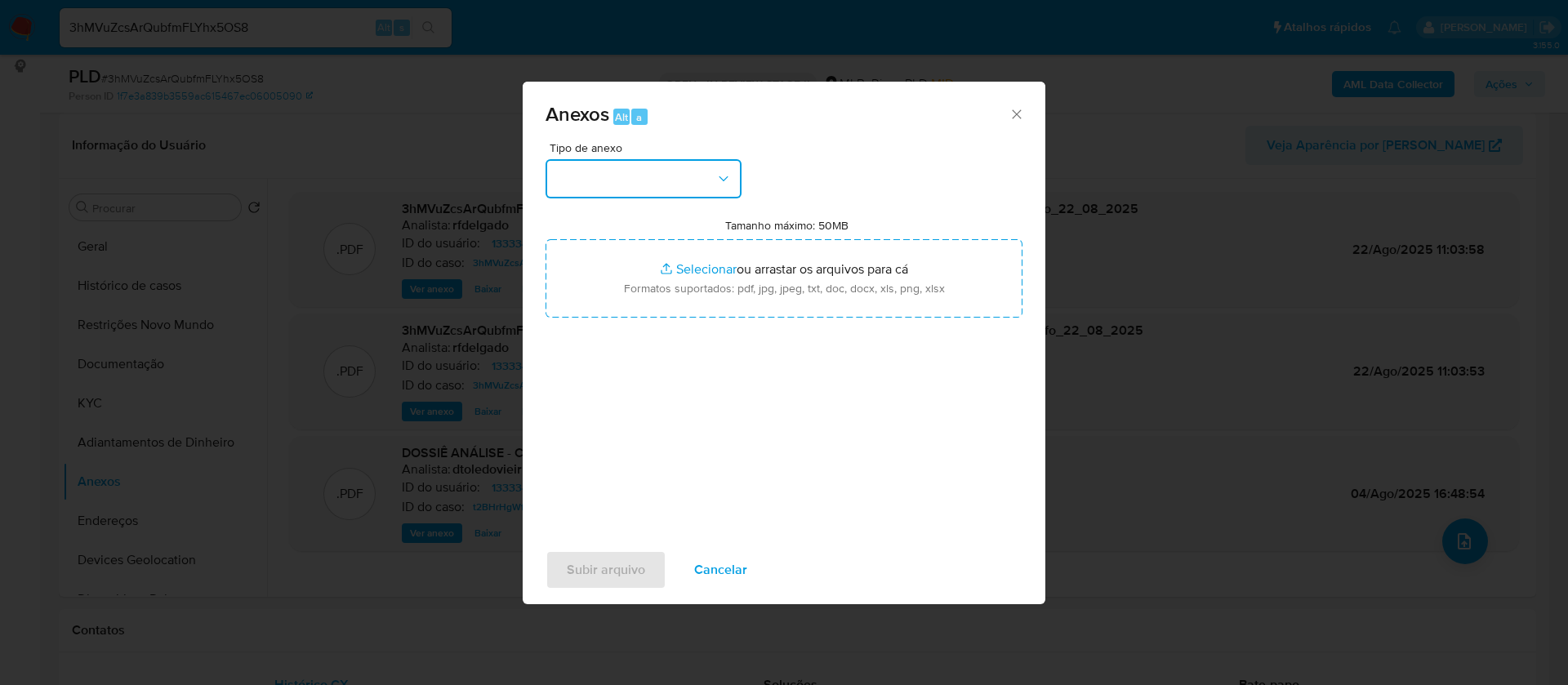
click at [695, 183] on button "button" at bounding box center [644, 178] width 196 height 39
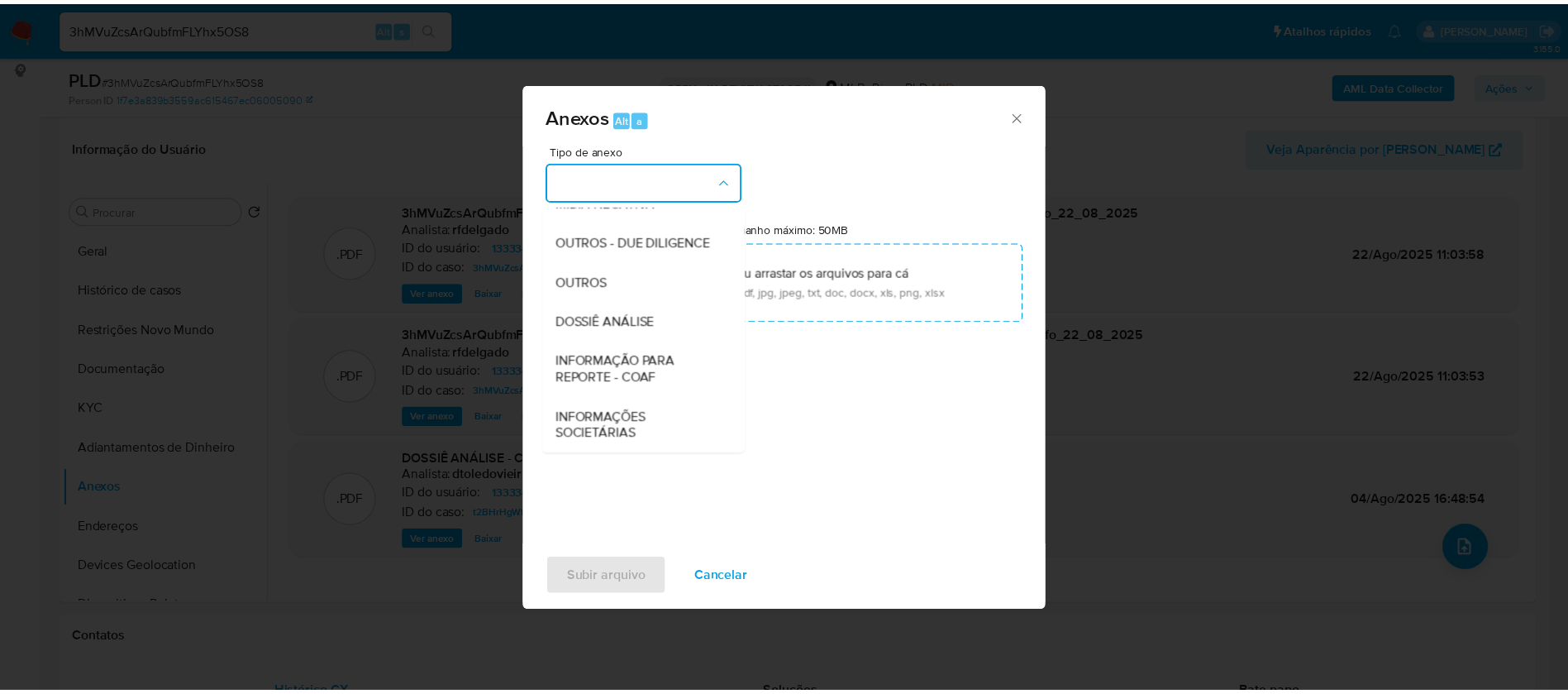
scroll to position [255, 0]
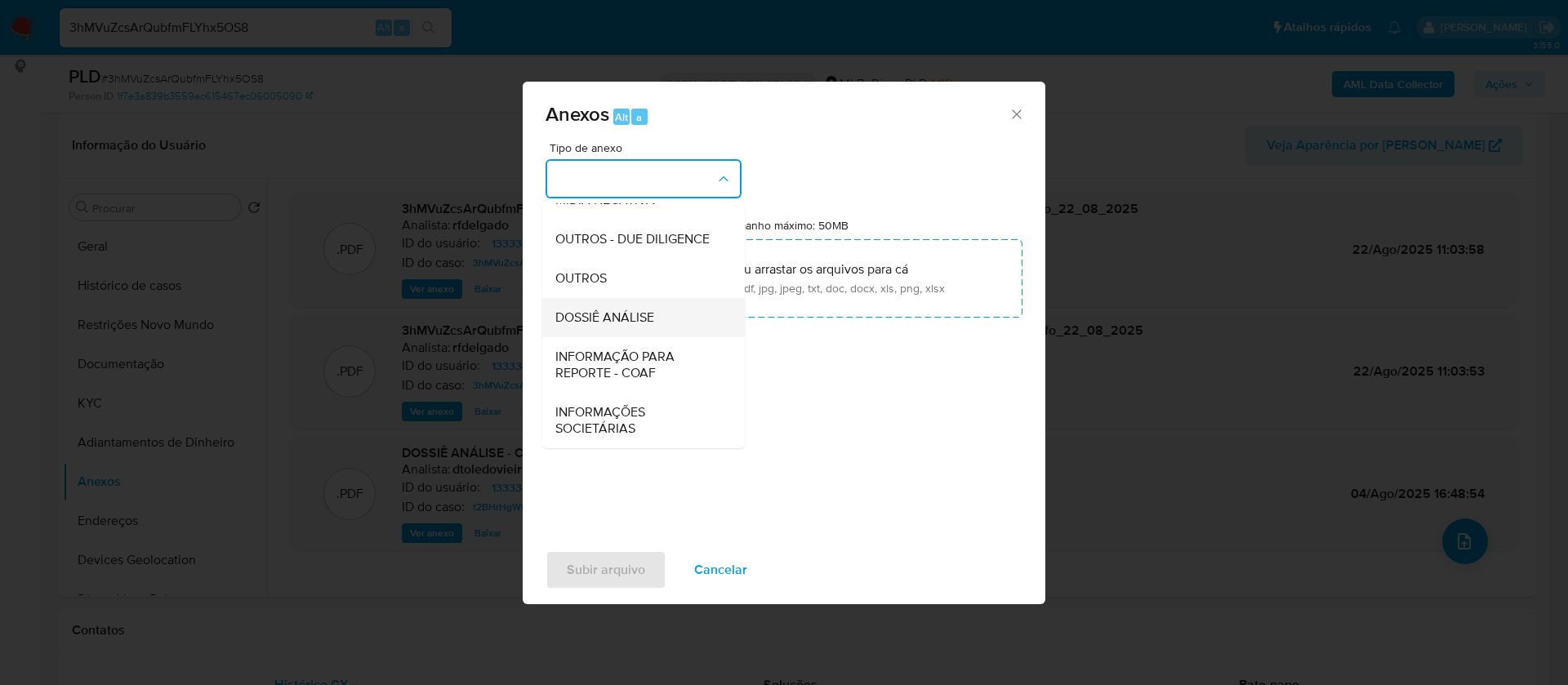
click at [662, 313] on div "DOSSIÊ ANÁLISE" at bounding box center [639, 317] width 167 height 39
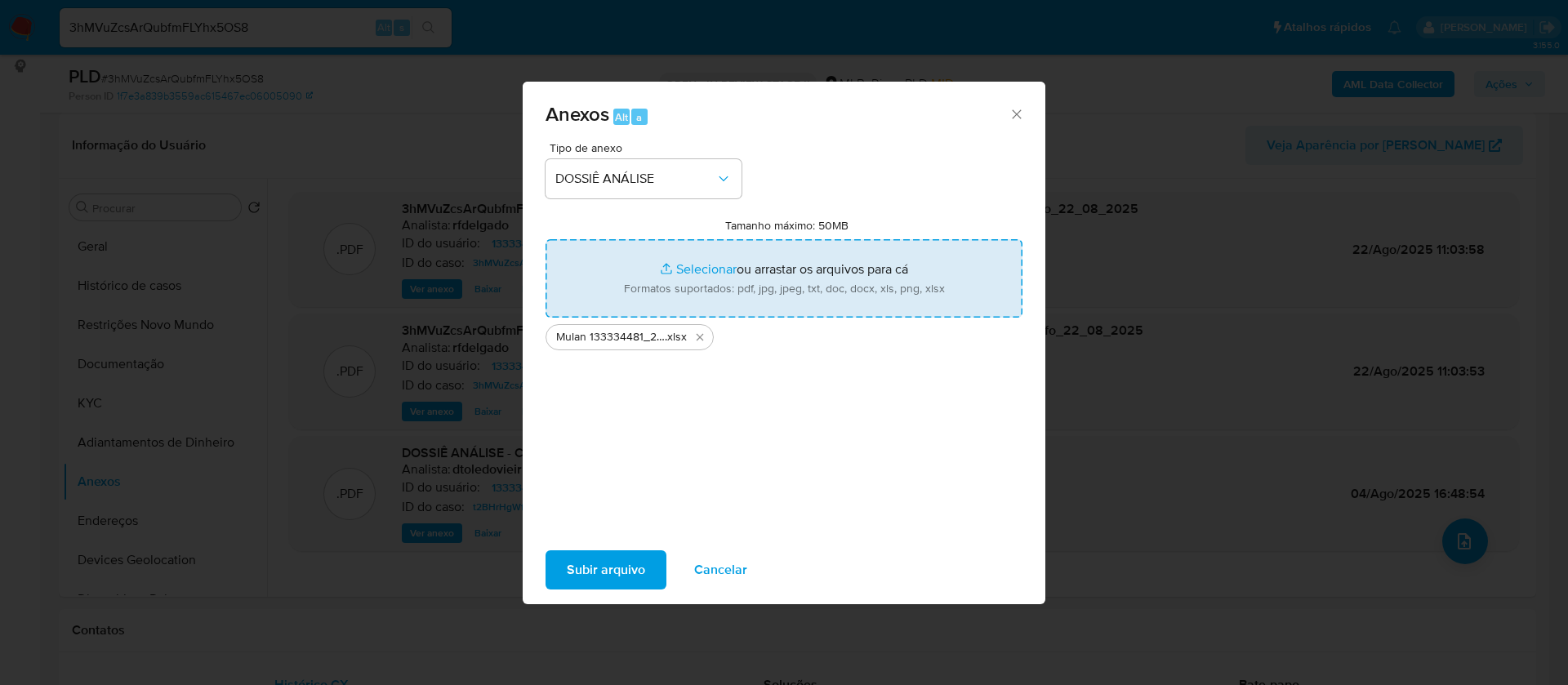
type input "C:\fakepath\SAR - - CPF 02186417103 - MARADONO GOMES DA SILVA.pdf"
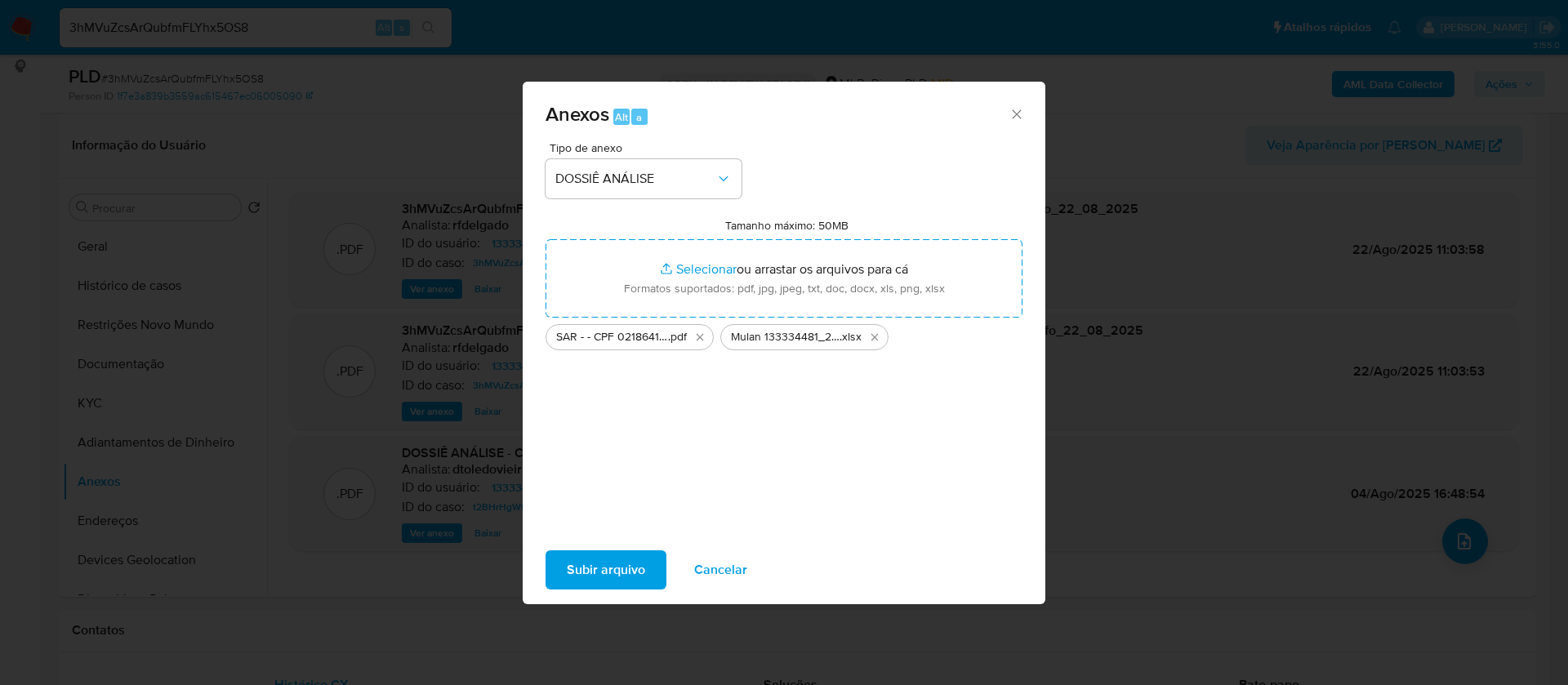
click at [609, 567] on span "Subir arquivo" at bounding box center [606, 570] width 78 height 36
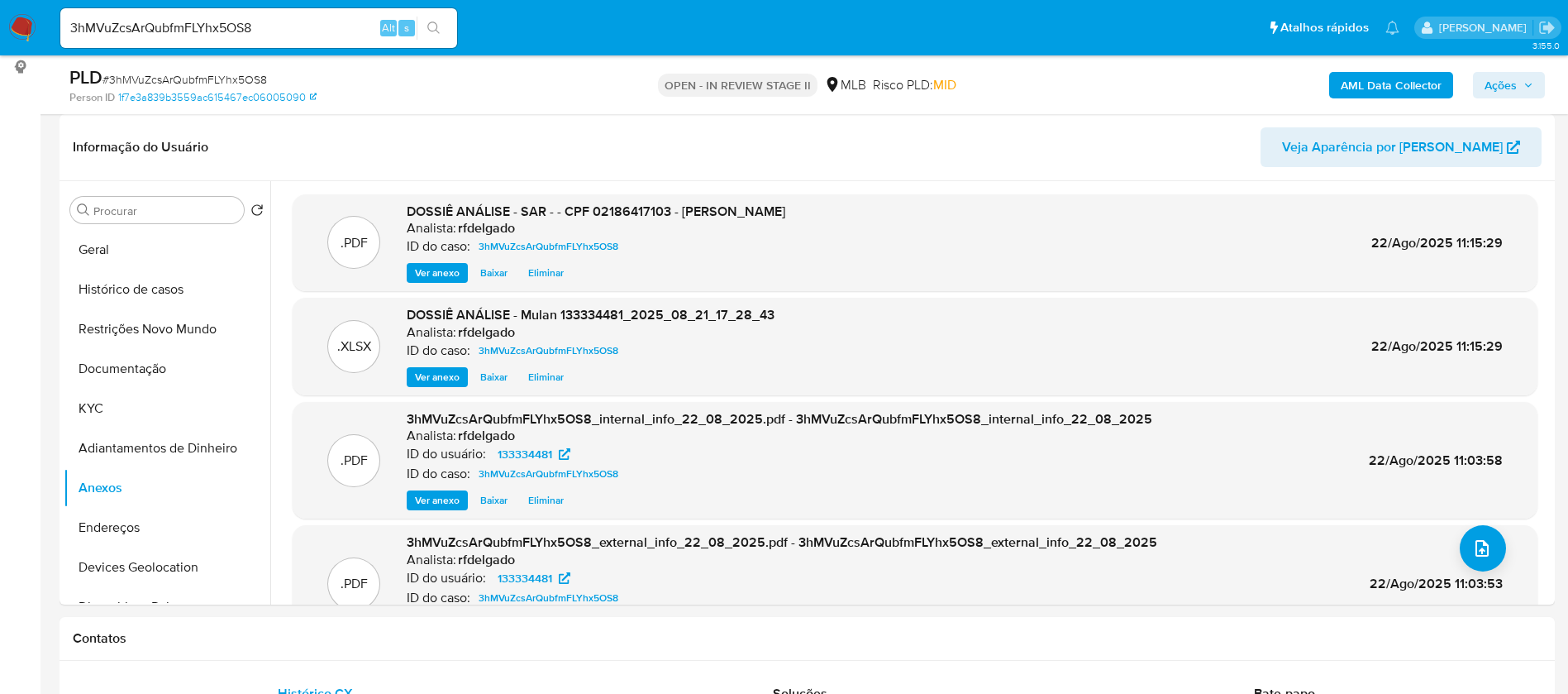
click at [1527, 78] on span "Ações" at bounding box center [1508, 85] width 49 height 23
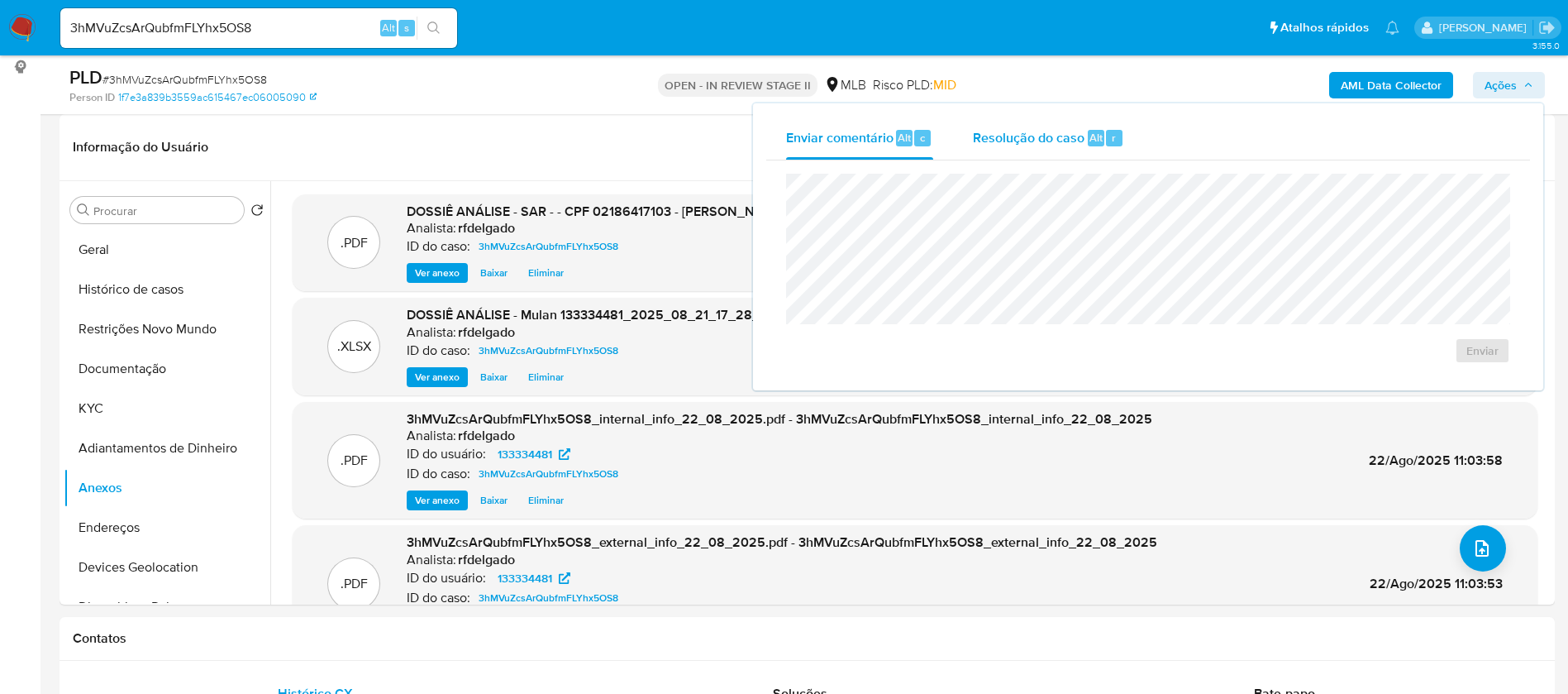
click at [968, 128] on button "Resolução do caso Alt r" at bounding box center [1048, 138] width 191 height 43
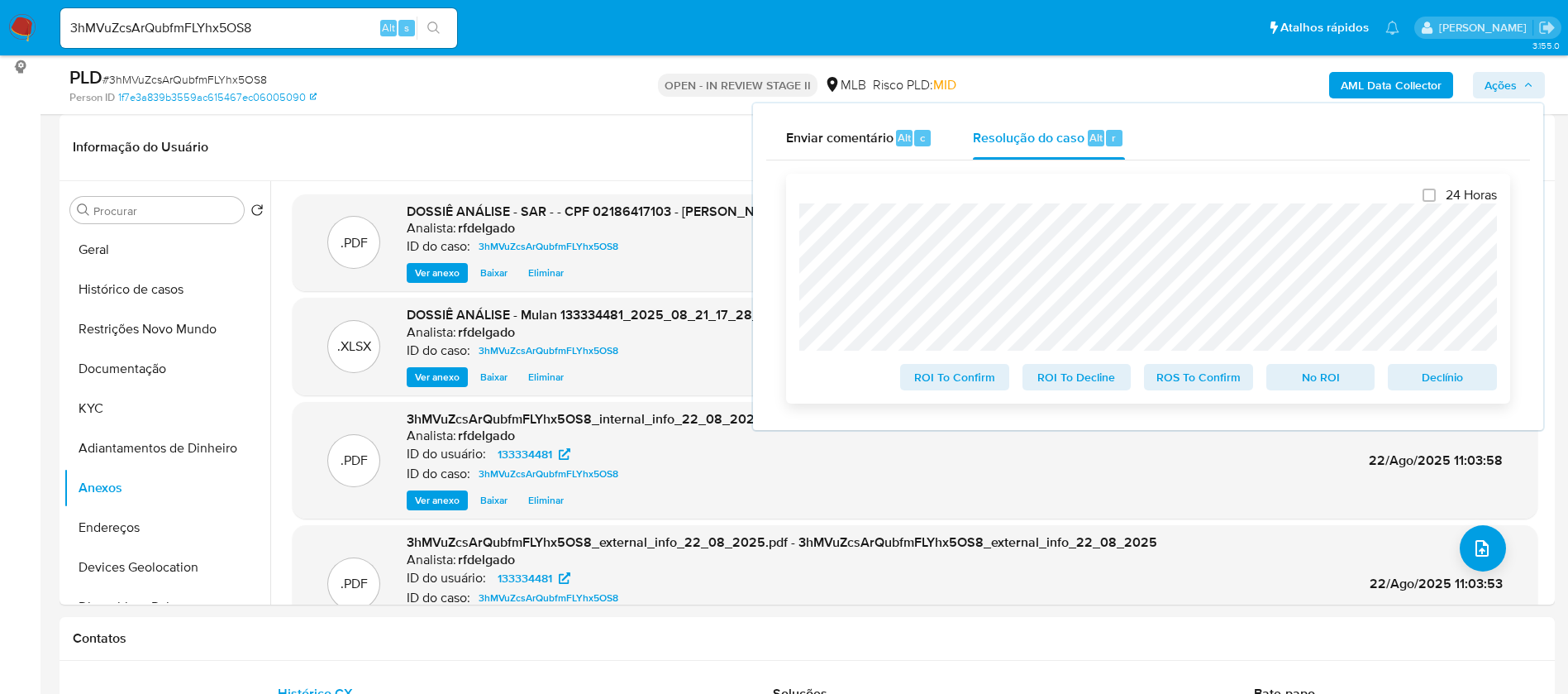
click at [1320, 379] on span "No ROI" at bounding box center [1321, 377] width 86 height 23
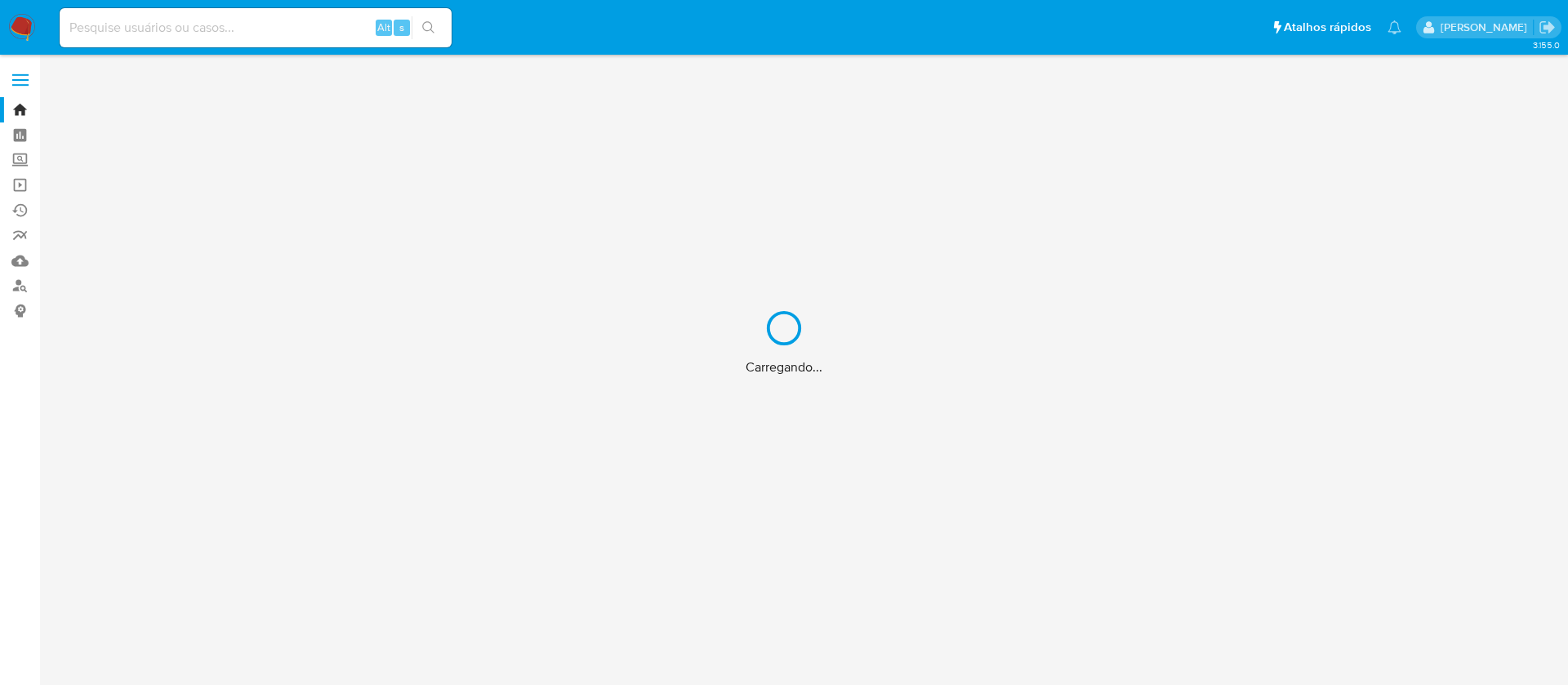
click at [308, 24] on div "Carregando..." at bounding box center [784, 342] width 1568 height 685
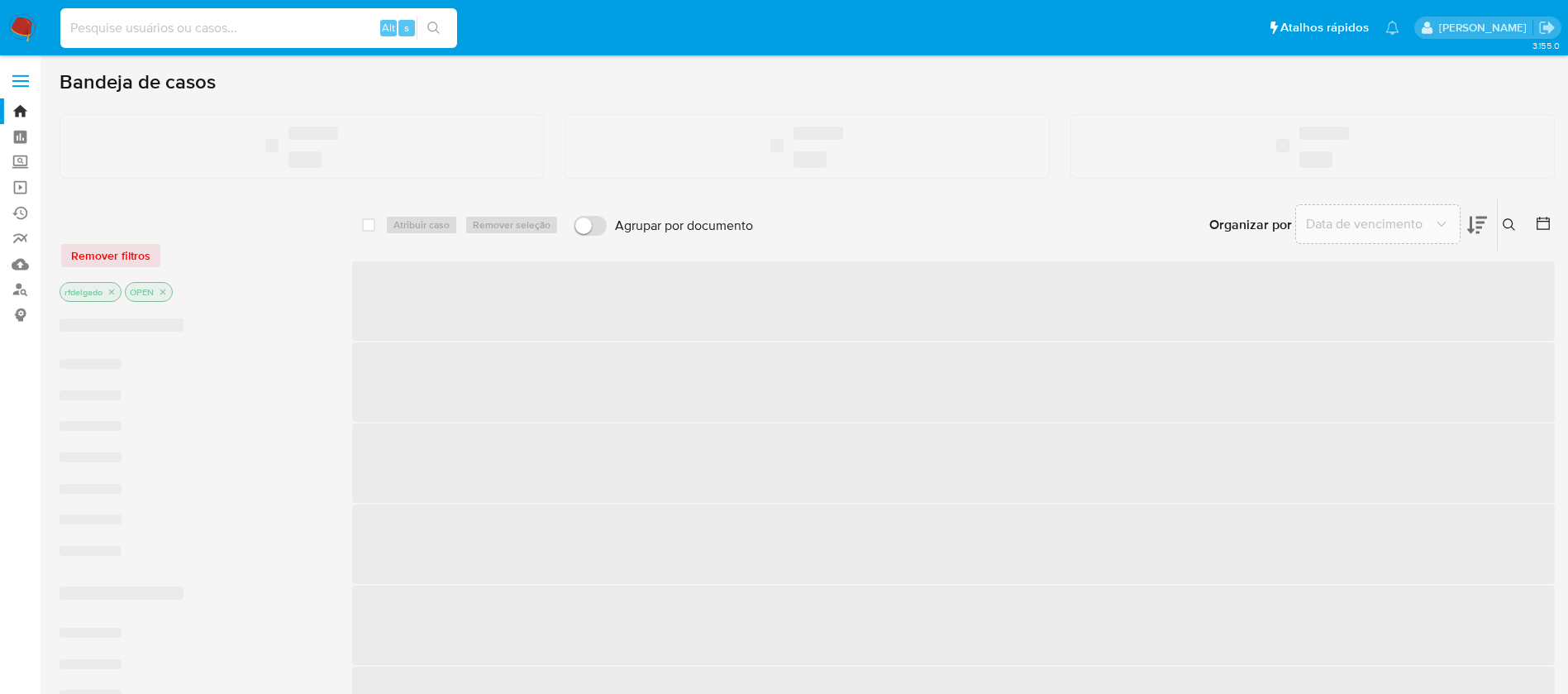
click at [311, 24] on input at bounding box center [259, 28] width 397 height 21
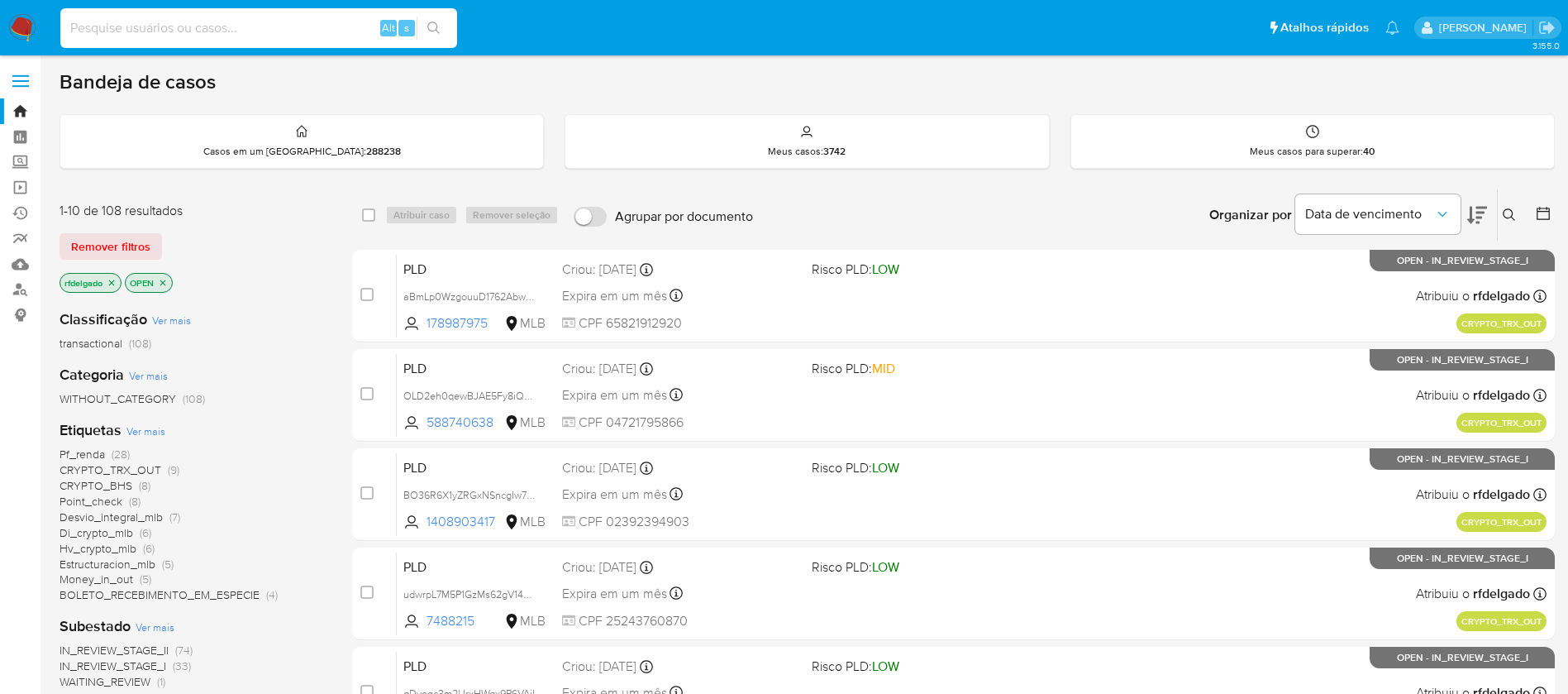
paste input "307936516"
type input "307936516"
click at [442, 30] on button "search-icon" at bounding box center [433, 28] width 34 height 23
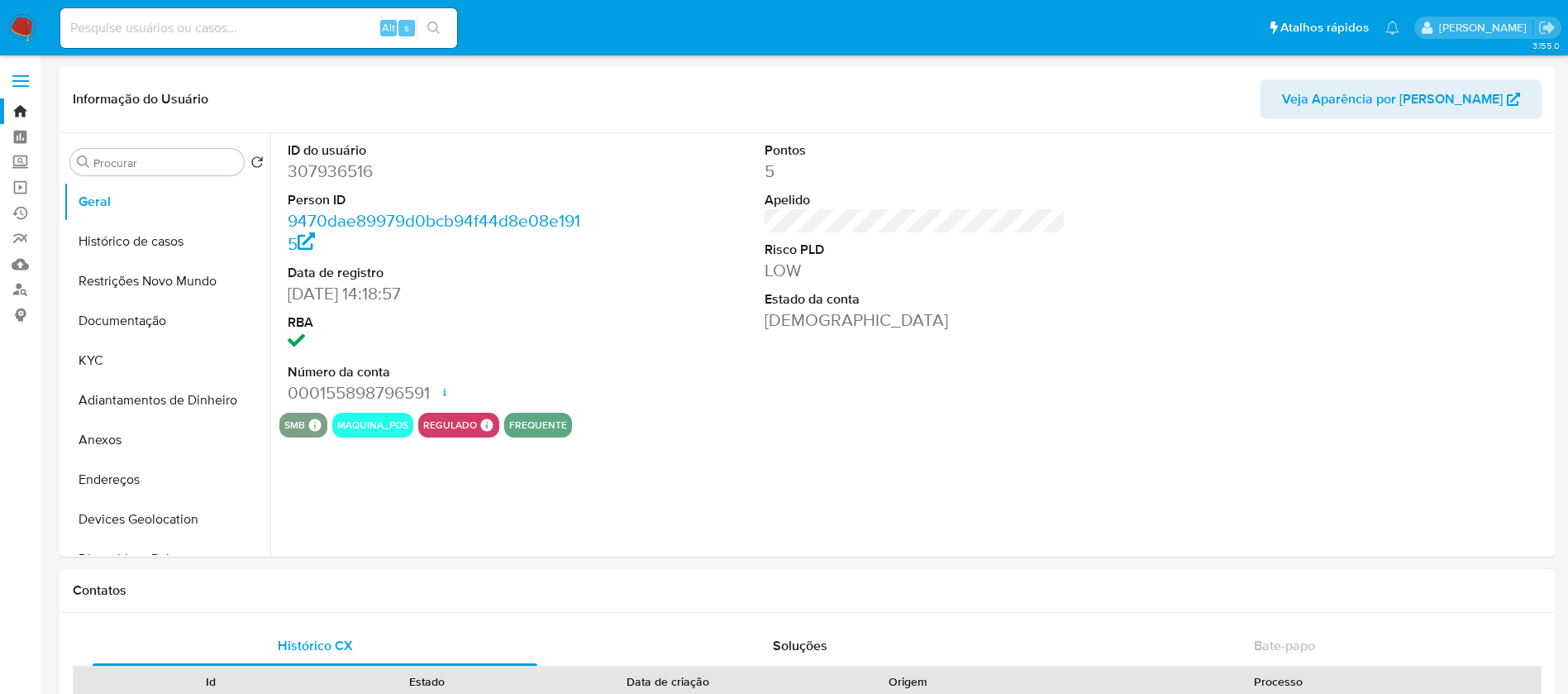
select select "10"
click at [143, 350] on button "KYC" at bounding box center [160, 360] width 194 height 40
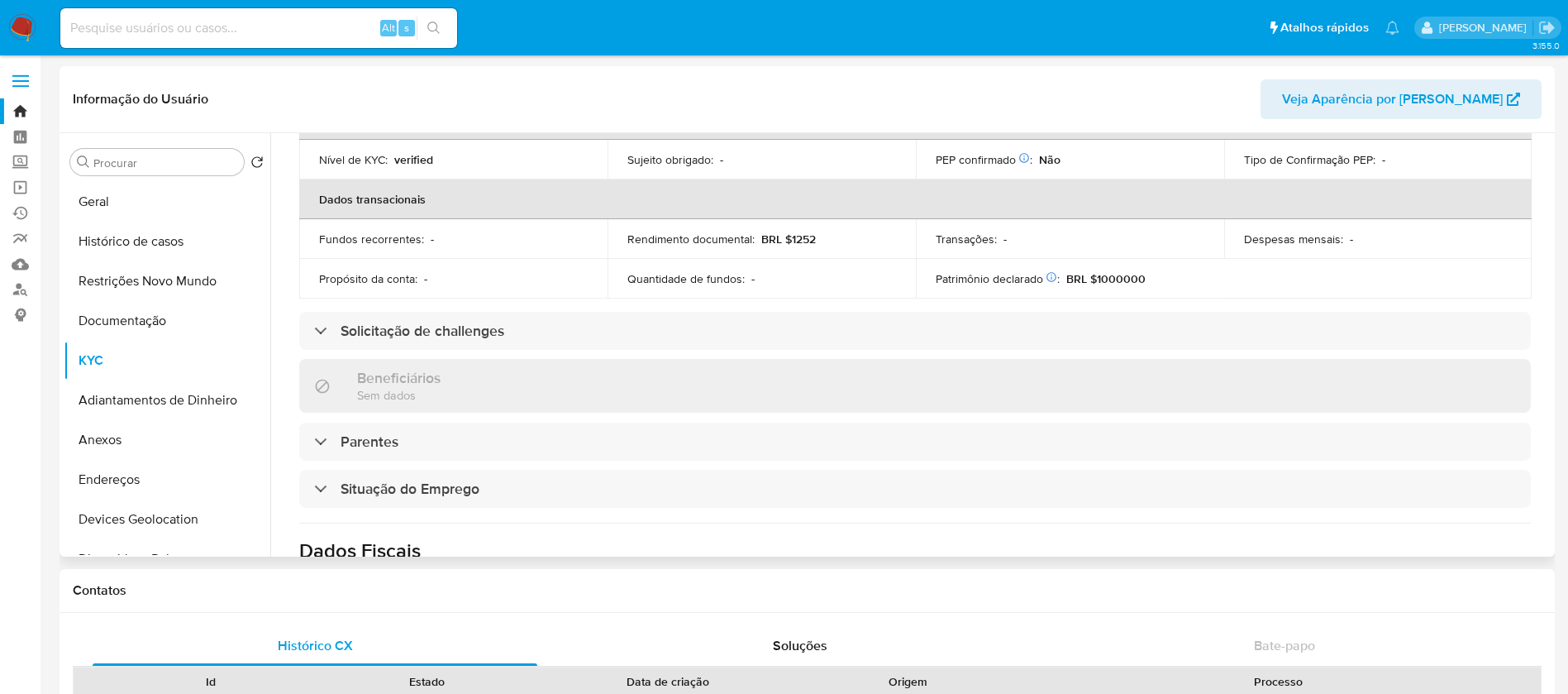
scroll to position [74, 0]
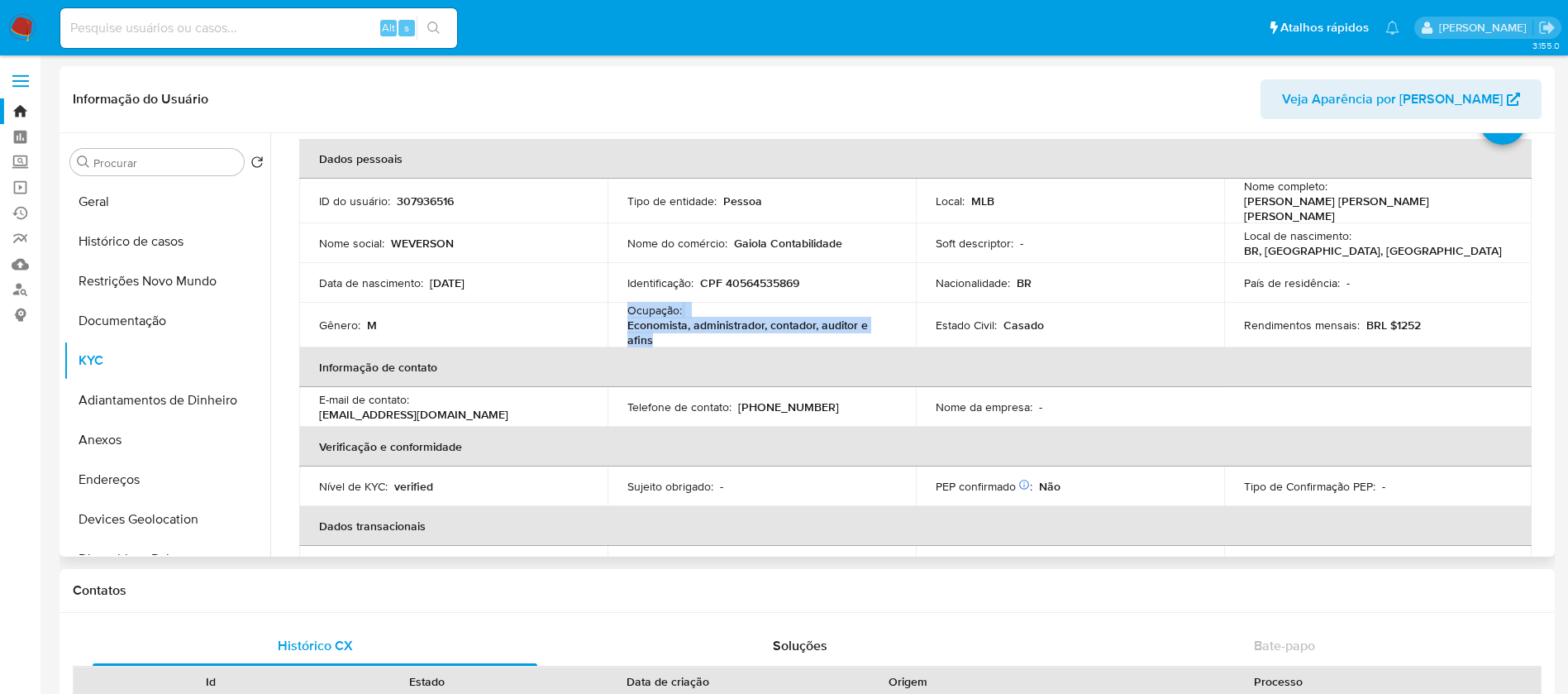
drag, startPoint x: 656, startPoint y: 330, endPoint x: 628, endPoint y: 308, distance: 35.6
click at [628, 308] on div "Ocupação : Economista, administrador, contador, auditor e afins" at bounding box center [761, 324] width 268 height 45
copy div "Ocupação : Economista, administrador, contador, auditor e afins"
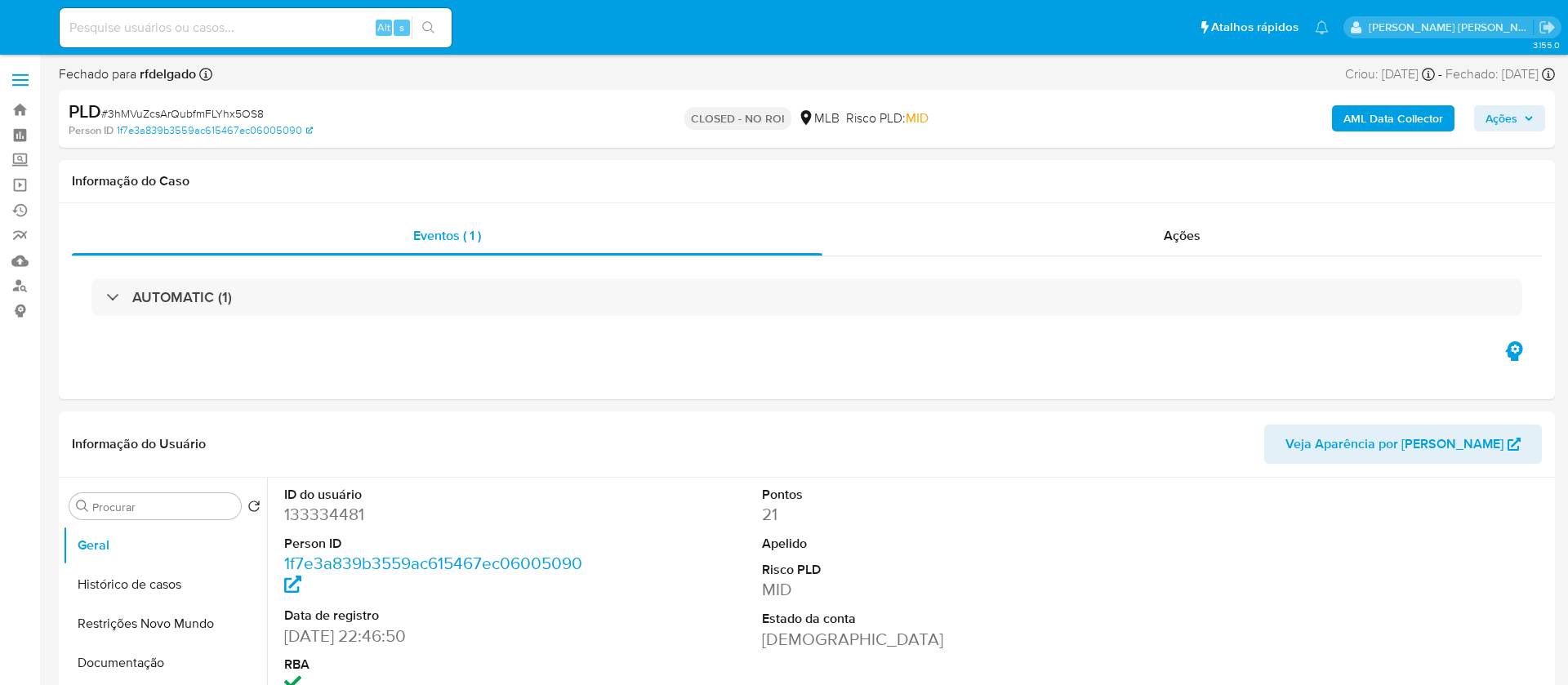
select select "10"
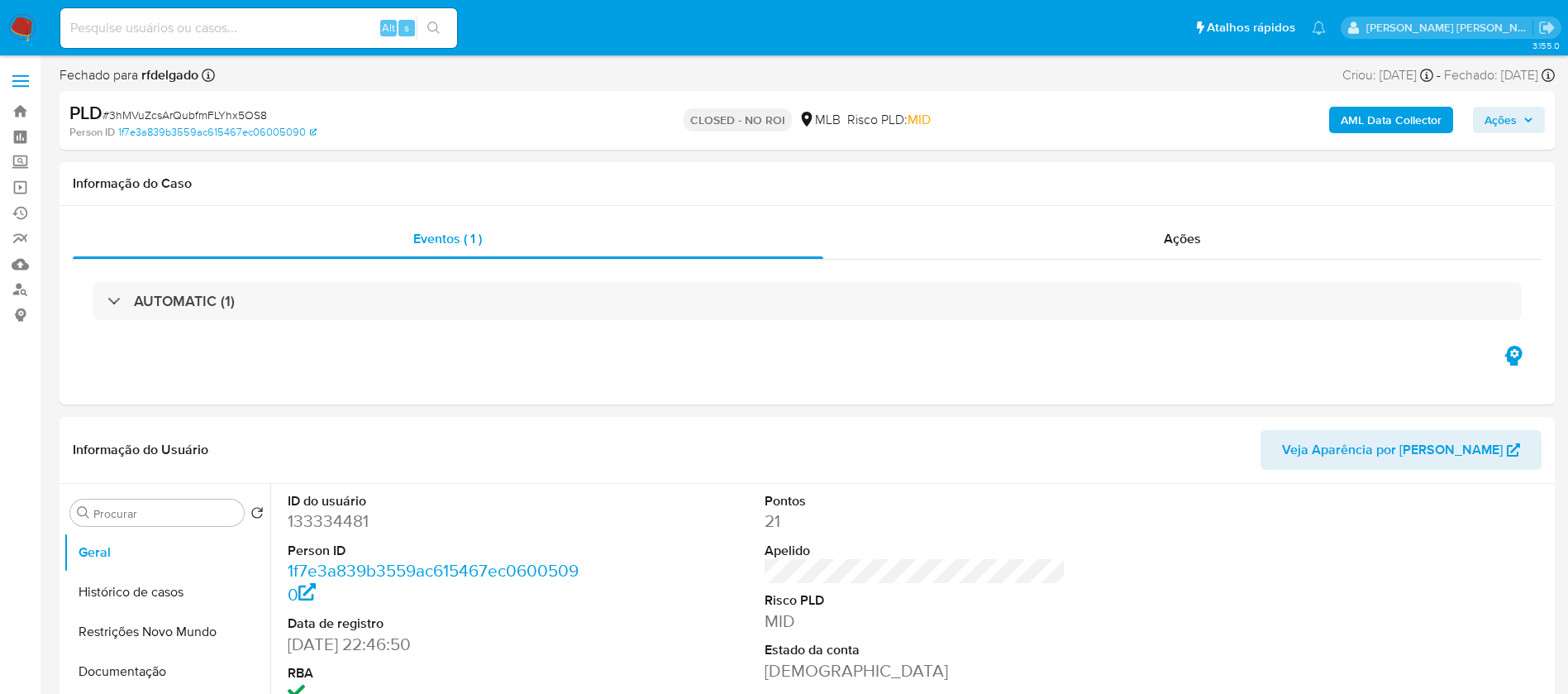
click at [251, 25] on input at bounding box center [259, 28] width 397 height 21
paste input "yquD0Ab9Dko9tkzqjVdraT6o"
type input "yquD0Ab9Dko9tkzqjVdraT6o"
click at [446, 28] on button "search-icon" at bounding box center [433, 28] width 34 height 23
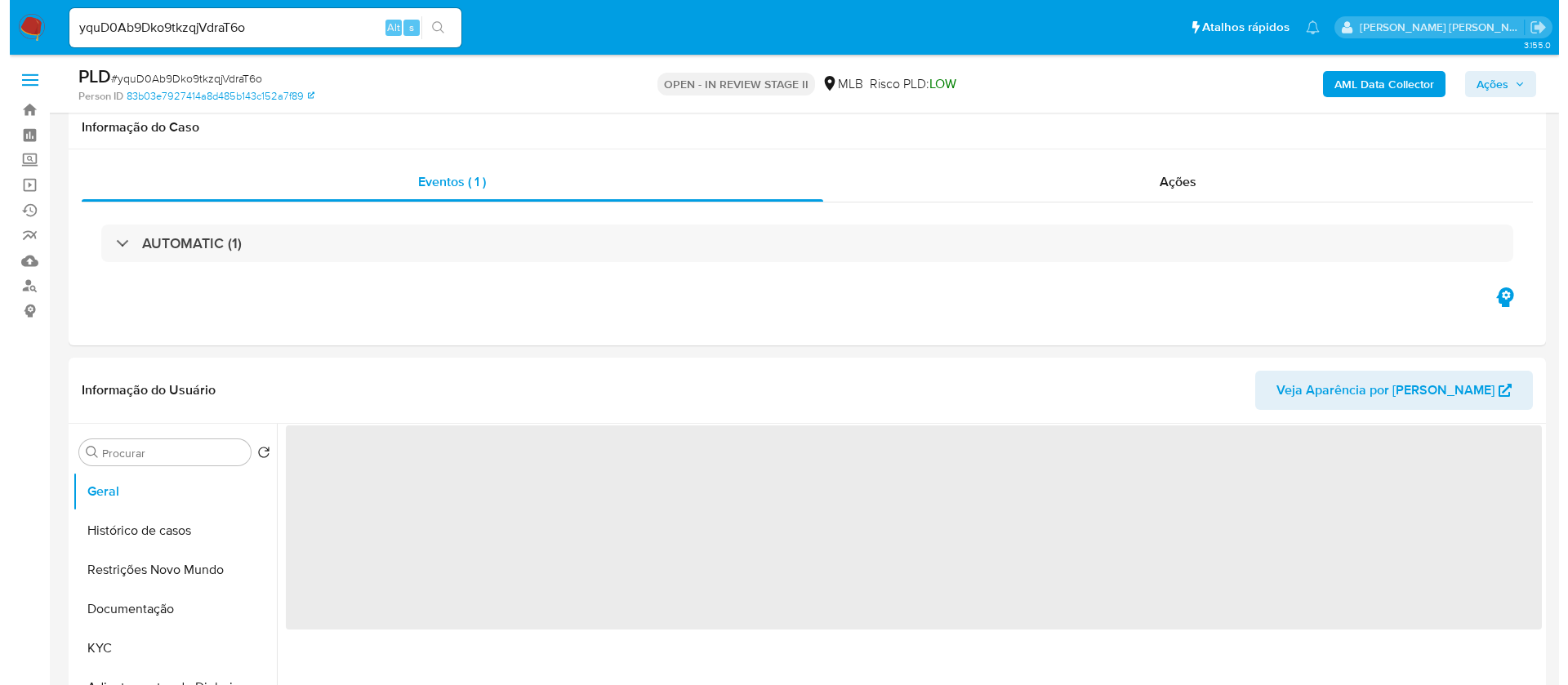
scroll to position [245, 0]
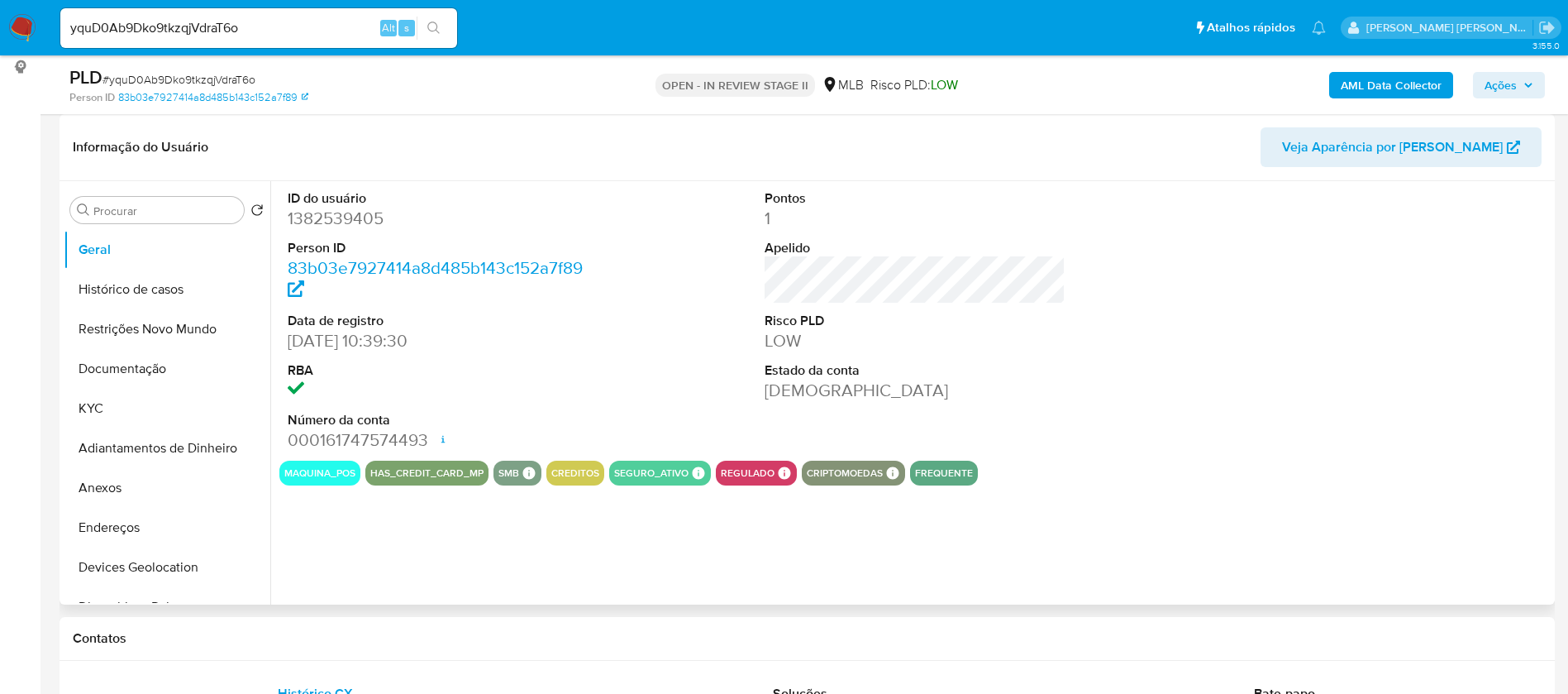
select select "10"
click at [112, 407] on button "KYC" at bounding box center [160, 408] width 194 height 40
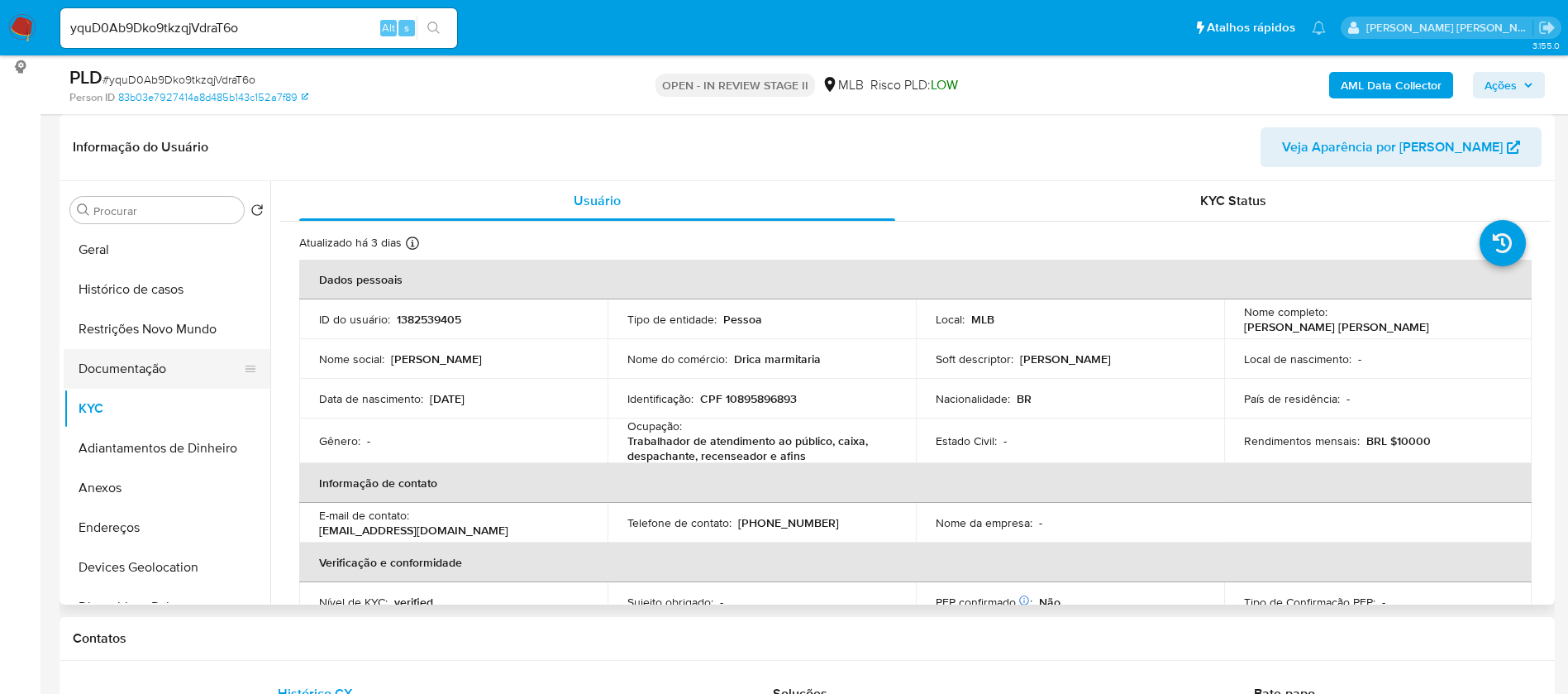
click at [170, 368] on button "Documentação" at bounding box center [160, 369] width 194 height 40
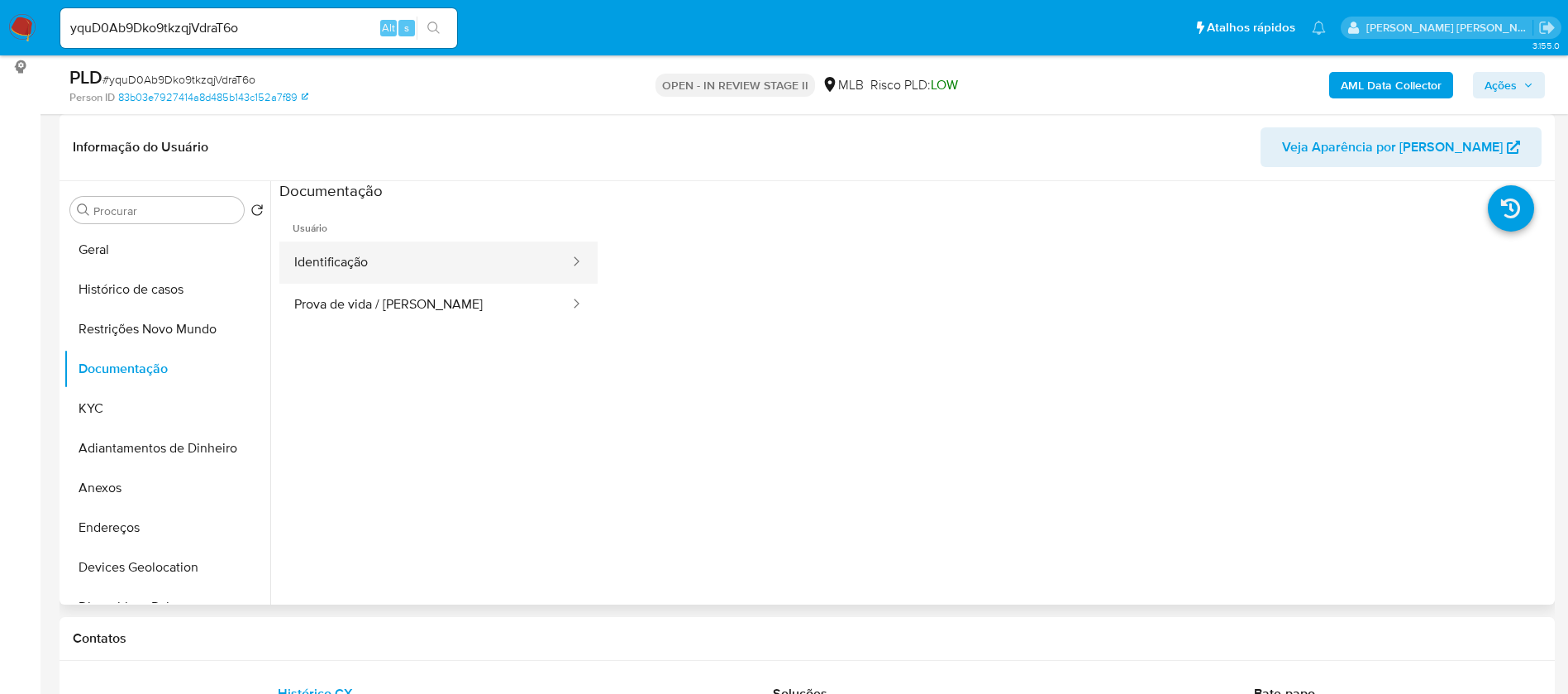
click at [429, 271] on button "Identificação" at bounding box center [425, 263] width 292 height 42
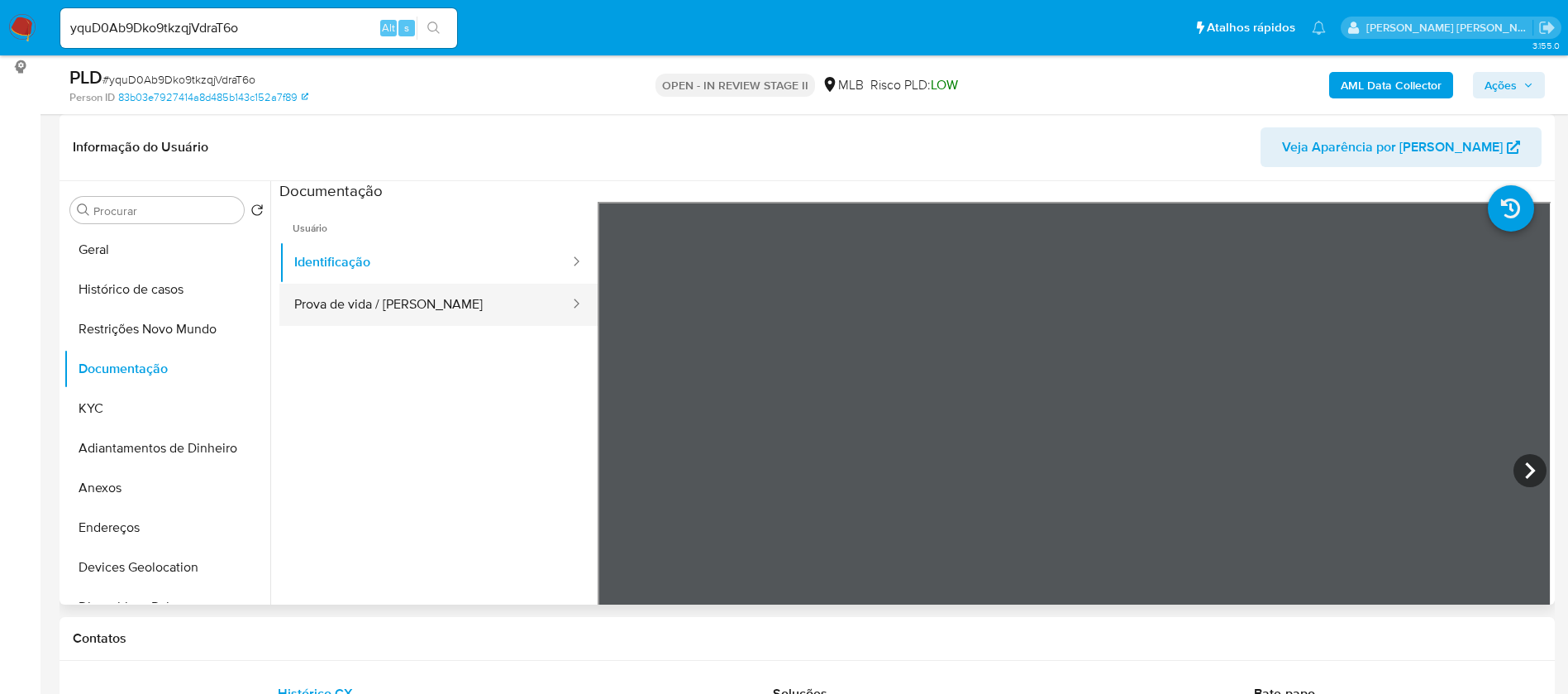
click at [440, 311] on button "Prova de vida / [PERSON_NAME]" at bounding box center [425, 305] width 292 height 42
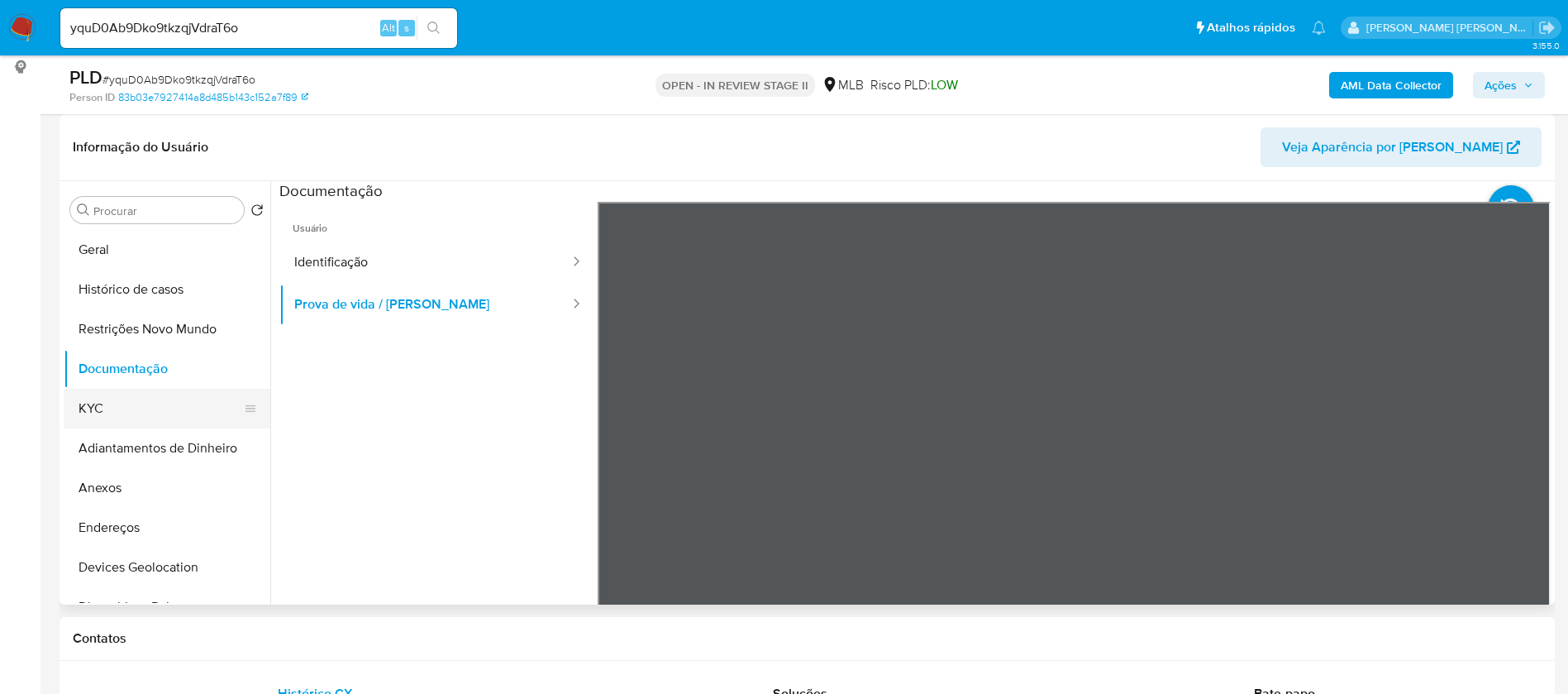
click at [96, 389] on button "KYC" at bounding box center [160, 408] width 194 height 40
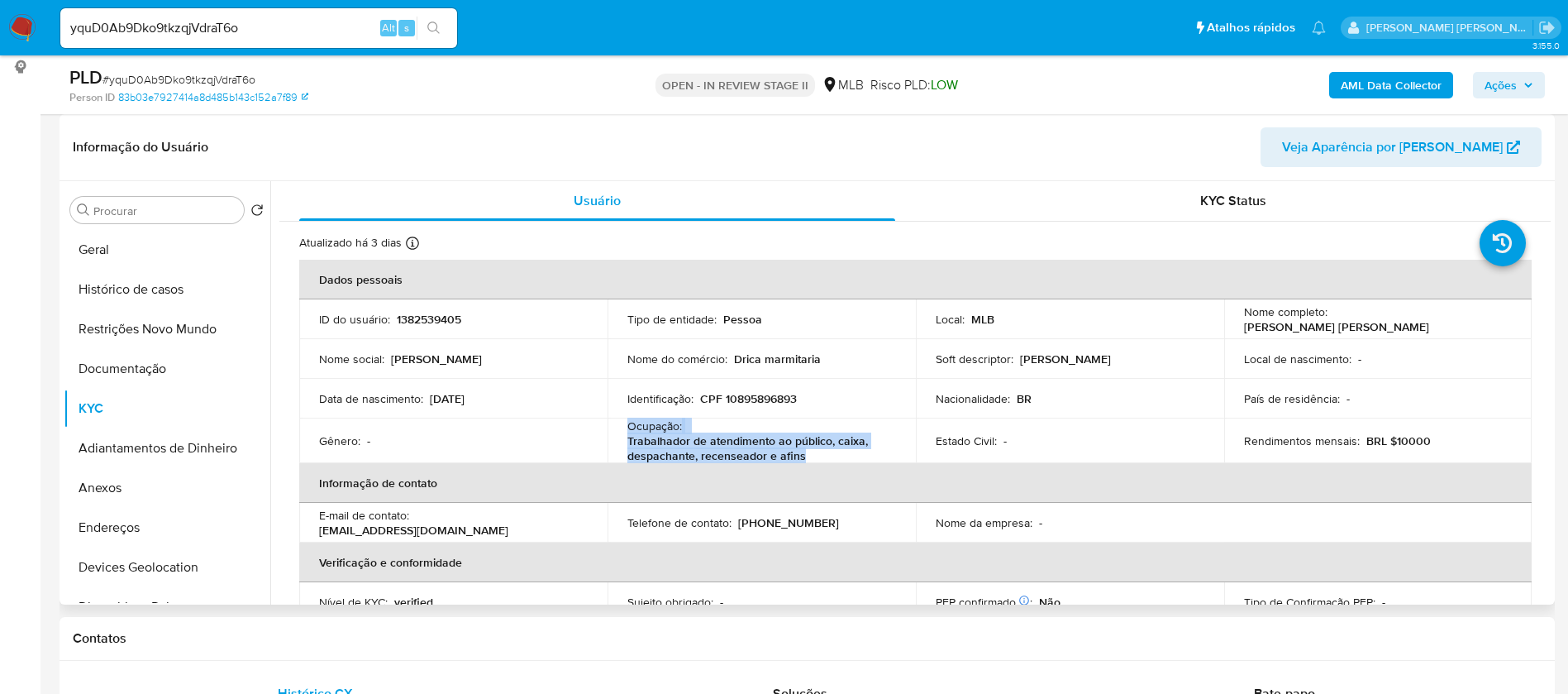
drag, startPoint x: 810, startPoint y: 454, endPoint x: 622, endPoint y: 427, distance: 189.9
click at [622, 427] on td "Ocupação : Trabalhador de atendimento ao público, caixa, despachante, recensead…" at bounding box center [761, 440] width 309 height 45
copy div "Ocupação : Trabalhador de atendimento ao público, caixa, despachante, recensead…"
click at [1376, 86] on b "AML Data Collector" at bounding box center [1391, 85] width 101 height 27
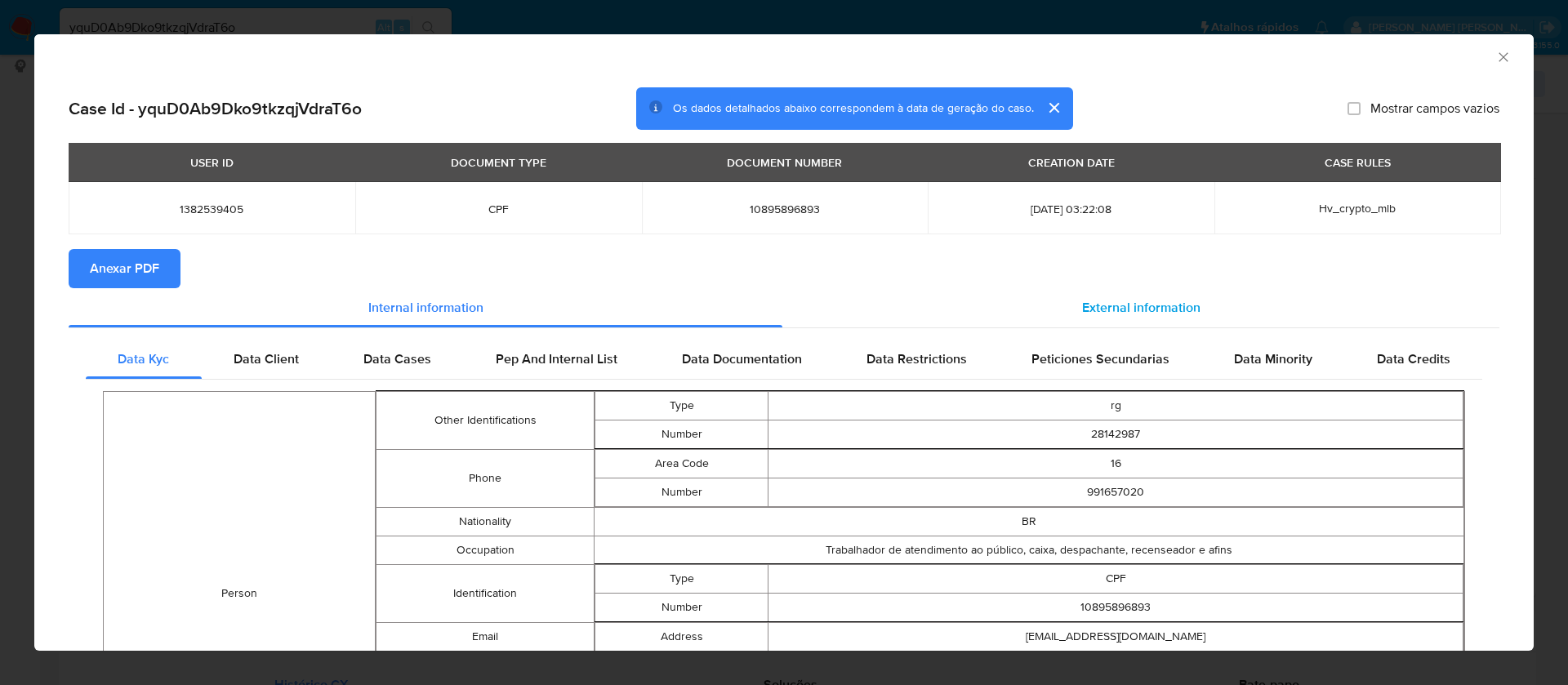
click at [1091, 305] on span "External information" at bounding box center [1141, 307] width 118 height 19
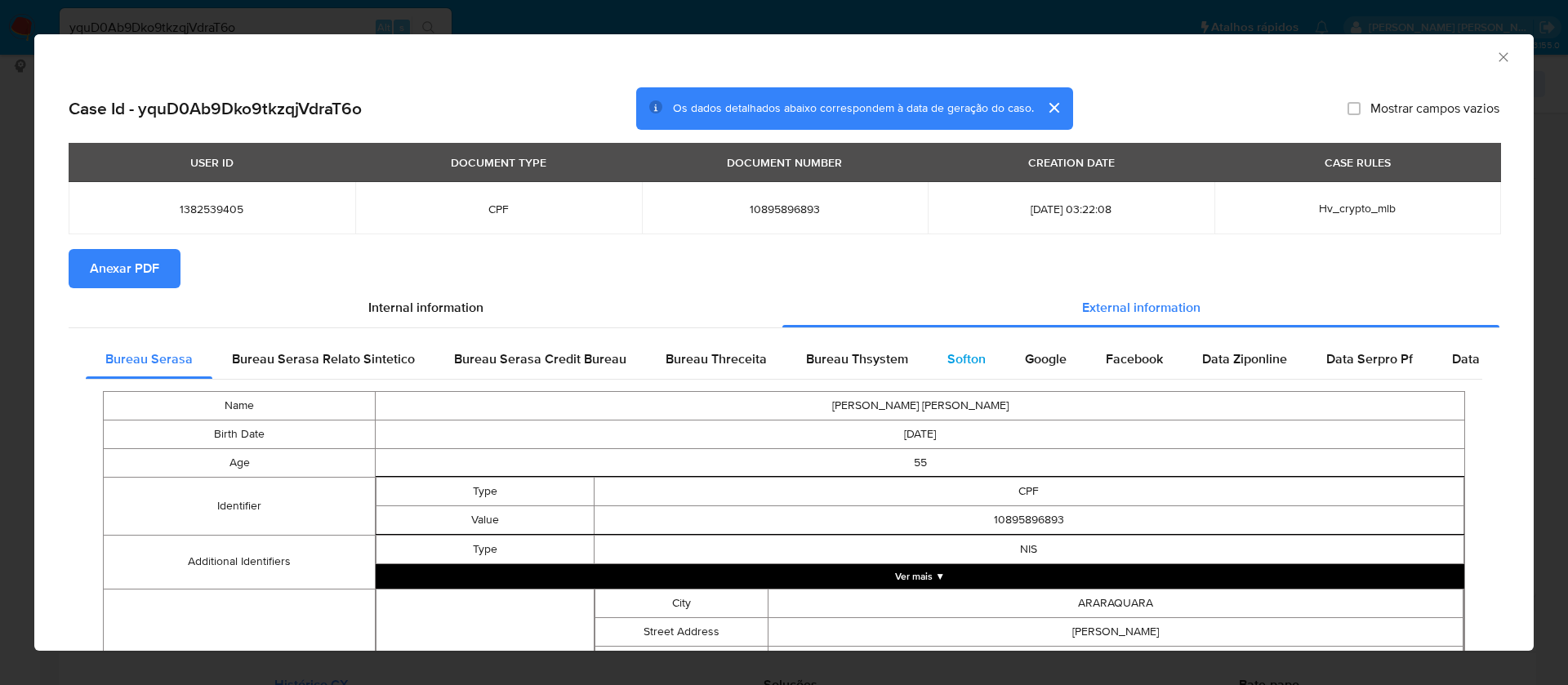
click at [965, 359] on span "Softon" at bounding box center [967, 358] width 38 height 19
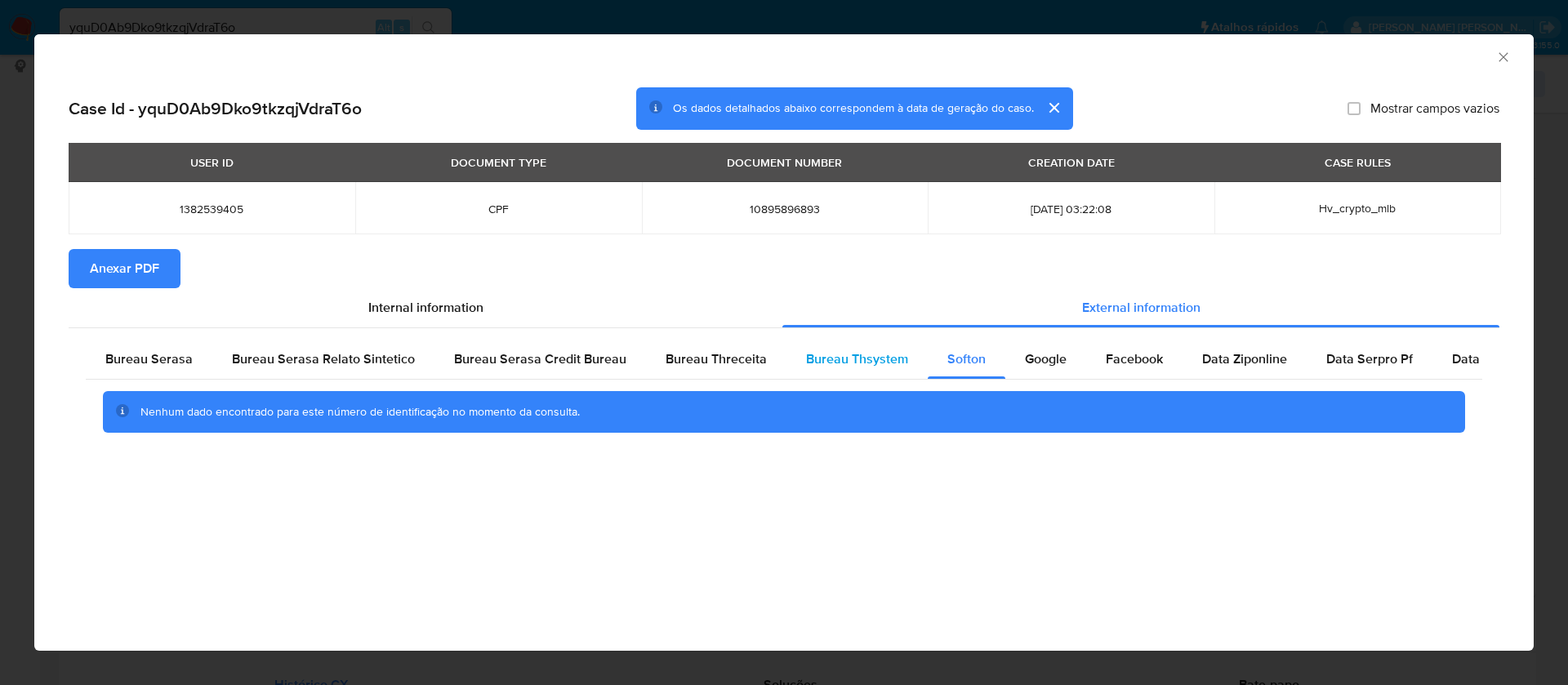
click at [866, 354] on span "Bureau Thsystem" at bounding box center [857, 358] width 102 height 19
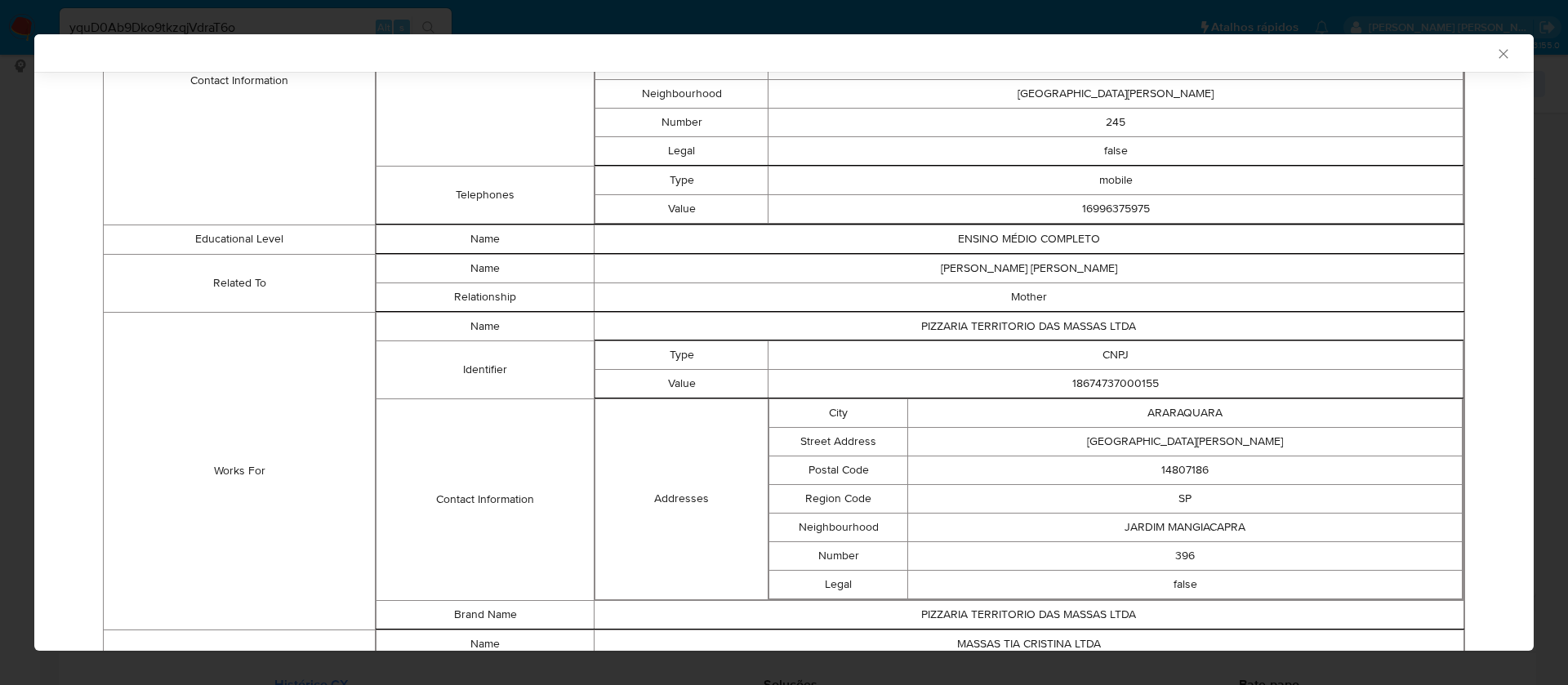
scroll to position [1003, 0]
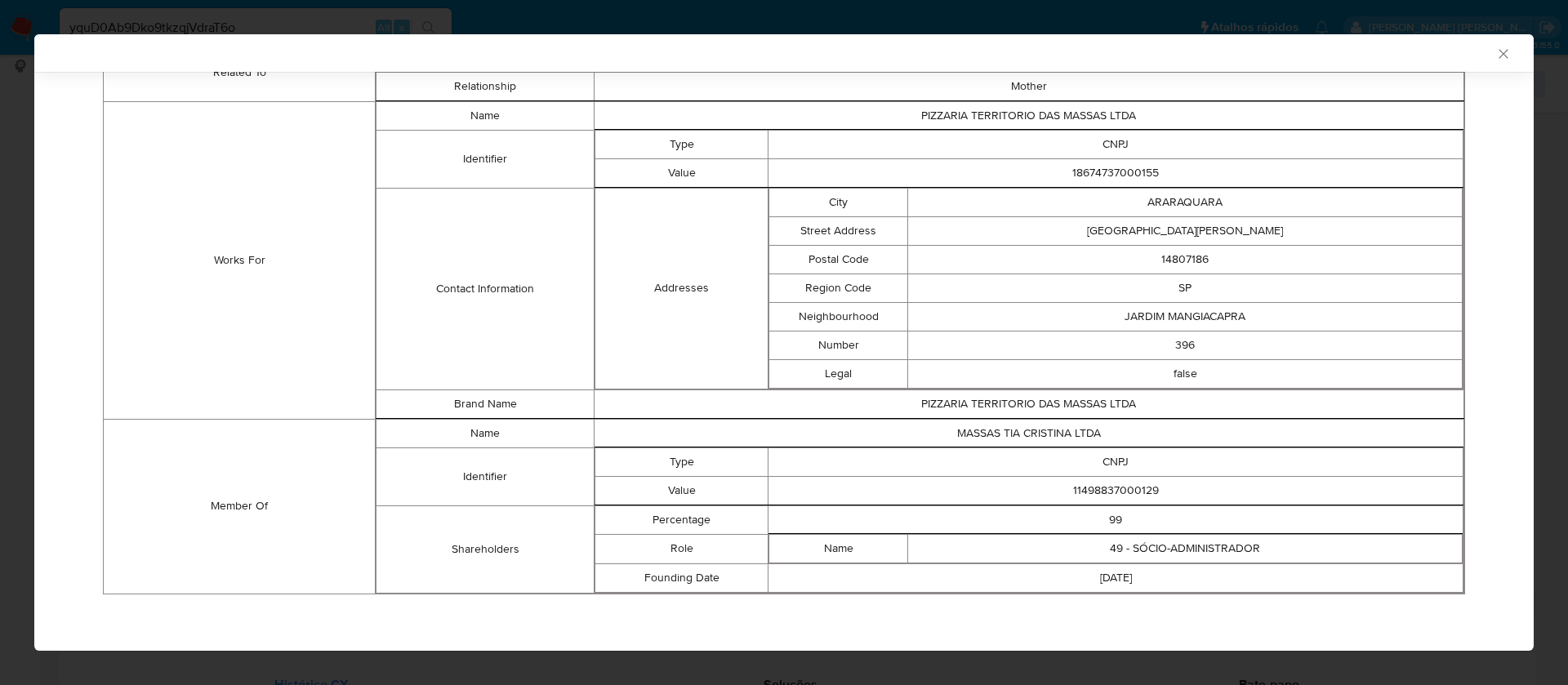
click at [1120, 491] on td "11498837000129" at bounding box center [1117, 489] width 695 height 28
copy td "11498837000129"
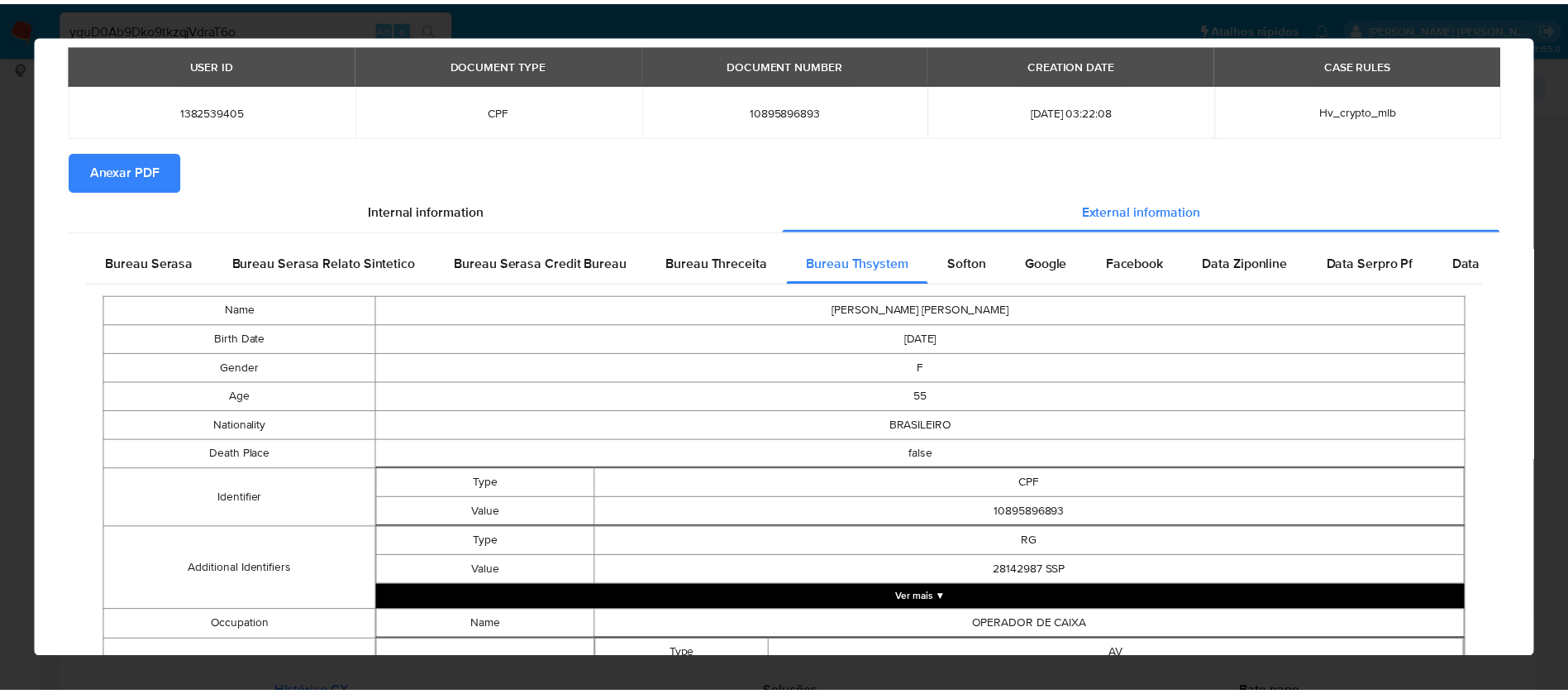
scroll to position [0, 0]
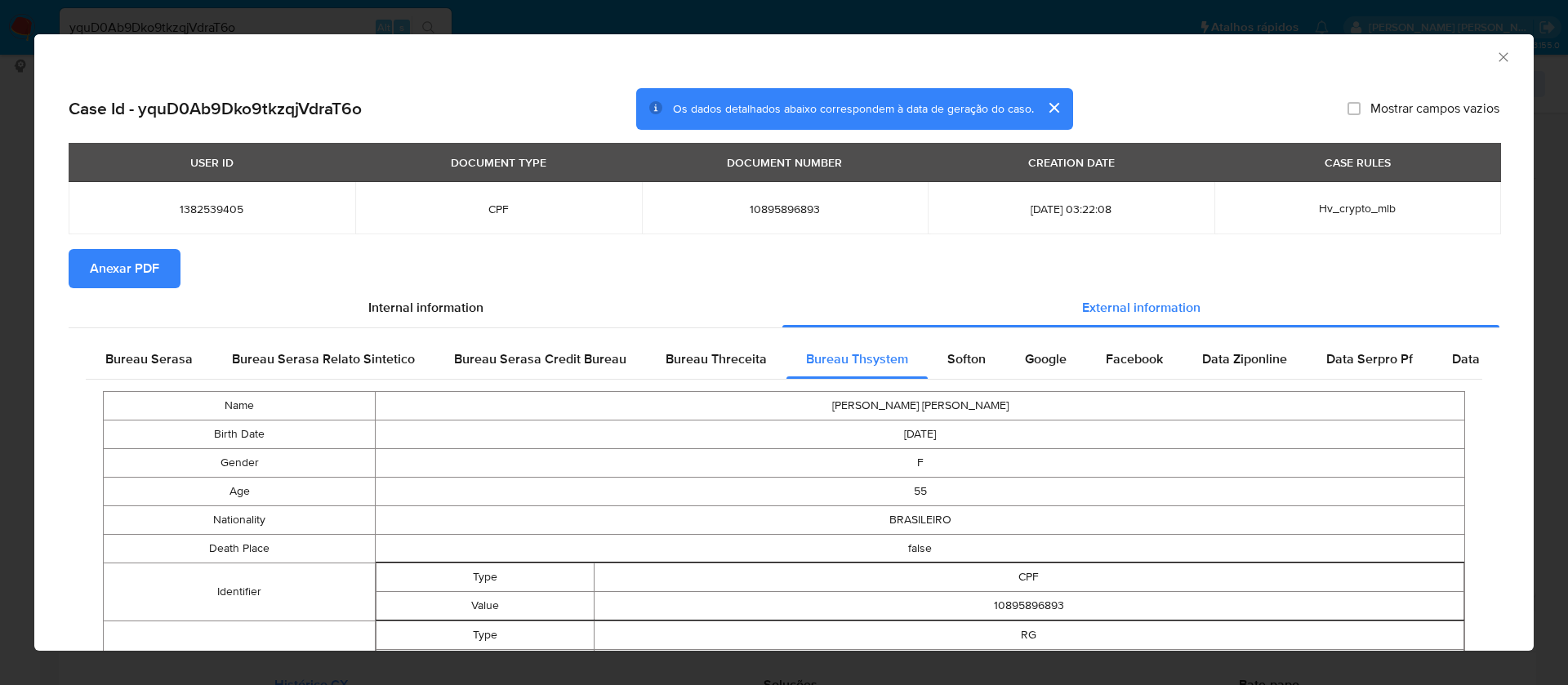
click at [149, 263] on span "Anexar PDF" at bounding box center [124, 269] width 69 height 36
click at [1495, 61] on icon "Fechar a janela" at bounding box center [1504, 57] width 16 height 16
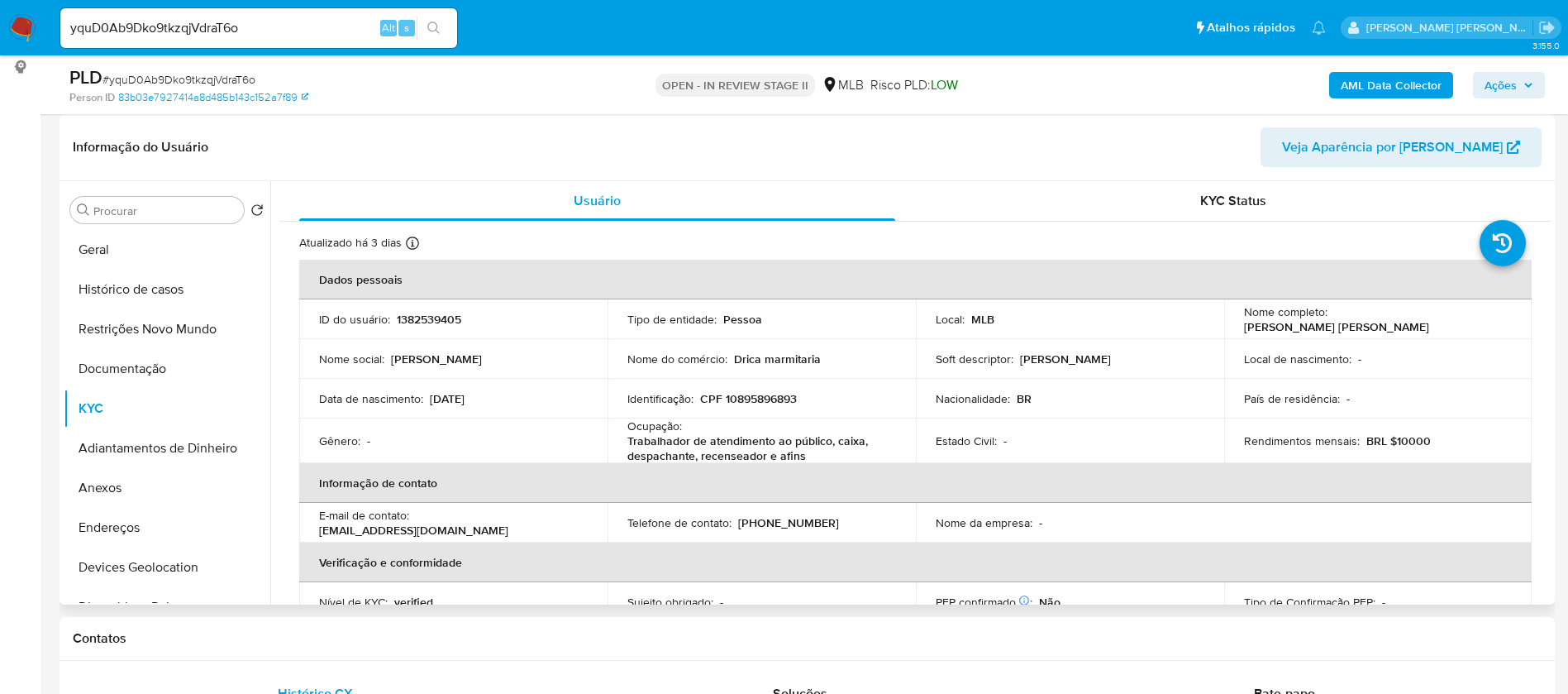
click at [423, 317] on p "1382539405" at bounding box center [429, 319] width 64 height 15
copy p "1382539405"
